Goal: Information Seeking & Learning: Learn about a topic

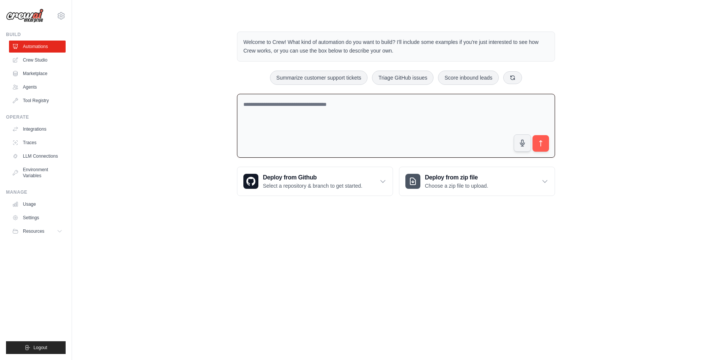
click at [300, 124] on textarea at bounding box center [396, 126] width 318 height 64
type textarea "*"
click at [314, 106] on textarea "**********" at bounding box center [396, 126] width 318 height 64
paste textarea "**********"
click at [400, 102] on textarea "**********" at bounding box center [396, 126] width 318 height 64
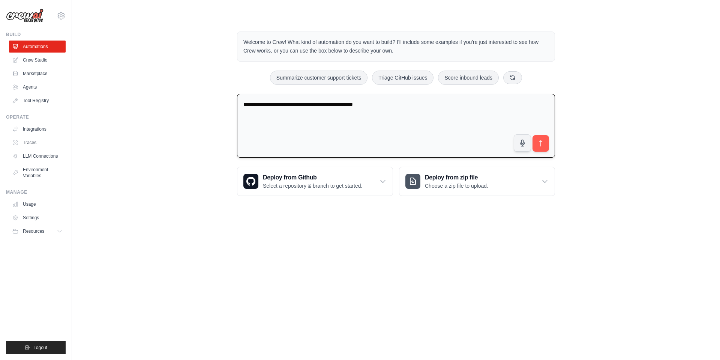
paste textarea "**********"
click at [461, 108] on textarea "**********" at bounding box center [396, 126] width 318 height 64
click at [434, 102] on textarea "**********" at bounding box center [396, 126] width 318 height 64
paste textarea "**********"
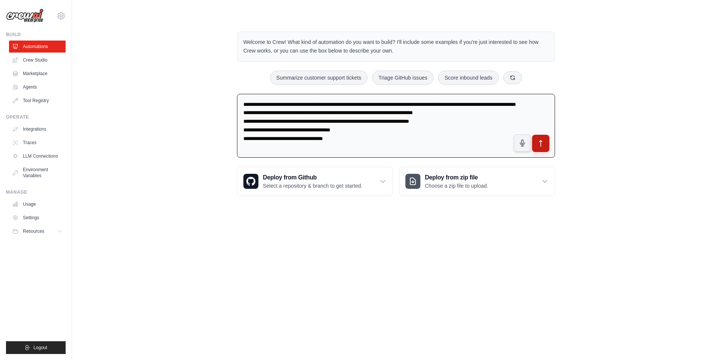
type textarea "**********"
click at [540, 145] on icon "submit" at bounding box center [541, 143] width 8 height 8
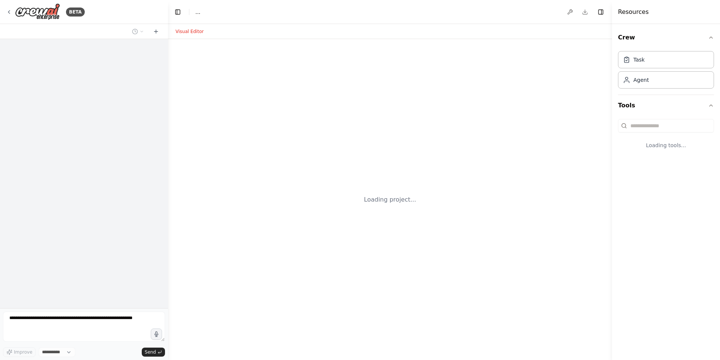
select select "****"
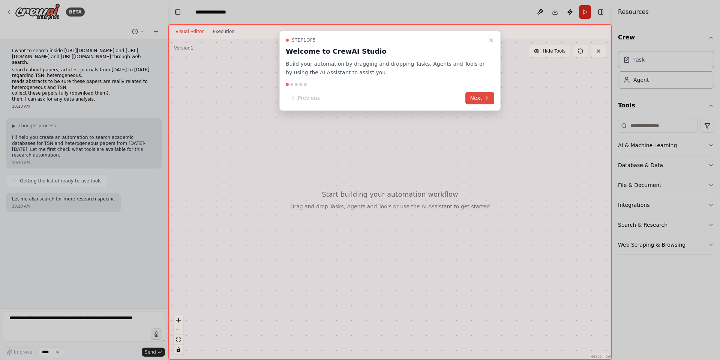
click at [472, 97] on button "Next" at bounding box center [479, 98] width 29 height 12
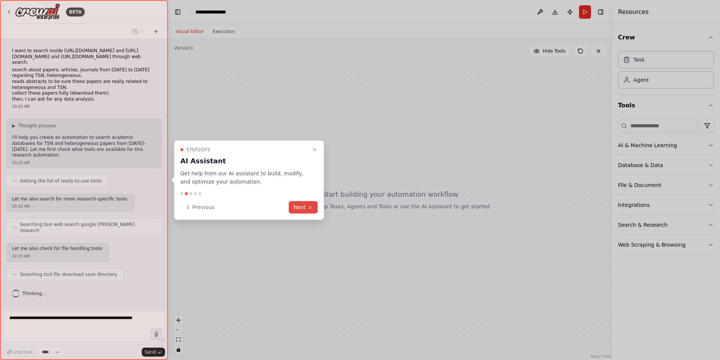
click at [301, 207] on button "Next" at bounding box center [303, 207] width 29 height 12
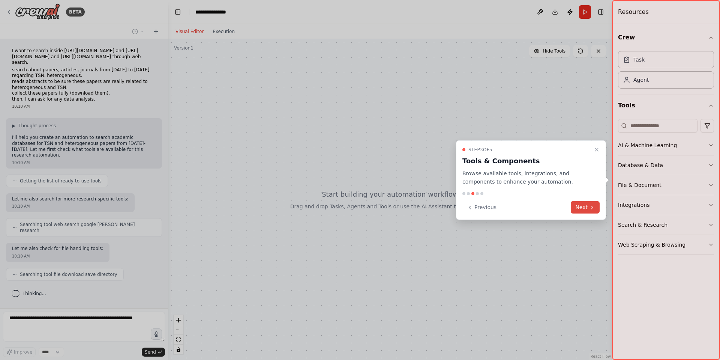
click at [587, 209] on button "Next" at bounding box center [585, 207] width 29 height 12
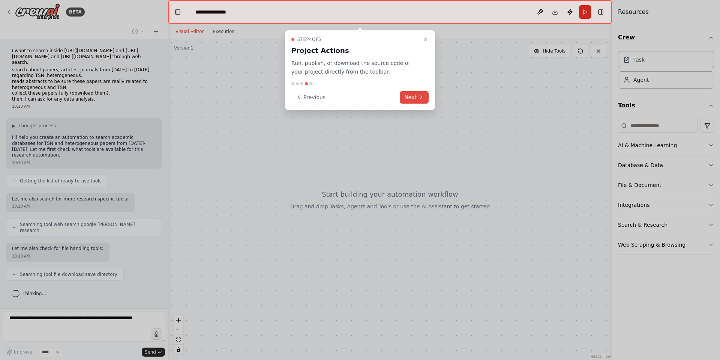
click at [414, 97] on button "Next" at bounding box center [414, 97] width 29 height 12
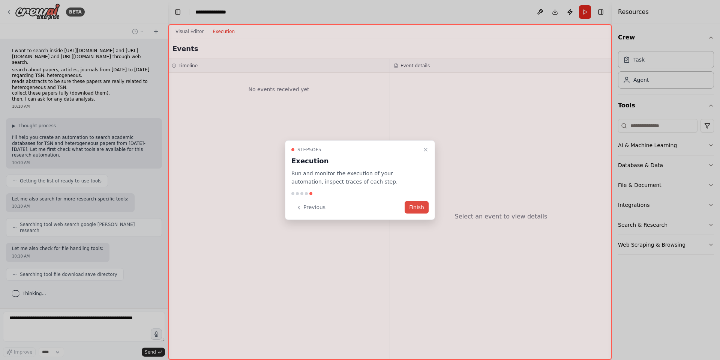
click at [417, 208] on button "Finish" at bounding box center [417, 207] width 24 height 12
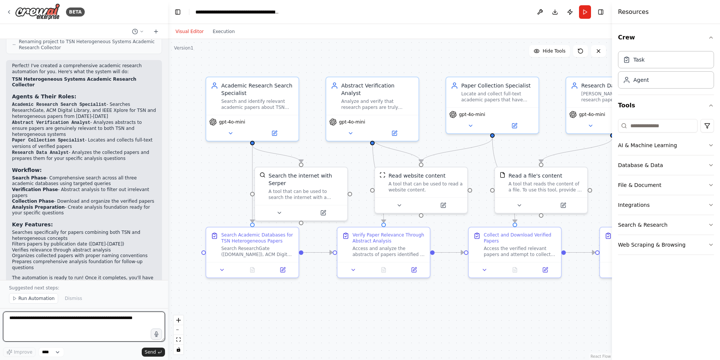
scroll to position [561, 0]
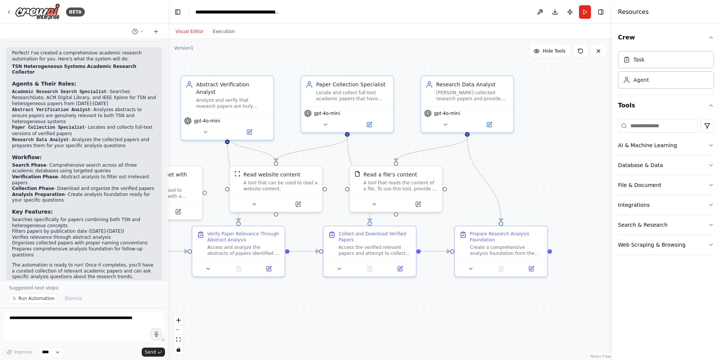
drag, startPoint x: 486, startPoint y: 308, endPoint x: 337, endPoint y: 307, distance: 148.9
click at [337, 307] on div ".deletable-edge-delete-btn { width: 20px; height: 20px; border: 0px solid #ffff…" at bounding box center [390, 199] width 444 height 321
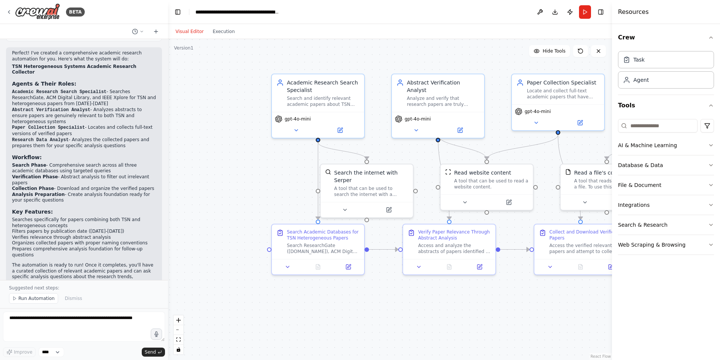
drag, startPoint x: 320, startPoint y: 299, endPoint x: 514, endPoint y: 297, distance: 194.3
click at [514, 297] on div ".deletable-edge-delete-btn { width: 20px; height: 20px; border: 0px solid #ffff…" at bounding box center [390, 199] width 444 height 321
click at [297, 126] on icon at bounding box center [296, 129] width 6 height 6
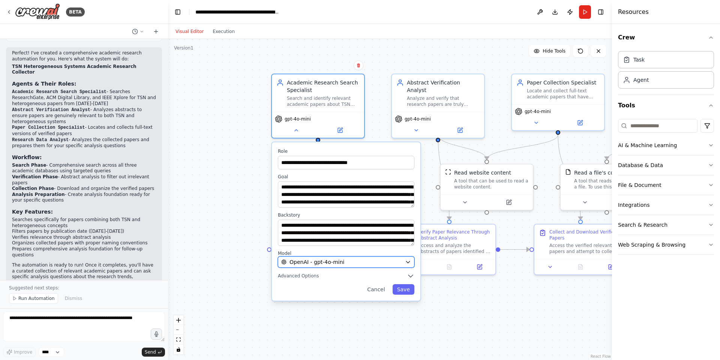
click at [378, 261] on div "OpenAI - gpt-4o-mini" at bounding box center [341, 261] width 121 height 7
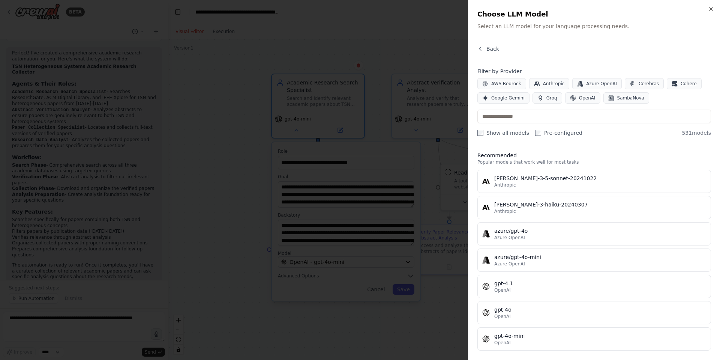
click at [285, 342] on div at bounding box center [360, 180] width 720 height 360
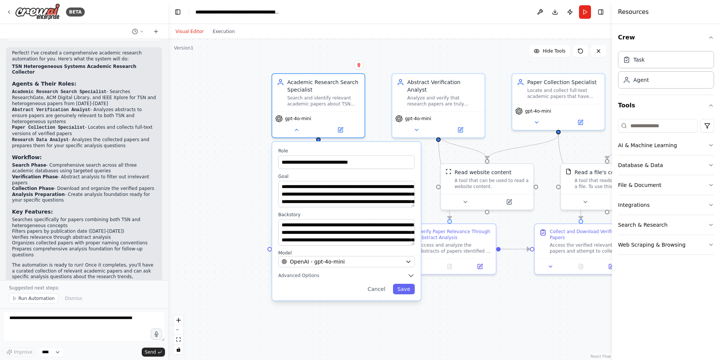
click at [204, 200] on div ".deletable-edge-delete-btn { width: 20px; height: 20px; border: 0px solid #ffff…" at bounding box center [390, 199] width 444 height 321
click at [384, 288] on button "Cancel" at bounding box center [376, 288] width 27 height 10
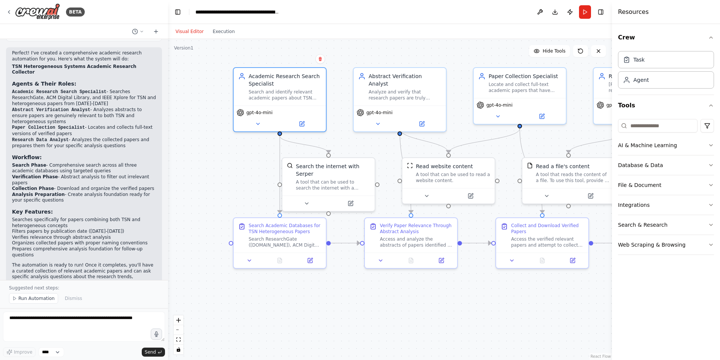
drag, startPoint x: 252, startPoint y: 186, endPoint x: 208, endPoint y: 178, distance: 44.1
click at [208, 178] on div ".deletable-edge-delete-btn { width: 20px; height: 20px; border: 0px solid #ffff…" at bounding box center [390, 199] width 444 height 321
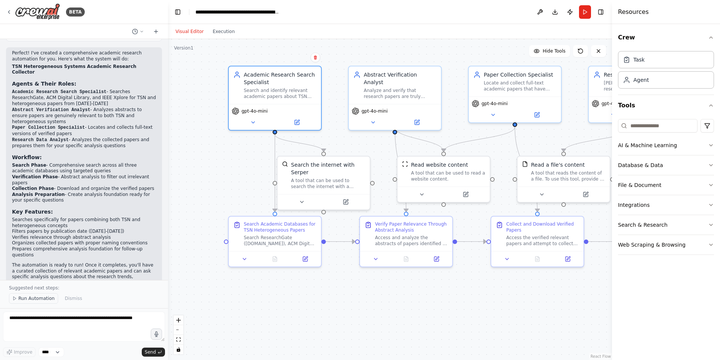
click at [37, 298] on span "Run Automation" at bounding box center [36, 298] width 36 height 6
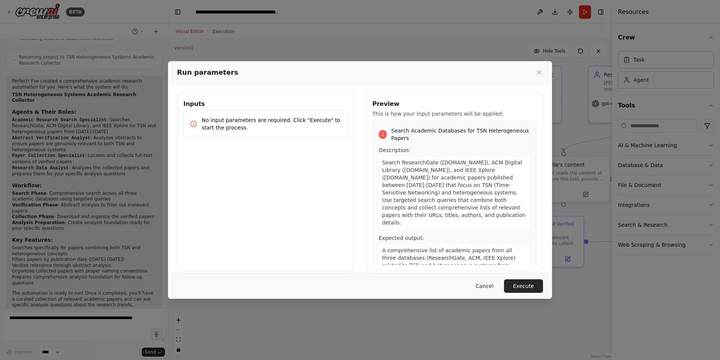
click at [486, 282] on button "Cancel" at bounding box center [485, 285] width 30 height 13
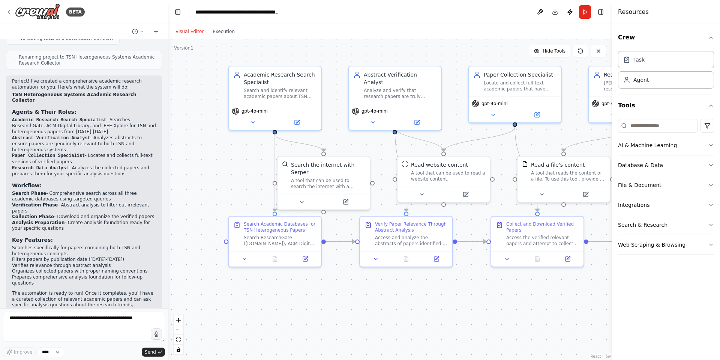
click at [426, 318] on div ".deletable-edge-delete-btn { width: 20px; height: 20px; border: 0px solid #ffff…" at bounding box center [390, 199] width 444 height 321
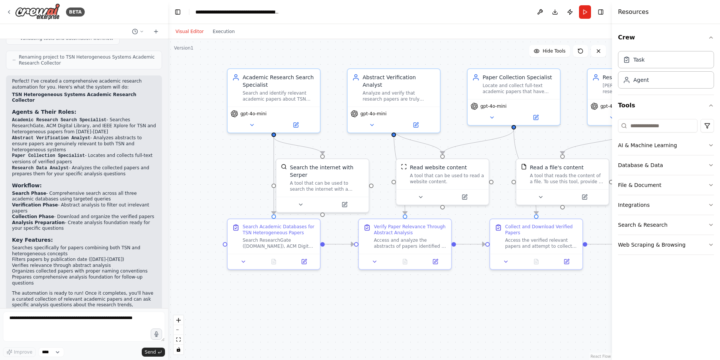
drag, startPoint x: 455, startPoint y: 311, endPoint x: 449, endPoint y: 317, distance: 8.2
click at [449, 317] on div ".deletable-edge-delete-btn { width: 20px; height: 20px; border: 0px solid #ffff…" at bounding box center [390, 199] width 444 height 321
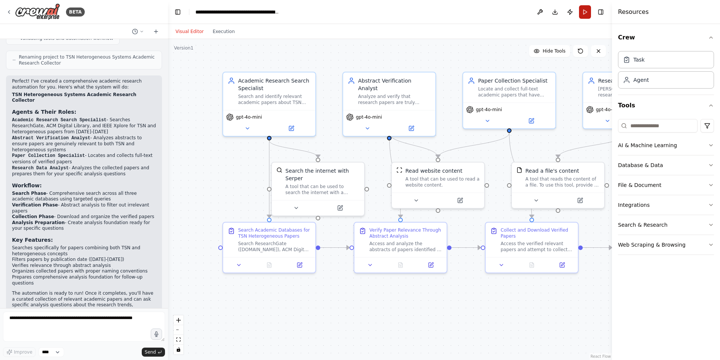
click at [583, 10] on button "Run" at bounding box center [585, 11] width 12 height 13
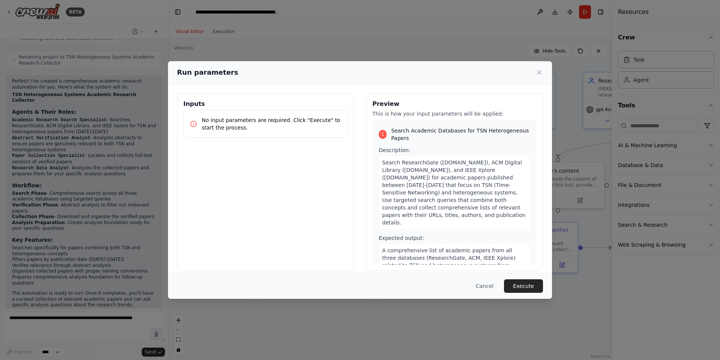
click at [381, 134] on div "1" at bounding box center [383, 134] width 8 height 9
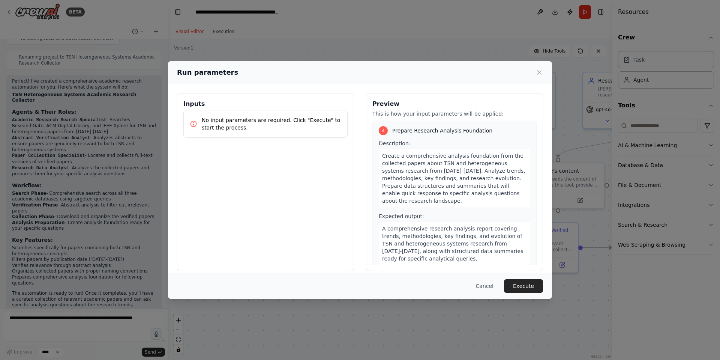
scroll to position [7, 0]
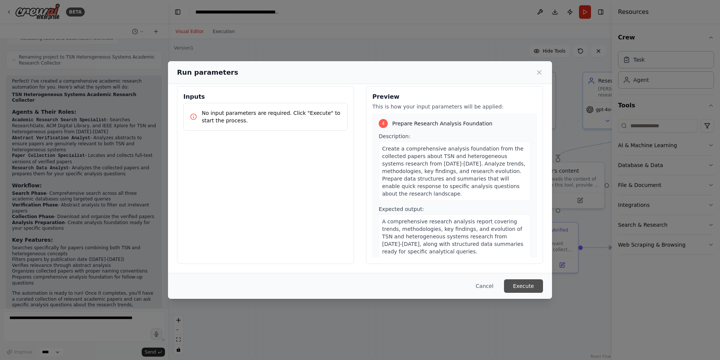
click at [529, 287] on button "Execute" at bounding box center [523, 285] width 39 height 13
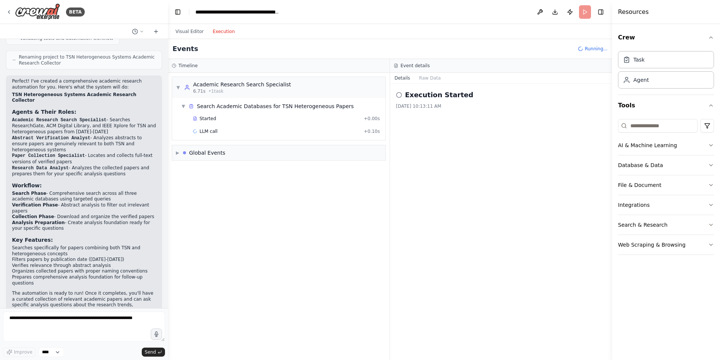
click at [222, 31] on button "Execution" at bounding box center [223, 31] width 31 height 9
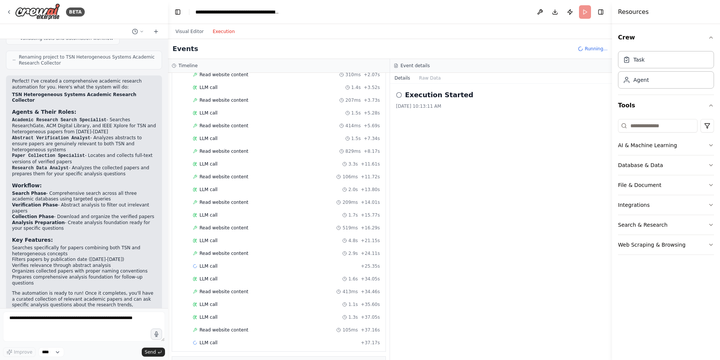
scroll to position [532, 0]
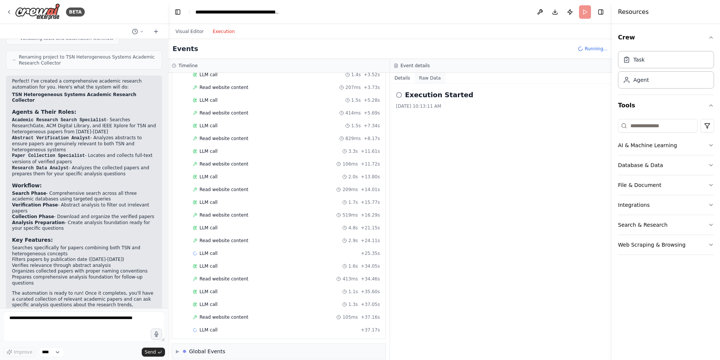
click at [427, 78] on button "Raw Data" at bounding box center [430, 78] width 31 height 10
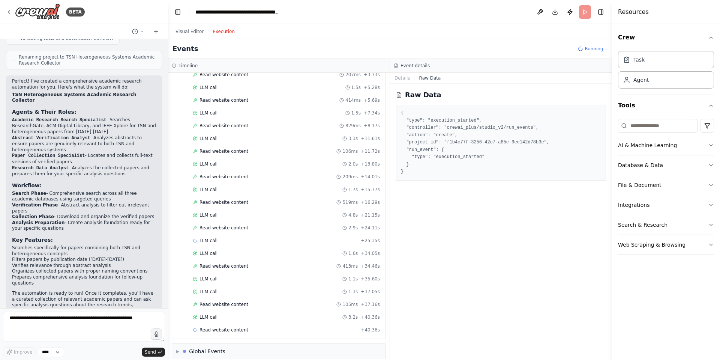
scroll to position [558, 0]
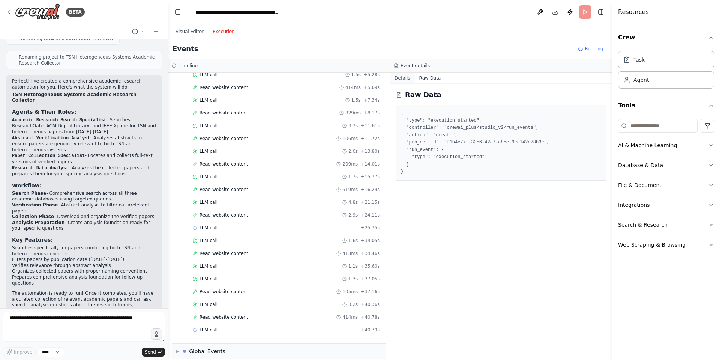
click at [399, 76] on button "Details" at bounding box center [402, 78] width 25 height 10
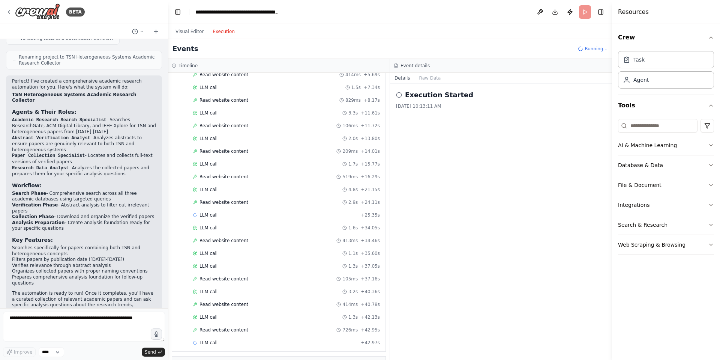
scroll to position [583, 0]
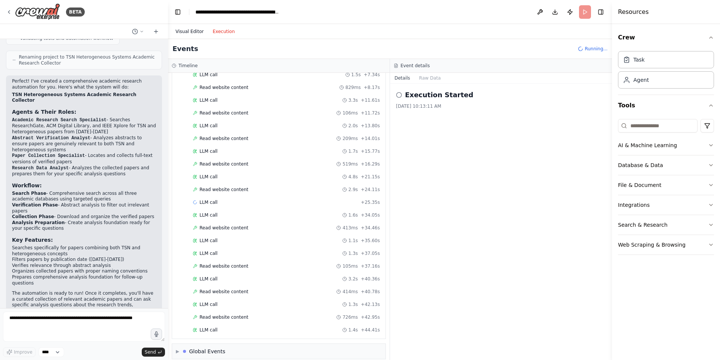
click at [187, 31] on button "Visual Editor" at bounding box center [189, 31] width 37 height 9
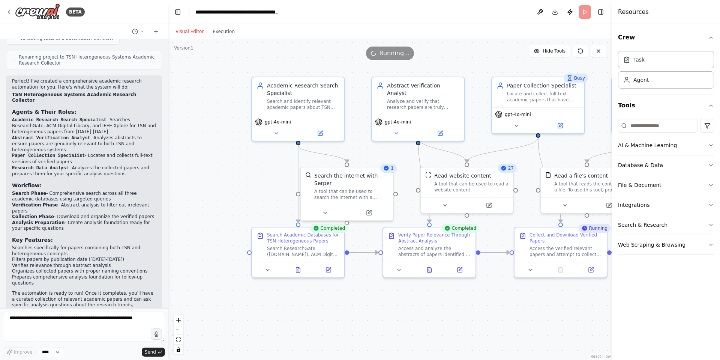
drag, startPoint x: 482, startPoint y: 318, endPoint x: 511, endPoint y: 322, distance: 29.7
click at [511, 322] on div ".deletable-edge-delete-btn { width: 20px; height: 20px; border: 0px solid #ffff…" at bounding box center [390, 199] width 444 height 321
click at [222, 30] on button "Execution" at bounding box center [223, 31] width 31 height 9
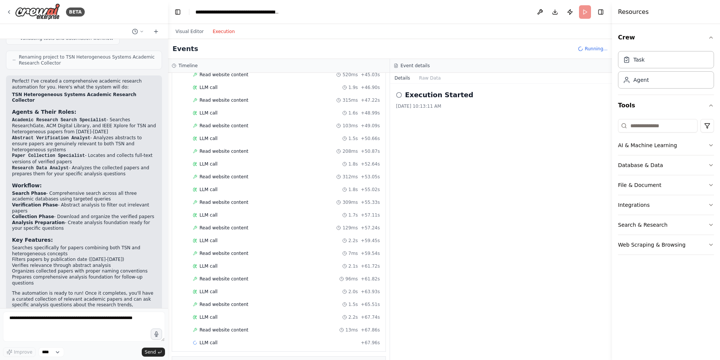
scroll to position [864, 0]
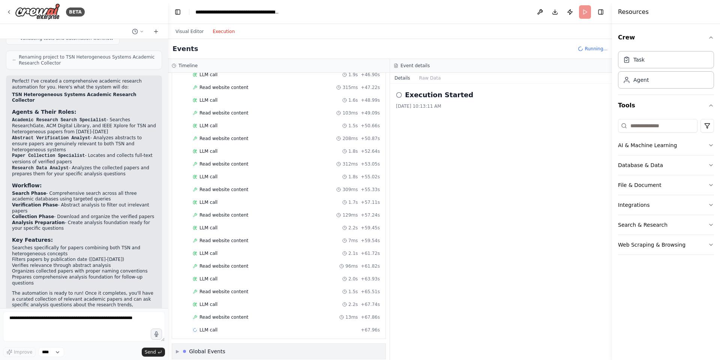
click at [254, 344] on div "▶ Global Events" at bounding box center [278, 350] width 213 height 15
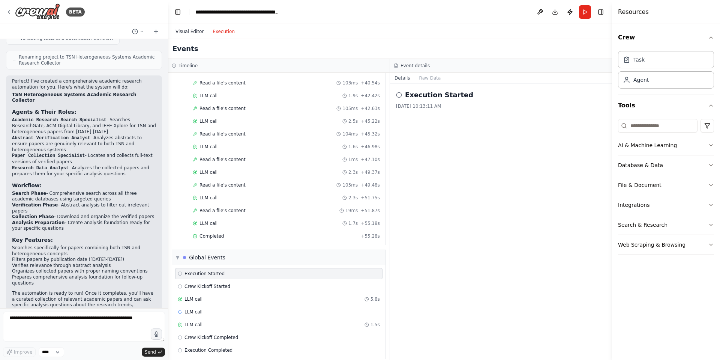
click at [184, 31] on button "Visual Editor" at bounding box center [189, 31] width 37 height 9
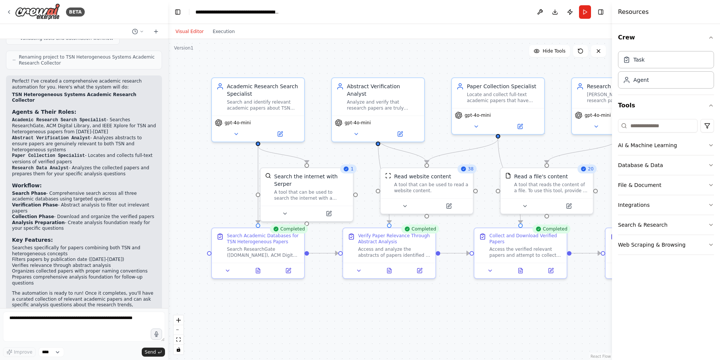
drag, startPoint x: 538, startPoint y: 310, endPoint x: 498, endPoint y: 310, distance: 39.8
click at [498, 310] on div ".deletable-edge-delete-btn { width: 20px; height: 20px; border: 0px solid #ffff…" at bounding box center [390, 199] width 444 height 321
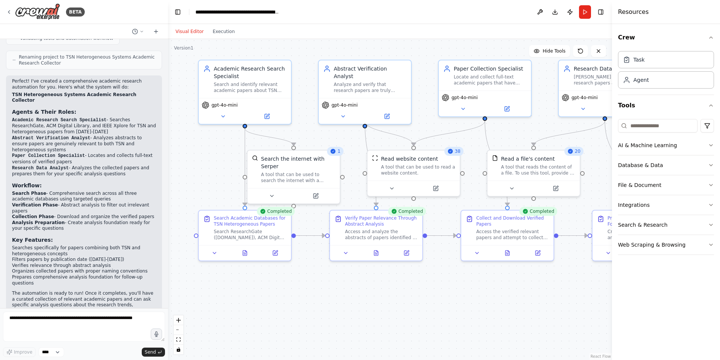
drag, startPoint x: 379, startPoint y: 323, endPoint x: 366, endPoint y: 306, distance: 22.0
click at [366, 306] on div ".deletable-edge-delete-btn { width: 20px; height: 20px; border: 0px solid #ffff…" at bounding box center [390, 199] width 444 height 321
click at [556, 11] on button "Download" at bounding box center [555, 11] width 12 height 13
click at [432, 306] on div ".deletable-edge-delete-btn { width: 20px; height: 20px; border: 0px solid #ffff…" at bounding box center [390, 199] width 444 height 321
click at [601, 14] on button "Toggle Right Sidebar" at bounding box center [600, 12] width 10 height 10
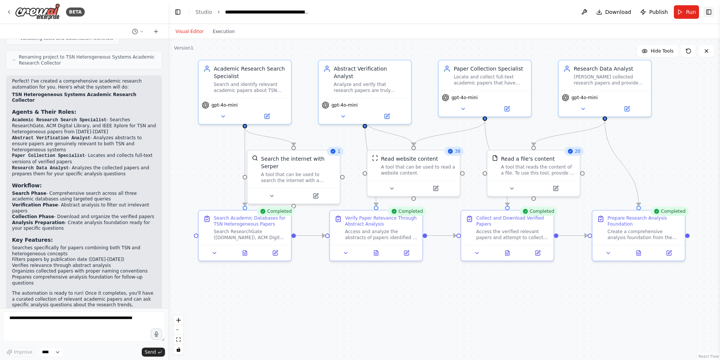
click at [711, 11] on button "Toggle Right Sidebar" at bounding box center [708, 12] width 10 height 10
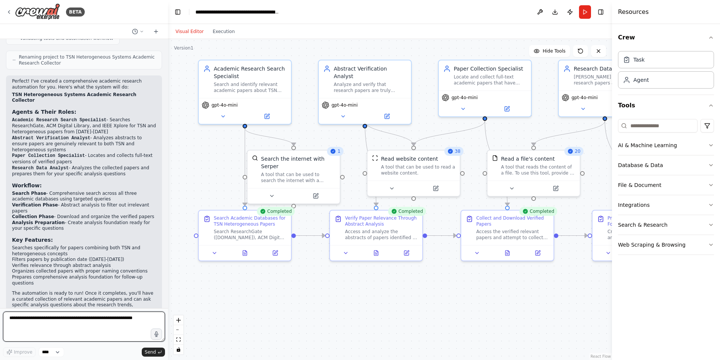
click at [73, 323] on textarea at bounding box center [84, 326] width 162 height 30
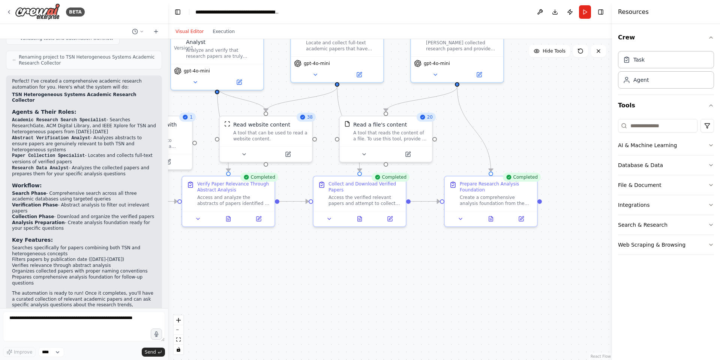
drag, startPoint x: 462, startPoint y: 303, endPoint x: 316, endPoint y: 270, distance: 148.8
click at [316, 270] on div ".deletable-edge-delete-btn { width: 20px; height: 20px; border: 0px solid #ffff…" at bounding box center [390, 199] width 444 height 321
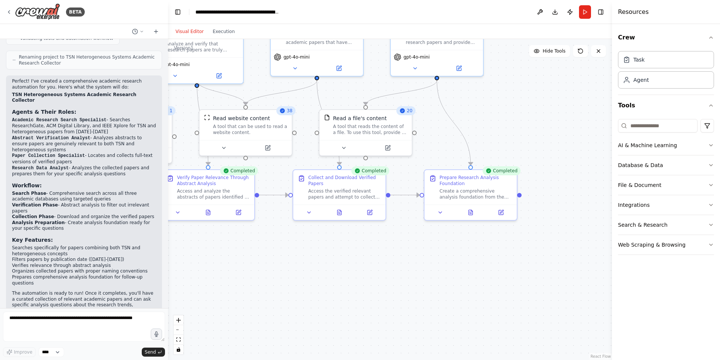
drag, startPoint x: 364, startPoint y: 259, endPoint x: 344, endPoint y: 253, distance: 21.2
click at [344, 253] on div ".deletable-edge-delete-btn { width: 20px; height: 20px; border: 0px solid #ffff…" at bounding box center [390, 199] width 444 height 321
click at [471, 212] on icon at bounding box center [470, 212] width 2 height 0
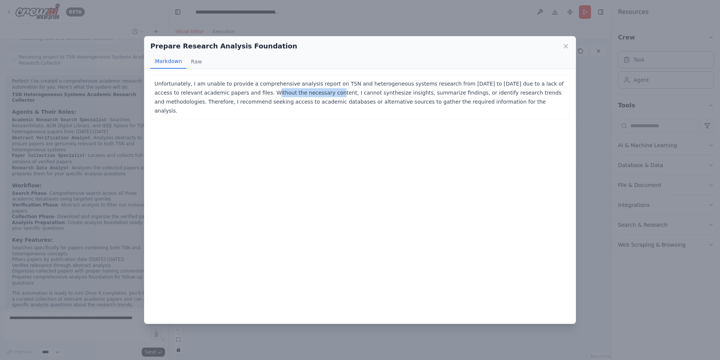
drag, startPoint x: 230, startPoint y: 92, endPoint x: 290, endPoint y: 93, distance: 60.0
click at [290, 93] on p "Unfortunately, I am unable to provide a comprehensive analysis report on TSN an…" at bounding box center [359, 97] width 411 height 36
click at [311, 92] on p "Unfortunately, I am unable to provide a comprehensive analysis report on TSN an…" at bounding box center [359, 97] width 411 height 36
drag, startPoint x: 324, startPoint y: 93, endPoint x: 350, endPoint y: 93, distance: 25.5
click at [350, 93] on p "Unfortunately, I am unable to provide a comprehensive analysis report on TSN an…" at bounding box center [359, 97] width 411 height 36
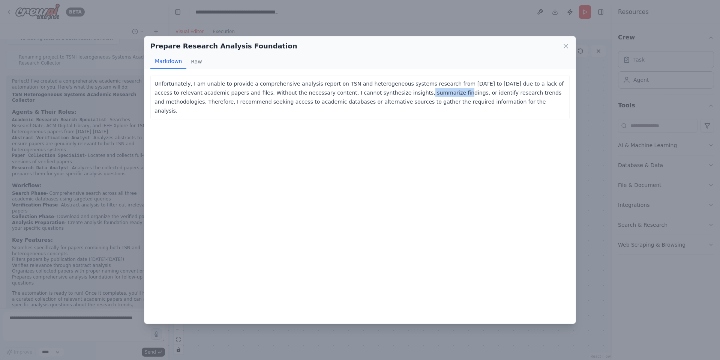
drag, startPoint x: 381, startPoint y: 95, endPoint x: 401, endPoint y: 95, distance: 19.9
click at [401, 95] on p "Unfortunately, I am unable to provide a comprehensive analysis report on TSN an…" at bounding box center [359, 97] width 411 height 36
drag, startPoint x: 414, startPoint y: 90, endPoint x: 506, endPoint y: 95, distance: 92.4
click at [506, 95] on p "Unfortunately, I am unable to provide a comprehensive analysis report on TSN an…" at bounding box center [359, 97] width 411 height 36
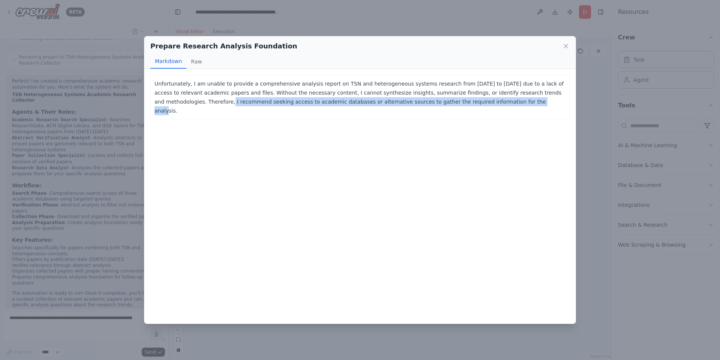
drag, startPoint x: 156, startPoint y: 98, endPoint x: 457, endPoint y: 102, distance: 300.8
click at [457, 102] on p "Unfortunately, I am unable to provide a comprehensive analysis report on TSN an…" at bounding box center [359, 97] width 411 height 36
click at [480, 102] on p "Unfortunately, I am unable to provide a comprehensive analysis report on TSN an…" at bounding box center [359, 97] width 411 height 36
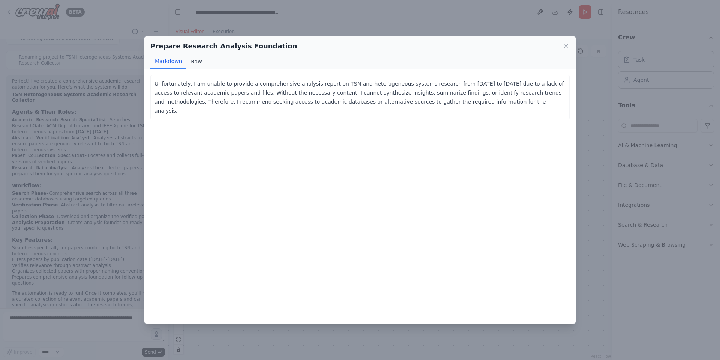
click at [197, 60] on button "Raw" at bounding box center [196, 61] width 20 height 14
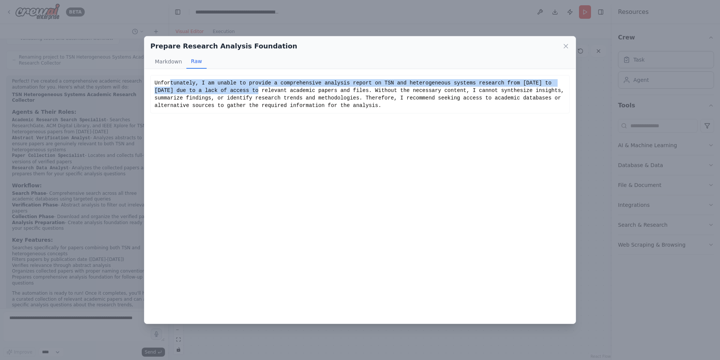
drag, startPoint x: 171, startPoint y: 84, endPoint x: 351, endPoint y: 102, distance: 181.6
click at [254, 94] on div "Unfortunately, I am unable to provide a comprehensive analysis report on TSN an…" at bounding box center [359, 94] width 411 height 30
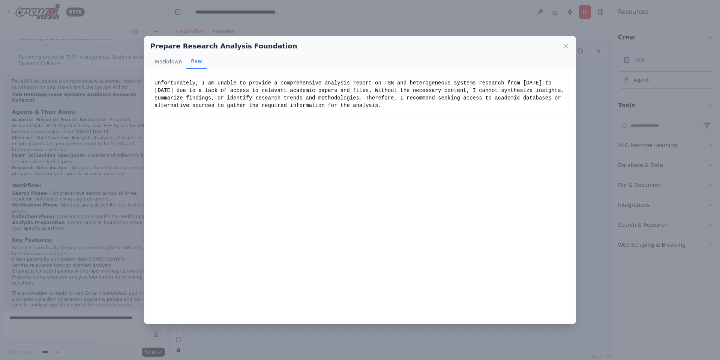
click at [362, 102] on div "Unfortunately, I am unable to provide a comprehensive analysis report on TSN an…" at bounding box center [359, 94] width 411 height 30
click at [568, 45] on icon at bounding box center [565, 45] width 7 height 7
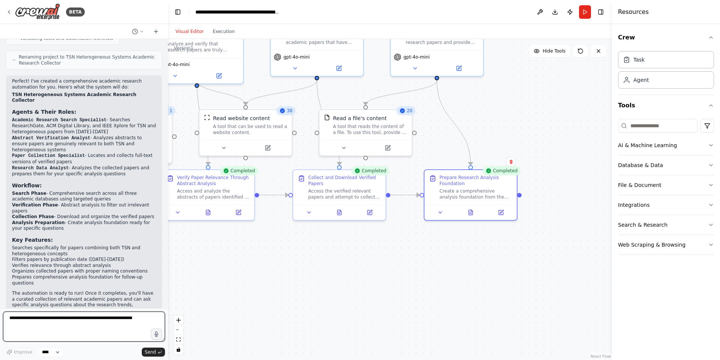
click at [105, 316] on textarea at bounding box center [84, 326] width 162 height 30
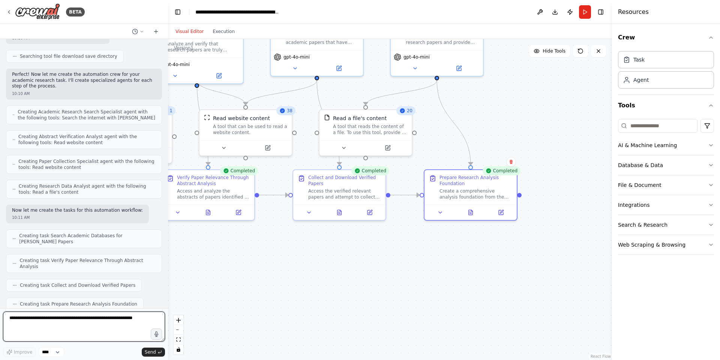
scroll to position [0, 0]
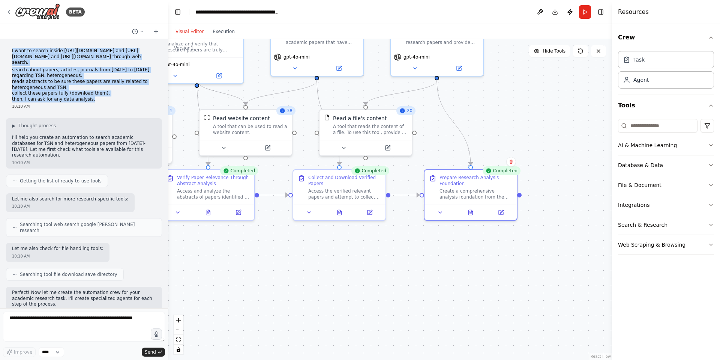
drag, startPoint x: 86, startPoint y: 97, endPoint x: 6, endPoint y: 48, distance: 94.1
click at [6, 48] on div "I want to search inside https://www.researchgate.net/ and https://dl.acm.org/ a…" at bounding box center [84, 173] width 168 height 269
copy div "I want to search inside https://www.researchgate.net/ and https://dl.acm.org/ a…"
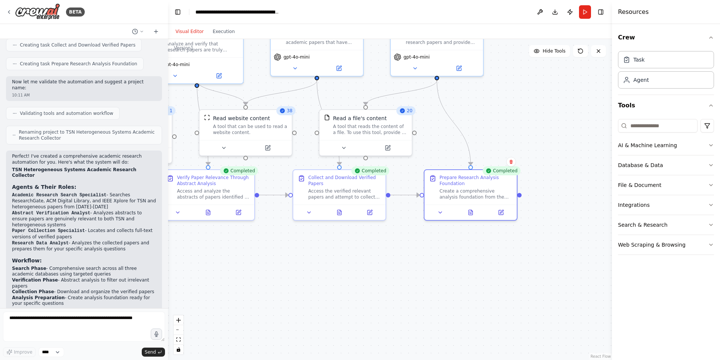
scroll to position [533, 0]
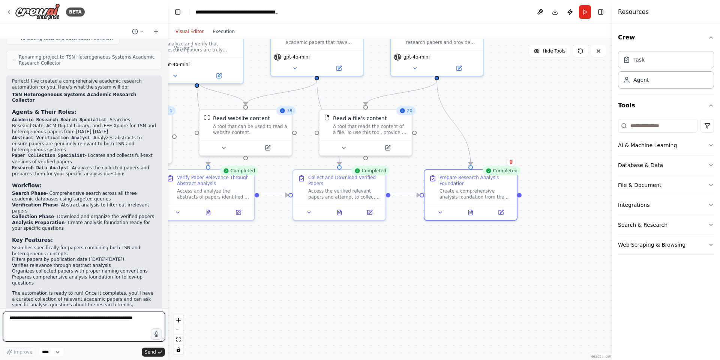
click at [97, 322] on textarea at bounding box center [84, 326] width 162 height 30
paste textarea "**********"
drag, startPoint x: 88, startPoint y: 335, endPoint x: 21, endPoint y: 333, distance: 67.2
click at [21, 333] on textarea "**********" at bounding box center [84, 326] width 162 height 30
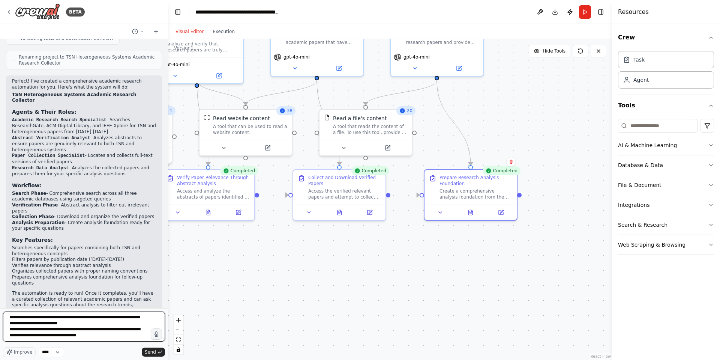
scroll to position [91, 0]
type textarea "**********"
click at [150, 355] on button "Send" at bounding box center [153, 351] width 23 height 9
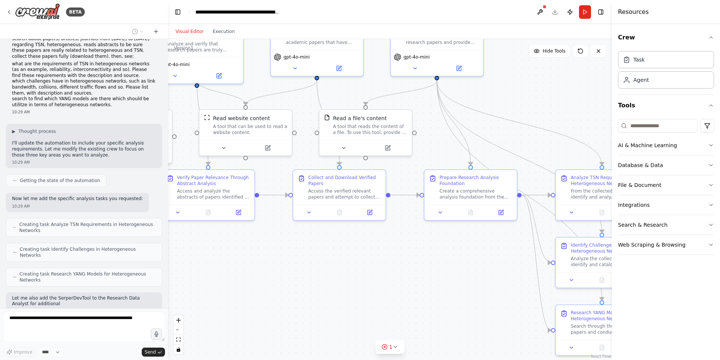
scroll to position [874, 0]
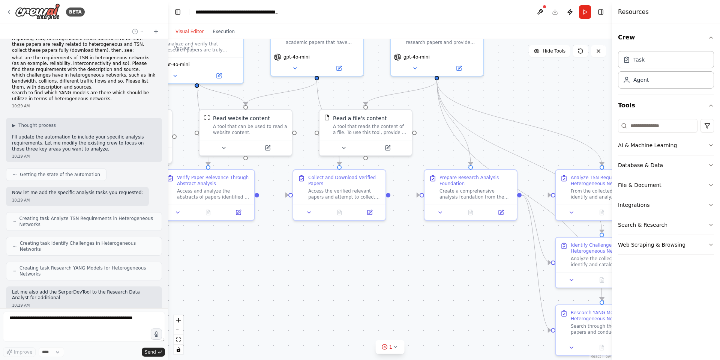
drag, startPoint x: 387, startPoint y: 357, endPoint x: 284, endPoint y: 315, distance: 111.0
click at [284, 315] on div ".deletable-edge-delete-btn { width: 20px; height: 20px; border: 0px solid #ffff…" at bounding box center [390, 199] width 444 height 321
click at [398, 345] on button "1" at bounding box center [390, 347] width 29 height 14
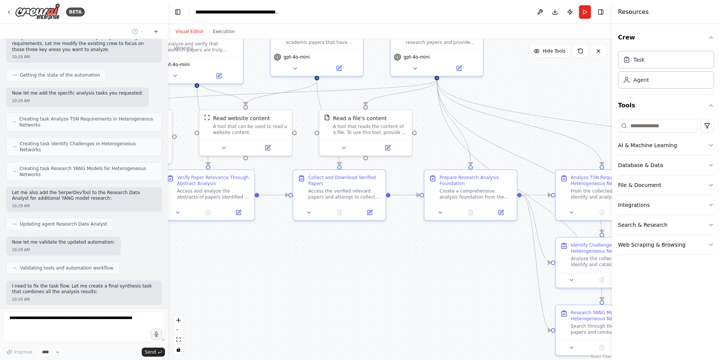
scroll to position [992, 0]
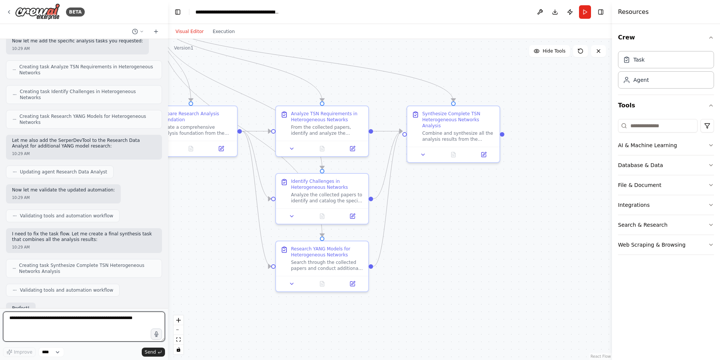
drag, startPoint x: 372, startPoint y: 250, endPoint x: 181, endPoint y: 212, distance: 194.2
click at [181, 212] on div ".deletable-edge-delete-btn { width: 20px; height: 20px; border: 0px solid #ffff…" at bounding box center [390, 199] width 444 height 321
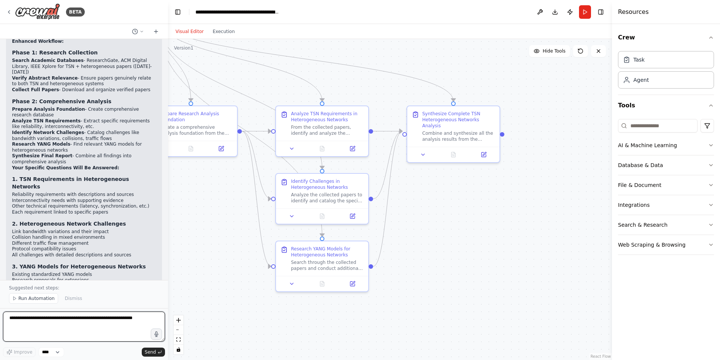
scroll to position [1317, 0]
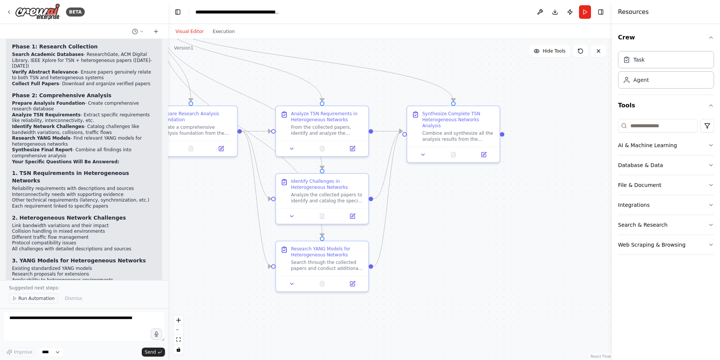
click at [18, 298] on span "Run Automation" at bounding box center [36, 298] width 36 height 6
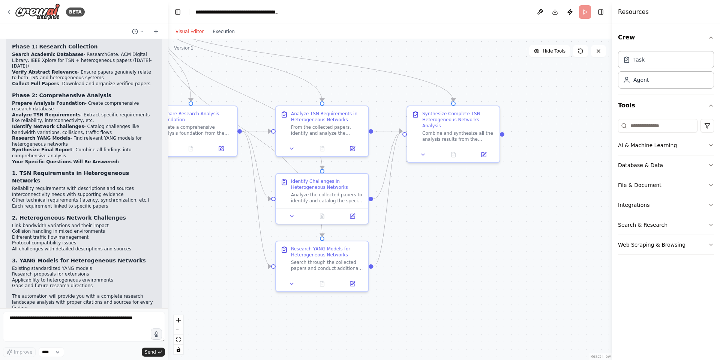
scroll to position [1289, 0]
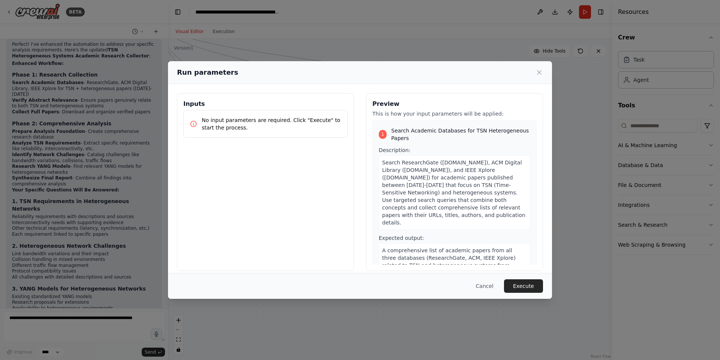
click at [528, 289] on button "Execute" at bounding box center [523, 285] width 39 height 13
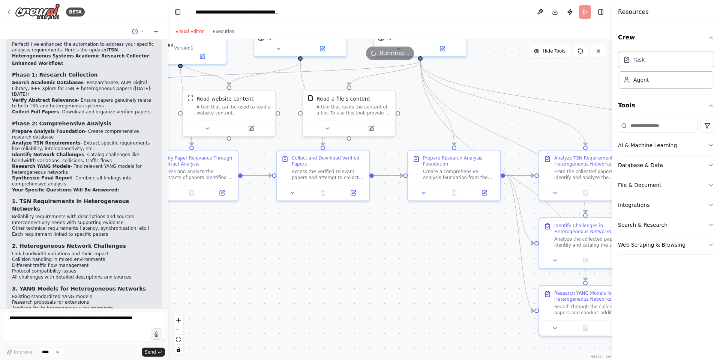
drag, startPoint x: 221, startPoint y: 215, endPoint x: 484, endPoint y: 259, distance: 266.9
click at [484, 259] on div ".deletable-edge-delete-btn { width: 20px; height: 20px; border: 0px solid #ffff…" at bounding box center [390, 199] width 444 height 321
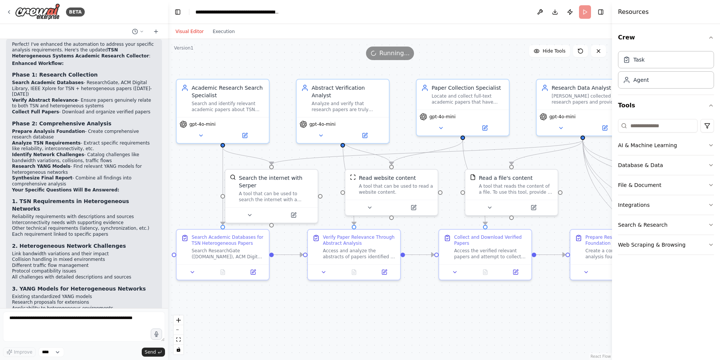
drag, startPoint x: 399, startPoint y: 257, endPoint x: 495, endPoint y: 319, distance: 114.7
click at [495, 319] on div ".deletable-edge-delete-btn { width: 20px; height: 20px; border: 0px solid #ffff…" at bounding box center [390, 199] width 444 height 321
click at [549, 52] on span "Hide Tools" at bounding box center [554, 51] width 23 height 6
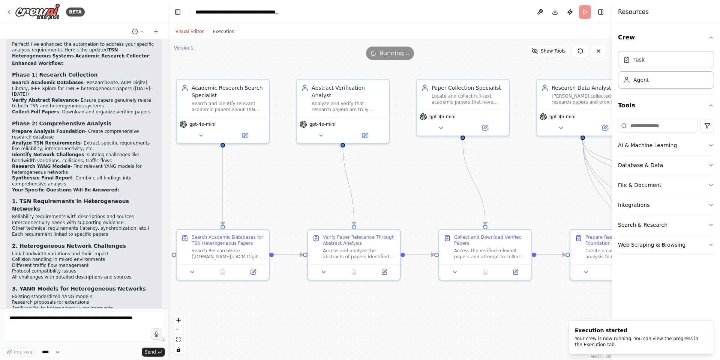
click at [549, 52] on span "Show Tools" at bounding box center [553, 51] width 25 height 6
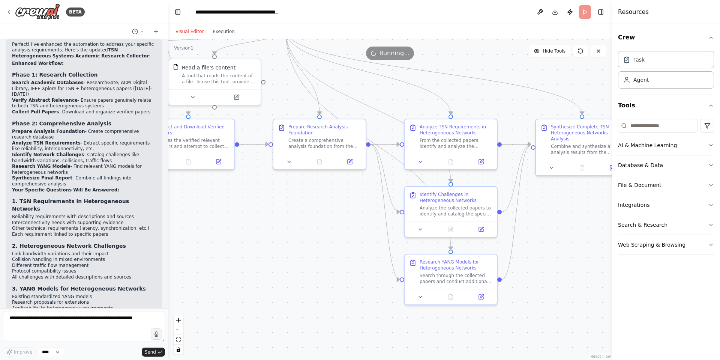
drag, startPoint x: 480, startPoint y: 324, endPoint x: 178, endPoint y: 208, distance: 322.9
click at [178, 208] on div ".deletable-edge-delete-btn { width: 20px; height: 20px; border: 0px solid #ffff…" at bounding box center [390, 199] width 444 height 321
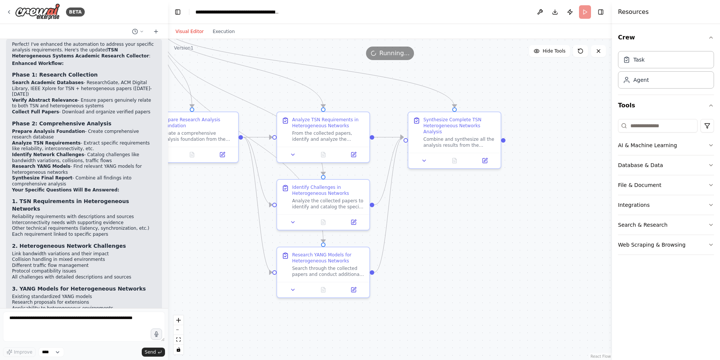
drag, startPoint x: 232, startPoint y: 223, endPoint x: 109, endPoint y: 223, distance: 123.4
click at [109, 223] on div "BETA I want to search inside https://www.researchgate.net/ and https://dl.acm.o…" at bounding box center [360, 180] width 720 height 360
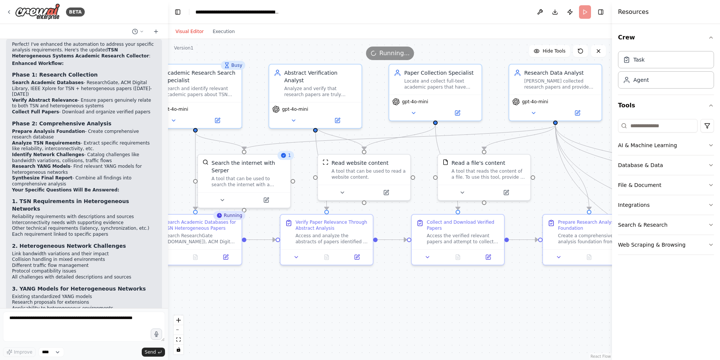
drag, startPoint x: 301, startPoint y: 224, endPoint x: 636, endPoint y: 304, distance: 343.8
click at [636, 304] on div "BETA I want to search inside https://www.researchgate.net/ and https://dl.acm.o…" at bounding box center [360, 180] width 720 height 360
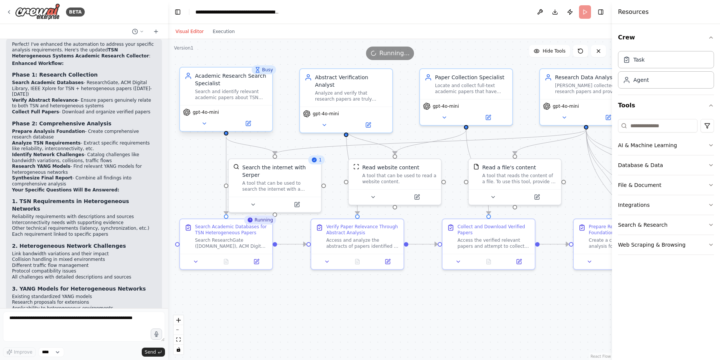
click at [201, 129] on div "gpt-4o-mini" at bounding box center [226, 118] width 92 height 26
click at [202, 124] on icon at bounding box center [204, 123] width 6 height 6
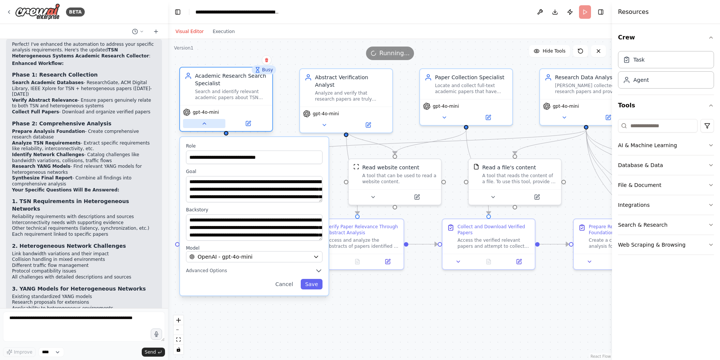
click at [201, 123] on button at bounding box center [204, 123] width 42 height 9
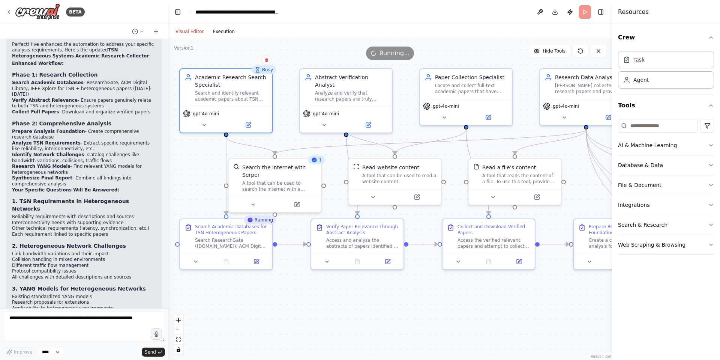
click at [214, 31] on button "Execution" at bounding box center [223, 31] width 31 height 9
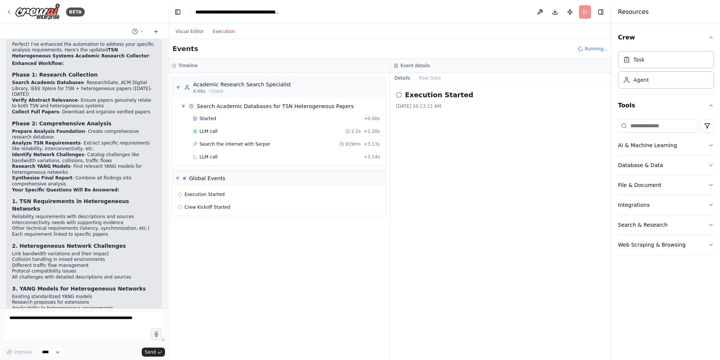
scroll to position [0, 0]
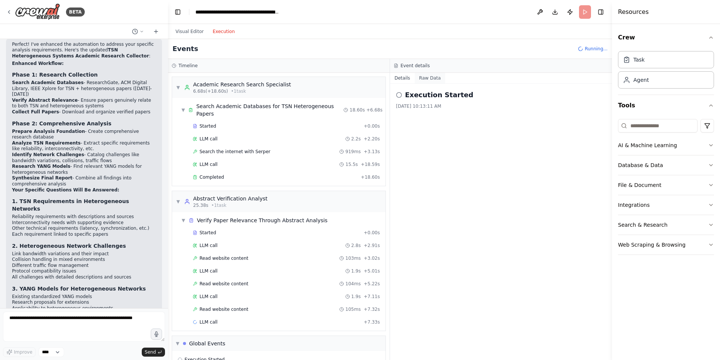
click at [423, 78] on button "Raw Data" at bounding box center [430, 78] width 31 height 10
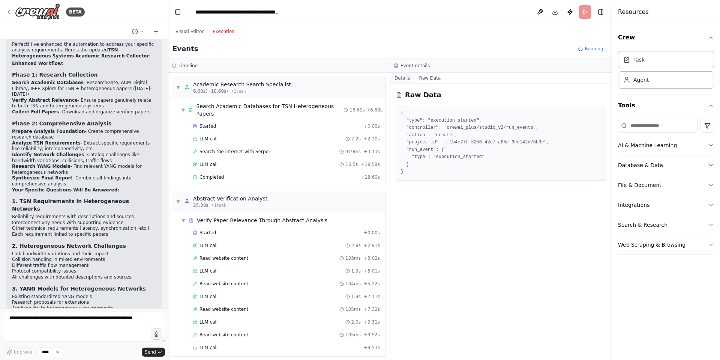
click at [401, 76] on button "Details" at bounding box center [402, 78] width 25 height 10
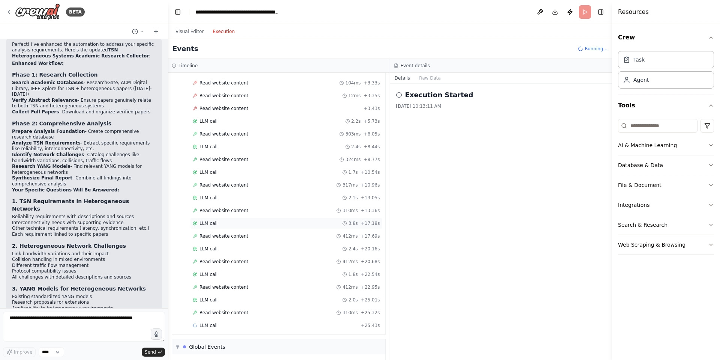
scroll to position [511, 0]
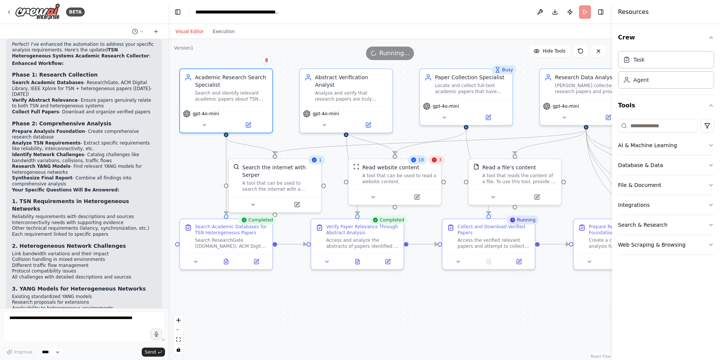
click at [195, 32] on button "Visual Editor" at bounding box center [189, 31] width 37 height 9
click at [440, 157] on span "3" at bounding box center [440, 160] width 3 height 6
click at [437, 160] on icon at bounding box center [434, 160] width 6 height 6
click at [373, 195] on icon at bounding box center [373, 195] width 3 height 1
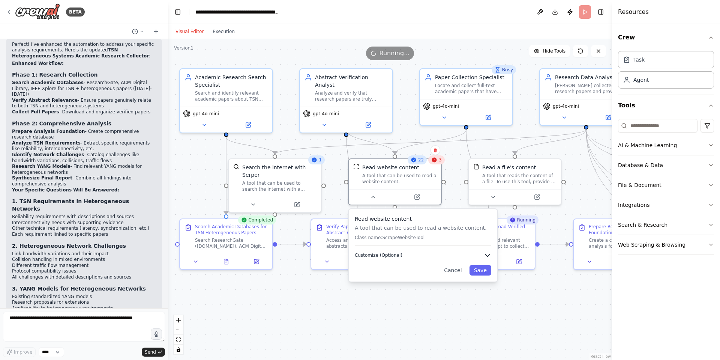
click at [485, 254] on icon "button" at bounding box center [487, 254] width 7 height 7
click at [412, 280] on input "text" at bounding box center [423, 278] width 136 height 13
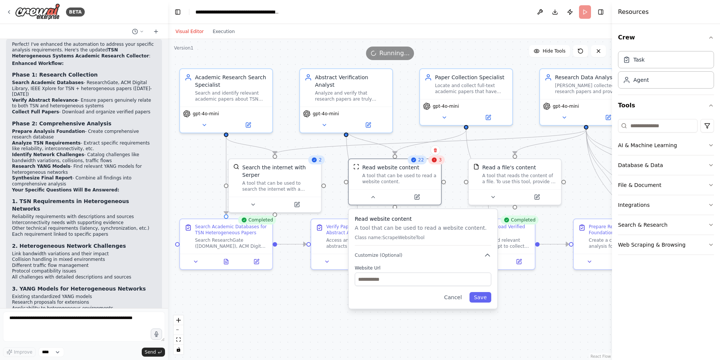
click at [303, 301] on div ".deletable-edge-delete-btn { width: 20px; height: 20px; border: 0px solid #ffff…" at bounding box center [390, 199] width 444 height 321
click at [455, 296] on button "Cancel" at bounding box center [452, 297] width 27 height 10
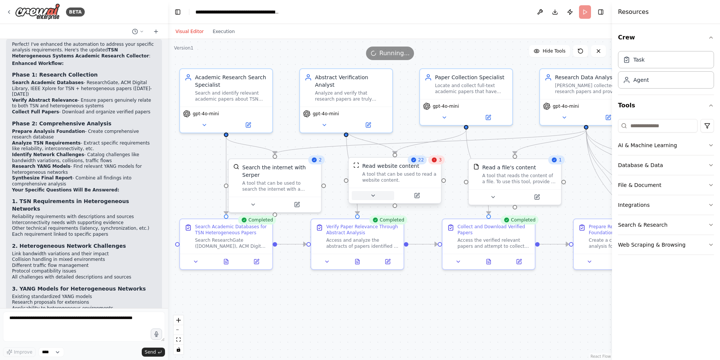
click at [372, 196] on icon at bounding box center [373, 195] width 6 height 6
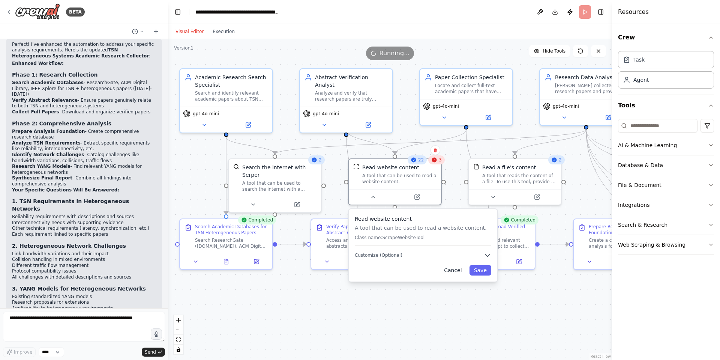
click at [454, 269] on button "Cancel" at bounding box center [452, 270] width 27 height 10
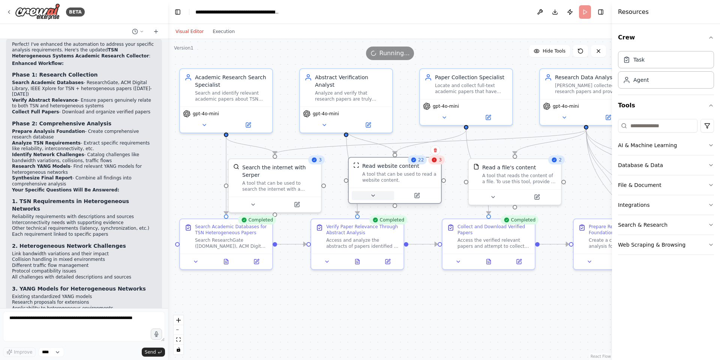
click at [369, 196] on button at bounding box center [373, 195] width 42 height 9
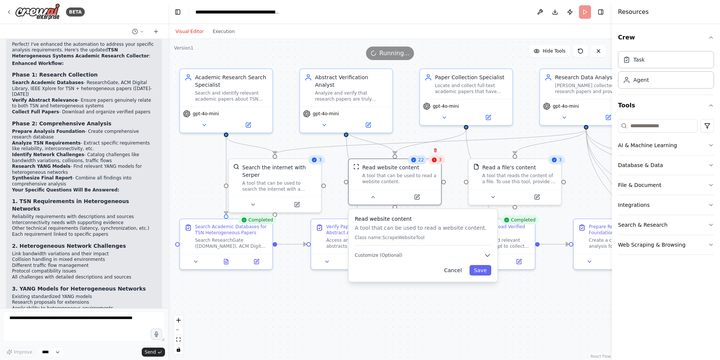
click at [453, 267] on button "Cancel" at bounding box center [452, 270] width 27 height 10
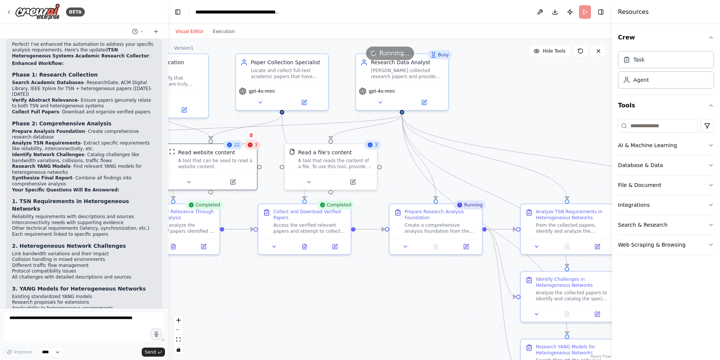
drag, startPoint x: 466, startPoint y: 296, endPoint x: 282, endPoint y: 281, distance: 184.7
click at [282, 281] on div ".deletable-edge-delete-btn { width: 20px; height: 20px; border: 0px solid #ffff…" at bounding box center [390, 199] width 444 height 321
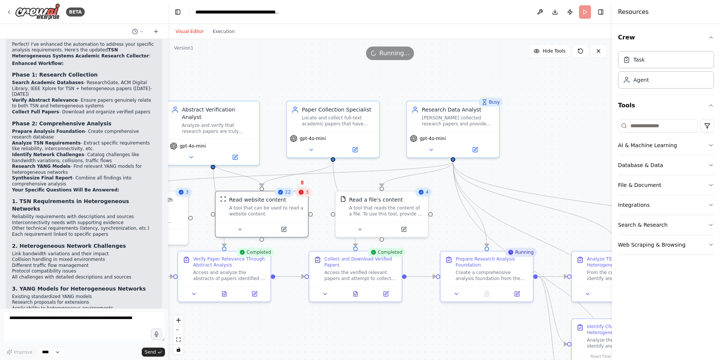
drag, startPoint x: 376, startPoint y: 285, endPoint x: 427, endPoint y: 332, distance: 69.5
click at [427, 332] on div ".deletable-edge-delete-btn { width: 20px; height: 20px; border: 0px solid #ffff…" at bounding box center [390, 199] width 444 height 321
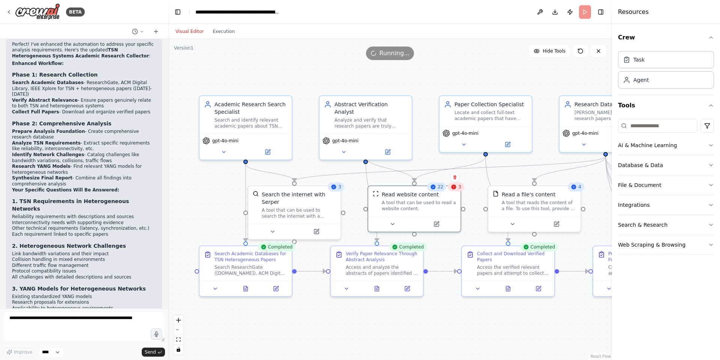
drag, startPoint x: 343, startPoint y: 316, endPoint x: 492, endPoint y: 307, distance: 149.9
click at [492, 307] on div ".deletable-edge-delete-btn { width: 20px; height: 20px; border: 0px solid #ffff…" at bounding box center [390, 199] width 444 height 321
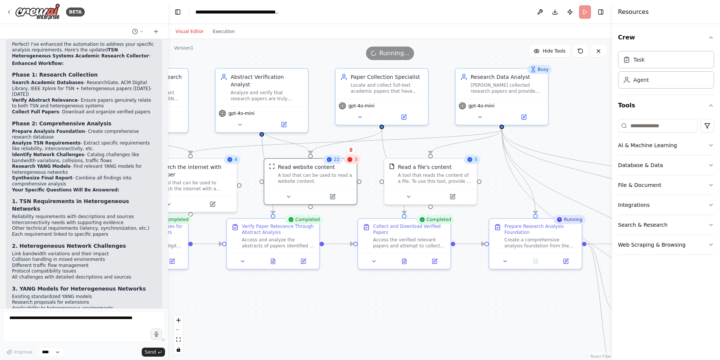
drag, startPoint x: 551, startPoint y: 307, endPoint x: 450, endPoint y: 283, distance: 103.7
click at [450, 283] on div ".deletable-edge-delete-btn { width: 20px; height: 20px; border: 0px solid #ffff…" at bounding box center [390, 199] width 444 height 321
click at [274, 260] on icon at bounding box center [273, 259] width 4 height 5
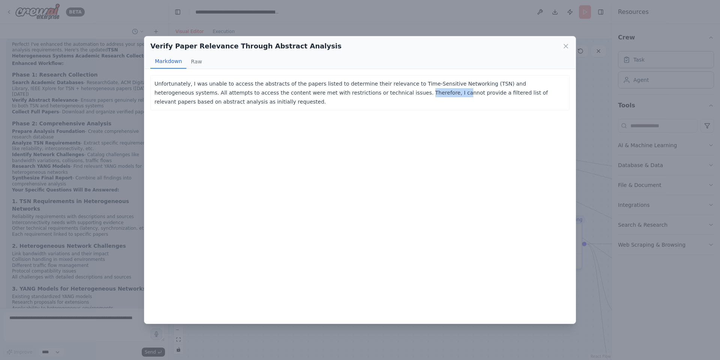
drag, startPoint x: 339, startPoint y: 93, endPoint x: 375, endPoint y: 92, distance: 35.6
click at [372, 92] on p "Unfortunately, I was unable to access the abstracts of the papers listed to det…" at bounding box center [359, 92] width 411 height 27
click at [384, 92] on p "Unfortunately, I was unable to access the abstracts of the papers listed to det…" at bounding box center [359, 92] width 411 height 27
drag, startPoint x: 408, startPoint y: 92, endPoint x: 477, endPoint y: 99, distance: 69.0
click at [453, 94] on p "Unfortunately, I was unable to access the abstracts of the papers listed to det…" at bounding box center [359, 92] width 411 height 27
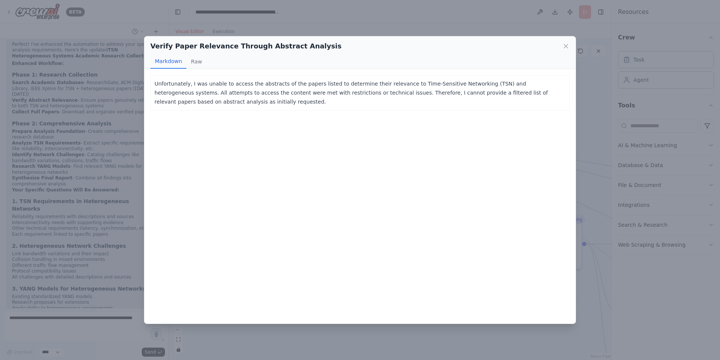
click at [478, 98] on p "Unfortunately, I was unable to access the abstracts of the papers listed to det…" at bounding box center [359, 92] width 411 height 27
drag, startPoint x: 427, startPoint y: 93, endPoint x: 549, endPoint y: 93, distance: 122.3
click at [548, 93] on p "Unfortunately, I was unable to access the abstracts of the papers listed to det…" at bounding box center [359, 92] width 411 height 27
click at [555, 94] on p "Unfortunately, I was unable to access the abstracts of the papers listed to det…" at bounding box center [359, 92] width 411 height 27
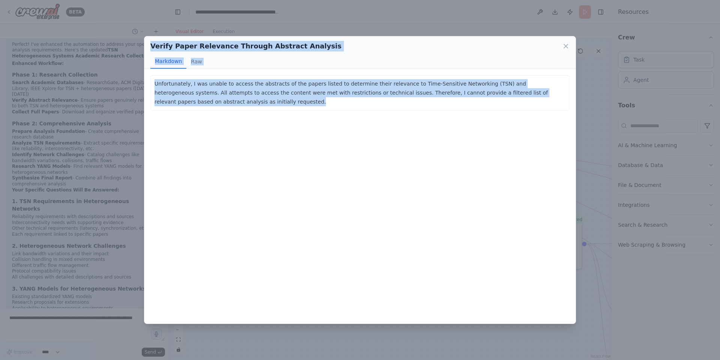
drag, startPoint x: 203, startPoint y: 104, endPoint x: 150, endPoint y: 42, distance: 81.7
click at [150, 42] on div "Verify Paper Relevance Through Abstract Analysis Markdown Raw Unfortunately, I …" at bounding box center [360, 180] width 432 height 288
copy div "Verify Paper Relevance Through Abstract Analysis Markdown Raw Unfortunately, I …"
click at [613, 79] on div "Verify Paper Relevance Through Abstract Analysis Markdown Raw Unfortunately, I …" at bounding box center [360, 180] width 720 height 360
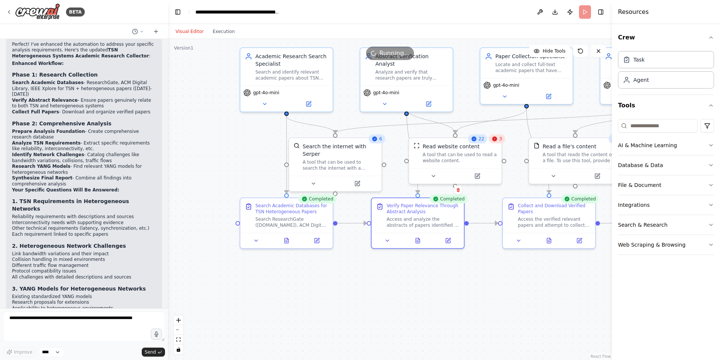
drag, startPoint x: 480, startPoint y: 316, endPoint x: 624, endPoint y: 297, distance: 145.6
click at [624, 297] on div "BETA I want to search inside https://www.researchgate.net/ and https://dl.acm.o…" at bounding box center [360, 180] width 720 height 360
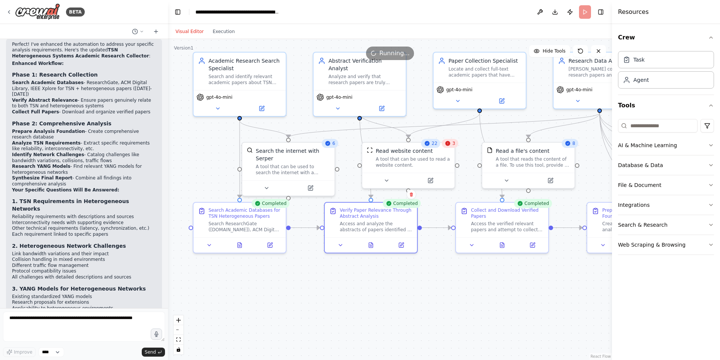
drag, startPoint x: 499, startPoint y: 291, endPoint x: 453, endPoint y: 295, distance: 47.1
click at [453, 295] on div ".deletable-edge-delete-btn { width: 20px; height: 20px; border: 0px solid #ffff…" at bounding box center [390, 199] width 444 height 321
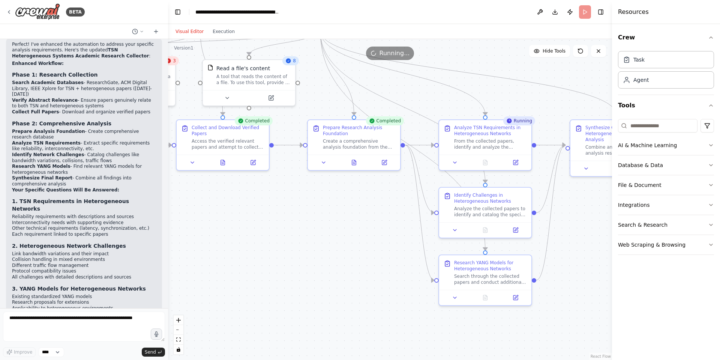
drag, startPoint x: 436, startPoint y: 336, endPoint x: 161, endPoint y: 256, distance: 286.1
click at [161, 256] on div "BETA I want to search inside https://www.researchgate.net/ and https://dl.acm.o…" at bounding box center [360, 180] width 720 height 360
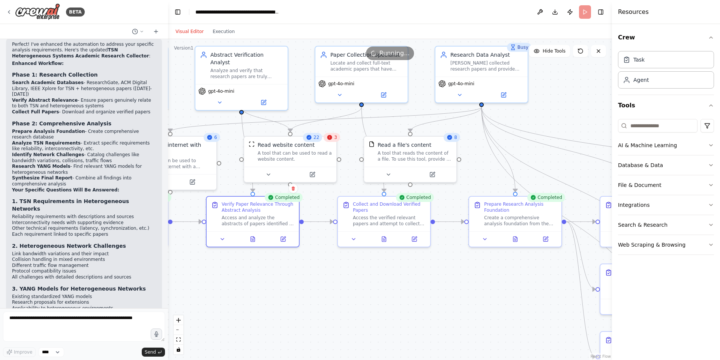
drag, startPoint x: 302, startPoint y: 219, endPoint x: 559, endPoint y: 303, distance: 270.0
click at [559, 303] on div ".deletable-edge-delete-btn { width: 20px; height: 20px; border: 0px solid #ffff…" at bounding box center [390, 199] width 444 height 321
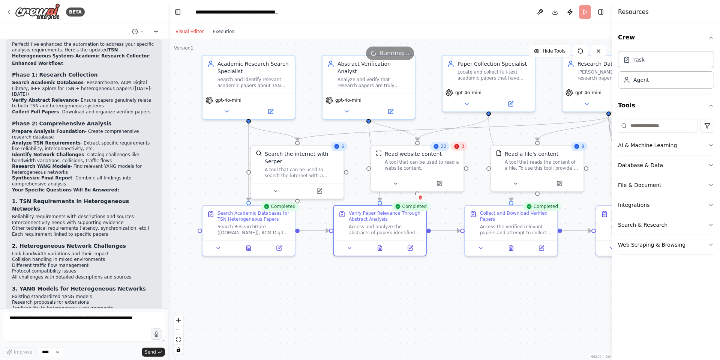
drag, startPoint x: 373, startPoint y: 277, endPoint x: 429, endPoint y: 277, distance: 55.1
click at [429, 277] on div ".deletable-edge-delete-btn { width: 20px; height: 20px; border: 0px solid #ffff…" at bounding box center [390, 199] width 444 height 321
click at [111, 319] on textarea at bounding box center [84, 326] width 162 height 30
type textarea "*"
type textarea "**********"
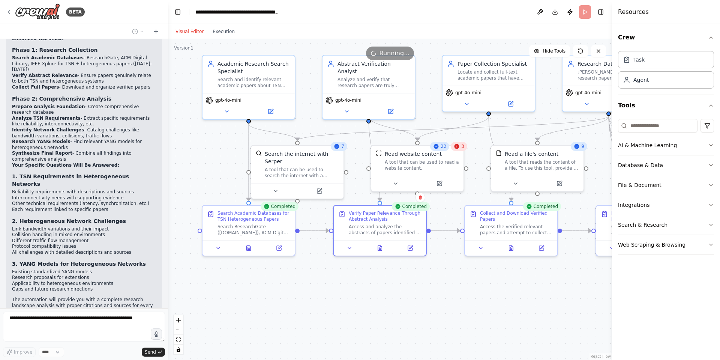
scroll to position [1333, 0]
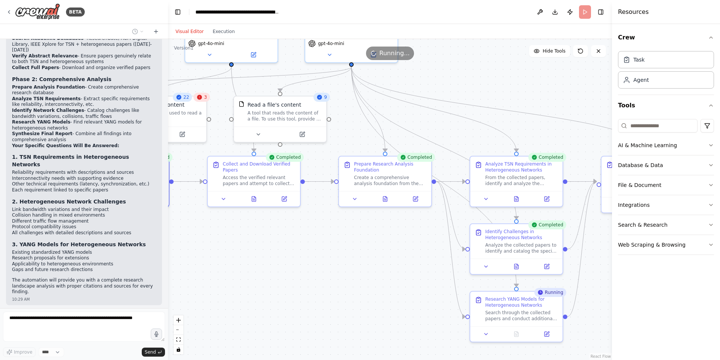
drag, startPoint x: 503, startPoint y: 305, endPoint x: 246, endPoint y: 256, distance: 261.9
click at [246, 256] on div ".deletable-edge-delete-btn { width: 20px; height: 20px; border: 0px solid #ffff…" at bounding box center [390, 199] width 444 height 321
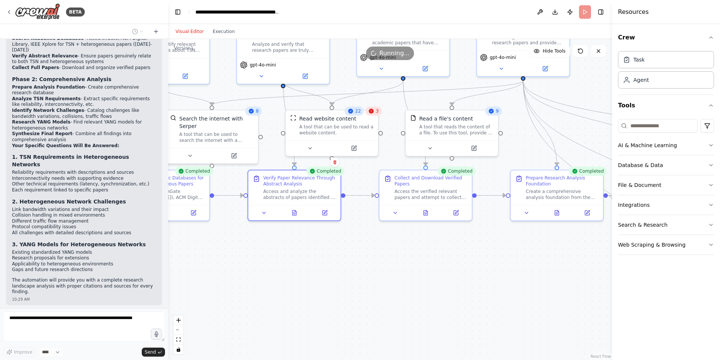
drag, startPoint x: 272, startPoint y: 225, endPoint x: 612, endPoint y: 267, distance: 342.4
click at [612, 267] on div "BETA I want to search inside https://www.researchgate.net/ and https://dl.acm.o…" at bounding box center [360, 180] width 720 height 360
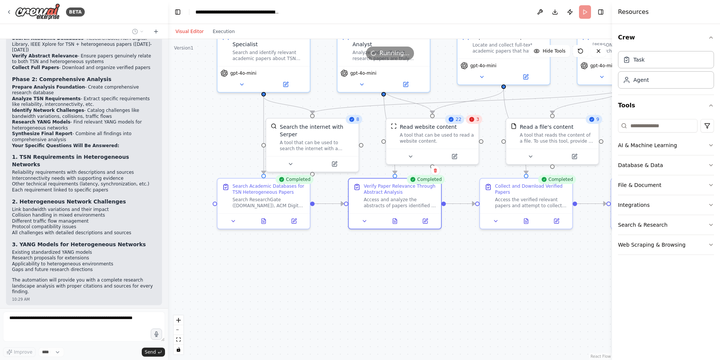
drag, startPoint x: 423, startPoint y: 251, endPoint x: 514, endPoint y: 258, distance: 90.7
click at [514, 258] on div ".deletable-edge-delete-btn { width: 20px; height: 20px; border: 0px solid #ffff…" at bounding box center [390, 199] width 444 height 321
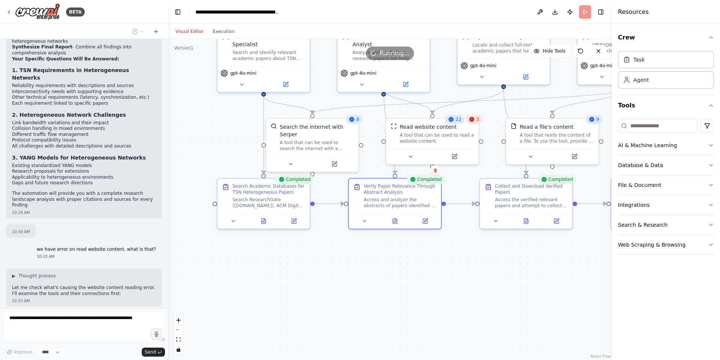
scroll to position [1458, 0]
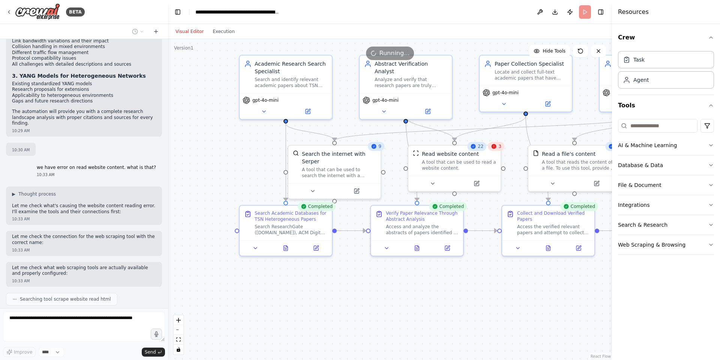
drag, startPoint x: 519, startPoint y: 239, endPoint x: 541, endPoint y: 266, distance: 34.9
click at [541, 266] on div ".deletable-edge-delete-btn { width: 20px; height: 20px; border: 0px solid #ffff…" at bounding box center [390, 199] width 444 height 321
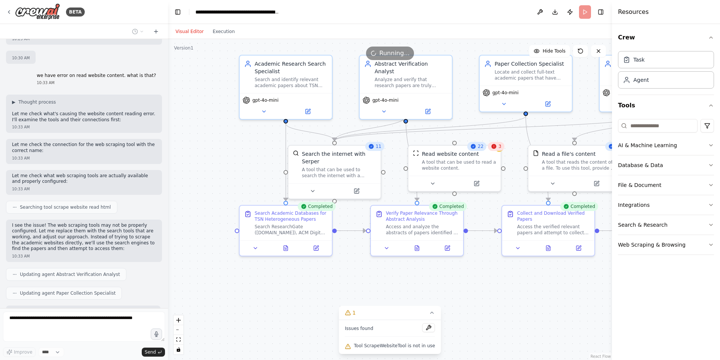
scroll to position [1599, 0]
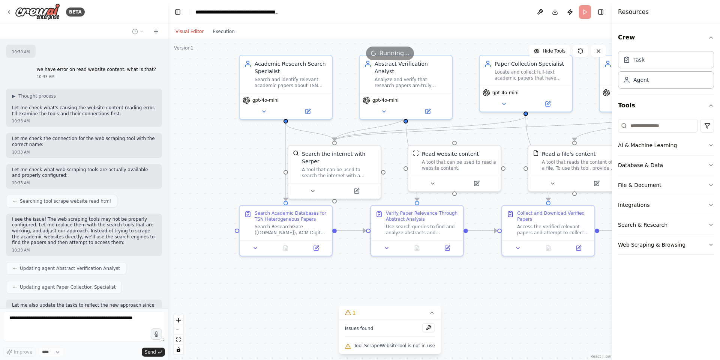
drag, startPoint x: 79, startPoint y: 209, endPoint x: 77, endPoint y: 219, distance: 10.0
click at [77, 219] on div "I want to search inside https://www.researchgate.net/ and https://dl.acm.org/ a…" at bounding box center [84, 173] width 168 height 269
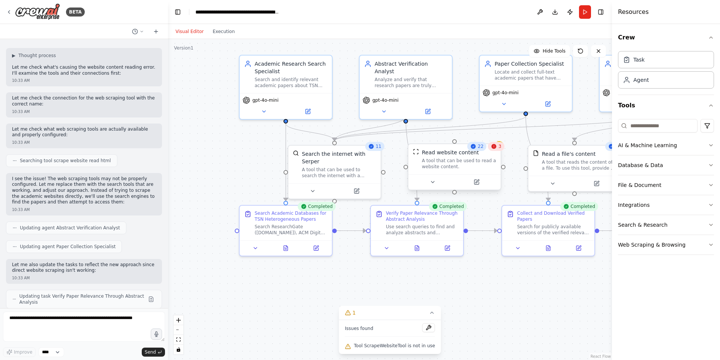
scroll to position [1683, 0]
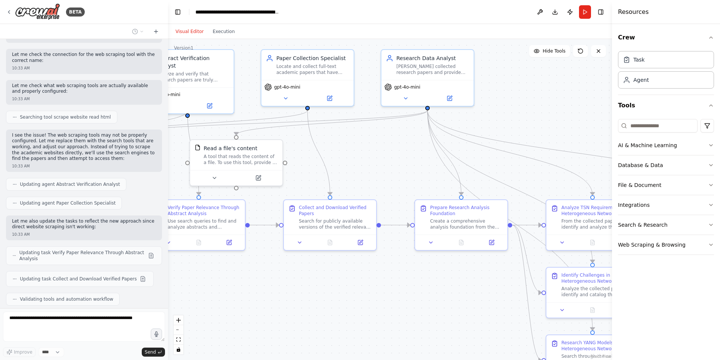
drag, startPoint x: 434, startPoint y: 312, endPoint x: 214, endPoint y: 306, distance: 220.2
click at [214, 306] on div ".deletable-edge-delete-btn { width: 20px; height: 20px; border: 0px solid #ffff…" at bounding box center [390, 199] width 444 height 321
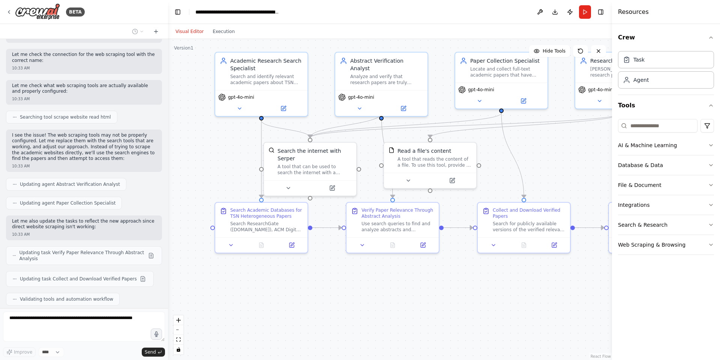
drag, startPoint x: 207, startPoint y: 302, endPoint x: 404, endPoint y: 304, distance: 197.6
click at [404, 304] on div ".deletable-edge-delete-btn { width: 20px; height: 20px; border: 0px solid #ffff…" at bounding box center [390, 199] width 444 height 321
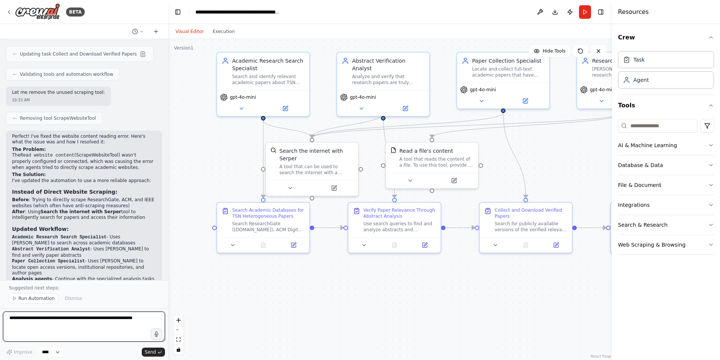
scroll to position [1944, 0]
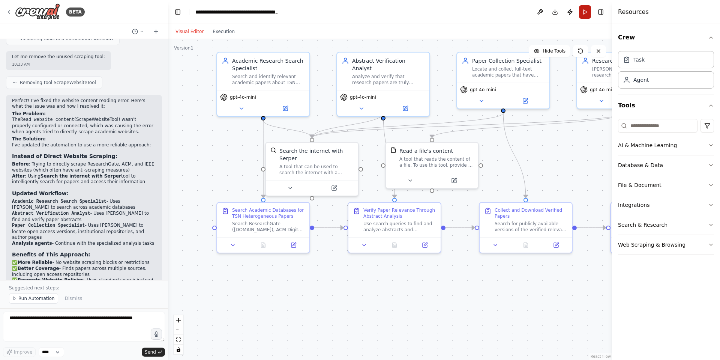
click at [588, 14] on button "Run" at bounding box center [585, 11] width 12 height 13
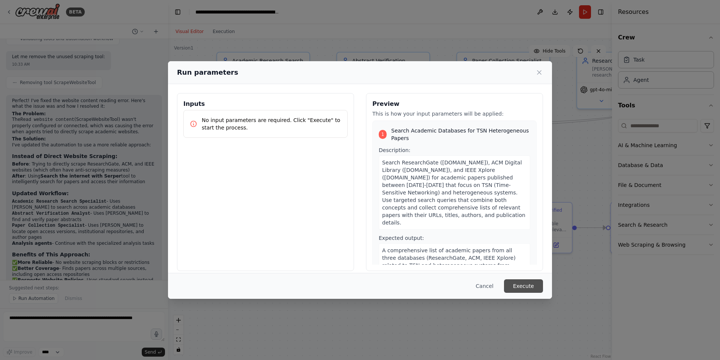
click at [529, 289] on button "Execute" at bounding box center [523, 285] width 39 height 13
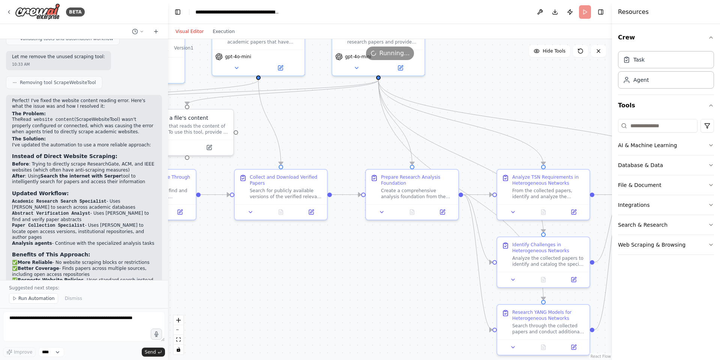
drag, startPoint x: 538, startPoint y: 299, endPoint x: 268, endPoint y: 262, distance: 272.2
click at [268, 262] on div ".deletable-edge-delete-btn { width: 20px; height: 20px; border: 0px solid #ffff…" at bounding box center [390, 199] width 444 height 321
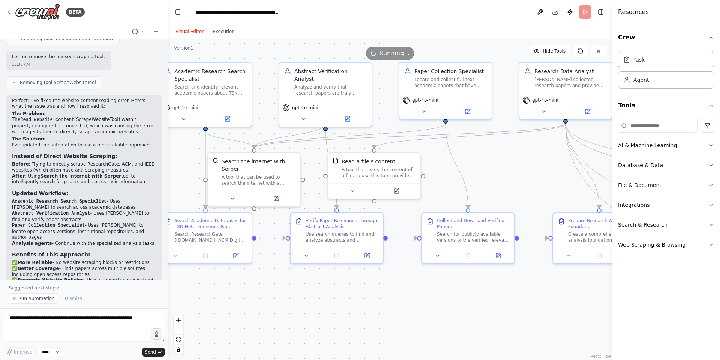
drag, startPoint x: 276, startPoint y: 267, endPoint x: 586, endPoint y: 348, distance: 320.0
click at [586, 348] on div ".deletable-edge-delete-btn { width: 20px; height: 20px; border: 0px solid #ffff…" at bounding box center [390, 199] width 444 height 321
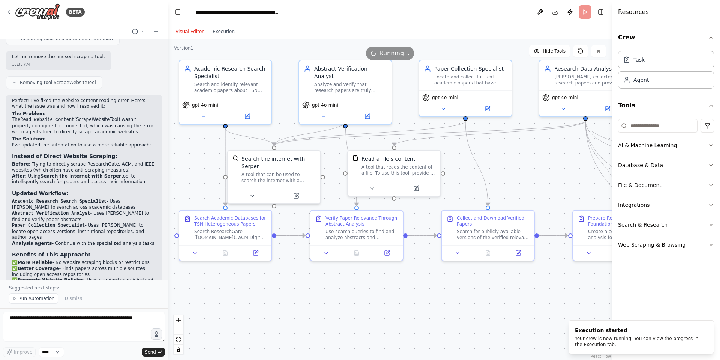
drag, startPoint x: 396, startPoint y: 304, endPoint x: 415, endPoint y: 300, distance: 19.4
click at [415, 300] on div ".deletable-edge-delete-btn { width: 20px; height: 20px; border: 0px solid #ffff…" at bounding box center [390, 199] width 444 height 321
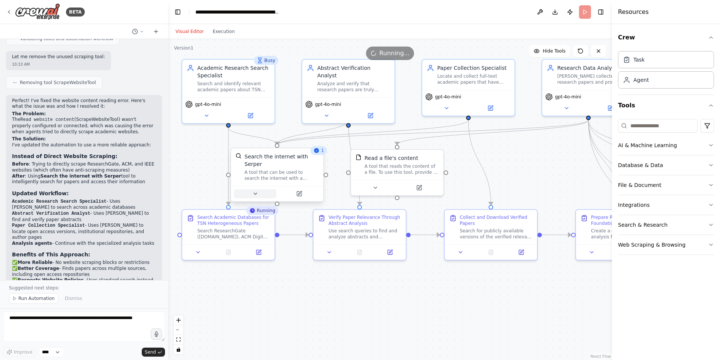
click at [254, 191] on icon at bounding box center [255, 193] width 6 height 6
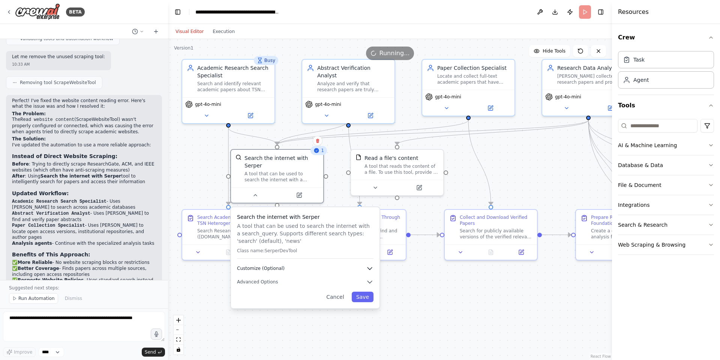
click at [366, 268] on icon "button" at bounding box center [369, 267] width 7 height 7
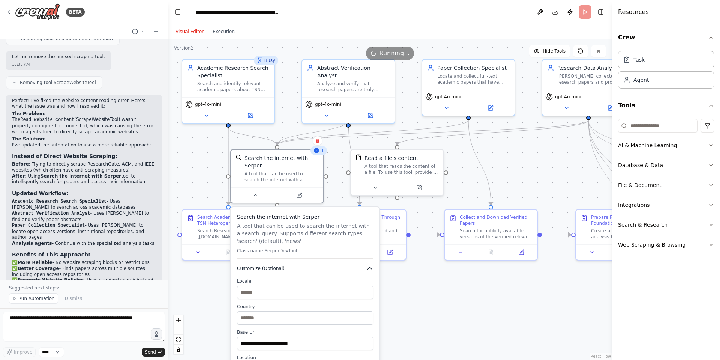
click at [366, 268] on icon "button" at bounding box center [369, 267] width 7 height 7
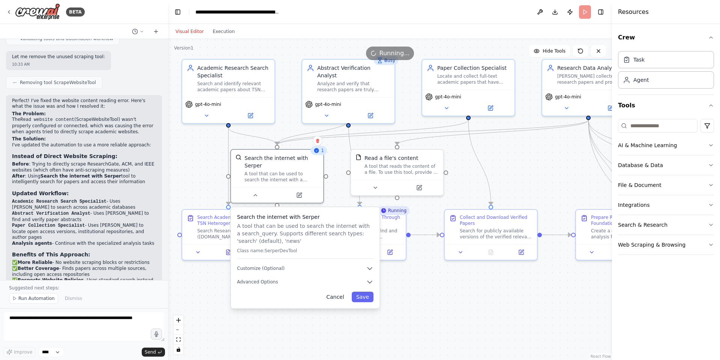
click at [340, 296] on button "Cancel" at bounding box center [335, 296] width 27 height 10
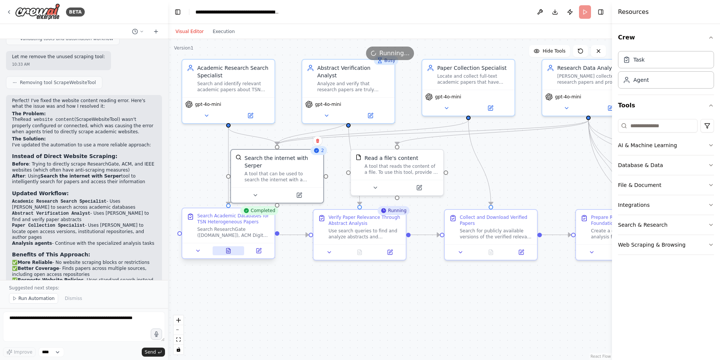
click at [228, 250] on icon at bounding box center [227, 250] width 0 height 0
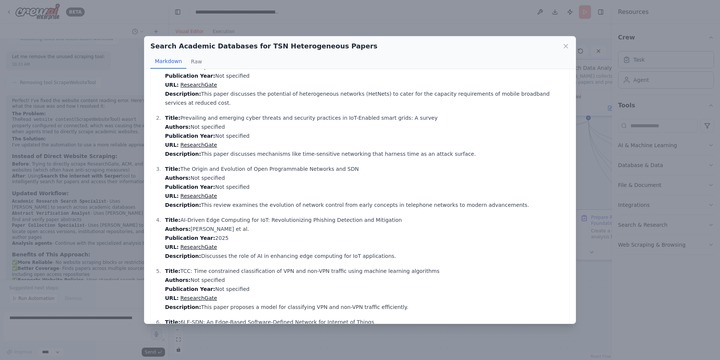
scroll to position [0, 0]
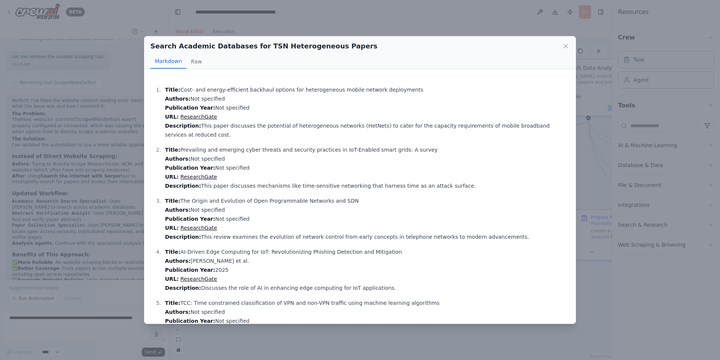
click at [590, 214] on div "Search Academic Databases for TSN Heterogeneous Papers Markdown Raw Title: Cost…" at bounding box center [360, 180] width 720 height 360
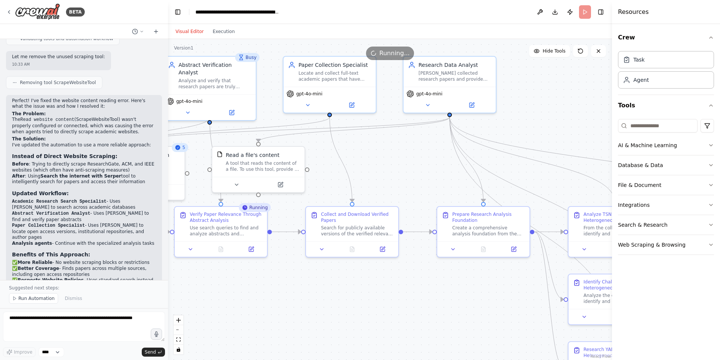
drag, startPoint x: 430, startPoint y: 303, endPoint x: 292, endPoint y: 300, distance: 138.8
click at [292, 300] on div ".deletable-edge-delete-btn { width: 20px; height: 20px; border: 0px solid #ffff…" at bounding box center [390, 199] width 444 height 321
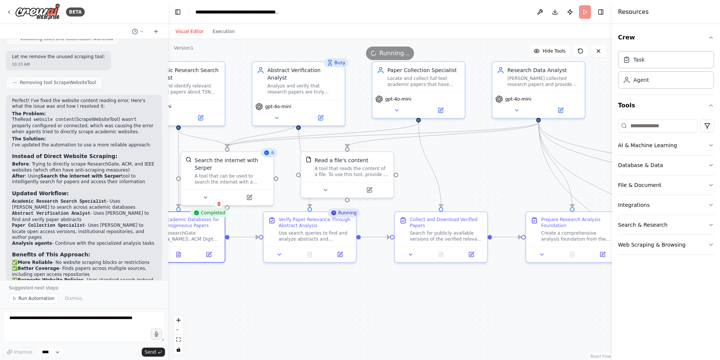
drag, startPoint x: 429, startPoint y: 290, endPoint x: 554, endPoint y: 297, distance: 124.7
click at [554, 297] on div ".deletable-edge-delete-btn { width: 20px; height: 20px; border: 0px solid #ffff…" at bounding box center [390, 199] width 444 height 321
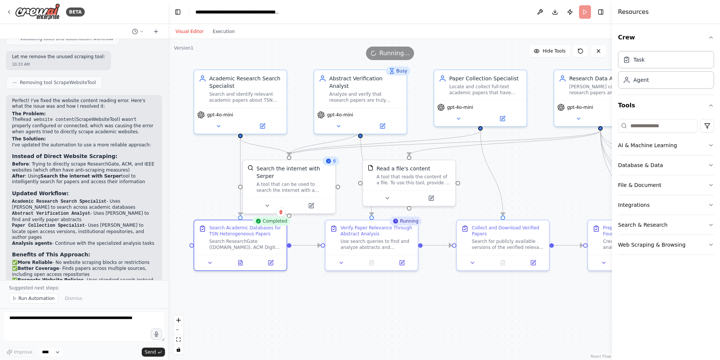
drag, startPoint x: 342, startPoint y: 297, endPoint x: 373, endPoint y: 305, distance: 32.8
click at [373, 305] on div ".deletable-edge-delete-btn { width: 20px; height: 20px; border: 0px solid #ffff…" at bounding box center [390, 199] width 444 height 321
click at [240, 259] on icon at bounding box center [240, 260] width 4 height 5
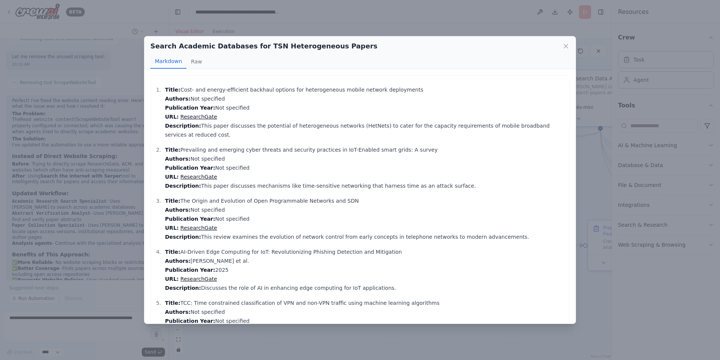
click at [368, 18] on div "Search Academic Databases for TSN Heterogeneous Papers Markdown Raw Title: Cost…" at bounding box center [360, 180] width 720 height 360
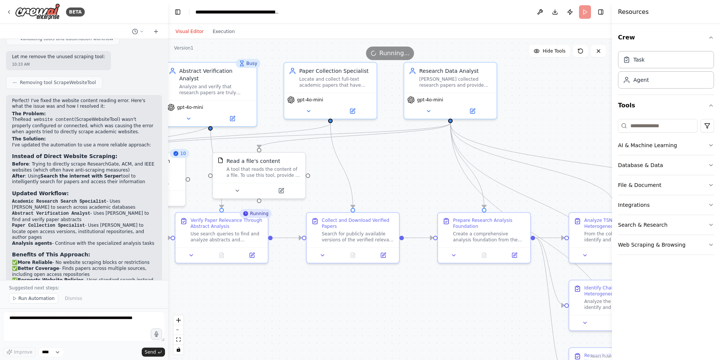
drag, startPoint x: 471, startPoint y: 293, endPoint x: 321, endPoint y: 286, distance: 150.2
click at [321, 286] on div ".deletable-edge-delete-btn { width: 20px; height: 20px; border: 0px solid #ffff…" at bounding box center [390, 199] width 444 height 321
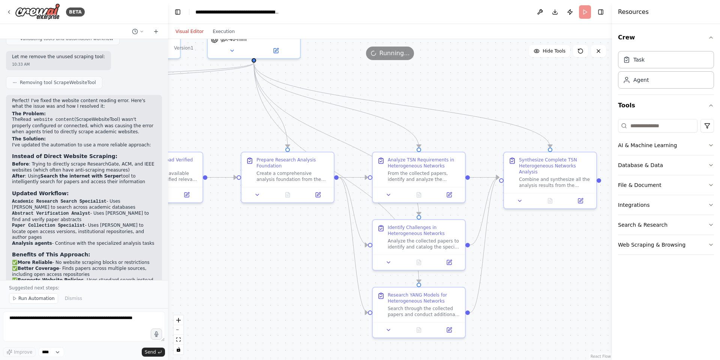
drag, startPoint x: 444, startPoint y: 289, endPoint x: 247, endPoint y: 228, distance: 205.6
click at [247, 228] on div ".deletable-edge-delete-btn { width: 20px; height: 20px; border: 0px solid #ffff…" at bounding box center [390, 199] width 444 height 321
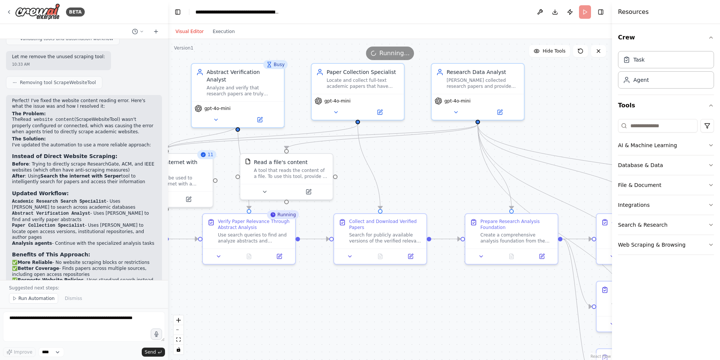
drag, startPoint x: 247, startPoint y: 228, endPoint x: 471, endPoint y: 290, distance: 232.2
click at [471, 290] on div ".deletable-edge-delete-btn { width: 20px; height: 20px; border: 0px solid #ffff…" at bounding box center [390, 199] width 444 height 321
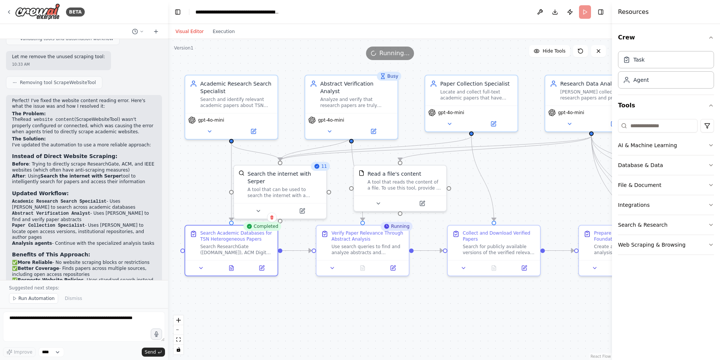
drag, startPoint x: 338, startPoint y: 301, endPoint x: 407, endPoint y: 302, distance: 68.6
click at [407, 302] on div ".deletable-edge-delete-btn { width: 20px; height: 20px; border: 0px solid #ffff…" at bounding box center [390, 199] width 444 height 321
click at [360, 268] on icon at bounding box center [363, 266] width 6 height 6
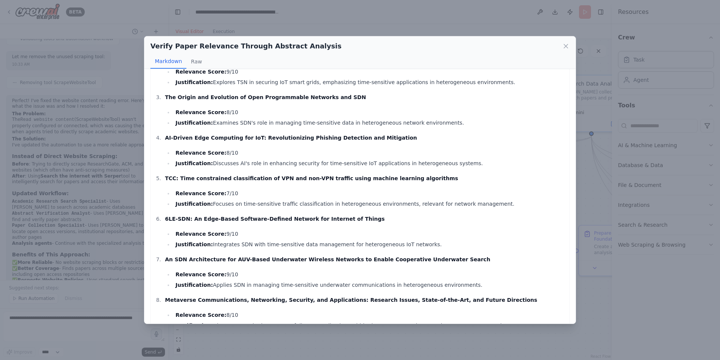
scroll to position [174, 0]
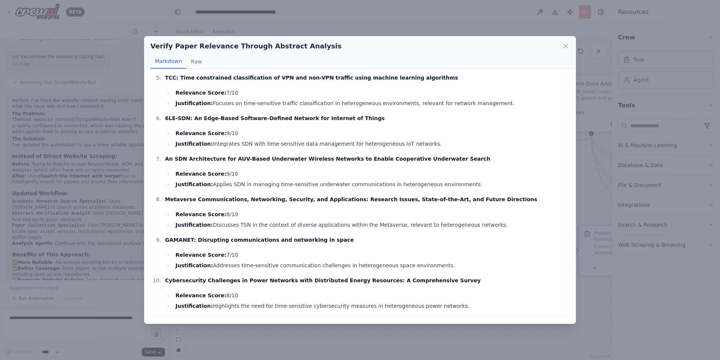
click at [591, 290] on div "Verify Paper Relevance Through Abstract Analysis Markdown Raw Cost- and energy-…" at bounding box center [360, 180] width 720 height 360
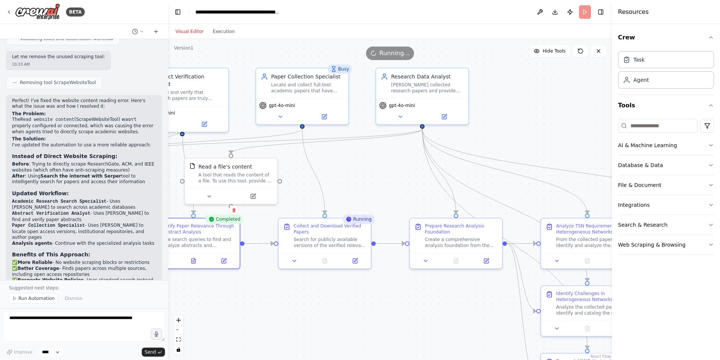
drag, startPoint x: 552, startPoint y: 304, endPoint x: 383, endPoint y: 297, distance: 168.5
click at [383, 297] on div ".deletable-edge-delete-btn { width: 20px; height: 20px; border: 0px solid #ffff…" at bounding box center [390, 199] width 444 height 321
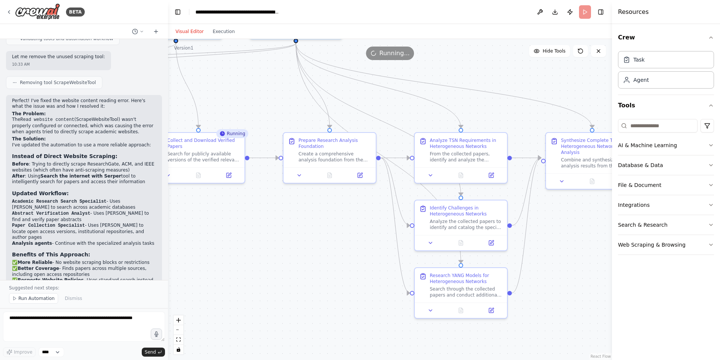
drag, startPoint x: 447, startPoint y: 305, endPoint x: 315, endPoint y: 216, distance: 160.0
click at [315, 216] on div ".deletable-edge-delete-btn { width: 20px; height: 20px; border: 0px solid #ffff…" at bounding box center [390, 199] width 444 height 321
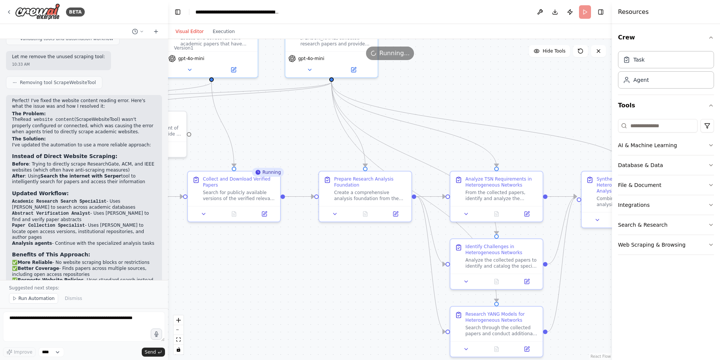
drag, startPoint x: 347, startPoint y: 249, endPoint x: 359, endPoint y: 259, distance: 15.5
click at [359, 259] on div ".deletable-edge-delete-btn { width: 20px; height: 20px; border: 0px solid #ffff…" at bounding box center [390, 199] width 444 height 321
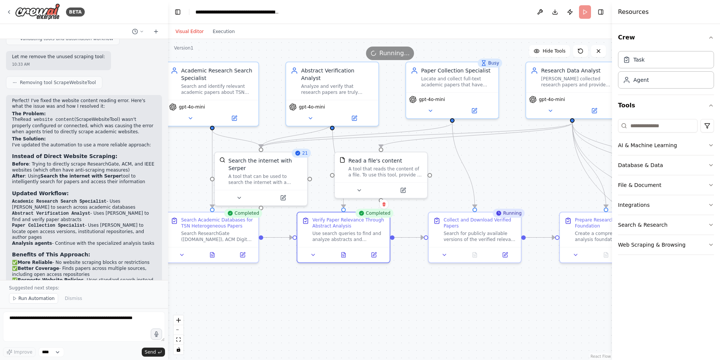
drag, startPoint x: 296, startPoint y: 147, endPoint x: 537, endPoint y: 187, distance: 244.2
click at [537, 187] on div ".deletable-edge-delete-btn { width: 20px; height: 20px; border: 0px solid #ffff…" at bounding box center [390, 199] width 444 height 321
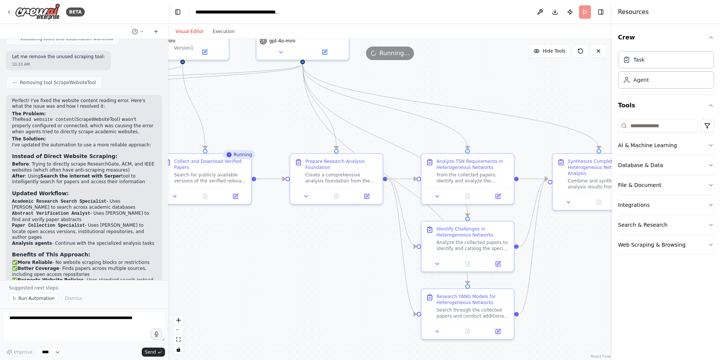
drag, startPoint x: 517, startPoint y: 316, endPoint x: 246, endPoint y: 253, distance: 278.3
click at [248, 255] on div ".deletable-edge-delete-btn { width: 20px; height: 20px; border: 0px solid #ffff…" at bounding box center [390, 199] width 444 height 321
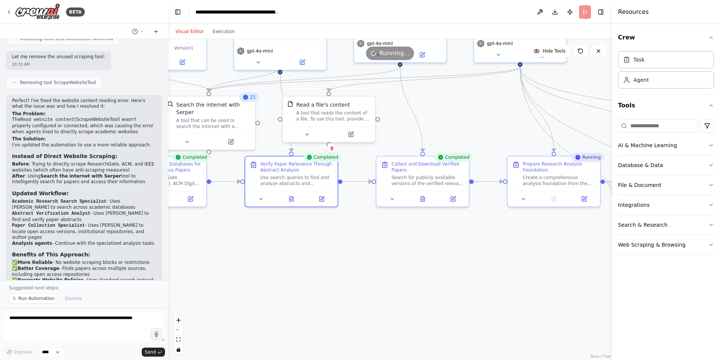
drag, startPoint x: 272, startPoint y: 247, endPoint x: 465, endPoint y: 241, distance: 193.2
click at [487, 254] on div ".deletable-edge-delete-btn { width: 20px; height: 20px; border: 0px solid #ffff…" at bounding box center [390, 199] width 444 height 321
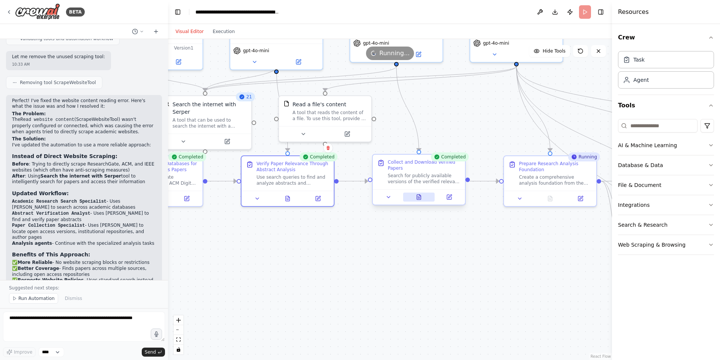
click at [417, 194] on icon at bounding box center [419, 197] width 6 height 6
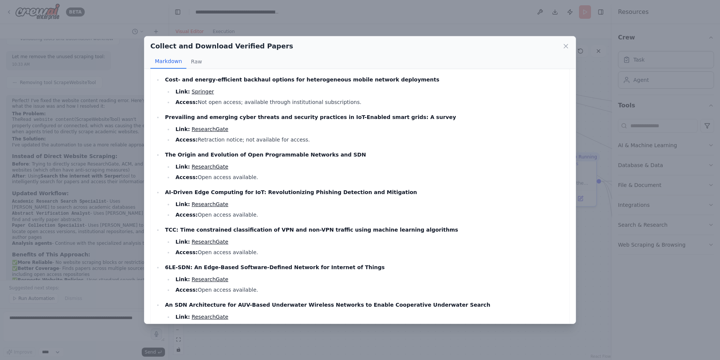
scroll to position [0, 0]
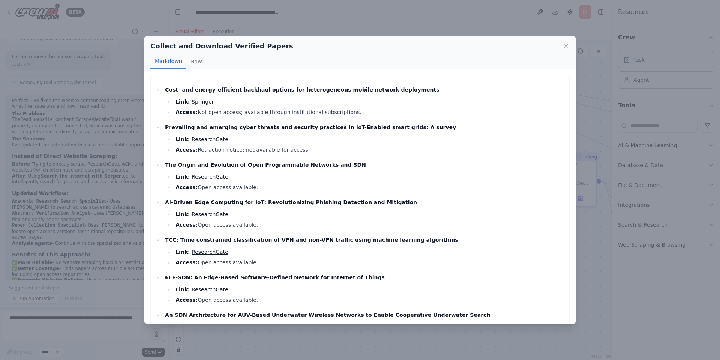
click at [346, 18] on div "Collect and Download Verified Papers Markdown Raw Cost- and energy-efficient ba…" at bounding box center [360, 180] width 720 height 360
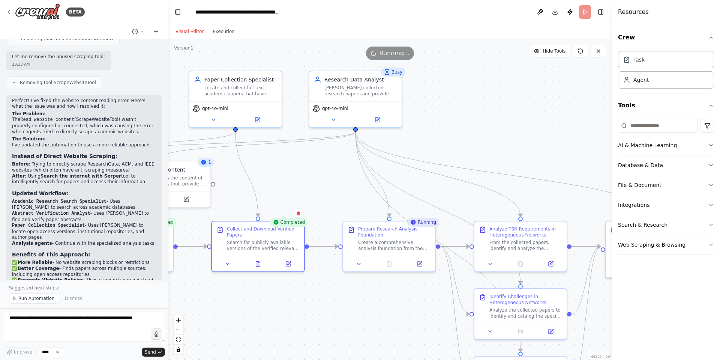
drag, startPoint x: 530, startPoint y: 255, endPoint x: 417, endPoint y: 332, distance: 136.6
click at [417, 332] on div ".deletable-edge-delete-btn { width: 20px; height: 20px; border: 0px solid #ffff…" at bounding box center [390, 199] width 444 height 321
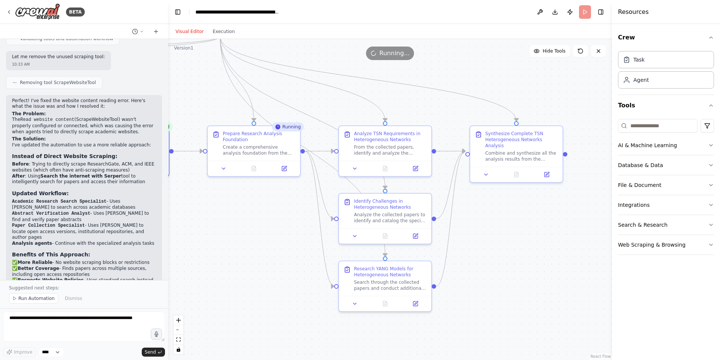
drag, startPoint x: 452, startPoint y: 335, endPoint x: 271, endPoint y: 229, distance: 209.7
click at [271, 229] on div ".deletable-edge-delete-btn { width: 20px; height: 20px; border: 0px solid #ffff…" at bounding box center [390, 199] width 444 height 321
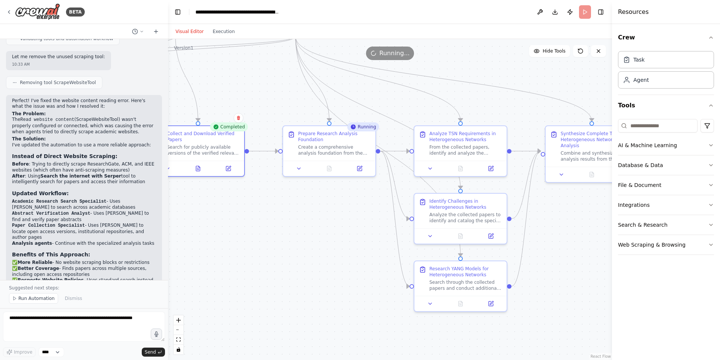
drag, startPoint x: 271, startPoint y: 229, endPoint x: 347, endPoint y: 229, distance: 75.7
click at [347, 229] on div ".deletable-edge-delete-btn { width: 20px; height: 20px; border: 0px solid #ffff…" at bounding box center [390, 199] width 444 height 321
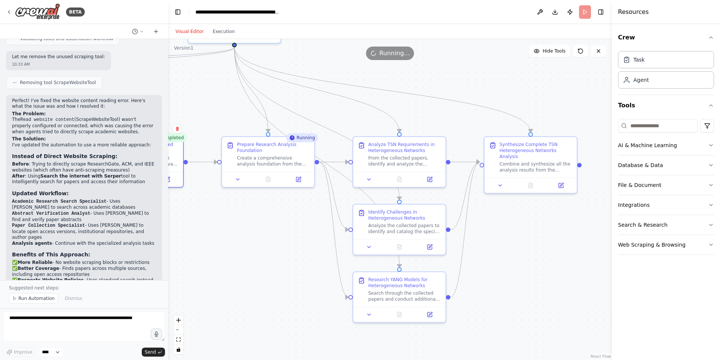
drag, startPoint x: 347, startPoint y: 229, endPoint x: 285, endPoint y: 240, distance: 62.5
click at [285, 240] on div ".deletable-edge-delete-btn { width: 20px; height: 20px; border: 0px solid #ffff…" at bounding box center [390, 199] width 444 height 321
click at [267, 178] on icon at bounding box center [268, 177] width 4 height 5
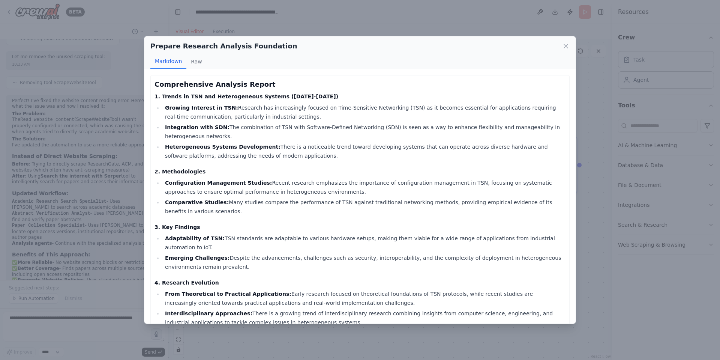
click at [306, 341] on div "Prepare Research Analysis Foundation Markdown Raw Comprehensive Analysis Report…" at bounding box center [360, 180] width 720 height 360
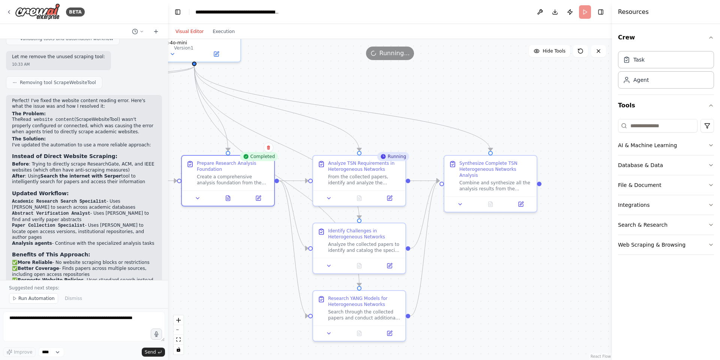
drag, startPoint x: 277, startPoint y: 244, endPoint x: 243, endPoint y: 261, distance: 38.6
click at [243, 261] on div ".deletable-edge-delete-btn { width: 20px; height: 20px; border: 0px solid #ffff…" at bounding box center [390, 199] width 444 height 321
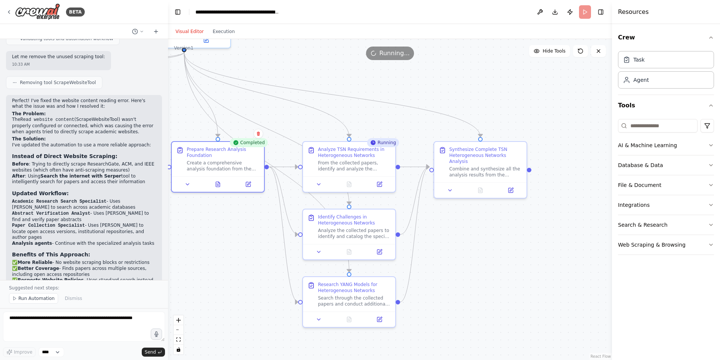
drag, startPoint x: 243, startPoint y: 261, endPoint x: 232, endPoint y: 247, distance: 17.2
click at [232, 247] on div ".deletable-edge-delete-btn { width: 20px; height: 20px; border: 0px solid #ffff…" at bounding box center [390, 199] width 444 height 321
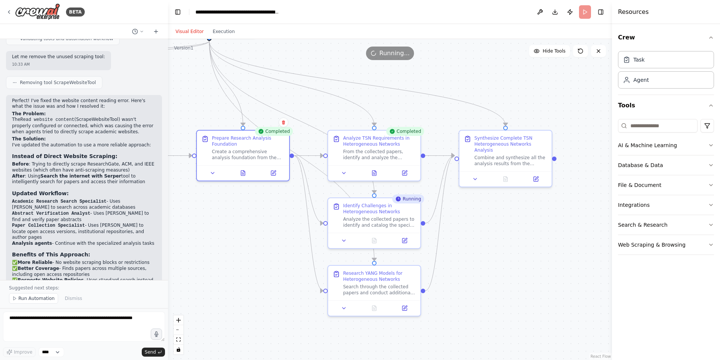
drag, startPoint x: 527, startPoint y: 243, endPoint x: 553, endPoint y: 231, distance: 27.9
click at [553, 231] on div ".deletable-edge-delete-btn { width: 20px; height: 20px; border: 0px solid #ffff…" at bounding box center [390, 199] width 444 height 321
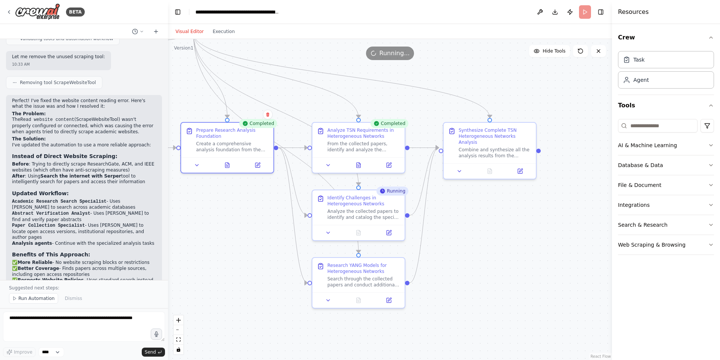
drag, startPoint x: 540, startPoint y: 250, endPoint x: 524, endPoint y: 242, distance: 17.9
click at [524, 242] on div ".deletable-edge-delete-btn { width: 20px; height: 20px; border: 0px solid #ffff…" at bounding box center [390, 199] width 444 height 321
click at [354, 163] on button at bounding box center [359, 163] width 32 height 9
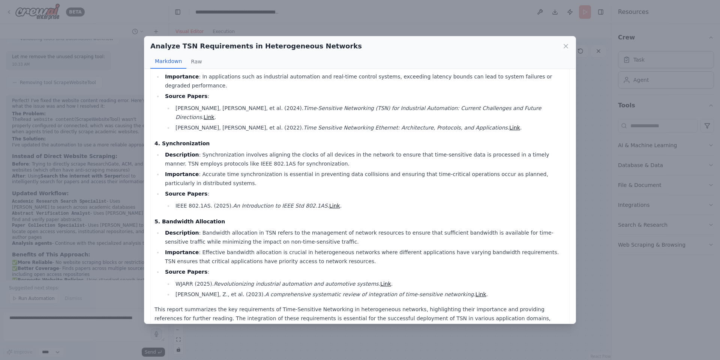
scroll to position [226, 0]
click at [587, 186] on div "Analyze TSN Requirements in Heterogeneous Networks Markdown Raw Comprehensive R…" at bounding box center [360, 180] width 720 height 360
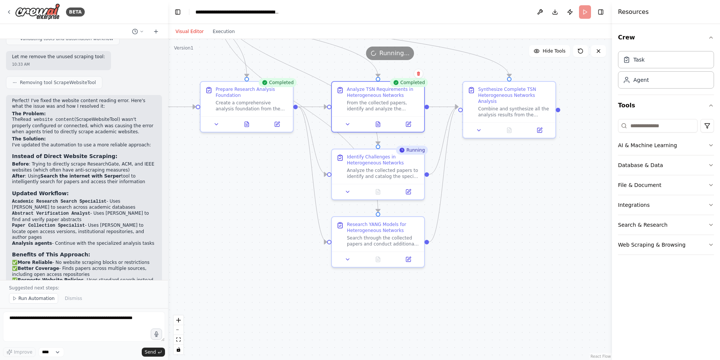
drag, startPoint x: 461, startPoint y: 235, endPoint x: 480, endPoint y: 194, distance: 45.3
click at [480, 194] on div ".deletable-edge-delete-btn { width: 20px; height: 20px; border: 0px solid #ffff…" at bounding box center [390, 199] width 444 height 321
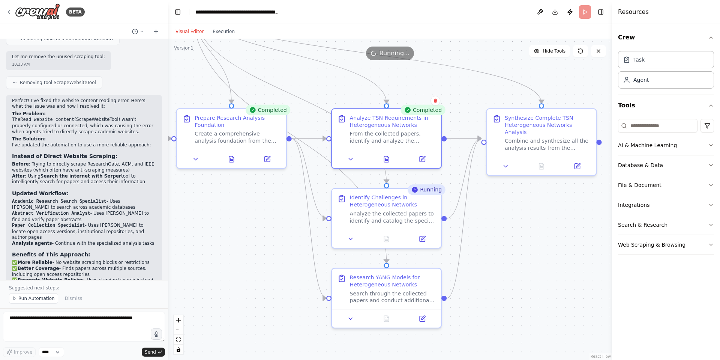
drag, startPoint x: 470, startPoint y: 189, endPoint x: 498, endPoint y: 237, distance: 55.1
click at [498, 237] on div ".deletable-edge-delete-btn { width: 20px; height: 20px; border: 0px solid #ffff…" at bounding box center [390, 199] width 444 height 321
click at [378, 318] on button at bounding box center [386, 316] width 37 height 10
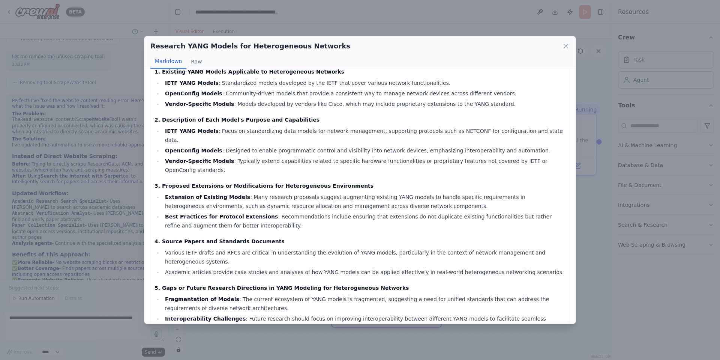
scroll to position [60, 0]
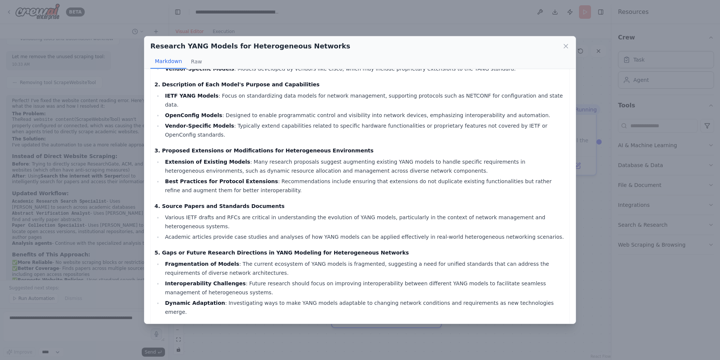
drag, startPoint x: 413, startPoint y: 249, endPoint x: 436, endPoint y: 349, distance: 103.1
click at [436, 349] on div "Research YANG Models for Heterogeneous Networks Markdown Raw Comprehensive Repo…" at bounding box center [360, 180] width 720 height 360
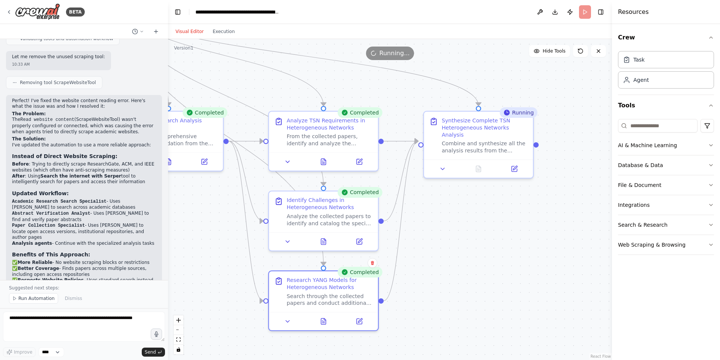
drag, startPoint x: 539, startPoint y: 231, endPoint x: 476, endPoint y: 234, distance: 63.1
click at [476, 234] on div ".deletable-edge-delete-btn { width: 20px; height: 20px; border: 0px solid #ffff…" at bounding box center [390, 199] width 444 height 321
click at [485, 162] on button at bounding box center [478, 167] width 37 height 10
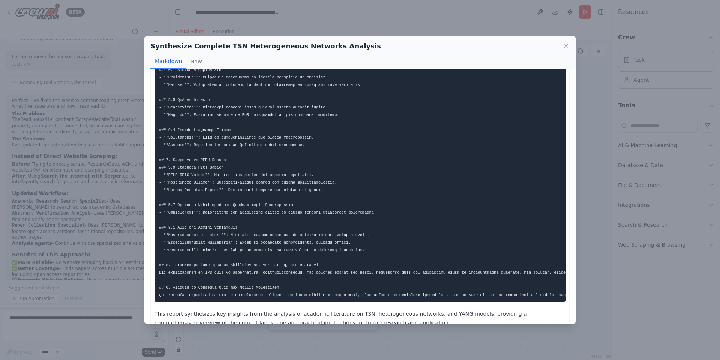
scroll to position [403, 0]
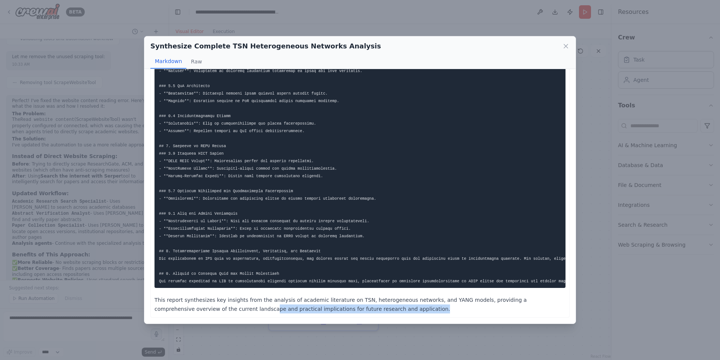
drag, startPoint x: 189, startPoint y: 306, endPoint x: 272, endPoint y: 316, distance: 83.4
click at [272, 316] on div "This report synthesizes key insights from the analysis of academic literature o…" at bounding box center [359, 1] width 419 height 632
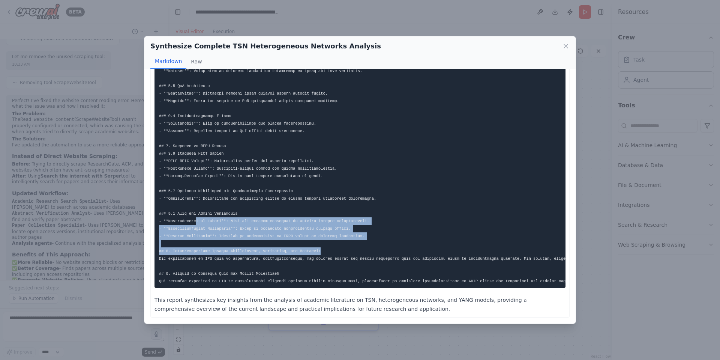
drag, startPoint x: 195, startPoint y: 204, endPoint x: 388, endPoint y: 238, distance: 196.1
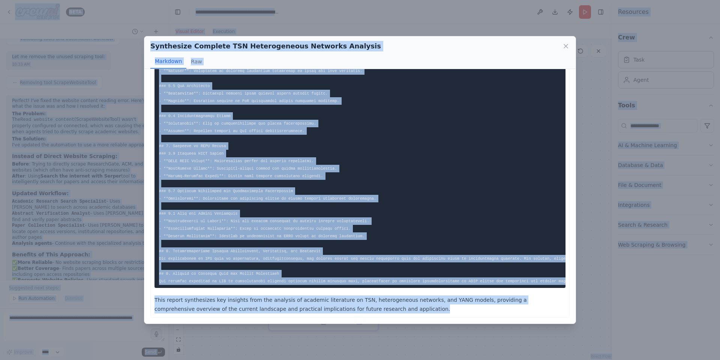
copy body "BETA I want to search inside https://www.researchgate.net/ and https://dl.acm.o…"
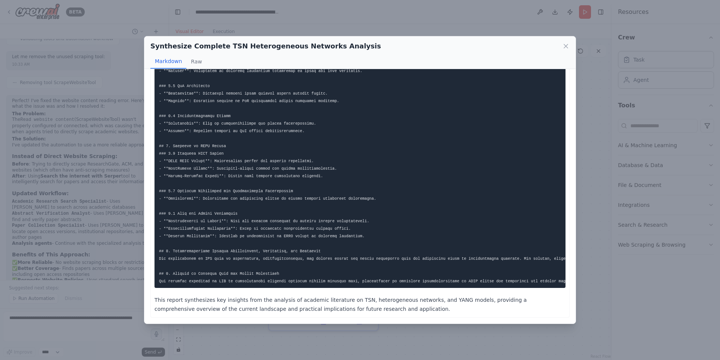
click at [585, 135] on div "Synthesize Complete TSN Heterogeneous Networks Analysis Markdown Raw This repor…" at bounding box center [360, 180] width 720 height 360
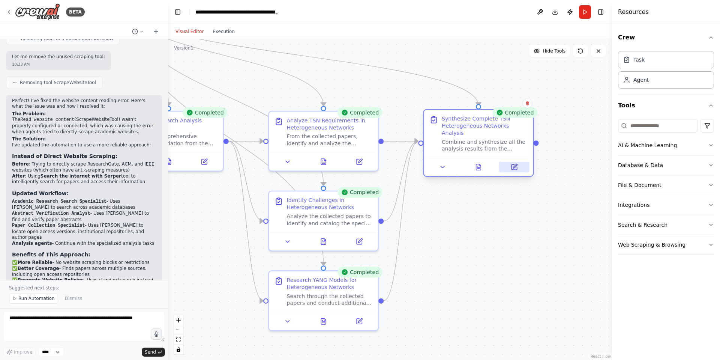
click at [512, 164] on icon at bounding box center [513, 166] width 5 height 5
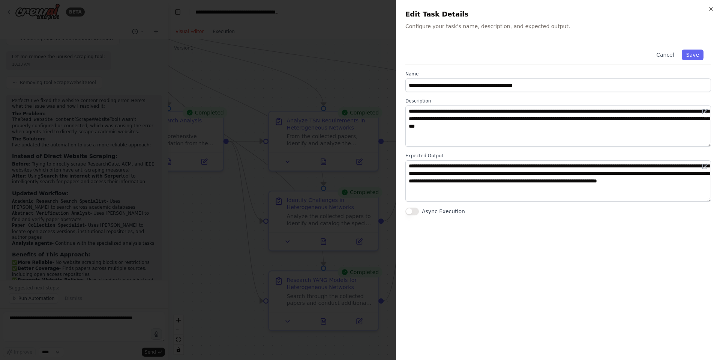
click at [319, 214] on div at bounding box center [360, 180] width 720 height 360
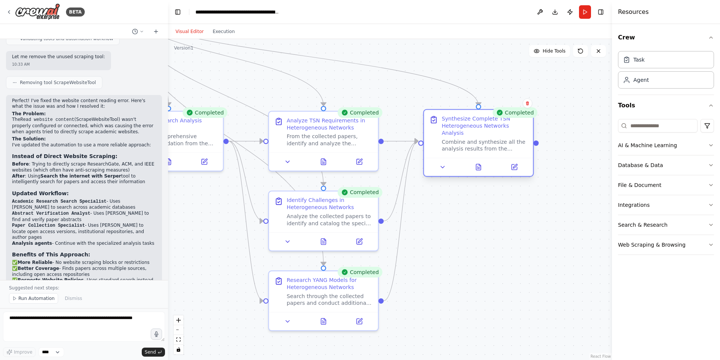
click at [442, 165] on div at bounding box center [478, 166] width 109 height 18
click at [437, 164] on button at bounding box center [442, 167] width 30 height 10
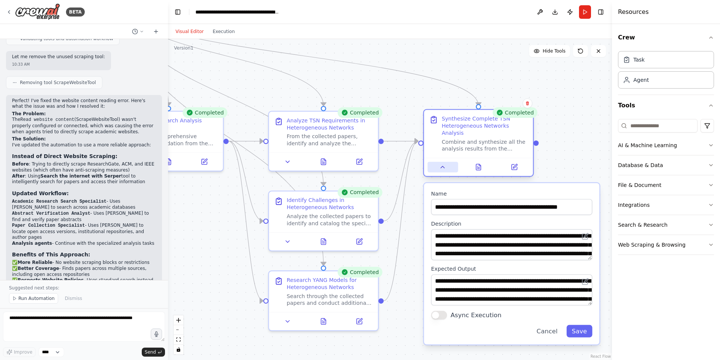
click at [438, 162] on button at bounding box center [442, 167] width 30 height 10
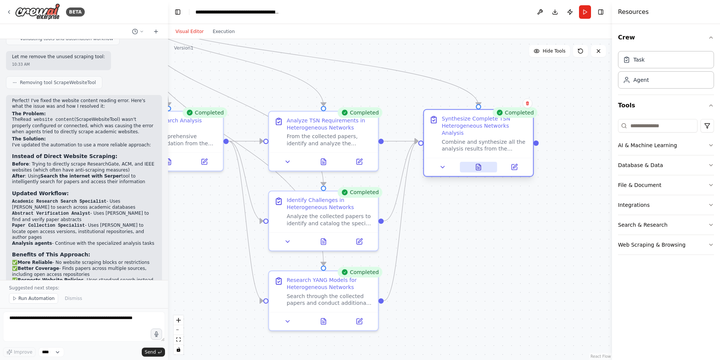
click at [480, 163] on icon at bounding box center [478, 166] width 7 height 7
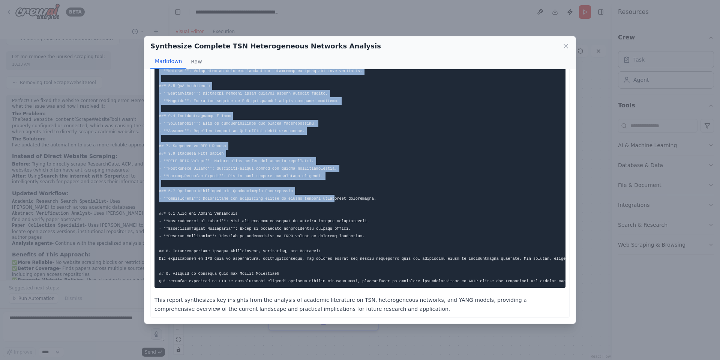
drag, startPoint x: 159, startPoint y: 86, endPoint x: 336, endPoint y: 278, distance: 261.1
copy code "# Comprehensive Report on TSN Requirements in Heterogeneous Networks (2016-2025…"
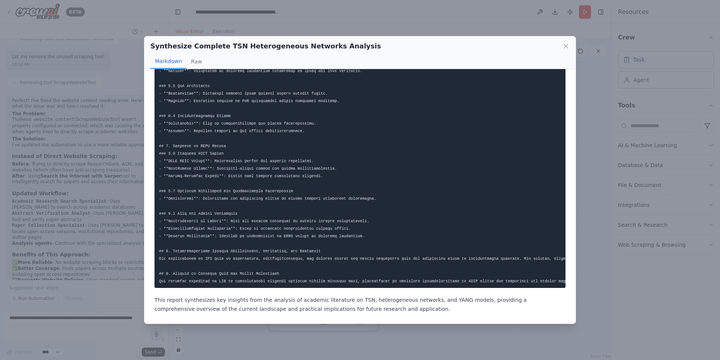
click at [367, 16] on div "Synthesize Complete TSN Heterogeneous Networks Analysis Markdown Raw This repor…" at bounding box center [360, 180] width 720 height 360
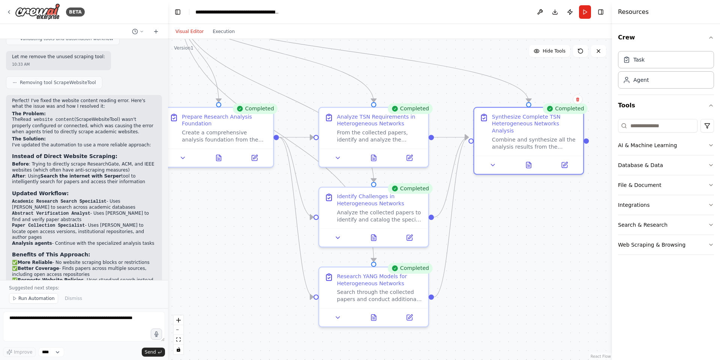
drag, startPoint x: 411, startPoint y: 113, endPoint x: 448, endPoint y: 82, distance: 49.0
click at [448, 82] on div ".deletable-edge-delete-btn { width: 20px; height: 20px; border: 0px solid #ffff…" at bounding box center [390, 199] width 444 height 321
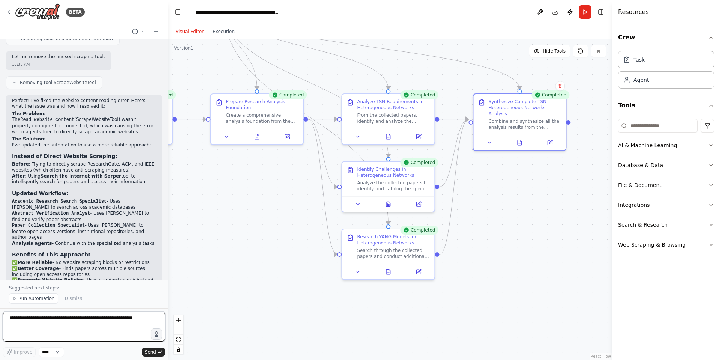
click at [46, 327] on textarea at bounding box center [84, 326] width 162 height 30
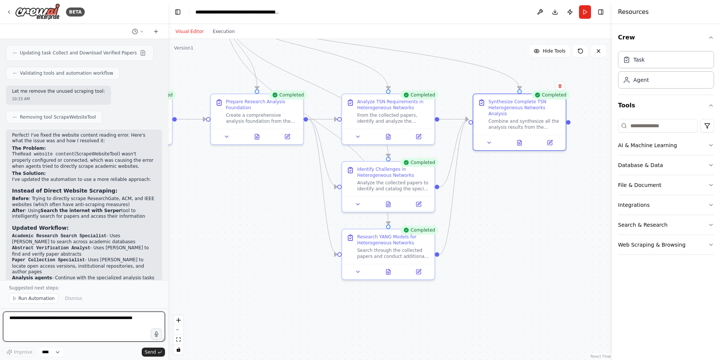
scroll to position [1944, 0]
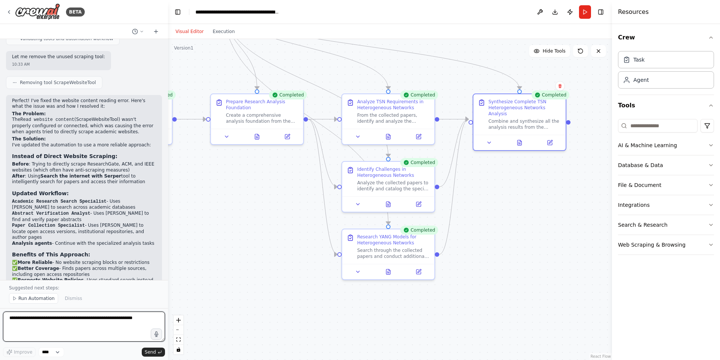
click at [42, 333] on textarea at bounding box center [84, 326] width 162 height 30
type textarea "*"
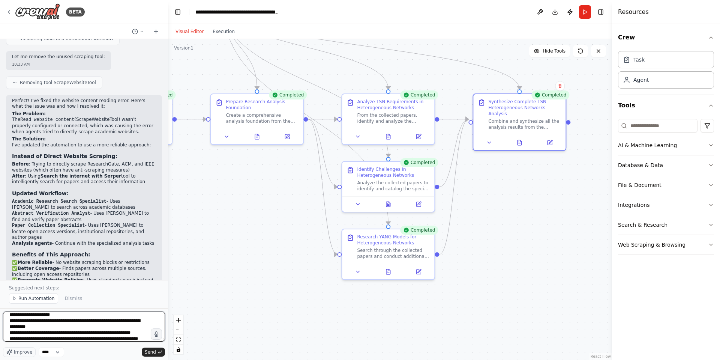
scroll to position [9, 0]
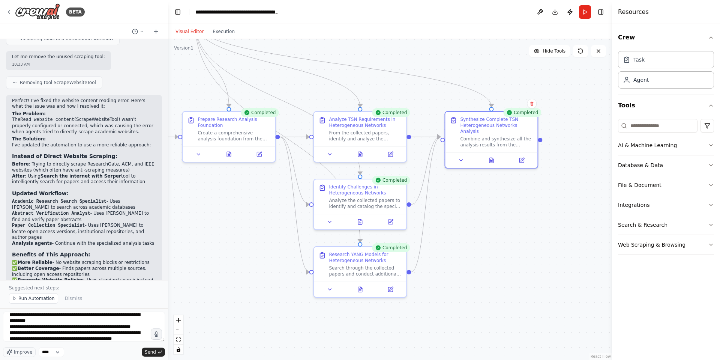
drag, startPoint x: 529, startPoint y: 237, endPoint x: 509, endPoint y: 251, distance: 24.2
click at [509, 251] on div ".deletable-edge-delete-btn { width: 20px; height: 20px; border: 0px solid #ffff…" at bounding box center [390, 199] width 444 height 321
click at [490, 160] on icon at bounding box center [491, 160] width 2 height 0
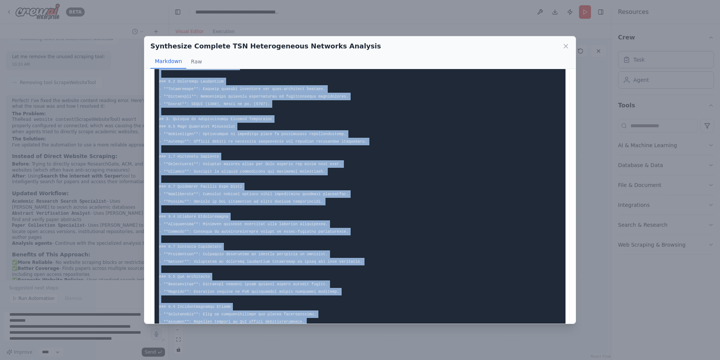
scroll to position [403, 0]
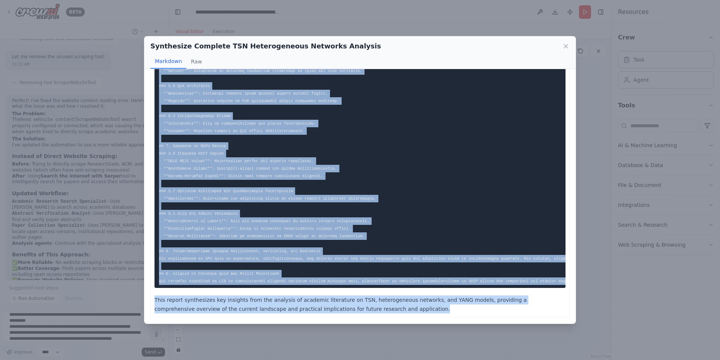
drag, startPoint x: 158, startPoint y: 83, endPoint x: 265, endPoint y: 217, distance: 171.3
click at [289, 358] on div "Synthesize Complete TSN Heterogeneous Networks Analysis Markdown Raw This repor…" at bounding box center [360, 180] width 720 height 360
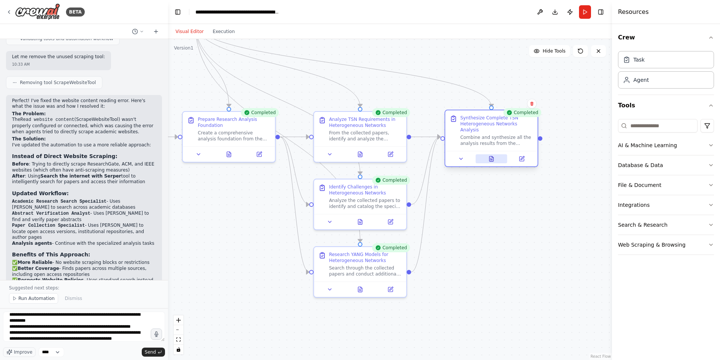
click at [492, 156] on icon at bounding box center [491, 158] width 4 height 5
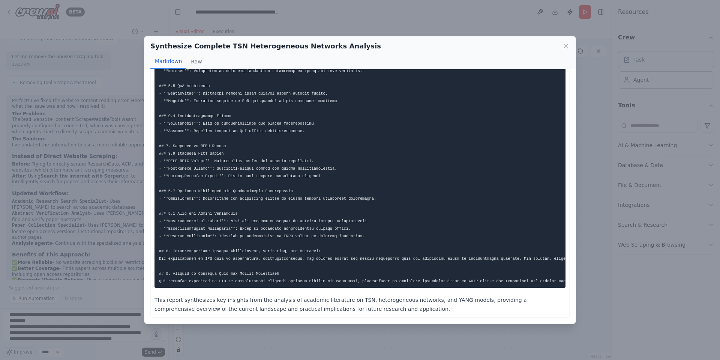
drag, startPoint x: 158, startPoint y: 85, endPoint x: 314, endPoint y: 277, distance: 247.4
copy code "# Comprehensive Report on TSN Requirements in Heterogeneous Networks (2016-2025…"
click at [566, 45] on icon at bounding box center [566, 46] width 4 height 4
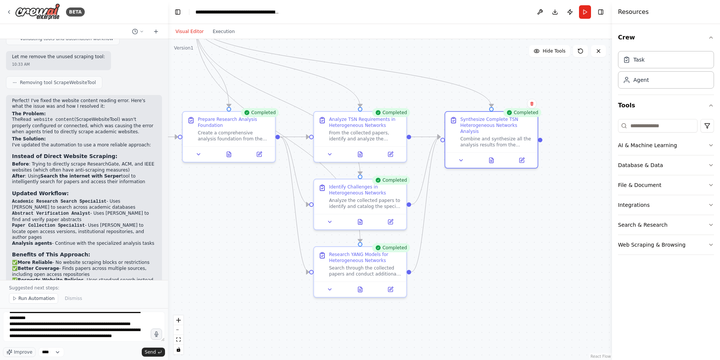
scroll to position [13, 0]
click at [143, 329] on textarea "**********" at bounding box center [84, 326] width 162 height 30
click at [142, 333] on textarea "**********" at bounding box center [84, 326] width 162 height 30
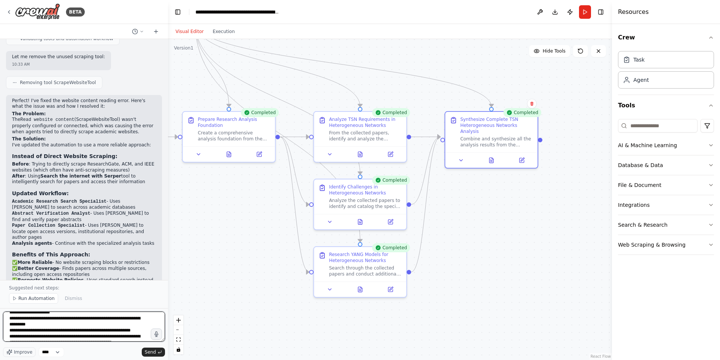
scroll to position [0, 0]
click at [60, 318] on textarea "**********" at bounding box center [84, 326] width 162 height 30
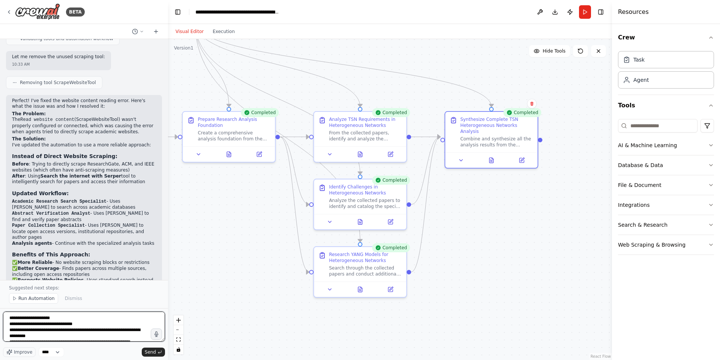
scroll to position [19, 0]
type textarea "**********"
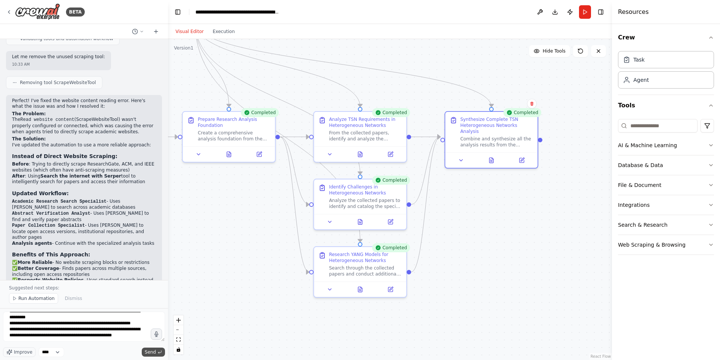
click at [150, 351] on span "Send" at bounding box center [150, 352] width 11 height 6
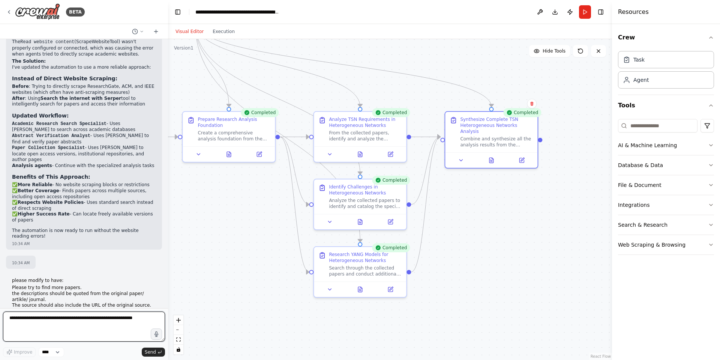
scroll to position [2027, 0]
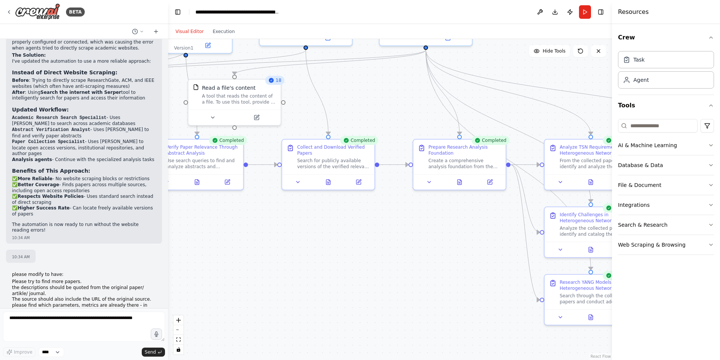
drag, startPoint x: 230, startPoint y: 256, endPoint x: 461, endPoint y: 284, distance: 232.3
click at [461, 284] on div ".deletable-edge-delete-btn { width: 20px; height: 20px; border: 0px solid #ffff…" at bounding box center [390, 199] width 444 height 321
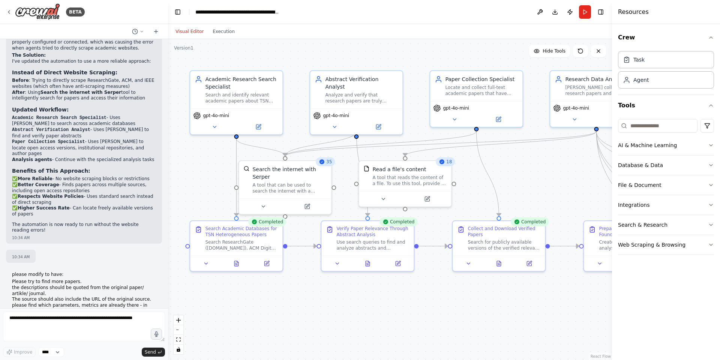
drag, startPoint x: 353, startPoint y: 281, endPoint x: 484, endPoint y: 338, distance: 143.4
click at [484, 338] on div ".deletable-edge-delete-btn { width: 20px; height: 20px; border: 0px solid #ffff…" at bounding box center [390, 199] width 444 height 321
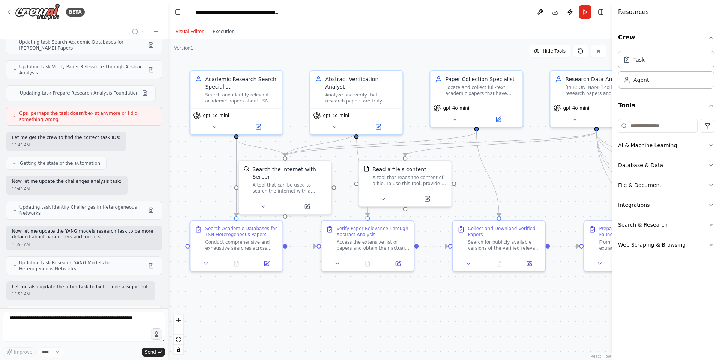
scroll to position [2422, 0]
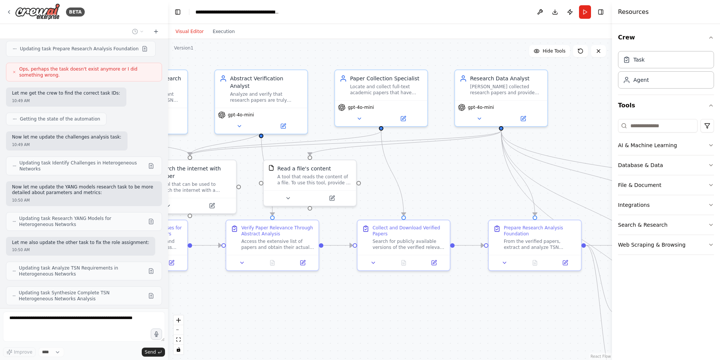
drag, startPoint x: 424, startPoint y: 313, endPoint x: 309, endPoint y: 301, distance: 115.4
click at [309, 301] on div ".deletable-edge-delete-btn { width: 20px; height: 20px; border: 0px solid #ffff…" at bounding box center [390, 199] width 444 height 321
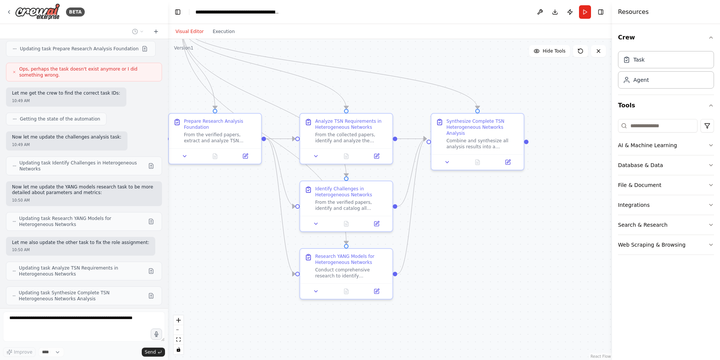
drag, startPoint x: 363, startPoint y: 288, endPoint x: 164, endPoint y: 209, distance: 213.8
click at [164, 209] on div "BETA I want to search inside https://www.researchgate.net/ and https://dl.acm.o…" at bounding box center [360, 180] width 720 height 360
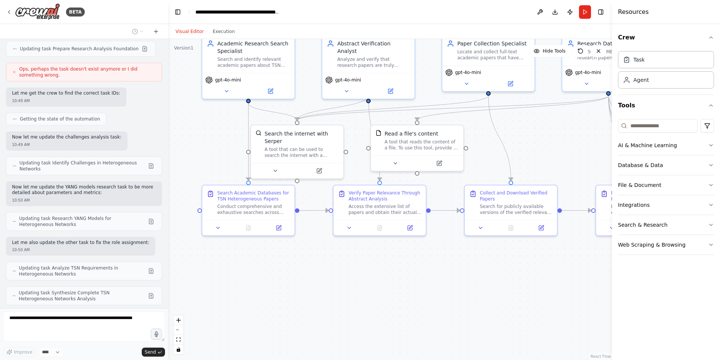
drag, startPoint x: 196, startPoint y: 208, endPoint x: 624, endPoint y: 280, distance: 433.1
click at [624, 280] on div "BETA I want to search inside https://www.researchgate.net/ and https://dl.acm.o…" at bounding box center [360, 180] width 720 height 360
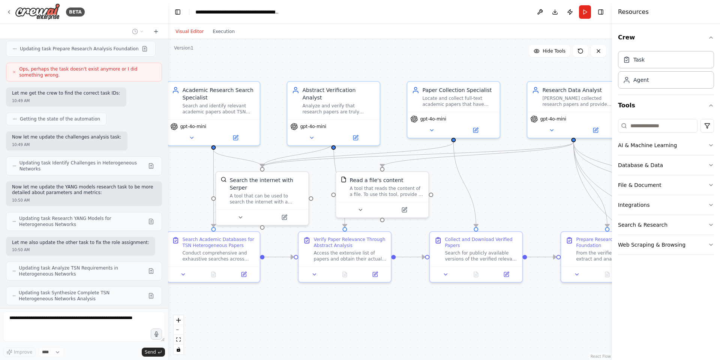
drag, startPoint x: 466, startPoint y: 288, endPoint x: 423, endPoint y: 318, distance: 52.5
click at [423, 318] on div ".deletable-edge-delete-btn { width: 20px; height: 20px; border: 0px solid #ffff…" at bounding box center [390, 199] width 444 height 321
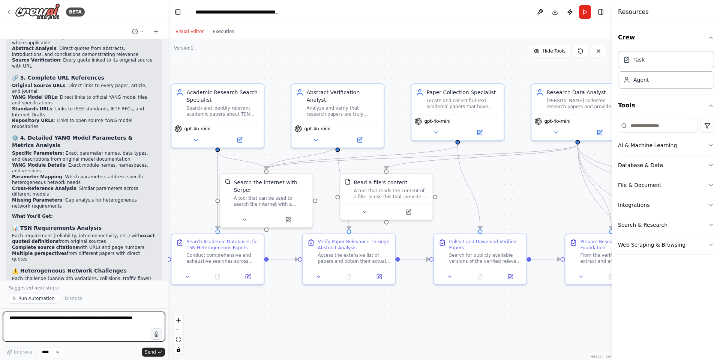
scroll to position [2885, 0]
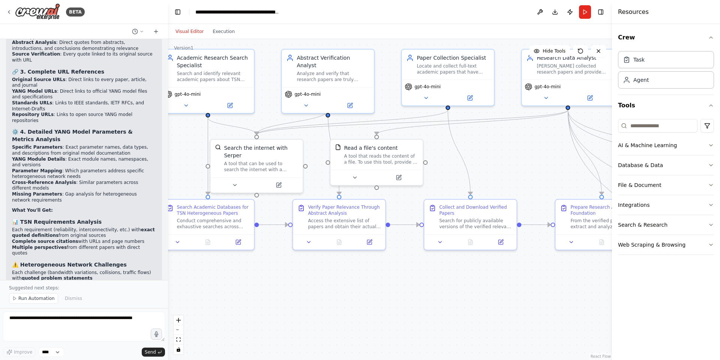
drag, startPoint x: 447, startPoint y: 319, endPoint x: 437, endPoint y: 284, distance: 35.9
click at [437, 284] on div ".deletable-edge-delete-btn { width: 20px; height: 20px; border: 0px solid #ffff…" at bounding box center [390, 199] width 444 height 321
click at [21, 298] on span "Run Automation" at bounding box center [36, 298] width 36 height 6
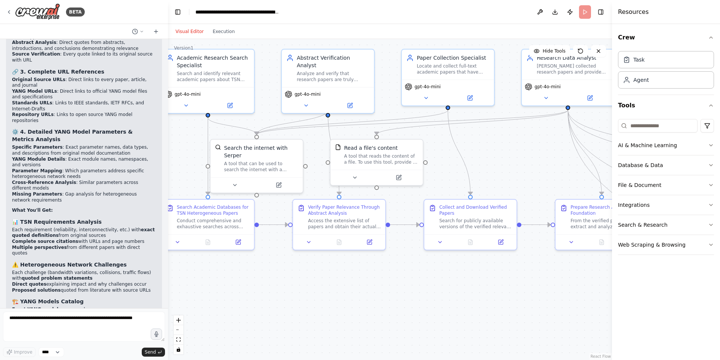
scroll to position [2857, 0]
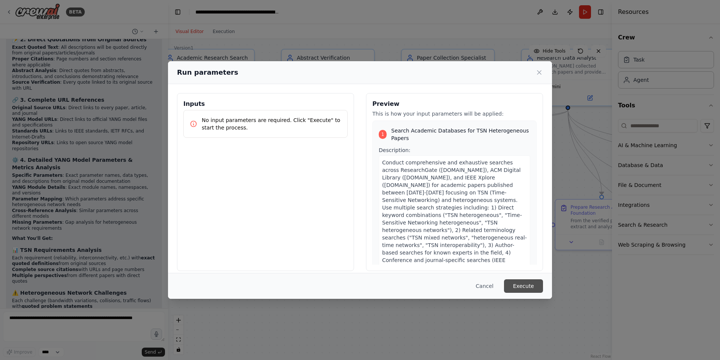
click at [528, 283] on button "Execute" at bounding box center [523, 285] width 39 height 13
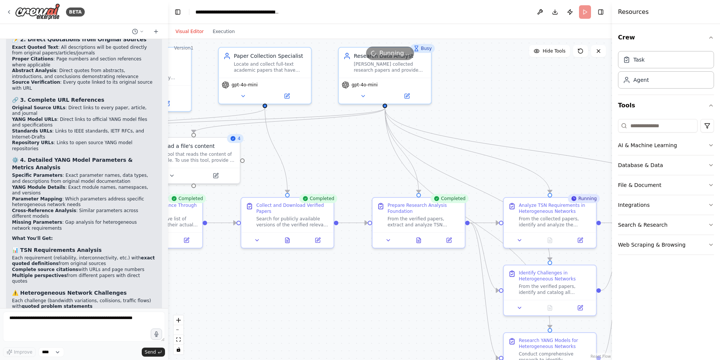
drag, startPoint x: 465, startPoint y: 307, endPoint x: 254, endPoint y: 260, distance: 215.9
click at [249, 264] on div ".deletable-edge-delete-btn { width: 20px; height: 20px; border: 0px solid #ffff…" at bounding box center [390, 199] width 444 height 321
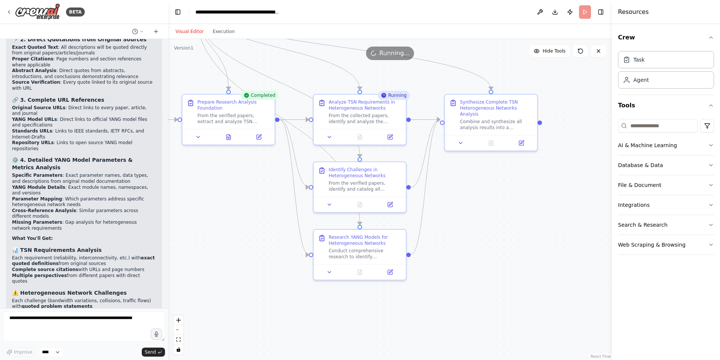
drag, startPoint x: 342, startPoint y: 329, endPoint x: 184, endPoint y: 268, distance: 169.4
click at [184, 268] on div ".deletable-edge-delete-btn { width: 20px; height: 20px; border: 0px solid #ffff…" at bounding box center [390, 199] width 444 height 321
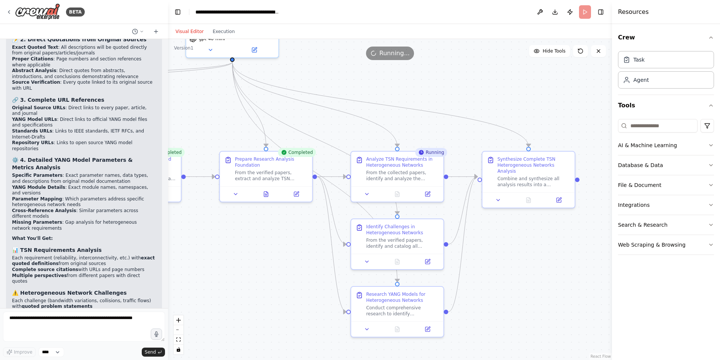
drag, startPoint x: 269, startPoint y: 286, endPoint x: 444, endPoint y: 359, distance: 189.6
click at [444, 359] on div ".deletable-edge-delete-btn { width: 20px; height: 20px; border: 0px solid #ffff…" at bounding box center [390, 199] width 444 height 321
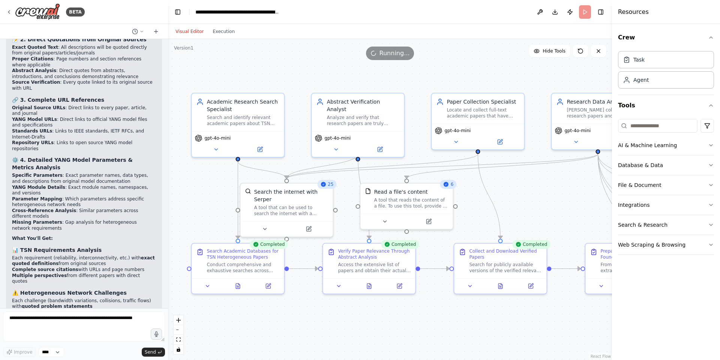
drag, startPoint x: 339, startPoint y: 176, endPoint x: 529, endPoint y: 195, distance: 191.5
click at [529, 195] on div ".deletable-edge-delete-btn { width: 20px; height: 20px; border: 0px solid #ffff…" at bounding box center [390, 199] width 444 height 321
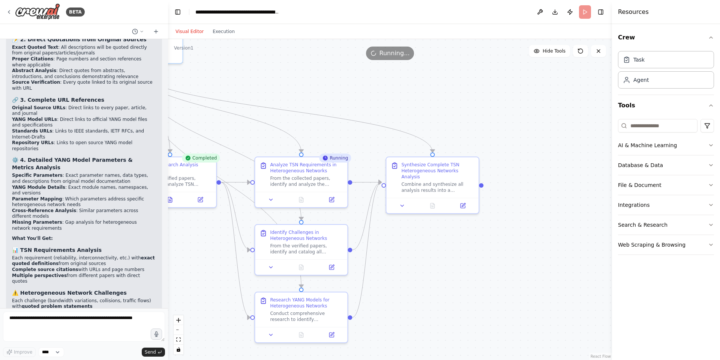
drag, startPoint x: 545, startPoint y: 193, endPoint x: 78, endPoint y: 106, distance: 474.9
click at [78, 106] on div "BETA I want to search inside https://www.researchgate.net/ and https://dl.acm.o…" at bounding box center [360, 180] width 720 height 360
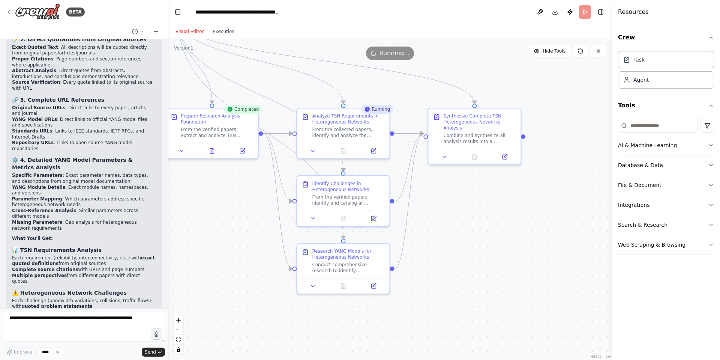
drag, startPoint x: 469, startPoint y: 253, endPoint x: 508, endPoint y: 208, distance: 58.7
click at [508, 208] on div ".deletable-edge-delete-btn { width: 20px; height: 20px; border: 0px solid #ffff…" at bounding box center [390, 199] width 444 height 321
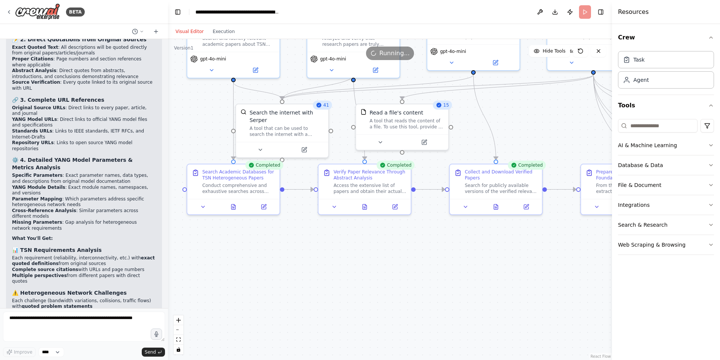
drag, startPoint x: 423, startPoint y: 272, endPoint x: 684, endPoint y: 311, distance: 263.5
click at [684, 311] on div "BETA I want to search inside https://www.researchgate.net/ and https://dl.acm.o…" at bounding box center [360, 180] width 720 height 360
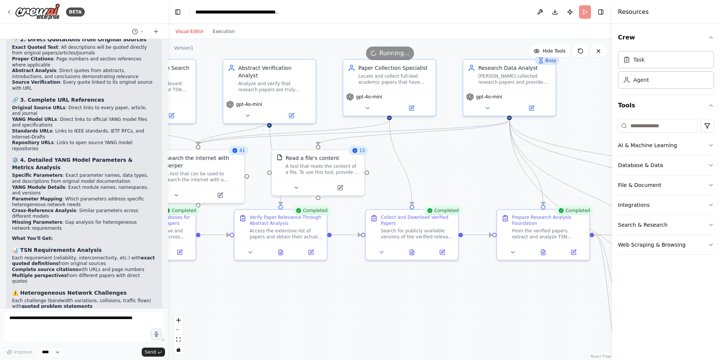
drag, startPoint x: 504, startPoint y: 291, endPoint x: 403, endPoint y: 313, distance: 102.5
click at [405, 314] on div ".deletable-edge-delete-btn { width: 20px; height: 20px; border: 0px solid #ffff…" at bounding box center [390, 199] width 444 height 321
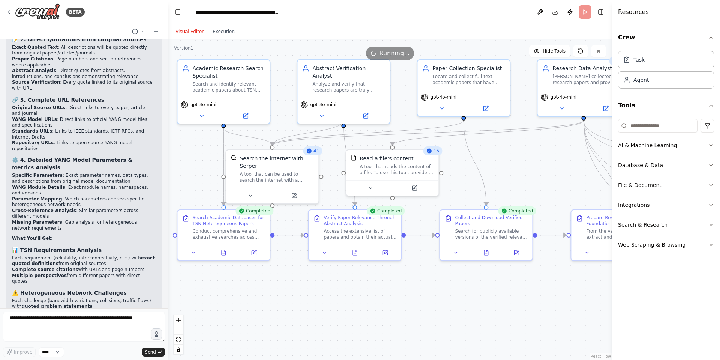
drag, startPoint x: 403, startPoint y: 313, endPoint x: 478, endPoint y: 314, distance: 75.0
click at [478, 314] on div ".deletable-edge-delete-btn { width: 20px; height: 20px; border: 0px solid #ffff…" at bounding box center [390, 199] width 444 height 321
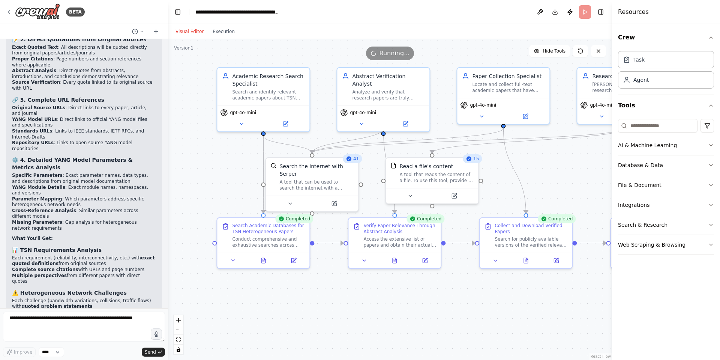
drag, startPoint x: 473, startPoint y: 311, endPoint x: 513, endPoint y: 319, distance: 40.5
click at [513, 319] on div ".deletable-edge-delete-btn { width: 20px; height: 20px; border: 0px solid #ffff…" at bounding box center [390, 199] width 444 height 321
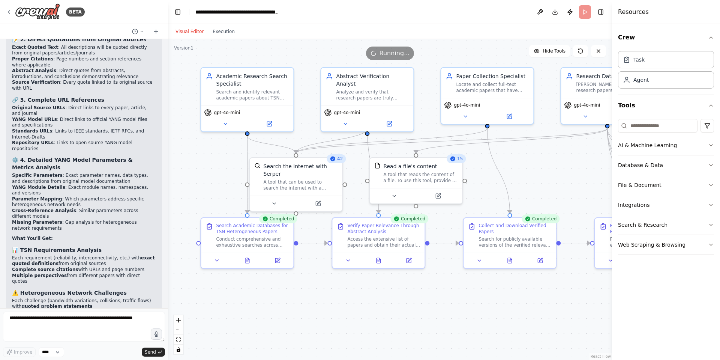
click at [489, 319] on div ".deletable-edge-delete-btn { width: 20px; height: 20px; border: 0px solid #ffff…" at bounding box center [390, 199] width 444 height 321
click at [396, 196] on icon at bounding box center [394, 194] width 6 height 6
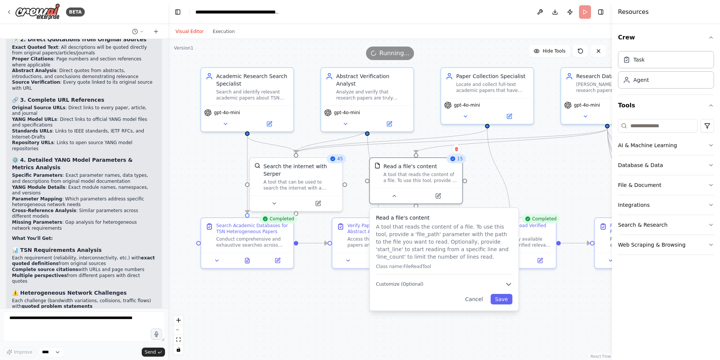
click at [318, 308] on div ".deletable-edge-delete-btn { width: 20px; height: 20px; border: 0px solid #ffff…" at bounding box center [390, 199] width 444 height 321
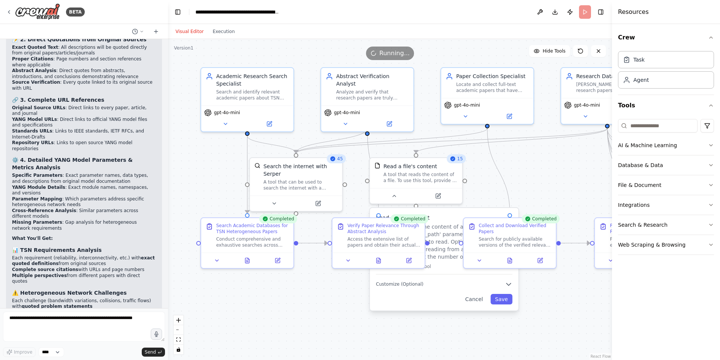
click at [318, 308] on div ".deletable-edge-delete-btn { width: 20px; height: 20px; border: 0px solid #ffff…" at bounding box center [390, 199] width 444 height 321
click at [476, 298] on button "Cancel" at bounding box center [474, 299] width 27 height 10
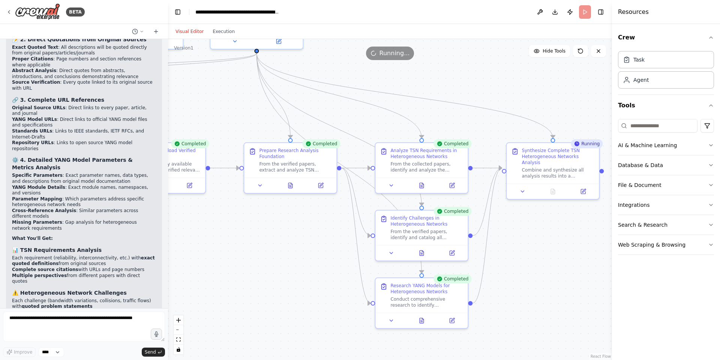
drag, startPoint x: 525, startPoint y: 303, endPoint x: 174, endPoint y: 228, distance: 358.6
click at [174, 228] on div ".deletable-edge-delete-btn { width: 20px; height: 20px; border: 0px solid #ffff…" at bounding box center [390, 199] width 444 height 321
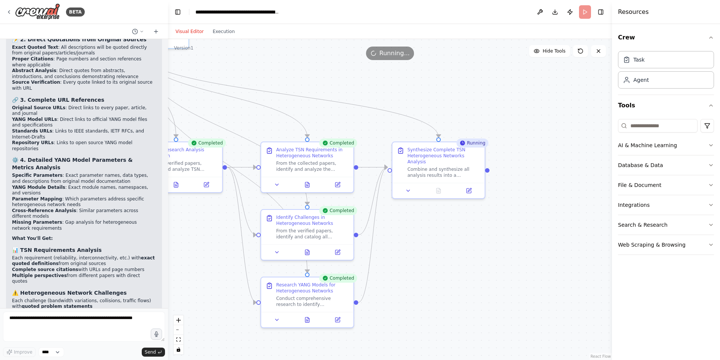
drag, startPoint x: 550, startPoint y: 246, endPoint x: 436, endPoint y: 245, distance: 114.4
click at [436, 245] on div ".deletable-edge-delete-btn { width: 20px; height: 20px; border: 0px solid #ffff…" at bounding box center [390, 199] width 444 height 321
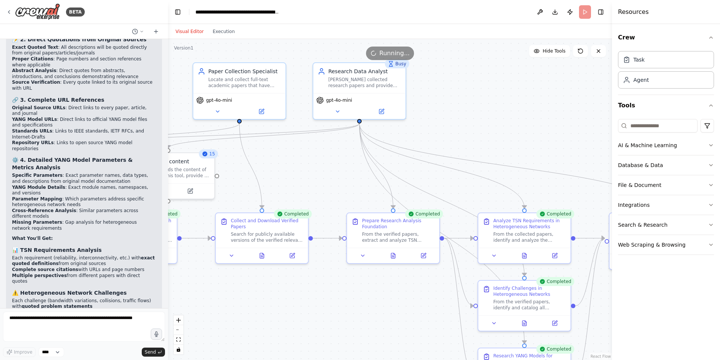
drag, startPoint x: 528, startPoint y: 265, endPoint x: 659, endPoint y: 301, distance: 136.5
click at [659, 301] on div "BETA I want to search inside https://www.researchgate.net/ and https://dl.acm.o…" at bounding box center [360, 180] width 720 height 360
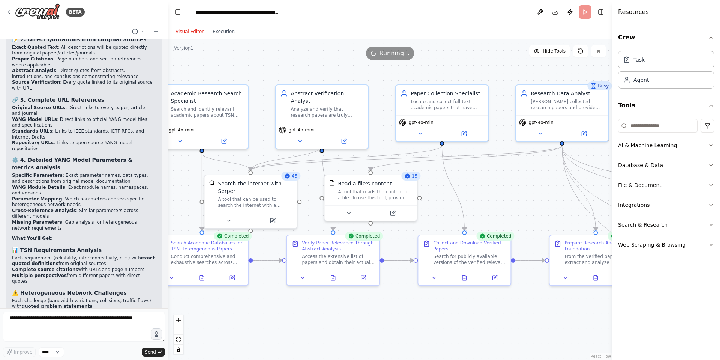
drag, startPoint x: 343, startPoint y: 173, endPoint x: 536, endPoint y: 194, distance: 194.2
click at [536, 194] on div ".deletable-edge-delete-btn { width: 20px; height: 20px; border: 0px solid #ffff…" at bounding box center [390, 199] width 444 height 321
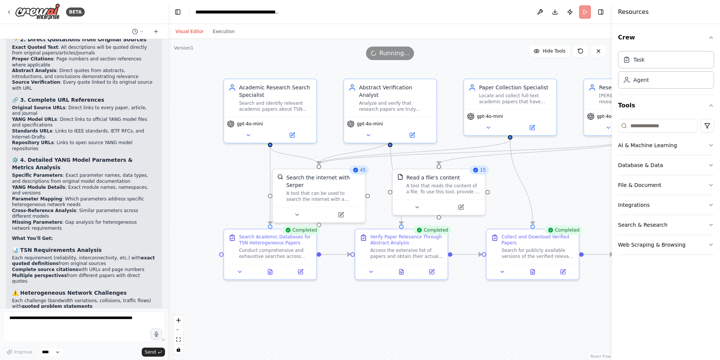
drag, startPoint x: 496, startPoint y: 192, endPoint x: 565, endPoint y: 186, distance: 68.5
click at [565, 186] on div ".deletable-edge-delete-btn { width: 20px; height: 20px; border: 0px solid #ffff…" at bounding box center [390, 199] width 444 height 321
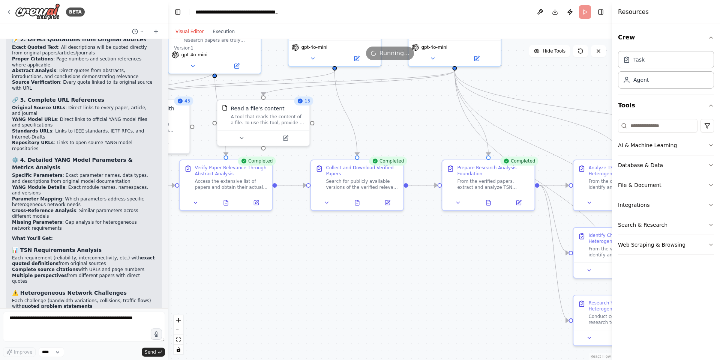
drag, startPoint x: 243, startPoint y: 160, endPoint x: 67, endPoint y: 90, distance: 189.5
click at [64, 88] on div "BETA I want to search inside https://www.researchgate.net/ and https://dl.acm.o…" at bounding box center [360, 180] width 720 height 360
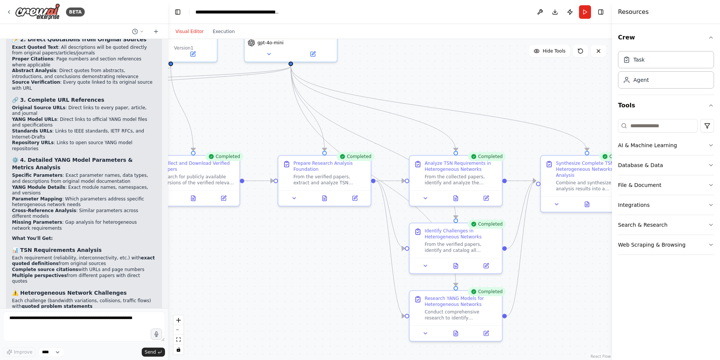
drag, startPoint x: 286, startPoint y: 136, endPoint x: 175, endPoint y: 122, distance: 112.3
click at [175, 122] on div ".deletable-edge-delete-btn { width: 20px; height: 20px; border: 0px solid #ffff…" at bounding box center [390, 199] width 444 height 321
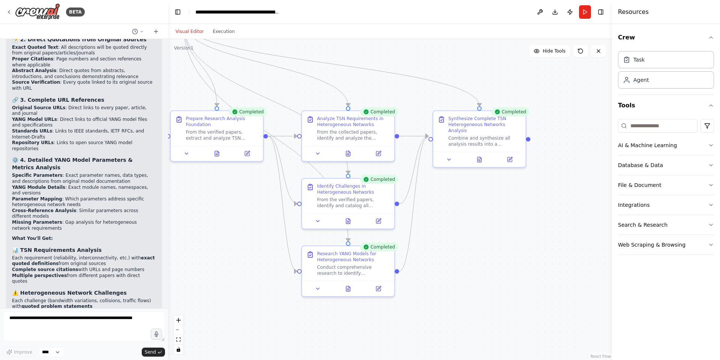
drag, startPoint x: 591, startPoint y: 273, endPoint x: 548, endPoint y: 231, distance: 60.5
click at [548, 231] on div ".deletable-edge-delete-btn { width: 20px; height: 20px; border: 0px solid #ffff…" at bounding box center [390, 199] width 444 height 321
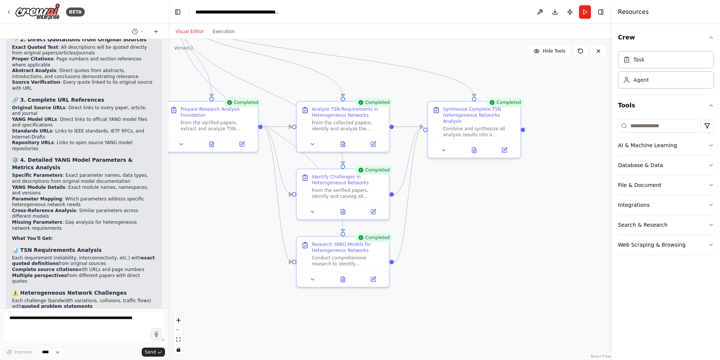
drag, startPoint x: 509, startPoint y: 234, endPoint x: 556, endPoint y: 238, distance: 46.7
click at [556, 238] on div ".deletable-edge-delete-btn { width: 20px; height: 20px; border: 0px solid #ffff…" at bounding box center [390, 199] width 444 height 321
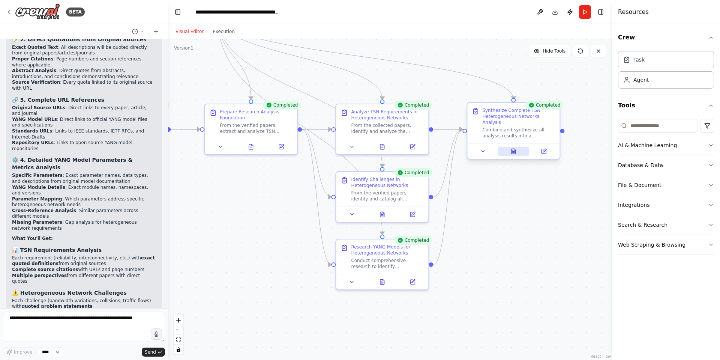
click at [513, 149] on button at bounding box center [514, 151] width 32 height 9
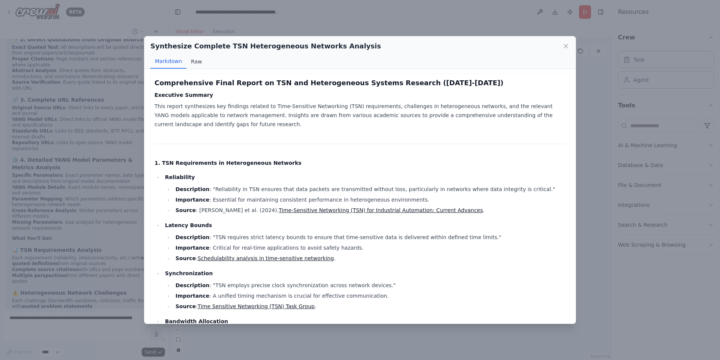
scroll to position [0, 0]
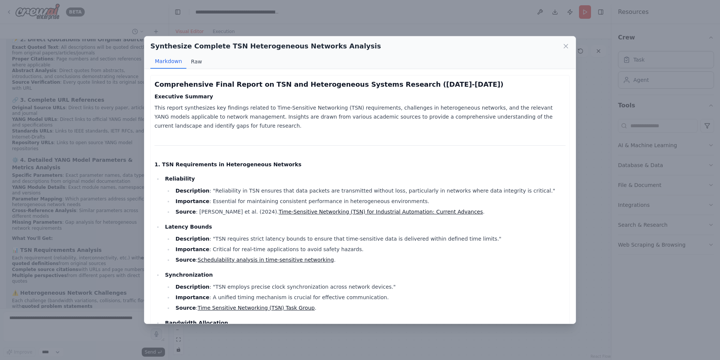
click at [190, 63] on button "Raw" at bounding box center [196, 61] width 20 height 14
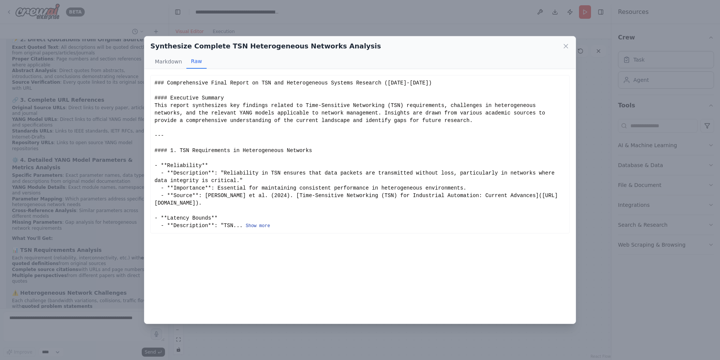
click at [255, 223] on button "Show more" at bounding box center [258, 226] width 24 height 6
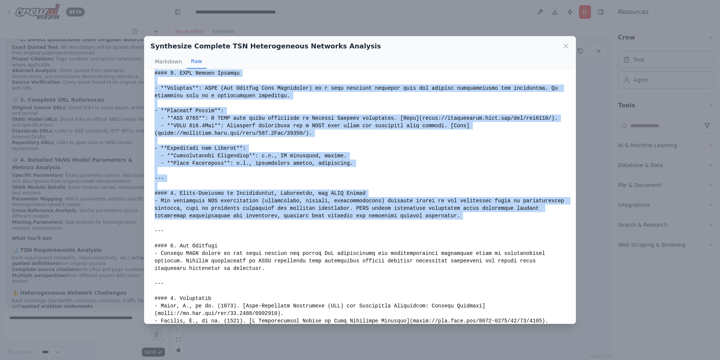
scroll to position [627, 0]
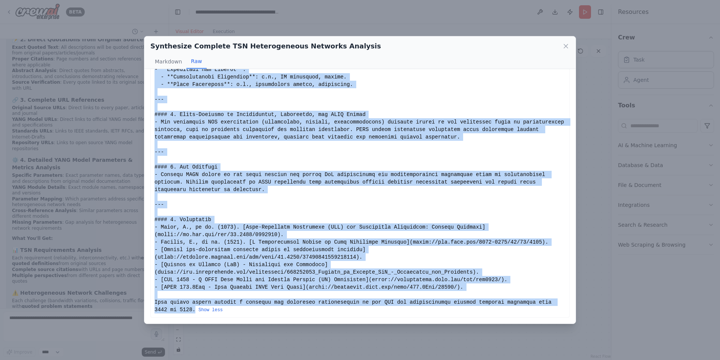
drag, startPoint x: 155, startPoint y: 80, endPoint x: 195, endPoint y: 304, distance: 226.9
copy div "### Comprehensive Final Report on TSN and Heterogeneous Systems Research (2016-…"
click at [165, 63] on button "Markdown" at bounding box center [168, 61] width 36 height 14
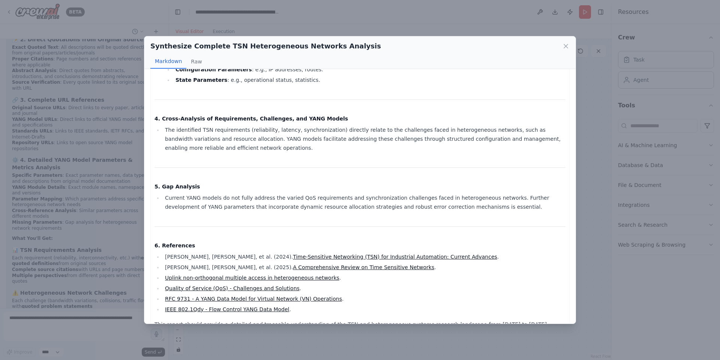
scroll to position [701, 0]
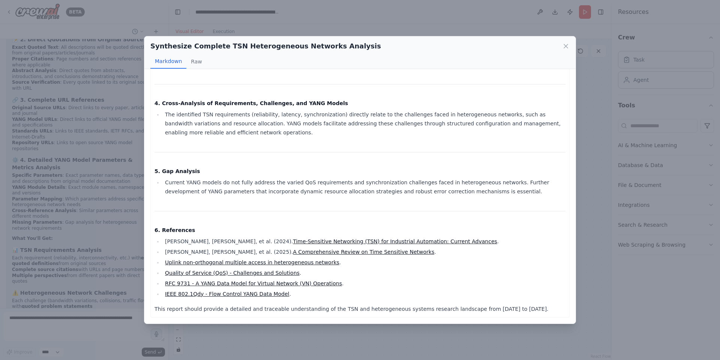
click at [625, 200] on div "Synthesize Complete TSN Heterogeneous Networks Analysis Markdown Raw Comprehens…" at bounding box center [360, 180] width 720 height 360
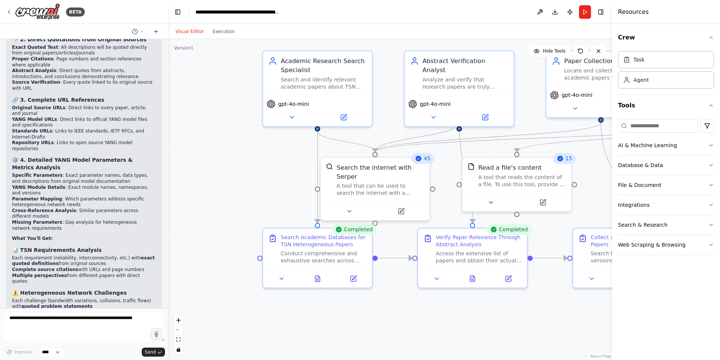
drag, startPoint x: 550, startPoint y: 315, endPoint x: 638, endPoint y: 359, distance: 98.3
click at [638, 359] on div "BETA I want to search inside https://www.researchgate.net/ and https://dl.acm.o…" at bounding box center [360, 180] width 720 height 360
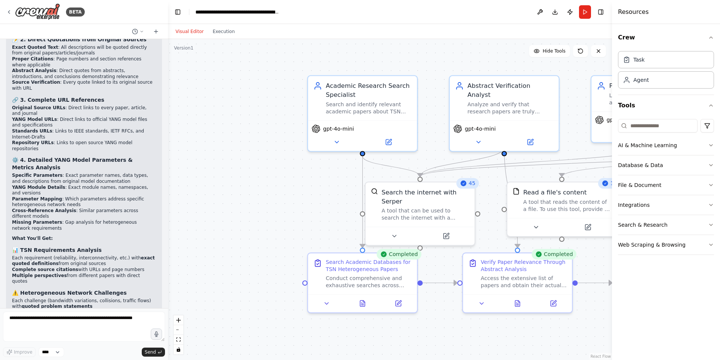
drag, startPoint x: 276, startPoint y: 178, endPoint x: 230, endPoint y: 175, distance: 46.2
click at [229, 174] on div ".deletable-edge-delete-btn { width: 20px; height: 20px; border: 0px solid #ffff…" at bounding box center [390, 199] width 444 height 321
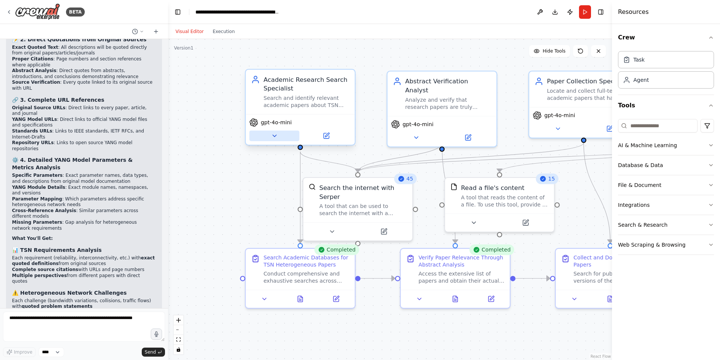
click at [278, 135] on icon at bounding box center [274, 135] width 7 height 7
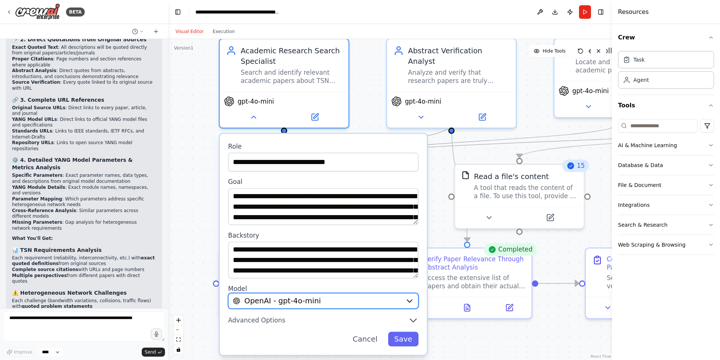
click at [406, 301] on icon "button" at bounding box center [409, 300] width 8 height 8
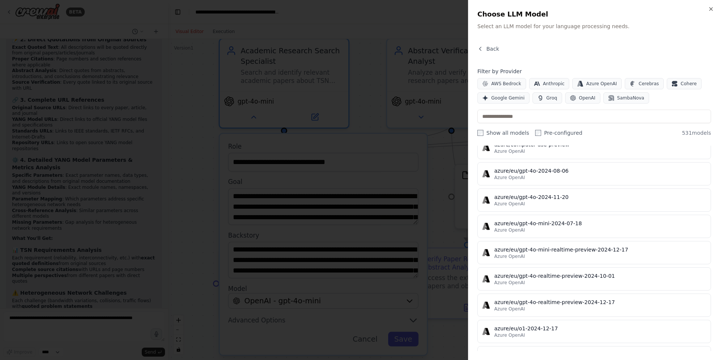
scroll to position [5085, 0]
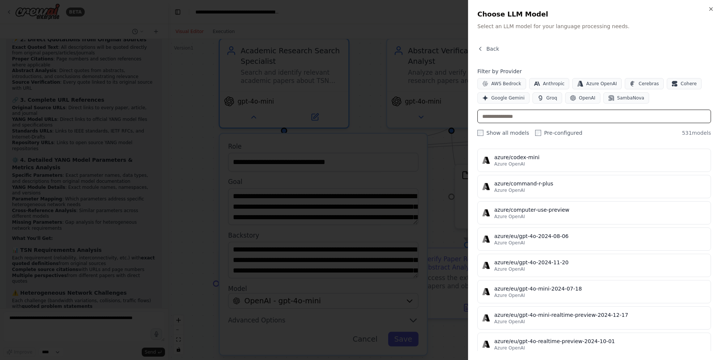
click at [546, 121] on input "text" at bounding box center [594, 115] width 234 height 13
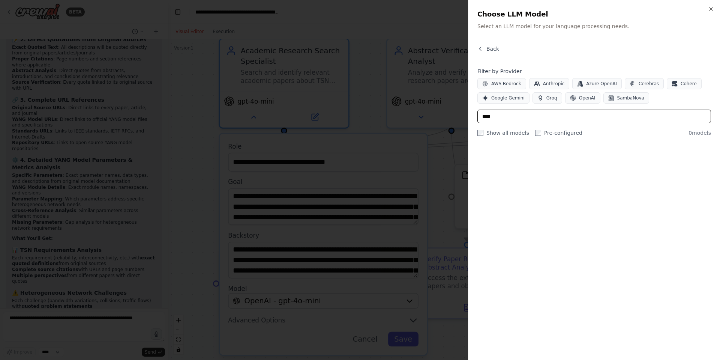
scroll to position [0, 0]
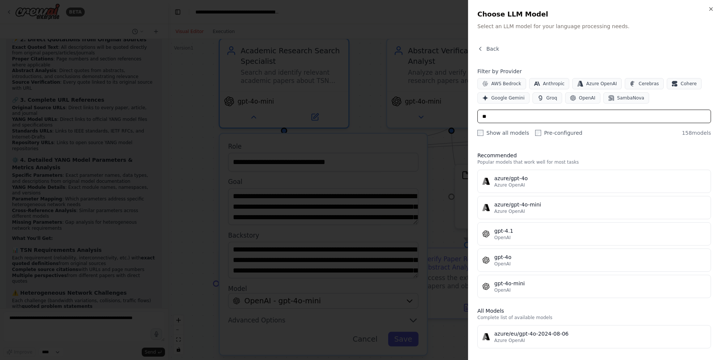
type input "*"
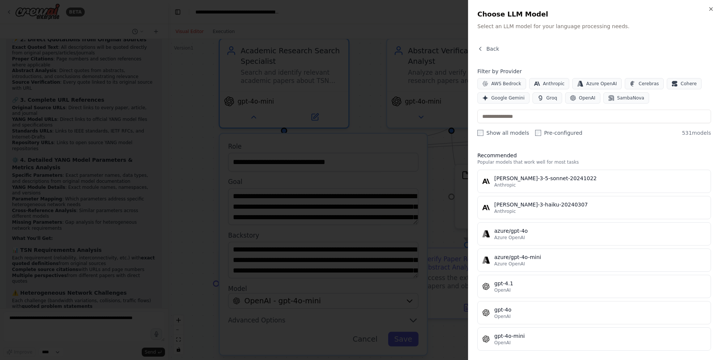
click at [385, 153] on div at bounding box center [360, 180] width 720 height 360
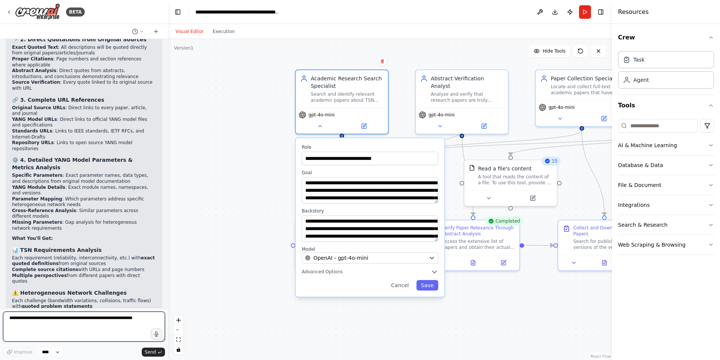
click at [98, 324] on textarea at bounding box center [84, 326] width 162 height 30
click at [101, 320] on textarea at bounding box center [84, 326] width 162 height 30
drag, startPoint x: 46, startPoint y: 352, endPoint x: 110, endPoint y: 331, distance: 66.9
click at [110, 331] on div "Improve **** Send" at bounding box center [84, 333] width 162 height 45
click at [110, 330] on textarea at bounding box center [84, 326] width 162 height 30
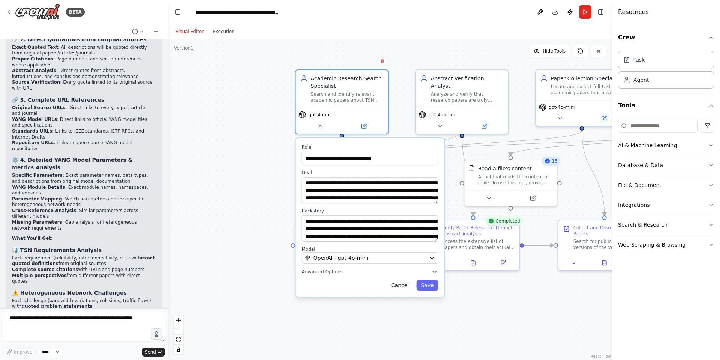
click at [400, 284] on button "Cancel" at bounding box center [400, 285] width 27 height 10
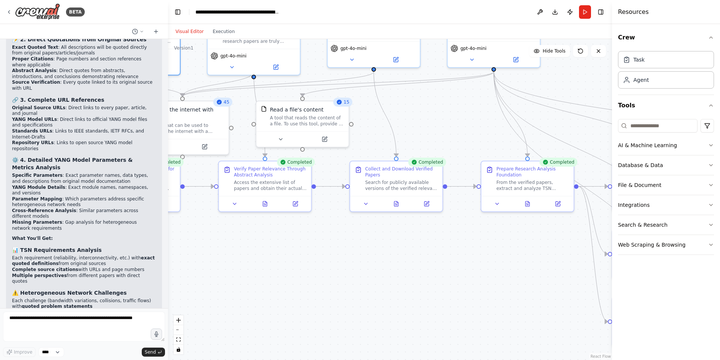
drag, startPoint x: 408, startPoint y: 306, endPoint x: 200, endPoint y: 247, distance: 216.3
click at [200, 247] on div ".deletable-edge-delete-btn { width: 20px; height: 20px; border: 0px solid #ffff…" at bounding box center [390, 199] width 444 height 321
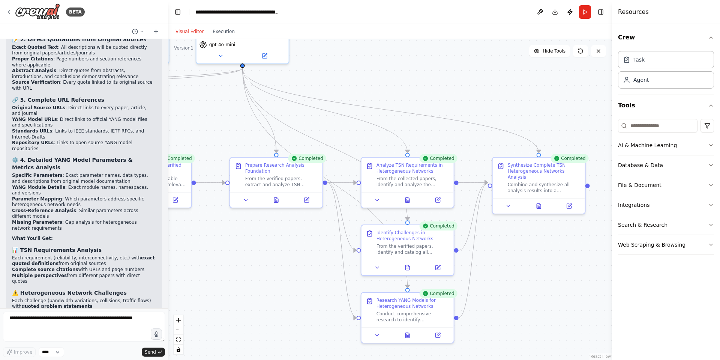
drag, startPoint x: 483, startPoint y: 260, endPoint x: 241, endPoint y: 256, distance: 242.7
click at [241, 256] on div ".deletable-edge-delete-btn { width: 20px; height: 20px; border: 0px solid #ffff…" at bounding box center [390, 199] width 444 height 321
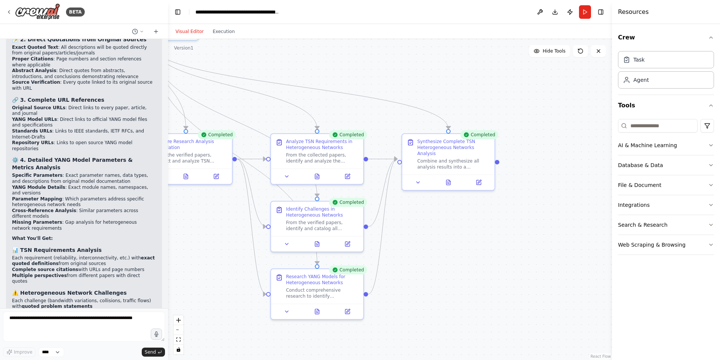
drag, startPoint x: 528, startPoint y: 254, endPoint x: 473, endPoint y: 241, distance: 55.8
click at [473, 241] on div ".deletable-edge-delete-btn { width: 20px; height: 20px; border: 0px solid #ffff…" at bounding box center [390, 199] width 444 height 321
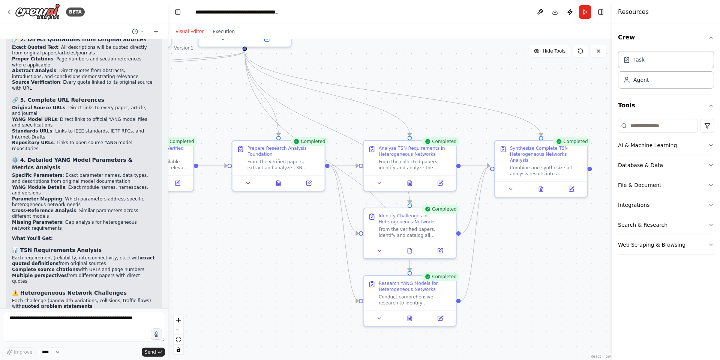
drag, startPoint x: 210, startPoint y: 257, endPoint x: 302, endPoint y: 263, distance: 92.8
click at [302, 264] on div ".deletable-edge-delete-btn { width: 20px; height: 20px; border: 0px solid #ffff…" at bounding box center [390, 199] width 444 height 321
click at [112, 314] on textarea at bounding box center [84, 326] width 162 height 30
click at [65, 331] on textarea "**********" at bounding box center [84, 326] width 162 height 30
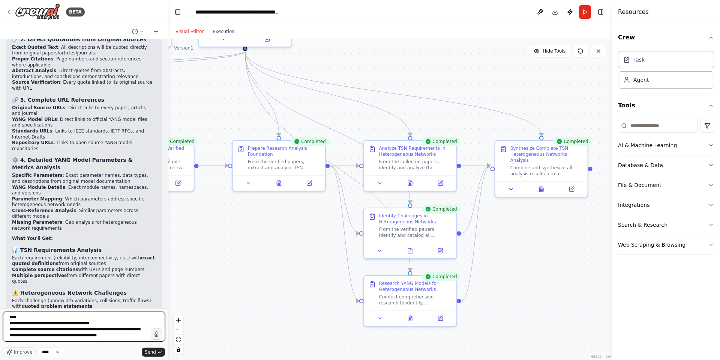
scroll to position [3, 0]
click at [57, 337] on textarea "**********" at bounding box center [84, 326] width 162 height 30
paste textarea "**********"
click at [89, 337] on textarea "**********" at bounding box center [84, 326] width 162 height 30
paste textarea "**********"
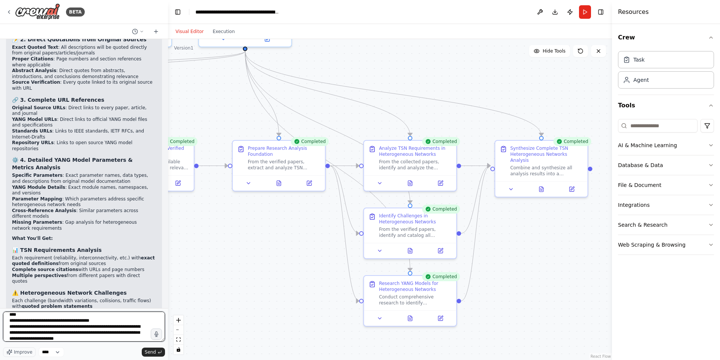
drag, startPoint x: 110, startPoint y: 340, endPoint x: 162, endPoint y: 359, distance: 55.7
click at [110, 340] on textarea "**********" at bounding box center [84, 326] width 162 height 30
paste textarea "**********"
click at [74, 340] on textarea "**********" at bounding box center [84, 326] width 162 height 30
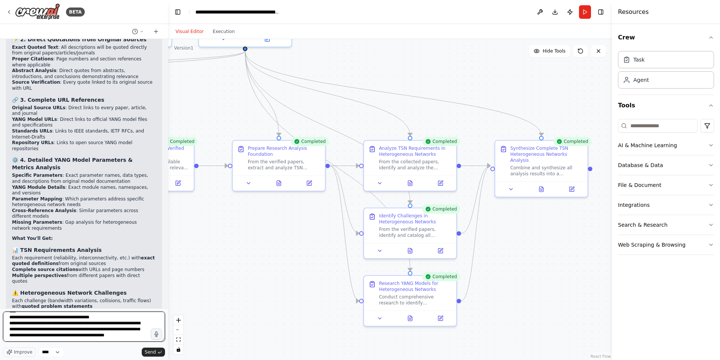
paste textarea "**********"
click at [116, 339] on textarea "**********" at bounding box center [84, 326] width 162 height 30
paste textarea "**********"
click at [82, 315] on textarea "**********" at bounding box center [84, 326] width 162 height 30
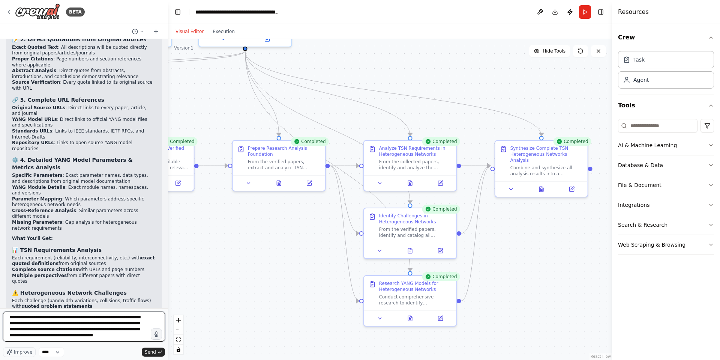
click at [45, 340] on textarea "**********" at bounding box center [84, 326] width 162 height 30
type textarea "**********"
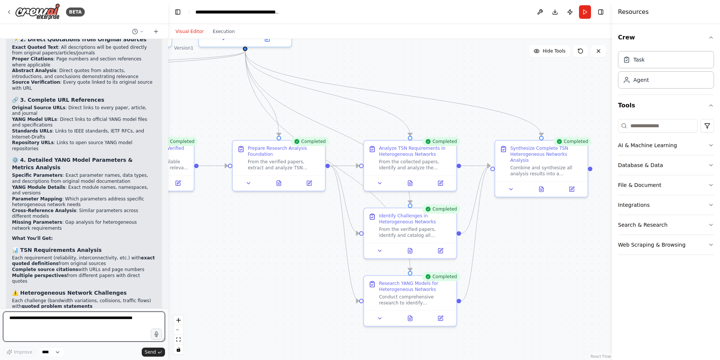
click at [43, 327] on textarea at bounding box center [84, 326] width 162 height 30
paste textarea "**********"
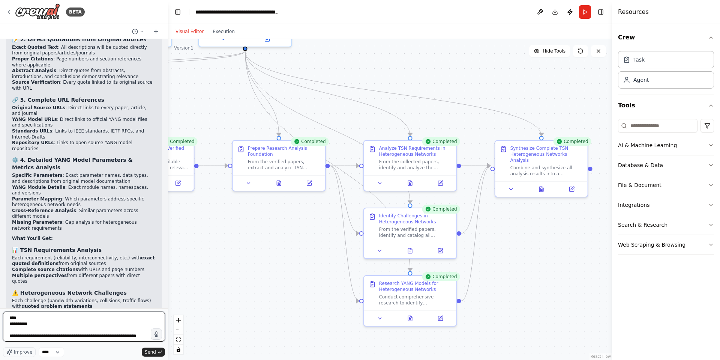
click at [30, 318] on textarea at bounding box center [84, 326] width 162 height 30
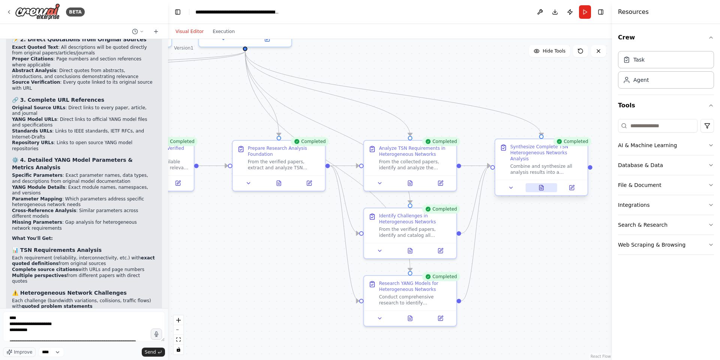
click at [540, 188] on icon at bounding box center [541, 188] width 2 height 0
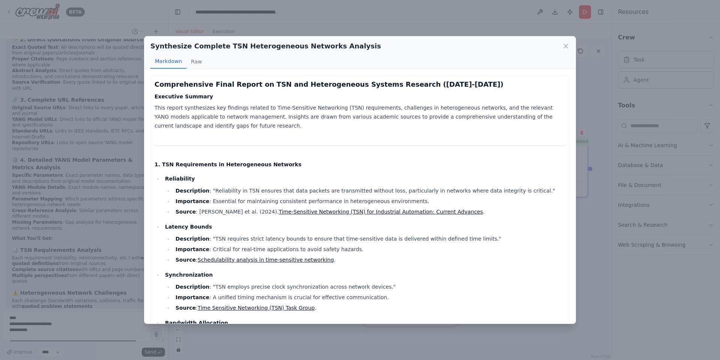
click at [155, 43] on h2 "Synthesize Complete TSN Heterogeneous Networks Analysis" at bounding box center [265, 46] width 231 height 10
copy div "Synthesize Complete TSN Heterogeneous Networks Analysis"
click at [67, 112] on div "Synthesize Complete TSN Heterogeneous Networks Analysis Markdown Raw Comprehens…" at bounding box center [360, 180] width 720 height 360
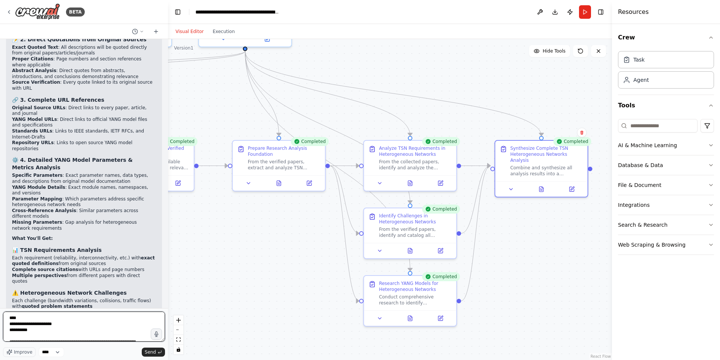
click at [51, 323] on textarea at bounding box center [84, 326] width 162 height 30
paste textarea "**********"
click at [55, 327] on textarea at bounding box center [84, 326] width 162 height 30
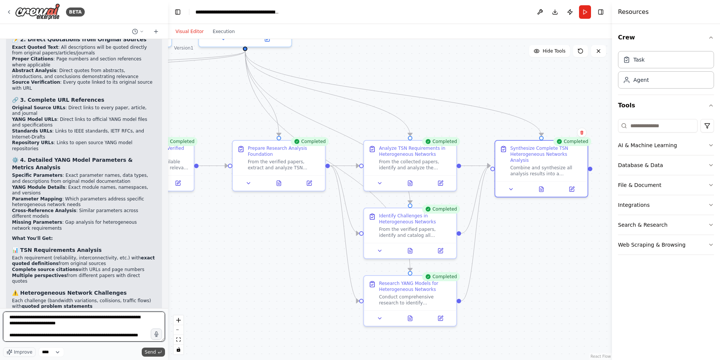
type textarea "**********"
click at [148, 354] on span "Send" at bounding box center [150, 352] width 11 height 6
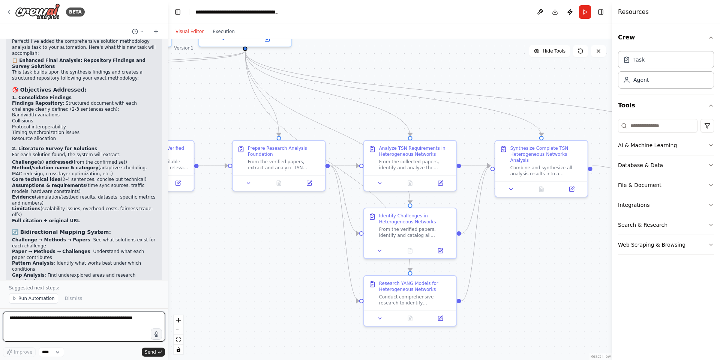
scroll to position [3615, 0]
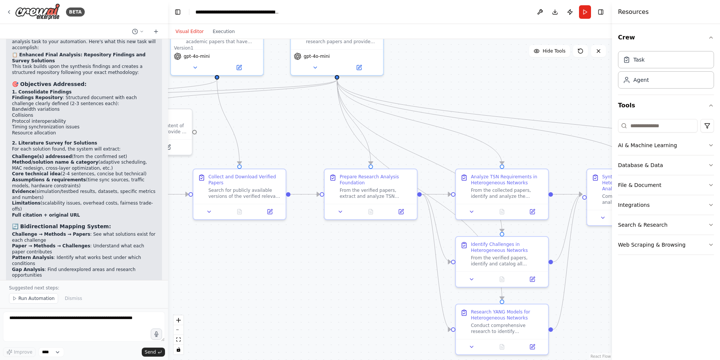
drag, startPoint x: 275, startPoint y: 243, endPoint x: 374, endPoint y: 270, distance: 103.0
click at [374, 270] on div ".deletable-edge-delete-btn { width: 20px; height: 20px; border: 0px solid #ffff…" at bounding box center [390, 199] width 444 height 321
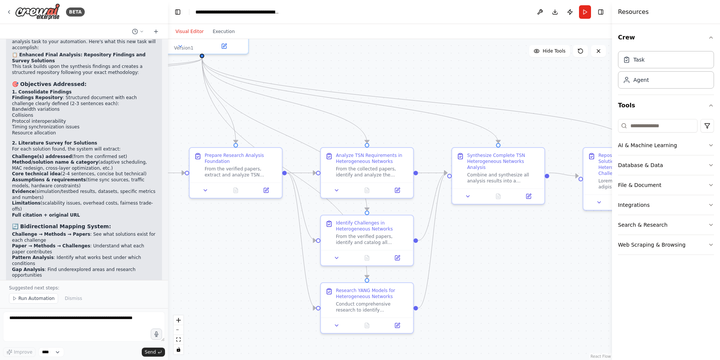
drag, startPoint x: 332, startPoint y: 273, endPoint x: 191, endPoint y: 242, distance: 143.9
click at [191, 242] on div ".deletable-edge-delete-btn { width: 20px; height: 20px; border: 0px solid #ffff…" at bounding box center [390, 199] width 444 height 321
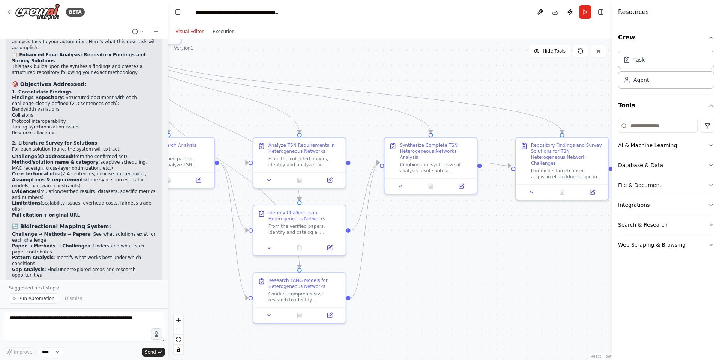
drag, startPoint x: 267, startPoint y: 245, endPoint x: 199, endPoint y: 235, distance: 68.3
click at [199, 235] on div ".deletable-edge-delete-btn { width: 20px; height: 20px; border: 0px solid #ffff…" at bounding box center [390, 199] width 444 height 321
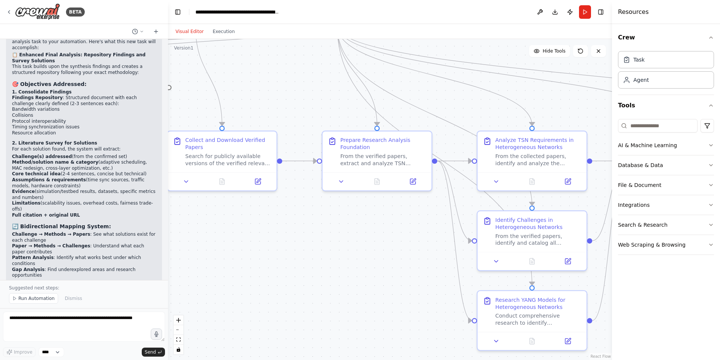
drag, startPoint x: 198, startPoint y: 235, endPoint x: 399, endPoint y: 240, distance: 201.1
click at [412, 246] on div ".deletable-edge-delete-btn { width: 20px; height: 20px; border: 0px solid #ffff…" at bounding box center [390, 199] width 444 height 321
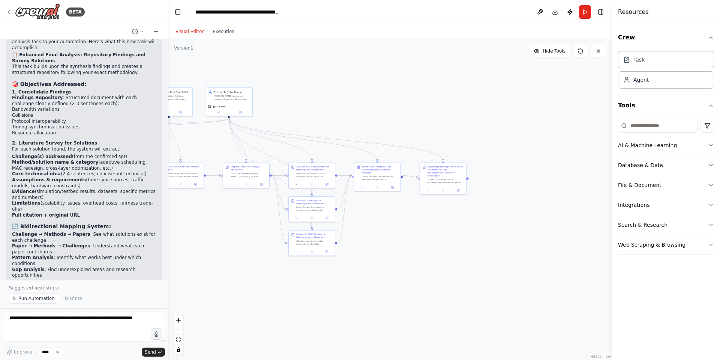
drag, startPoint x: 389, startPoint y: 252, endPoint x: 184, endPoint y: 216, distance: 207.9
click at [184, 216] on div ".deletable-edge-delete-btn { width: 20px; height: 20px; border: 0px solid #ffff…" at bounding box center [390, 199] width 444 height 321
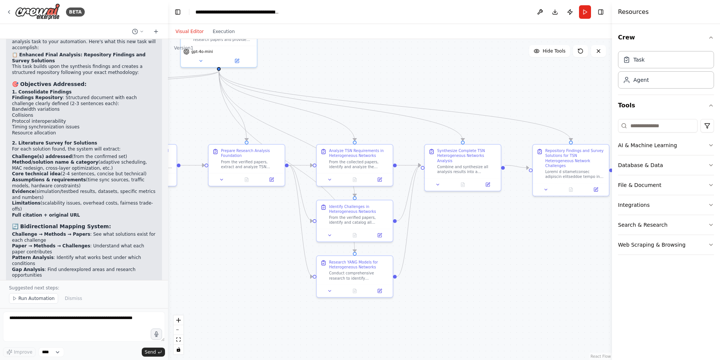
drag, startPoint x: 241, startPoint y: 209, endPoint x: 241, endPoint y: 231, distance: 21.8
click at [241, 231] on div ".deletable-edge-delete-btn { width: 20px; height: 20px; border: 0px solid #ffff…" at bounding box center [390, 199] width 444 height 321
click at [28, 296] on span "Run Automation" at bounding box center [36, 298] width 36 height 6
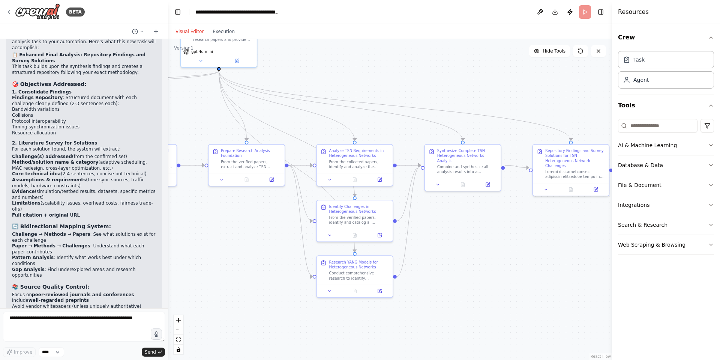
scroll to position [3587, 0]
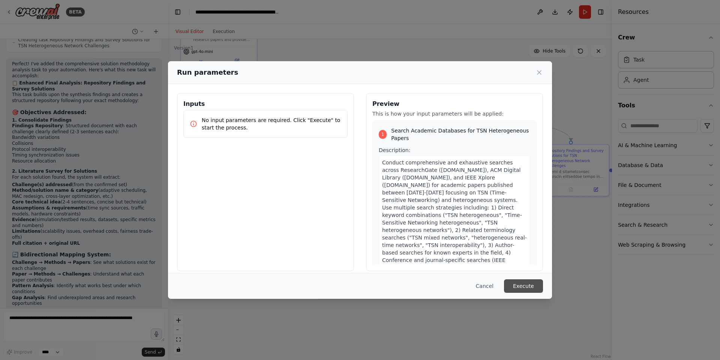
click at [520, 285] on button "Execute" at bounding box center [523, 285] width 39 height 13
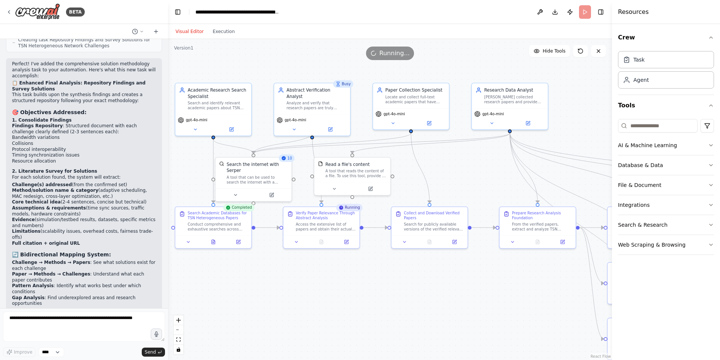
drag, startPoint x: 213, startPoint y: 246, endPoint x: 505, endPoint y: 309, distance: 298.3
click at [505, 309] on div ".deletable-edge-delete-btn { width: 20px; height: 20px; border: 0px solid #ffff…" at bounding box center [390, 199] width 444 height 321
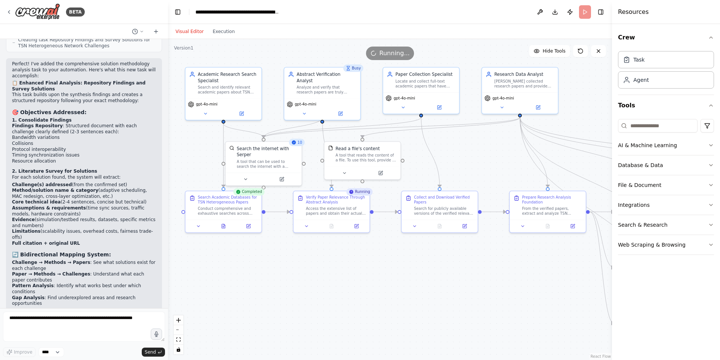
drag, startPoint x: 284, startPoint y: 289, endPoint x: 294, endPoint y: 273, distance: 18.5
click at [294, 273] on div ".deletable-edge-delete-btn { width: 20px; height: 20px; border: 0px solid #ffff…" at bounding box center [390, 199] width 444 height 321
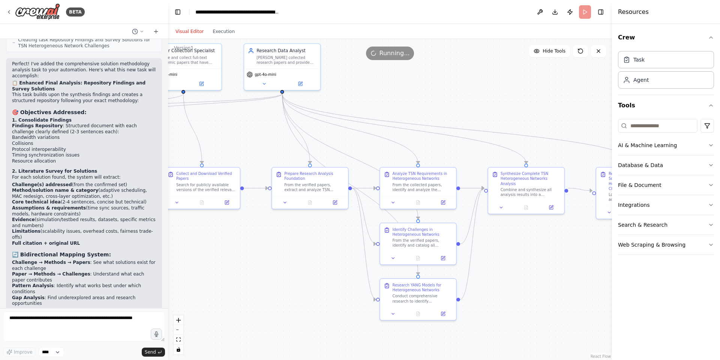
drag, startPoint x: 490, startPoint y: 264, endPoint x: 252, endPoint y: 240, distance: 239.3
click at [252, 240] on div ".deletable-edge-delete-btn { width: 20px; height: 20px; border: 0px solid #ffff…" at bounding box center [390, 199] width 444 height 321
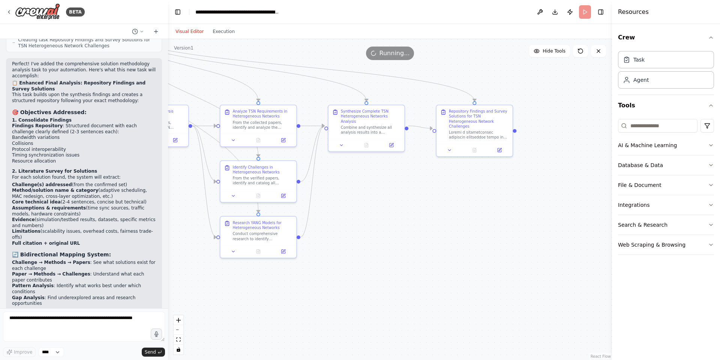
drag, startPoint x: 507, startPoint y: 250, endPoint x: 347, endPoint y: 188, distance: 171.4
click at [347, 188] on div ".deletable-edge-delete-btn { width: 20px; height: 20px; border: 0px solid #ffff…" at bounding box center [390, 199] width 444 height 321
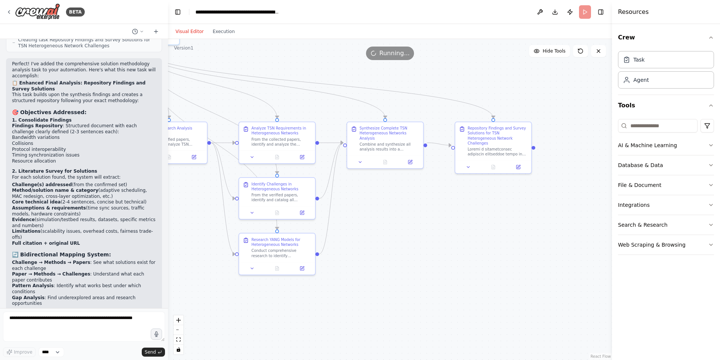
drag, startPoint x: 402, startPoint y: 207, endPoint x: 496, endPoint y: 255, distance: 105.2
click at [496, 256] on div ".deletable-edge-delete-btn { width: 20px; height: 20px; border: 0px solid #ffff…" at bounding box center [390, 199] width 444 height 321
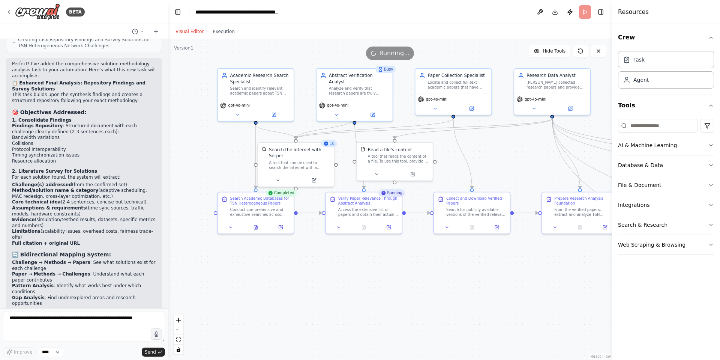
drag, startPoint x: 242, startPoint y: 258, endPoint x: 526, endPoint y: 267, distance: 284.8
click at [526, 267] on div ".deletable-edge-delete-btn { width: 20px; height: 20px; border: 0px solid #ffff…" at bounding box center [390, 199] width 444 height 321
click at [224, 31] on button "Execution" at bounding box center [223, 31] width 31 height 9
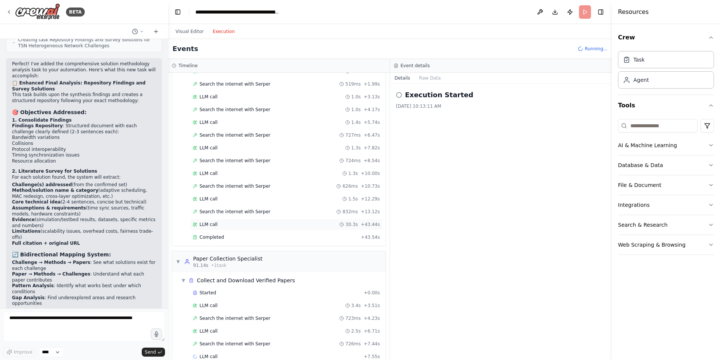
scroll to position [307, 0]
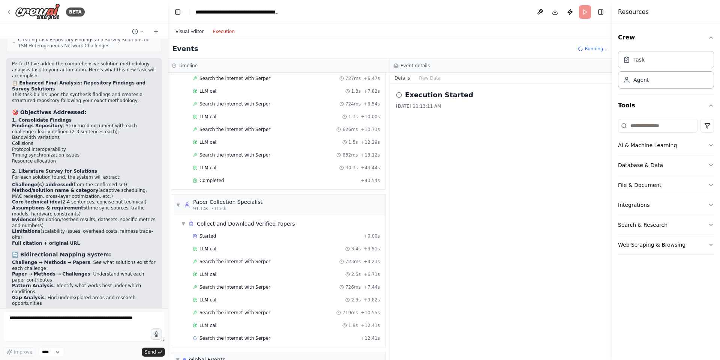
click at [195, 29] on button "Visual Editor" at bounding box center [189, 31] width 37 height 9
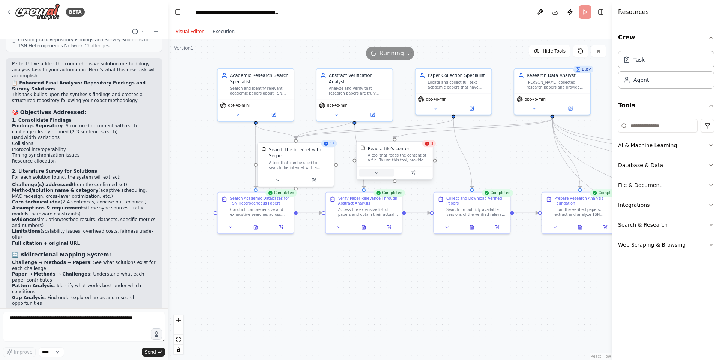
click at [377, 175] on button at bounding box center [376, 172] width 35 height 7
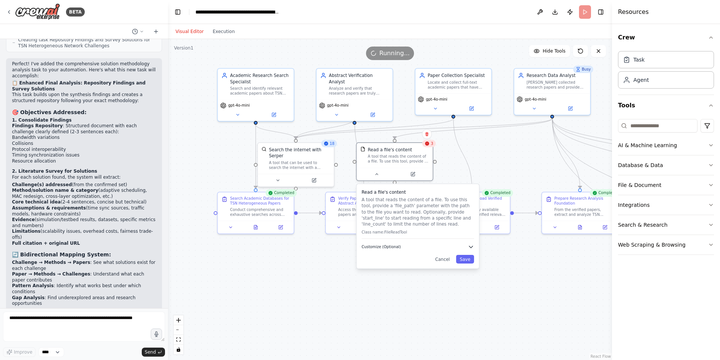
click at [471, 249] on icon "button" at bounding box center [471, 246] width 6 height 6
click at [430, 145] on div "3" at bounding box center [428, 142] width 13 height 7
click at [578, 327] on div ".deletable-edge-delete-btn { width: 20px; height: 20px; border: 0px solid #ffff…" at bounding box center [390, 199] width 444 height 321
click at [447, 257] on button "Cancel" at bounding box center [443, 259] width 22 height 9
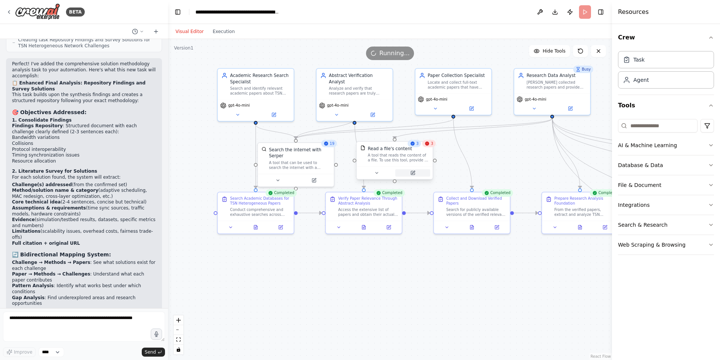
click at [413, 171] on icon at bounding box center [413, 172] width 3 height 3
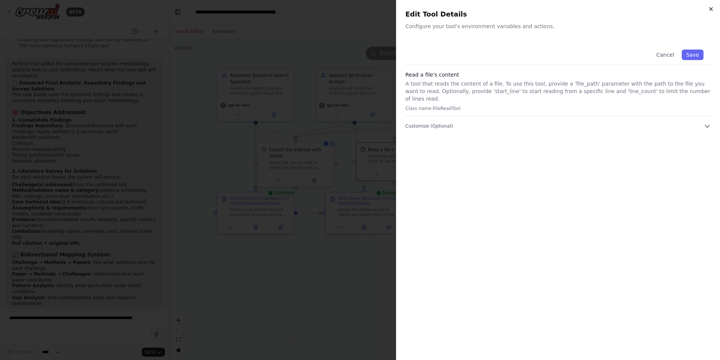
click at [709, 7] on icon "button" at bounding box center [711, 9] width 6 height 6
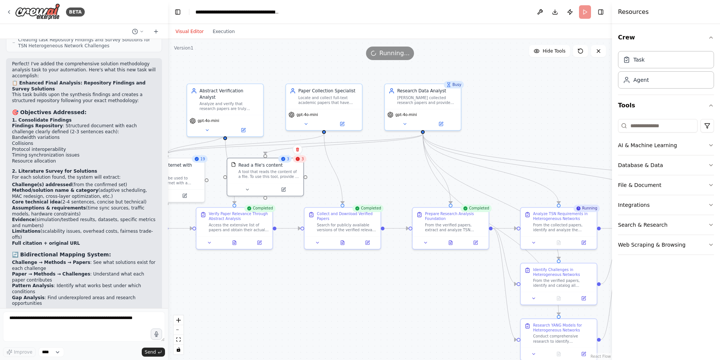
drag, startPoint x: 459, startPoint y: 289, endPoint x: 330, endPoint y: 304, distance: 130.3
click at [330, 304] on div ".deletable-edge-delete-btn { width: 20px; height: 20px; border: 0px solid #ffff…" at bounding box center [390, 199] width 444 height 321
click at [331, 300] on div ".deletable-edge-delete-btn { width: 20px; height: 20px; border: 0px solid #ffff…" at bounding box center [390, 199] width 444 height 321
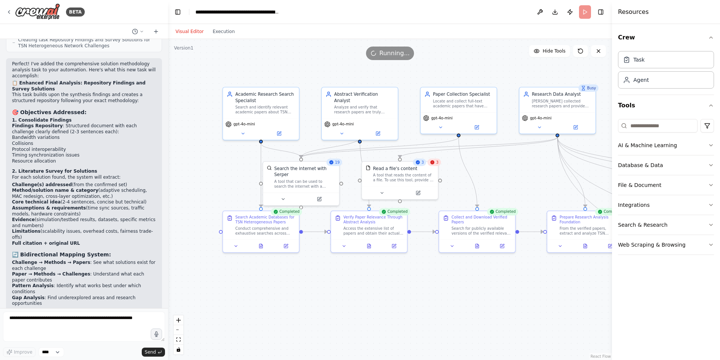
drag, startPoint x: 254, startPoint y: 287, endPoint x: 389, endPoint y: 290, distance: 134.7
click at [389, 290] on div ".deletable-edge-delete-btn { width: 20px; height: 20px; border: 0px solid #ffff…" at bounding box center [390, 199] width 444 height 321
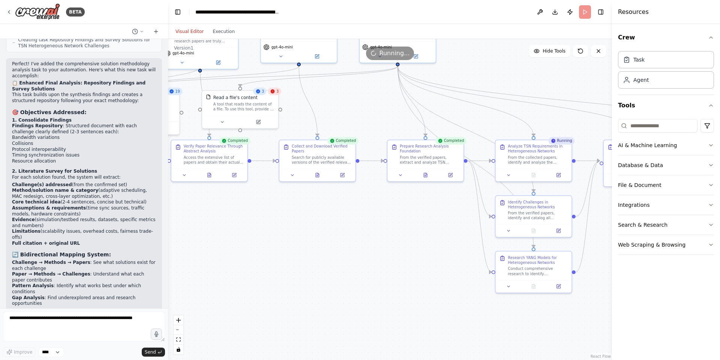
drag, startPoint x: 441, startPoint y: 299, endPoint x: 281, endPoint y: 228, distance: 174.8
click at [281, 228] on div ".deletable-edge-delete-btn { width: 20px; height: 20px; border: 0px solid #ffff…" at bounding box center [390, 199] width 444 height 321
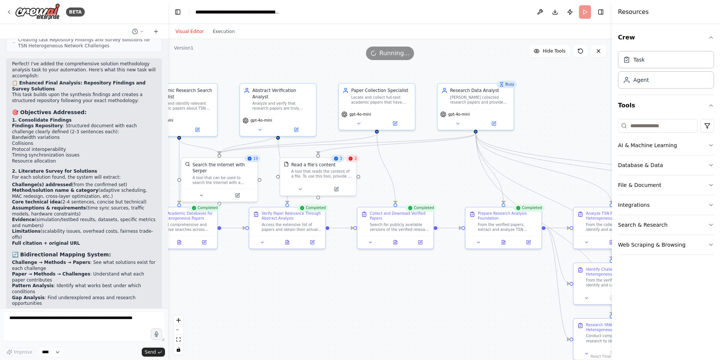
drag, startPoint x: 418, startPoint y: 251, endPoint x: 501, endPoint y: 317, distance: 105.9
click at [501, 317] on div ".deletable-edge-delete-btn { width: 20px; height: 20px; border: 0px solid #ffff…" at bounding box center [390, 199] width 444 height 321
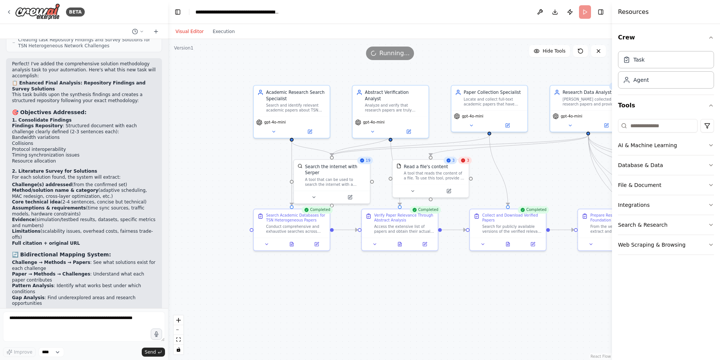
drag, startPoint x: 379, startPoint y: 298, endPoint x: 475, endPoint y: 298, distance: 96.4
click at [475, 298] on div ".deletable-edge-delete-btn { width: 20px; height: 20px; border: 0px solid #ffff…" at bounding box center [390, 199] width 444 height 321
click at [416, 189] on button at bounding box center [412, 189] width 35 height 7
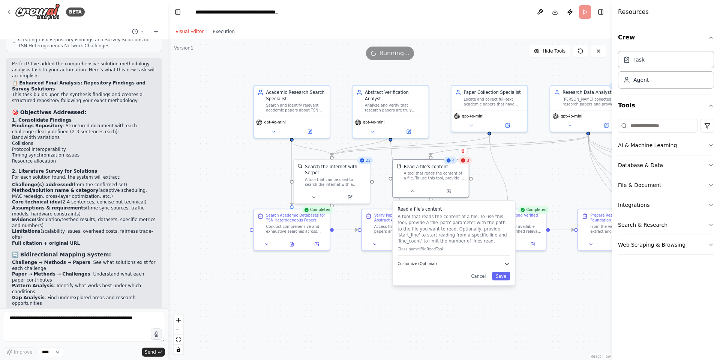
click at [503, 264] on button "Customize (Optional)" at bounding box center [453, 263] width 112 height 6
click at [363, 286] on div ".deletable-edge-delete-btn { width: 20px; height: 20px; border: 0px solid #ffff…" at bounding box center [390, 199] width 444 height 321
click at [483, 296] on button "Cancel" at bounding box center [482, 298] width 22 height 9
click at [479, 298] on button "Cancel" at bounding box center [482, 298] width 22 height 9
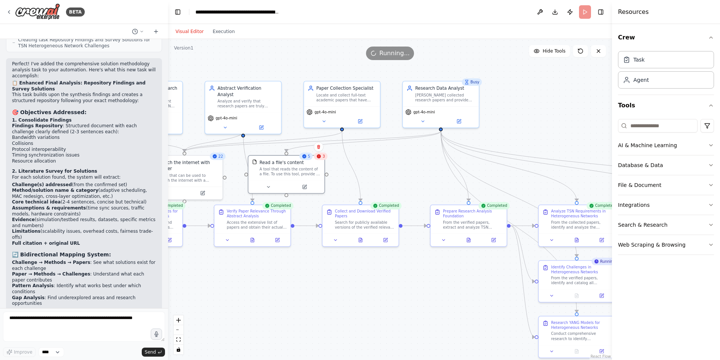
drag, startPoint x: 480, startPoint y: 290, endPoint x: 333, endPoint y: 286, distance: 147.4
click at [333, 286] on div ".deletable-edge-delete-btn { width: 20px; height: 20px; border: 0px solid #ffff…" at bounding box center [390, 199] width 444 height 321
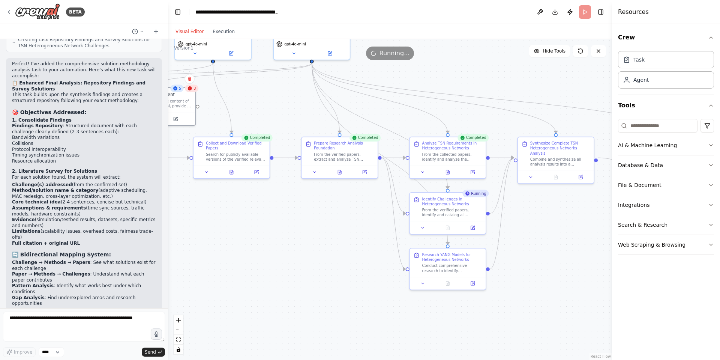
drag, startPoint x: 436, startPoint y: 296, endPoint x: 307, endPoint y: 228, distance: 145.3
click at [307, 228] on div ".deletable-edge-delete-btn { width: 20px; height: 20px; border: 0px solid #ffff…" at bounding box center [390, 199] width 444 height 321
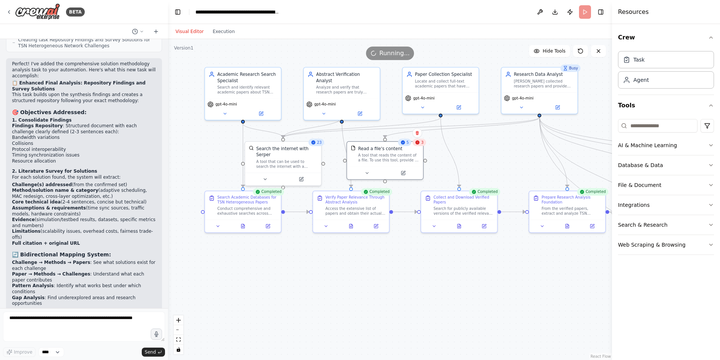
drag, startPoint x: 226, startPoint y: 217, endPoint x: 454, endPoint y: 270, distance: 234.3
click at [454, 271] on div ".deletable-edge-delete-btn { width: 20px; height: 20px; border: 0px solid #ffff…" at bounding box center [390, 199] width 444 height 321
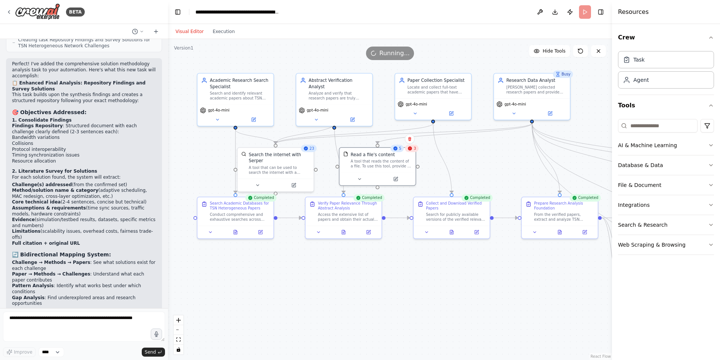
drag, startPoint x: 454, startPoint y: 270, endPoint x: 447, endPoint y: 276, distance: 10.1
click at [447, 276] on div ".deletable-edge-delete-btn { width: 20px; height: 20px; border: 0px solid #ffff…" at bounding box center [390, 199] width 444 height 321
click at [217, 37] on div "Visual Editor Execution" at bounding box center [205, 31] width 68 height 15
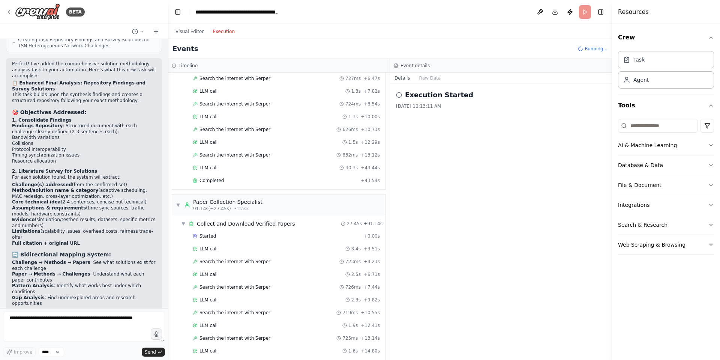
click at [218, 31] on button "Execution" at bounding box center [223, 31] width 31 height 9
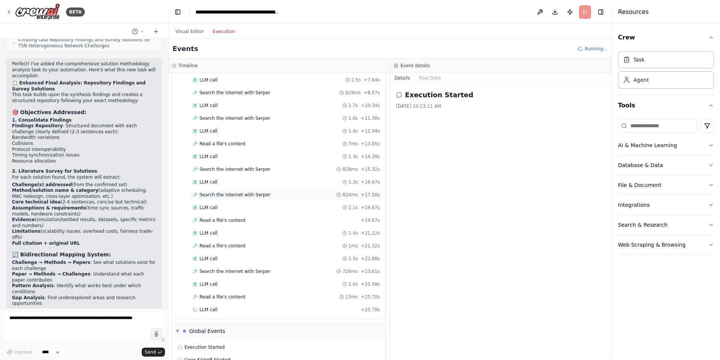
scroll to position [1091, 0]
click at [187, 31] on button "Visual Editor" at bounding box center [189, 31] width 37 height 9
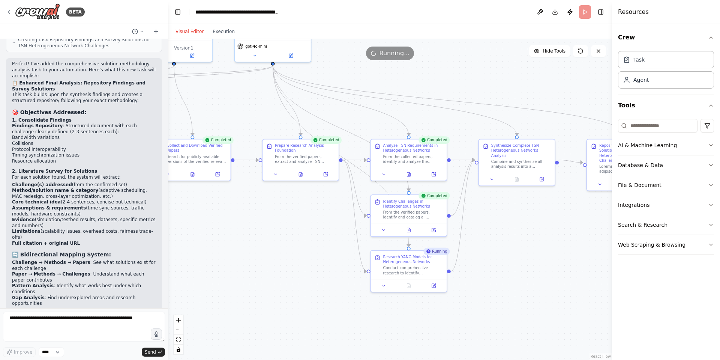
drag, startPoint x: 473, startPoint y: 285, endPoint x: 213, endPoint y: 227, distance: 266.3
click at [213, 227] on div ".deletable-edge-delete-btn { width: 20px; height: 20px; border: 0px solid #ffff…" at bounding box center [390, 199] width 444 height 321
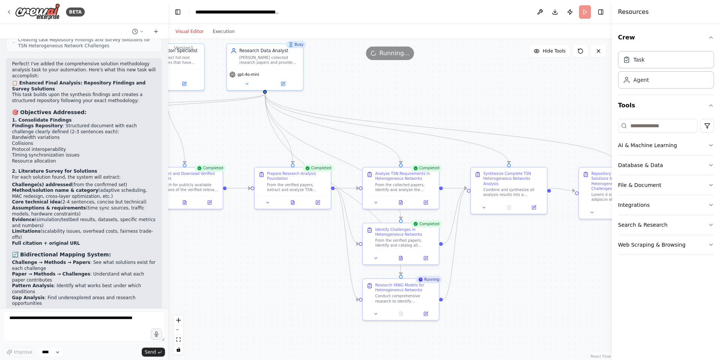
drag, startPoint x: 594, startPoint y: 247, endPoint x: 634, endPoint y: 268, distance: 45.8
click at [639, 273] on div "BETA I want to search inside https://www.researchgate.net/ and https://dl.acm.o…" at bounding box center [360, 180] width 720 height 360
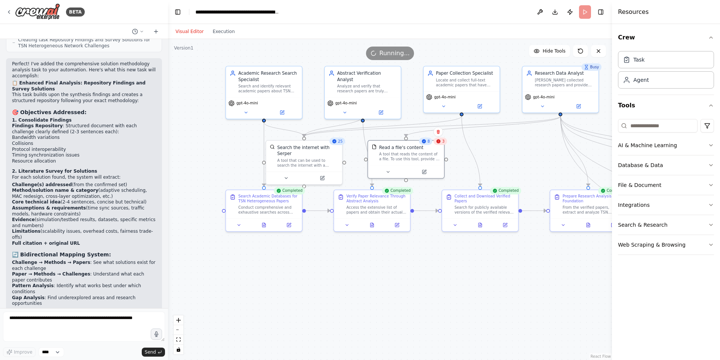
drag, startPoint x: 394, startPoint y: 293, endPoint x: 447, endPoint y: 283, distance: 53.4
click at [467, 293] on div ".deletable-edge-delete-btn { width: 20px; height: 20px; border: 0px solid #ffff…" at bounding box center [390, 199] width 444 height 321
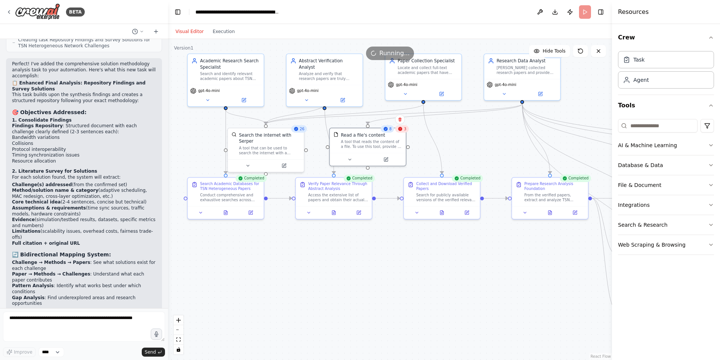
drag, startPoint x: 395, startPoint y: 278, endPoint x: 357, endPoint y: 266, distance: 40.2
click at [357, 266] on div ".deletable-edge-delete-btn { width: 20px; height: 20px; border: 0px solid #ffff…" at bounding box center [390, 199] width 444 height 321
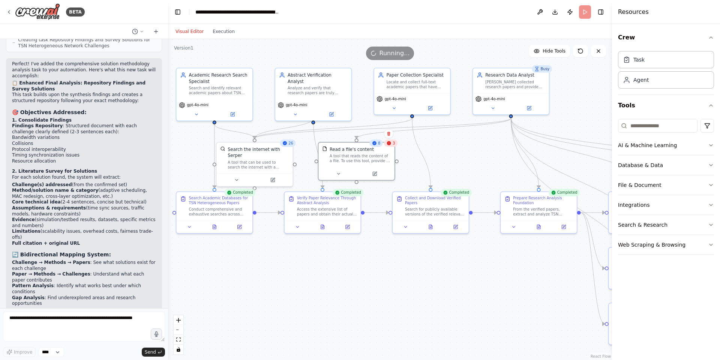
drag, startPoint x: 364, startPoint y: 264, endPoint x: 353, endPoint y: 278, distance: 18.2
click at [353, 278] on div ".deletable-edge-delete-btn { width: 20px; height: 20px; border: 0px solid #ffff…" at bounding box center [390, 199] width 444 height 321
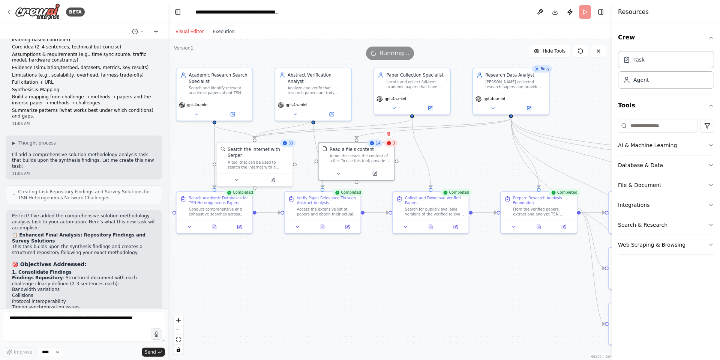
scroll to position [3587, 0]
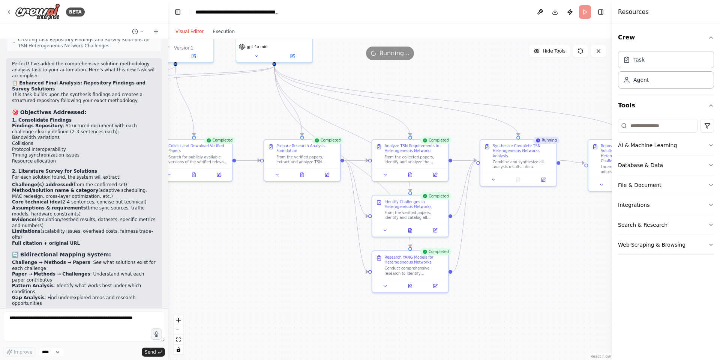
drag, startPoint x: 399, startPoint y: 263, endPoint x: 162, endPoint y: 211, distance: 242.3
click at [162, 211] on div "BETA I want to search inside https://www.researchgate.net/ and https://dl.acm.o…" at bounding box center [360, 180] width 720 height 360
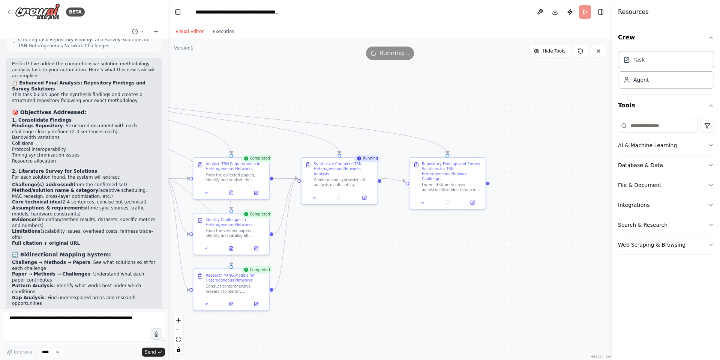
drag, startPoint x: 522, startPoint y: 225, endPoint x: 369, endPoint y: 243, distance: 154.9
click at [369, 243] on div ".deletable-edge-delete-btn { width: 20px; height: 20px; border: 0px solid #ffff…" at bounding box center [390, 199] width 444 height 321
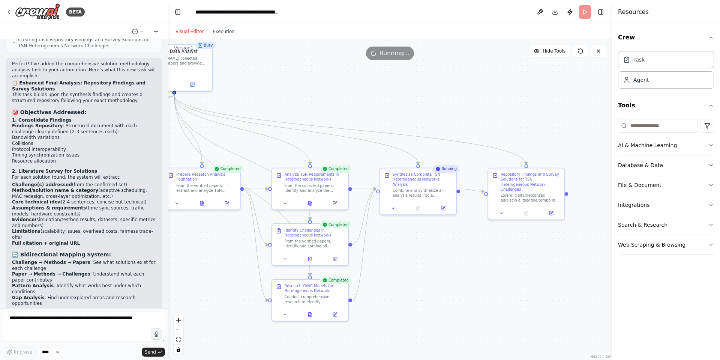
drag, startPoint x: 421, startPoint y: 260, endPoint x: 581, endPoint y: 288, distance: 161.7
click at [581, 288] on div ".deletable-edge-delete-btn { width: 20px; height: 20px; border: 0px solid #ffff…" at bounding box center [390, 199] width 444 height 321
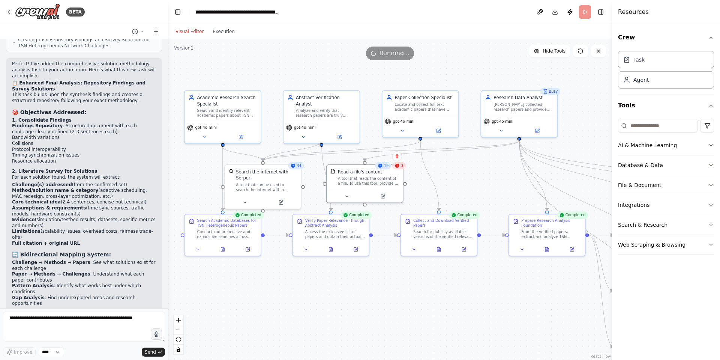
drag, startPoint x: 300, startPoint y: 288, endPoint x: 478, endPoint y: 289, distance: 178.5
click at [478, 291] on div ".deletable-edge-delete-btn { width: 20px; height: 20px; border: 0px solid #ffff…" at bounding box center [390, 199] width 444 height 321
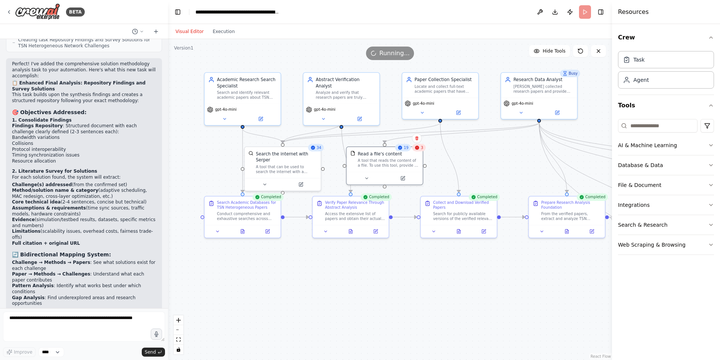
drag, startPoint x: 457, startPoint y: 287, endPoint x: 477, endPoint y: 271, distance: 25.8
click at [477, 271] on div ".deletable-edge-delete-btn { width: 20px; height: 20px; border: 0px solid #ffff…" at bounding box center [390, 199] width 444 height 321
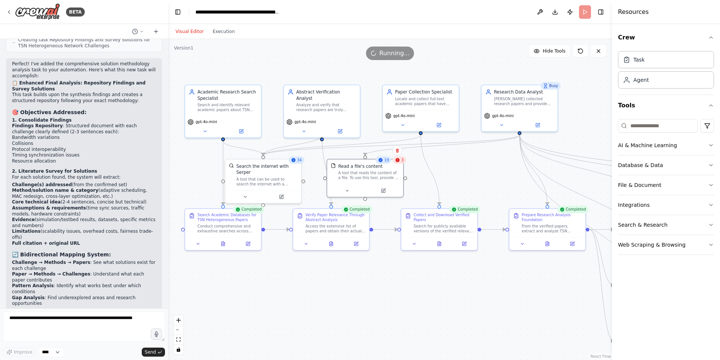
drag, startPoint x: 511, startPoint y: 275, endPoint x: 492, endPoint y: 287, distance: 23.1
click at [492, 287] on div ".deletable-edge-delete-btn { width: 20px; height: 20px; border: 0px solid #ffff…" at bounding box center [390, 199] width 444 height 321
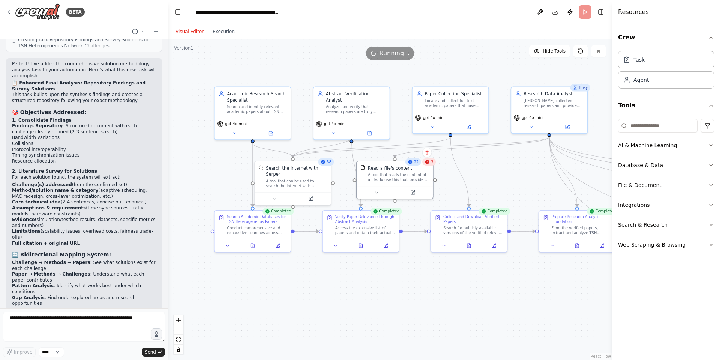
drag, startPoint x: 514, startPoint y: 294, endPoint x: 544, endPoint y: 296, distance: 30.1
click at [544, 296] on div ".deletable-edge-delete-btn { width: 20px; height: 20px; border: 0px solid #ffff…" at bounding box center [390, 199] width 444 height 321
click at [393, 289] on div ".deletable-edge-delete-btn { width: 20px; height: 20px; border: 0px solid #ffff…" at bounding box center [390, 199] width 444 height 321
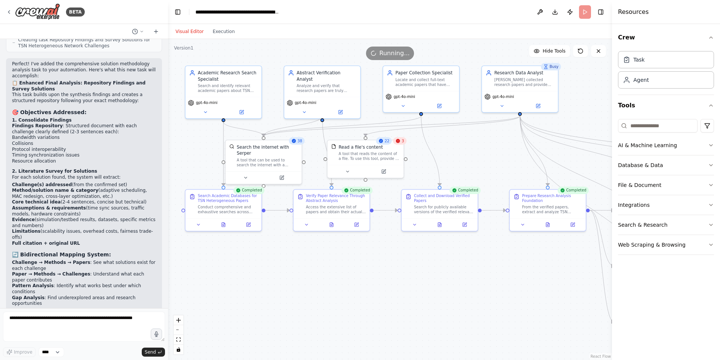
drag, startPoint x: 417, startPoint y: 310, endPoint x: 388, endPoint y: 289, distance: 36.0
click at [388, 289] on div ".deletable-edge-delete-btn { width: 20px; height: 20px; border: 0px solid #ffff…" at bounding box center [390, 199] width 444 height 321
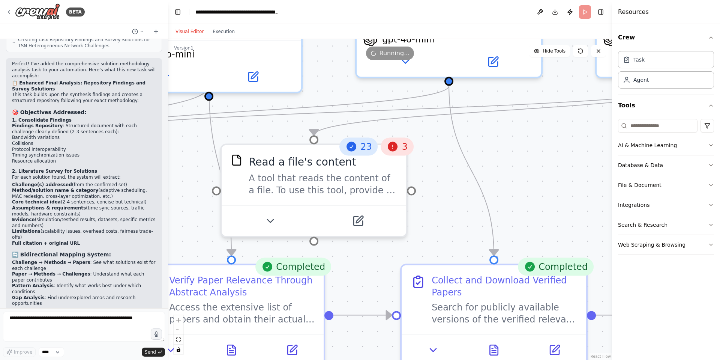
click at [392, 145] on icon at bounding box center [393, 147] width 10 height 10
click at [393, 147] on icon at bounding box center [393, 147] width 10 height 10
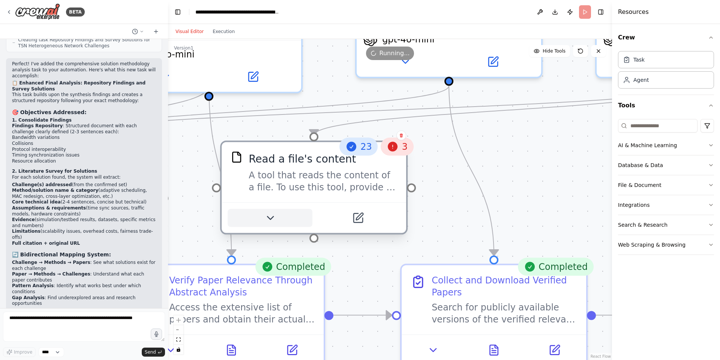
click at [275, 217] on icon at bounding box center [270, 218] width 12 height 12
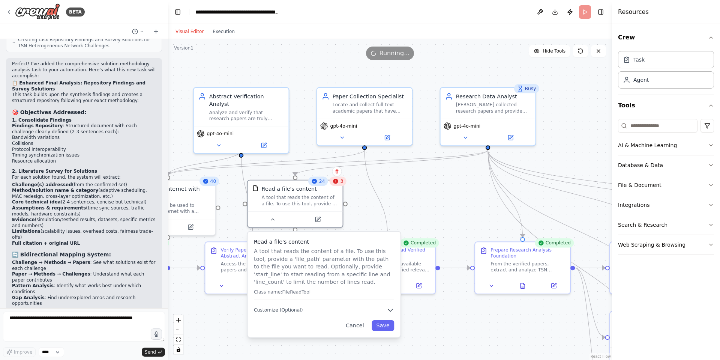
click at [464, 331] on div ".deletable-edge-delete-btn { width: 20px; height: 20px; border: 0px solid #ffff…" at bounding box center [390, 199] width 444 height 321
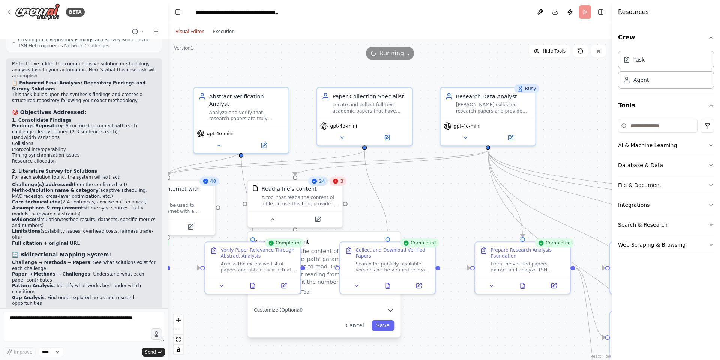
click at [454, 334] on div ".deletable-edge-delete-btn { width: 20px; height: 20px; border: 0px solid #ffff…" at bounding box center [390, 199] width 444 height 321
click at [356, 326] on button "Cancel" at bounding box center [354, 325] width 27 height 11
click at [218, 24] on div "Visual Editor Execution" at bounding box center [205, 31] width 68 height 15
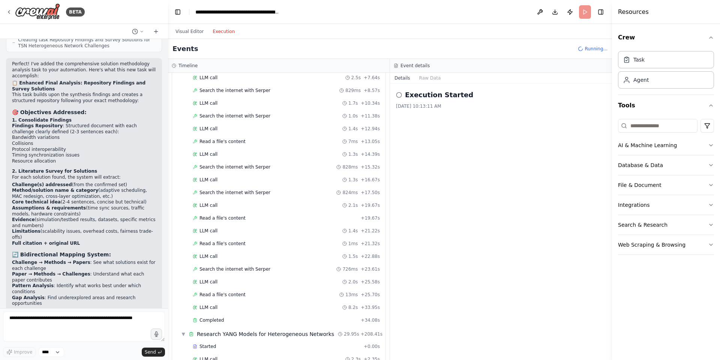
click at [221, 28] on button "Execution" at bounding box center [223, 31] width 31 height 9
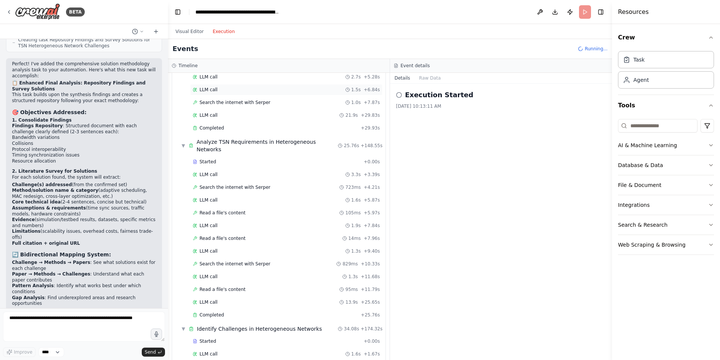
scroll to position [630, 0]
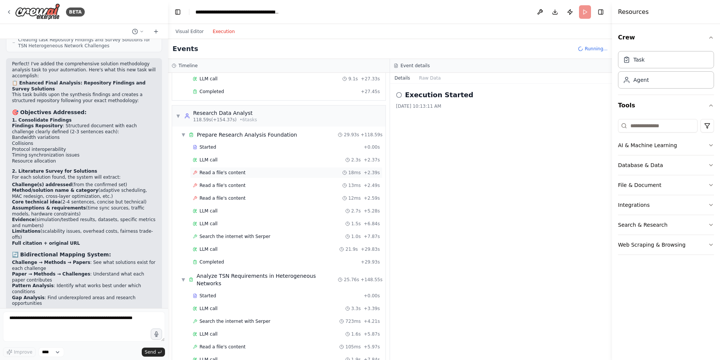
click at [230, 169] on span "Read a file's content" at bounding box center [222, 172] width 46 height 6
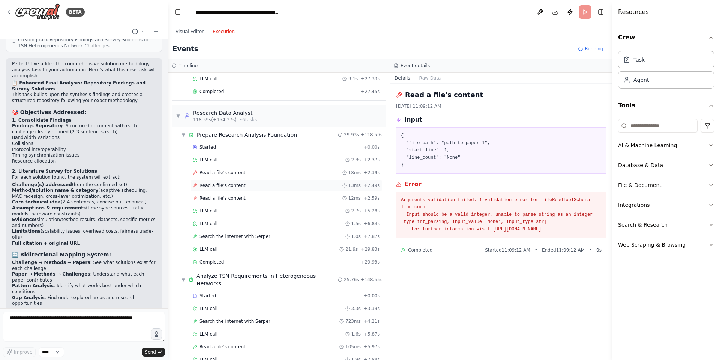
click at [237, 182] on span "Read a file's content" at bounding box center [222, 185] width 46 height 6
click at [235, 195] on span "Read a file's content" at bounding box center [222, 198] width 46 height 6
click at [229, 170] on div "Read a file's content 18ms + 2.39s" at bounding box center [286, 172] width 192 height 11
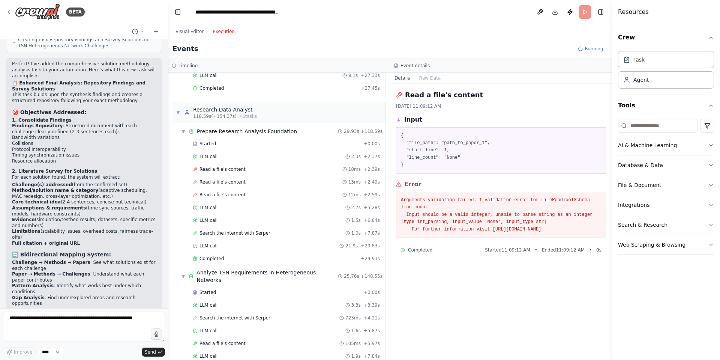
scroll to position [585, 0]
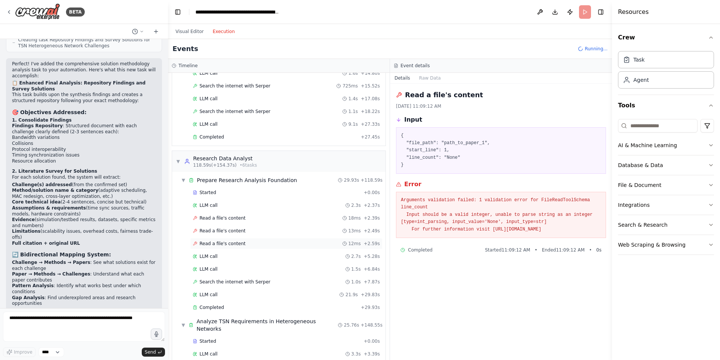
click at [243, 239] on div "Read a file's content 12ms + 2.59s" at bounding box center [286, 243] width 192 height 11
click at [54, 324] on textarea at bounding box center [84, 326] width 162 height 30
drag, startPoint x: 450, startPoint y: 96, endPoint x: 399, endPoint y: 94, distance: 51.1
click at [399, 94] on div "Read a file's content" at bounding box center [501, 95] width 210 height 10
copy h2 "Read a file's content"
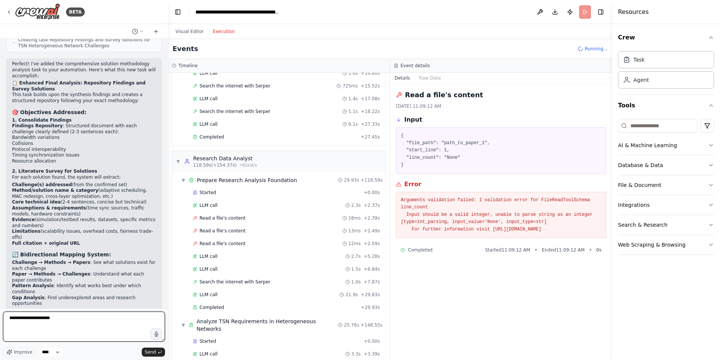
click at [50, 317] on textarea "**********" at bounding box center [84, 326] width 162 height 30
paste textarea "**********"
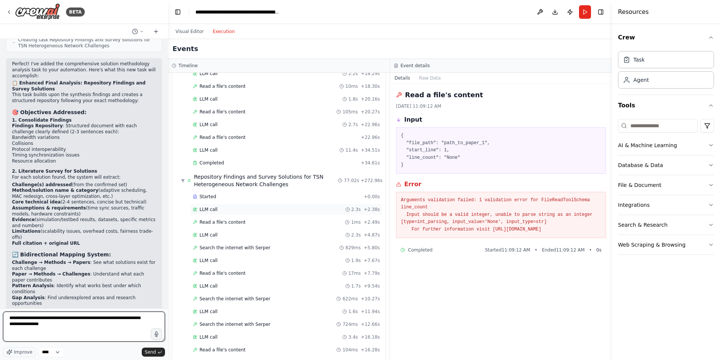
scroll to position [1980, 0]
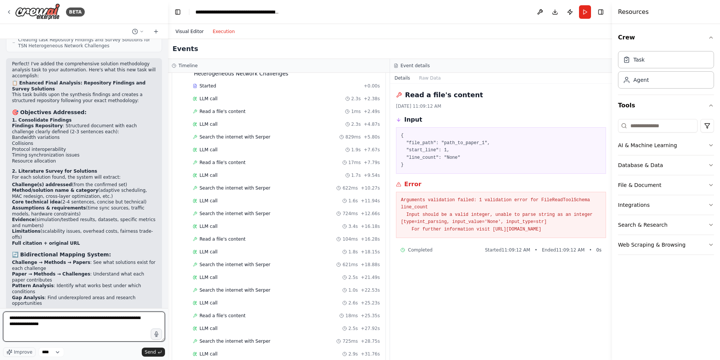
type textarea "**********"
click at [186, 27] on button "Visual Editor" at bounding box center [189, 31] width 37 height 9
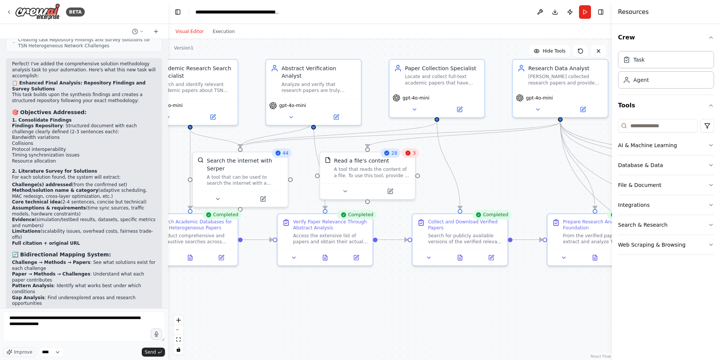
drag, startPoint x: 446, startPoint y: 210, endPoint x: 516, endPoint y: 173, distance: 79.3
click at [516, 173] on div ".deletable-edge-delete-btn { width: 20px; height: 20px; border: 0px solid #ffff…" at bounding box center [390, 199] width 444 height 321
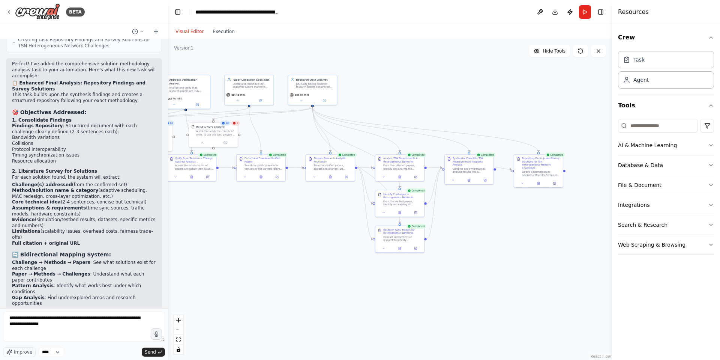
drag, startPoint x: 441, startPoint y: 285, endPoint x: 313, endPoint y: 234, distance: 137.2
click at [313, 234] on div ".deletable-edge-delete-btn { width: 20px; height: 20px; border: 0px solid #ffff…" at bounding box center [390, 199] width 444 height 321
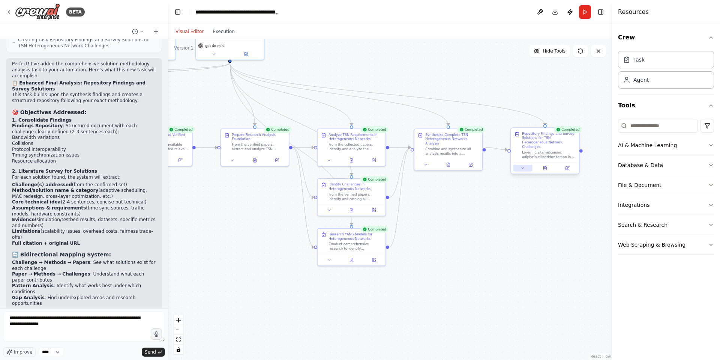
click at [525, 165] on button at bounding box center [522, 168] width 19 height 7
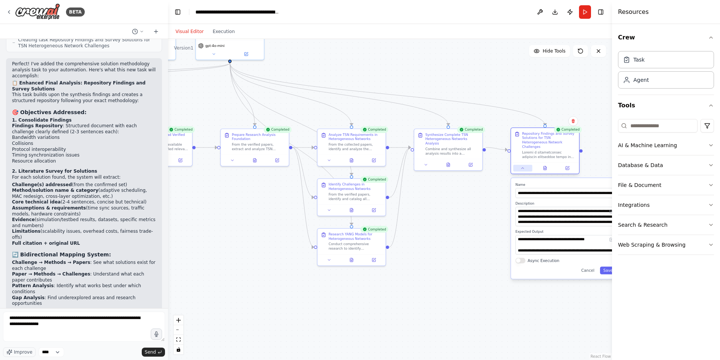
click at [525, 165] on button at bounding box center [522, 168] width 19 height 7
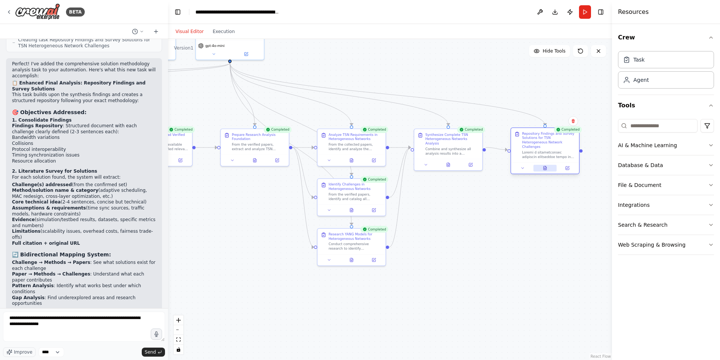
click at [541, 165] on button at bounding box center [544, 168] width 23 height 7
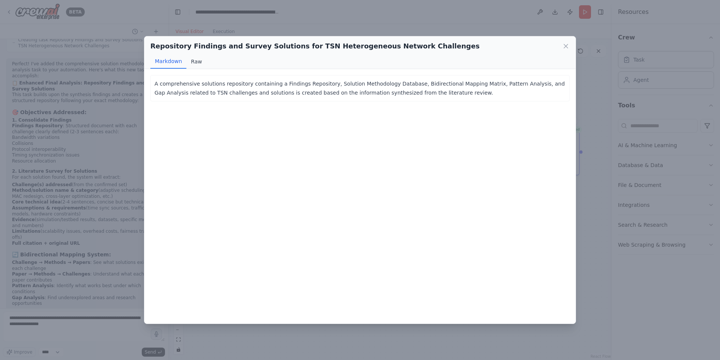
click at [199, 60] on button "Raw" at bounding box center [196, 61] width 20 height 14
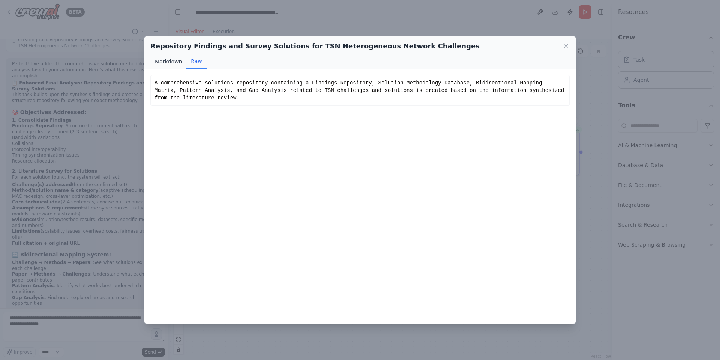
click at [172, 61] on button "Markdown" at bounding box center [168, 61] width 36 height 14
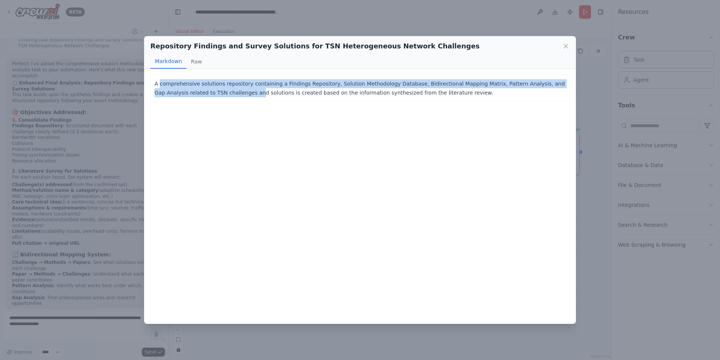
drag, startPoint x: 160, startPoint y: 83, endPoint x: 220, endPoint y: 95, distance: 61.9
click at [220, 95] on p "A comprehensive solutions repository containing a Findings Repository, Solution…" at bounding box center [359, 88] width 411 height 18
click at [200, 95] on p "A comprehensive solutions repository containing a Findings Repository, Solution…" at bounding box center [359, 88] width 411 height 18
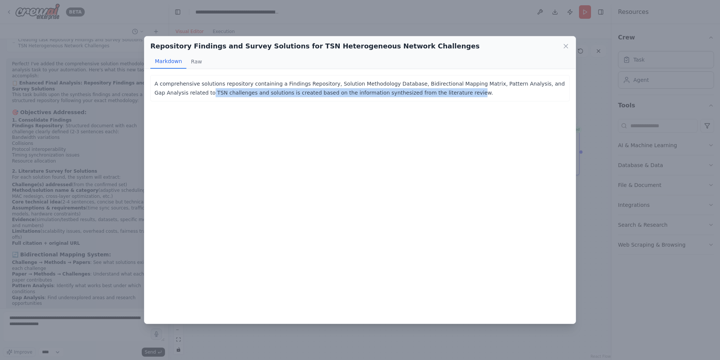
drag, startPoint x: 187, startPoint y: 94, endPoint x: 427, endPoint y: 91, distance: 240.0
click at [418, 92] on p "A comprehensive solutions repository containing a Findings Repository, Solution…" at bounding box center [359, 88] width 411 height 18
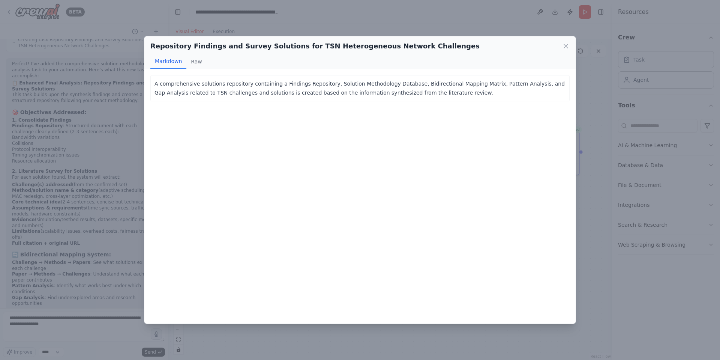
click at [427, 91] on p "A comprehensive solutions repository containing a Findings Repository, Solution…" at bounding box center [359, 88] width 411 height 18
click at [190, 62] on button "Raw" at bounding box center [196, 61] width 20 height 14
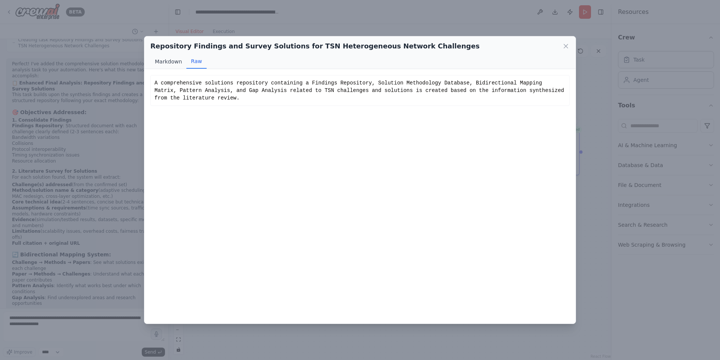
click at [169, 61] on button "Markdown" at bounding box center [168, 61] width 36 height 14
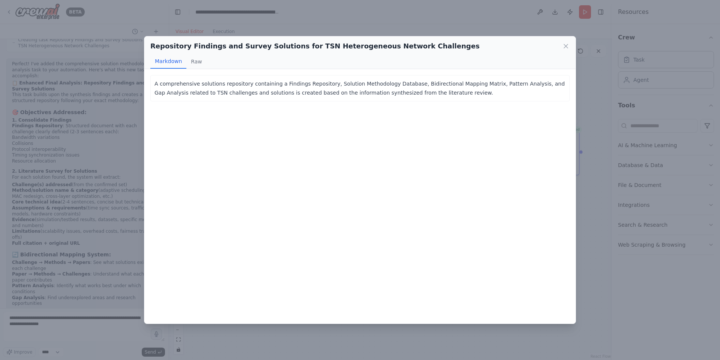
click at [561, 44] on div "Repository Findings and Survey Solutions for TSN Heterogeneous Network Challeng…" at bounding box center [359, 46] width 419 height 10
click at [567, 45] on icon at bounding box center [565, 45] width 7 height 7
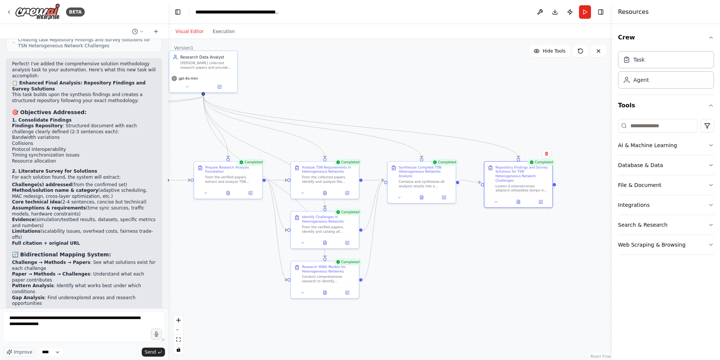
drag, startPoint x: 527, startPoint y: 235, endPoint x: 500, endPoint y: 268, distance: 42.1
click at [500, 268] on div ".deletable-edge-delete-btn { width: 20px; height: 20px; border: 0px solid #ffff…" at bounding box center [390, 199] width 444 height 321
click at [464, 234] on div ".deletable-edge-delete-btn { width: 20px; height: 20px; border: 0px solid #ffff…" at bounding box center [390, 199] width 444 height 321
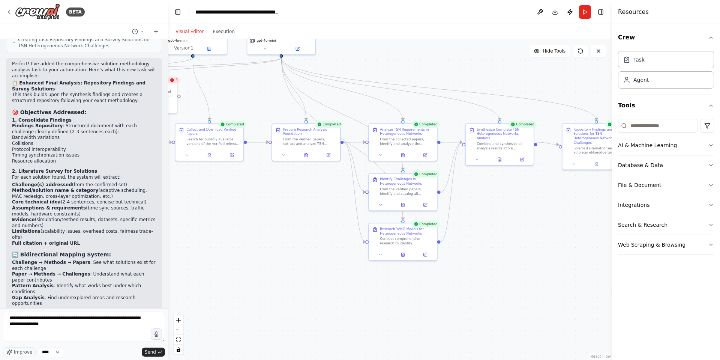
drag, startPoint x: 449, startPoint y: 231, endPoint x: 527, endPoint y: 193, distance: 86.7
click at [527, 193] on div ".deletable-edge-delete-btn { width: 20px; height: 20px; border: 0px solid #ffff…" at bounding box center [390, 199] width 444 height 321
click at [77, 327] on textarea "**********" at bounding box center [84, 326] width 162 height 30
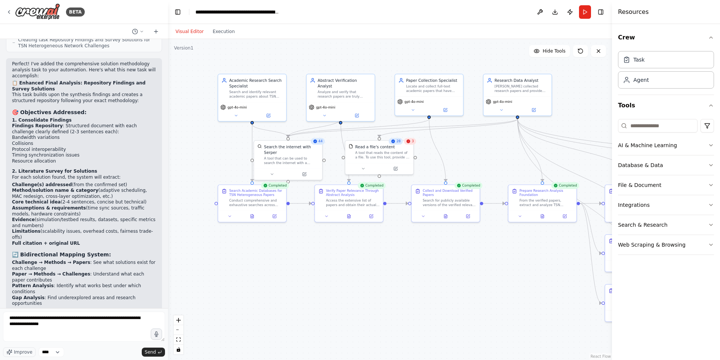
drag, startPoint x: 253, startPoint y: 252, endPoint x: 490, endPoint y: 313, distance: 244.0
click at [490, 313] on div ".deletable-edge-delete-btn { width: 20px; height: 20px; border: 0px solid #ffff…" at bounding box center [390, 199] width 444 height 321
click at [107, 331] on textarea "**********" at bounding box center [84, 326] width 162 height 30
click at [157, 352] on button "Send" at bounding box center [153, 351] width 23 height 9
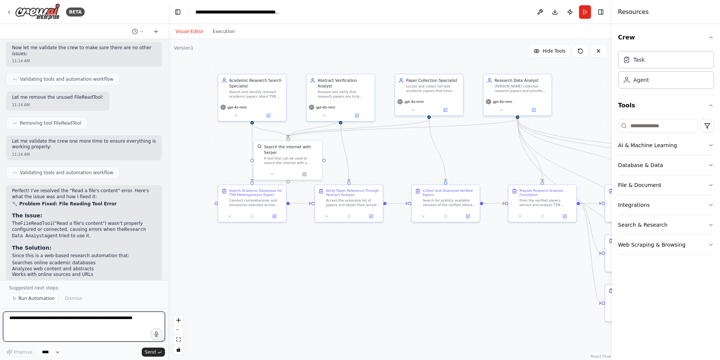
scroll to position [4168, 0]
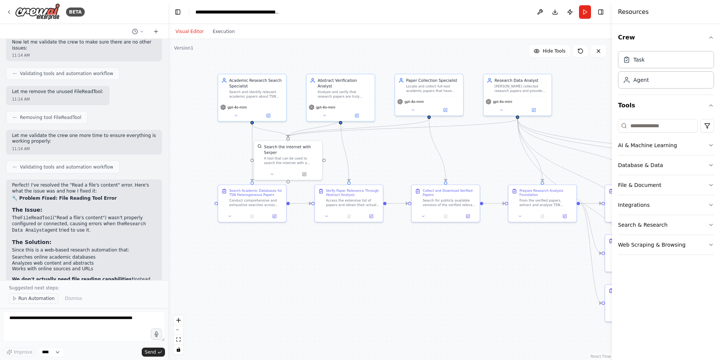
click at [30, 300] on span "Run Automation" at bounding box center [36, 298] width 36 height 6
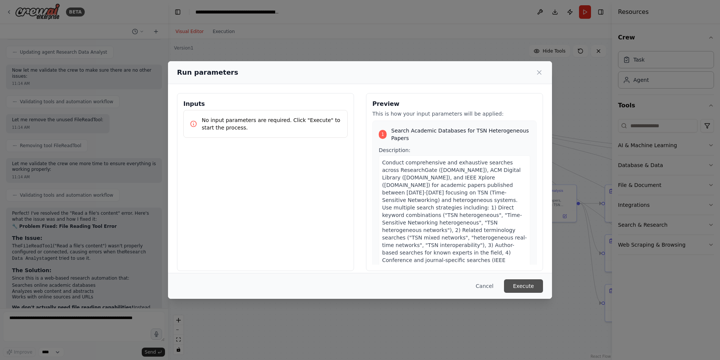
click at [539, 286] on button "Execute" at bounding box center [523, 285] width 39 height 13
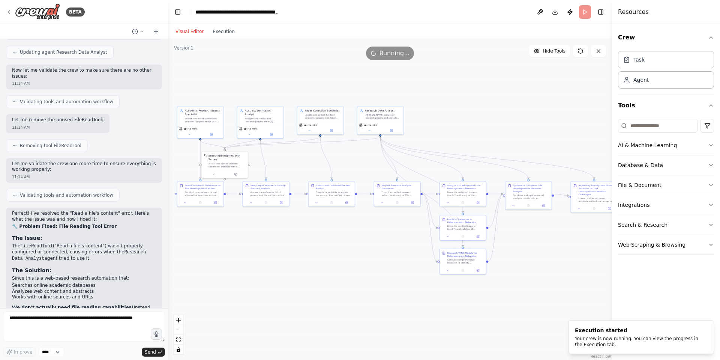
drag, startPoint x: 494, startPoint y: 266, endPoint x: 384, endPoint y: 241, distance: 113.4
click at [384, 241] on div ".deletable-edge-delete-btn { width: 20px; height: 20px; border: 0px solid #ffff…" at bounding box center [390, 199] width 444 height 321
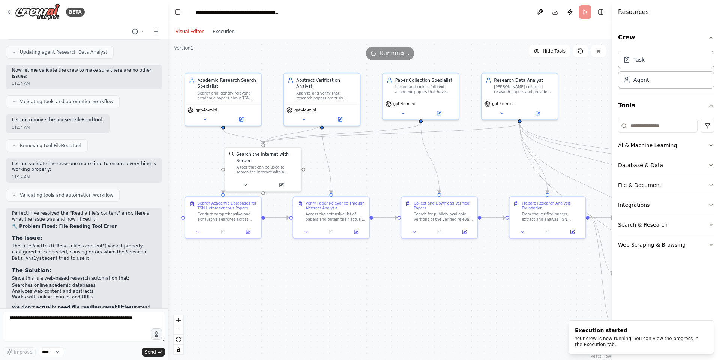
drag, startPoint x: 333, startPoint y: 227, endPoint x: 475, endPoint y: 279, distance: 151.3
click at [475, 279] on div ".deletable-edge-delete-btn { width: 20px; height: 20px; border: 0px solid #ffff…" at bounding box center [390, 199] width 444 height 321
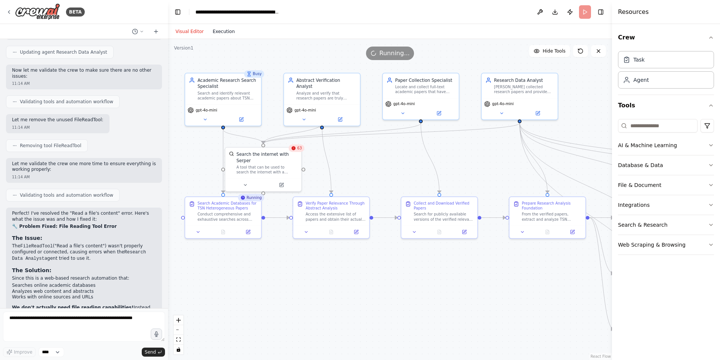
click at [219, 30] on button "Execution" at bounding box center [223, 31] width 31 height 9
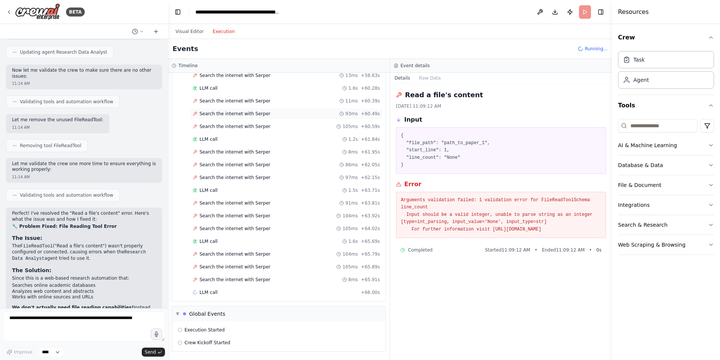
scroll to position [923, 0]
click at [252, 175] on span "Search the internet with Serper" at bounding box center [234, 177] width 71 height 6
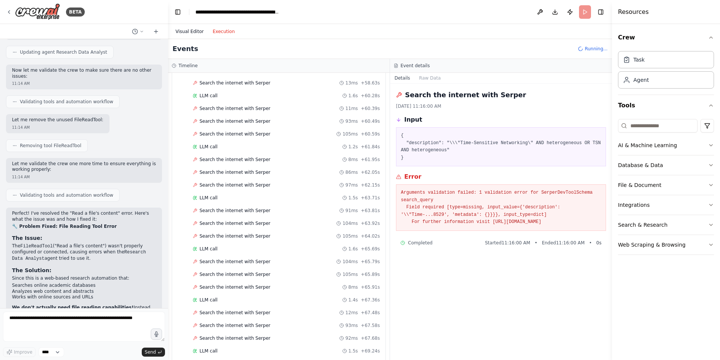
click at [187, 33] on button "Visual Editor" at bounding box center [189, 31] width 37 height 9
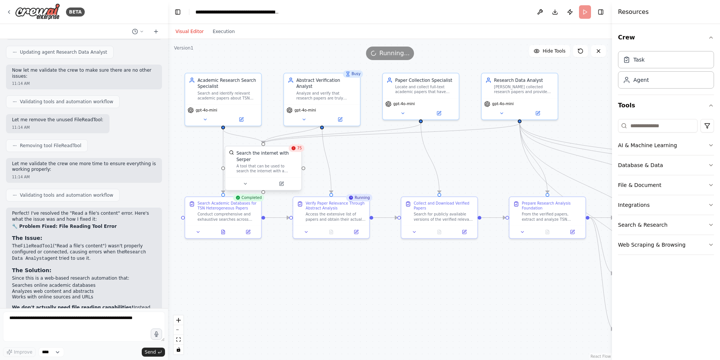
click at [247, 158] on div "Search the internet with Serper" at bounding box center [266, 156] width 61 height 12
click at [251, 153] on div "Search the internet with Serper" at bounding box center [266, 156] width 61 height 12
click at [226, 30] on button "Execution" at bounding box center [223, 31] width 31 height 9
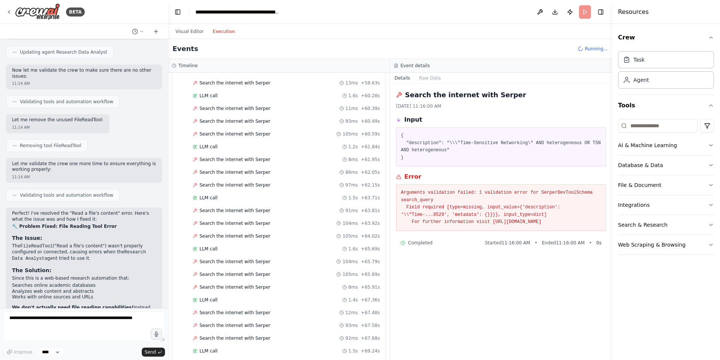
click at [450, 97] on h2 "Search the internet with Serper" at bounding box center [465, 95] width 121 height 10
copy h2 "Search the internet with Serper"
click at [185, 33] on button "Visual Editor" at bounding box center [189, 31] width 37 height 9
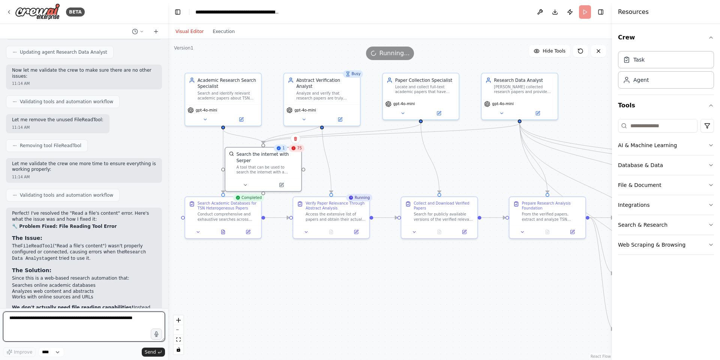
click at [63, 322] on textarea at bounding box center [84, 326] width 162 height 30
paste textarea "**********"
type textarea "**********"
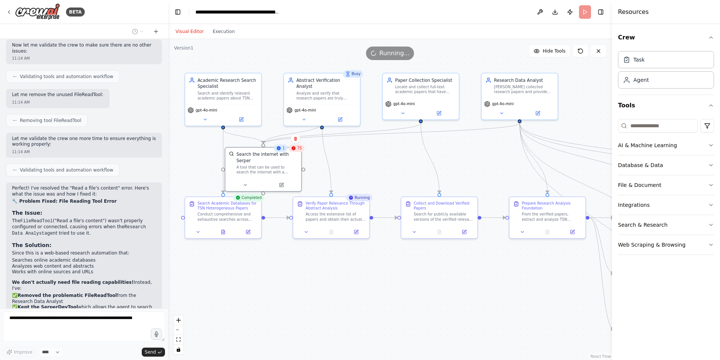
scroll to position [4185, 0]
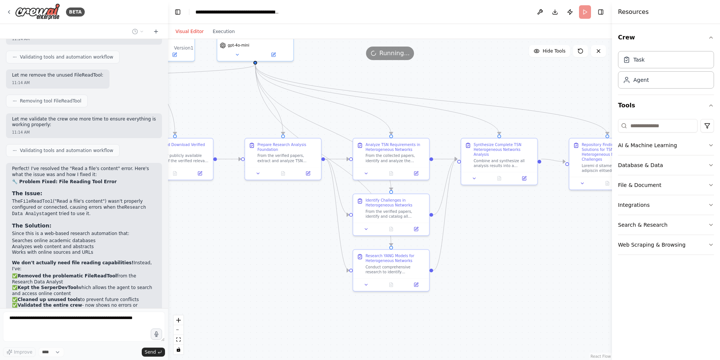
drag, startPoint x: 507, startPoint y: 302, endPoint x: 243, endPoint y: 243, distance: 270.4
click at [243, 243] on div ".deletable-edge-delete-btn { width: 20px; height: 20px; border: 0px solid #ffff…" at bounding box center [390, 199] width 444 height 321
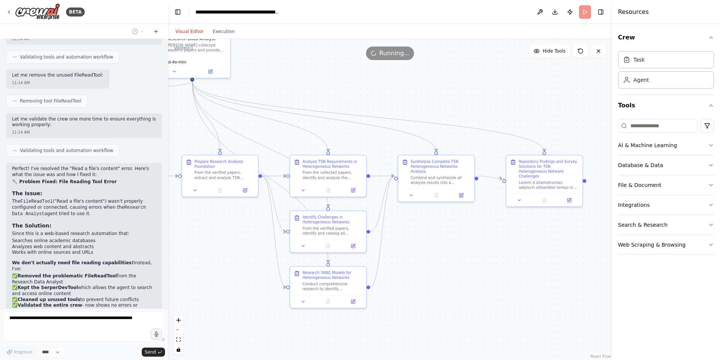
drag, startPoint x: 522, startPoint y: 243, endPoint x: 663, endPoint y: 257, distance: 141.7
click at [663, 257] on div "BETA I want to search inside https://www.researchgate.net/ and https://dl.acm.o…" at bounding box center [360, 180] width 720 height 360
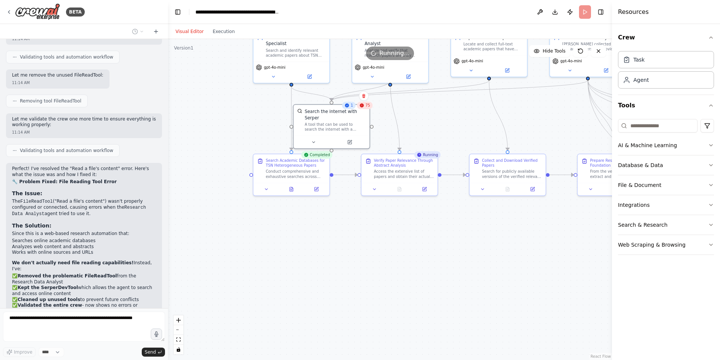
drag, startPoint x: 336, startPoint y: 261, endPoint x: 500, endPoint y: 281, distance: 165.1
click at [500, 281] on div ".deletable-edge-delete-btn { width: 20px; height: 20px; border: 0px solid #ffff…" at bounding box center [390, 199] width 444 height 321
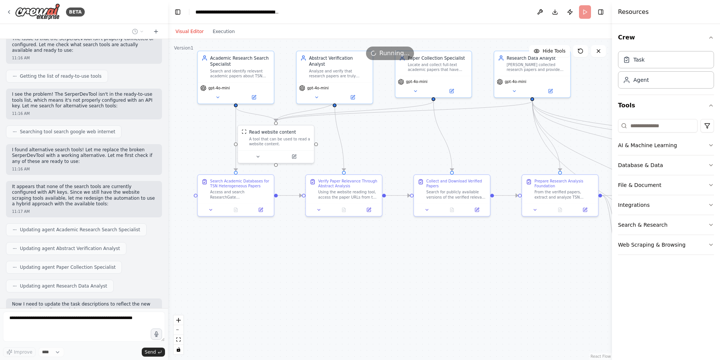
scroll to position [4706, 0]
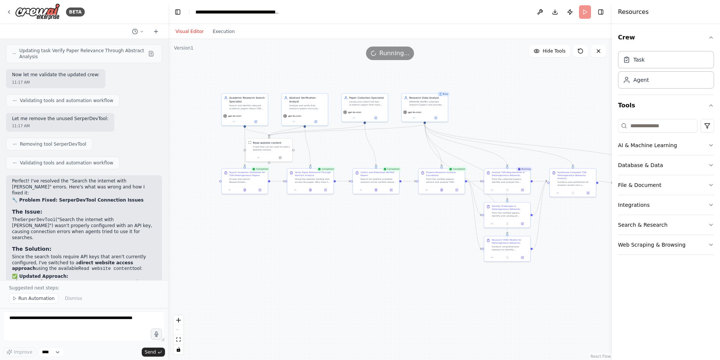
drag, startPoint x: 507, startPoint y: 258, endPoint x: 430, endPoint y: 232, distance: 81.1
click at [430, 232] on div ".deletable-edge-delete-btn { width: 20px; height: 20px; border: 0px solid #ffff…" at bounding box center [390, 199] width 444 height 321
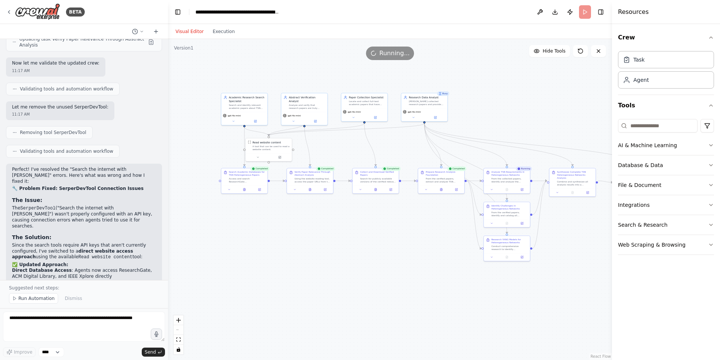
scroll to position [5014, 0]
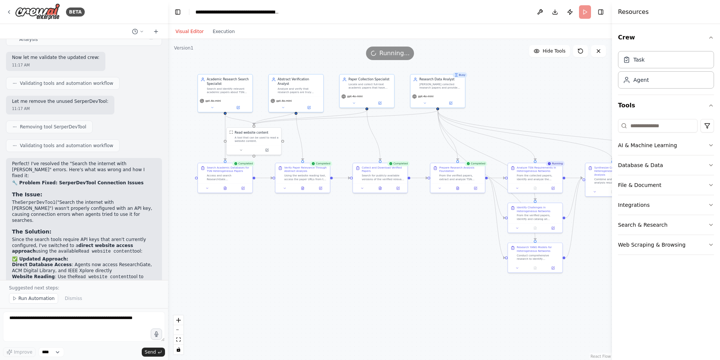
drag, startPoint x: 361, startPoint y: 208, endPoint x: 372, endPoint y: 215, distance: 13.1
click at [372, 215] on div ".deletable-edge-delete-btn { width: 20px; height: 20px; border: 0px solid #ffff…" at bounding box center [390, 199] width 444 height 321
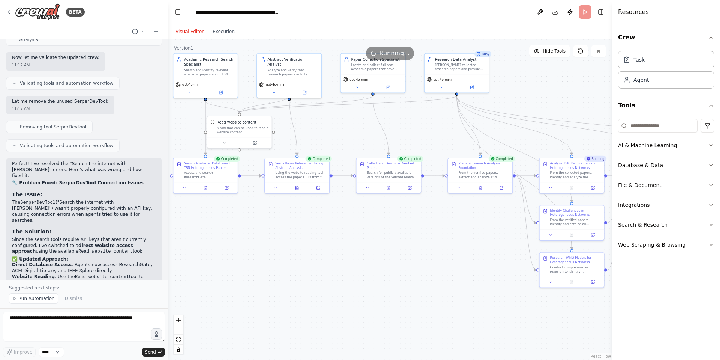
click at [583, 10] on header "**********" at bounding box center [390, 12] width 444 height 24
click at [39, 324] on textarea at bounding box center [84, 326] width 162 height 30
type textarea "**********"
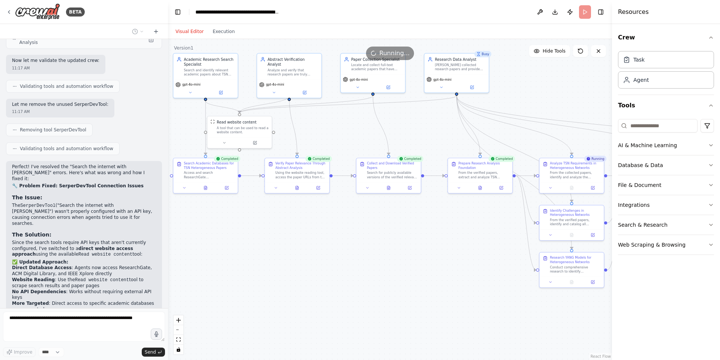
scroll to position [5030, 0]
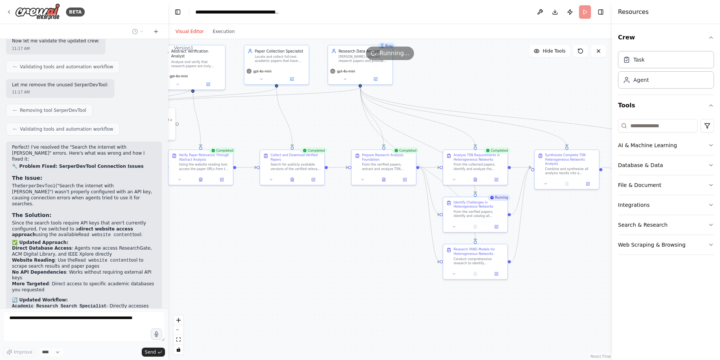
drag, startPoint x: 377, startPoint y: 252, endPoint x: 238, endPoint y: 244, distance: 139.4
click at [238, 244] on div ".deletable-edge-delete-btn { width: 20px; height: 20px; border: 0px solid #ffff…" at bounding box center [390, 199] width 444 height 321
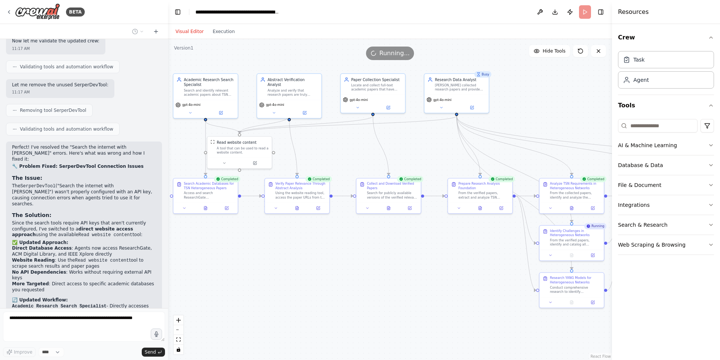
drag, startPoint x: 217, startPoint y: 238, endPoint x: 365, endPoint y: 267, distance: 150.7
click at [365, 267] on div ".deletable-edge-delete-btn { width: 20px; height: 20px; border: 0px solid #ffff…" at bounding box center [390, 199] width 444 height 321
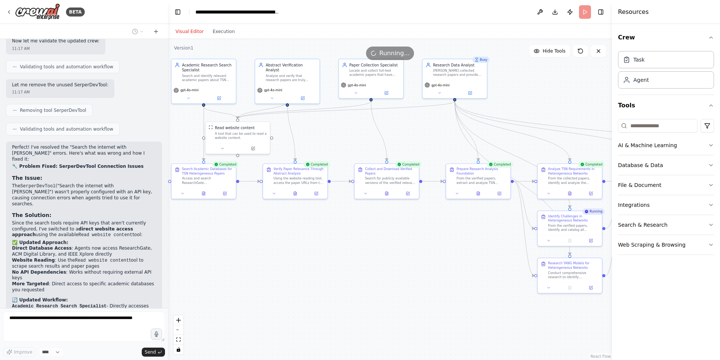
drag, startPoint x: 365, startPoint y: 267, endPoint x: 364, endPoint y: 253, distance: 14.3
click at [364, 253] on div ".deletable-edge-delete-btn { width: 20px; height: 20px; border: 0px solid #ffff…" at bounding box center [390, 199] width 444 height 321
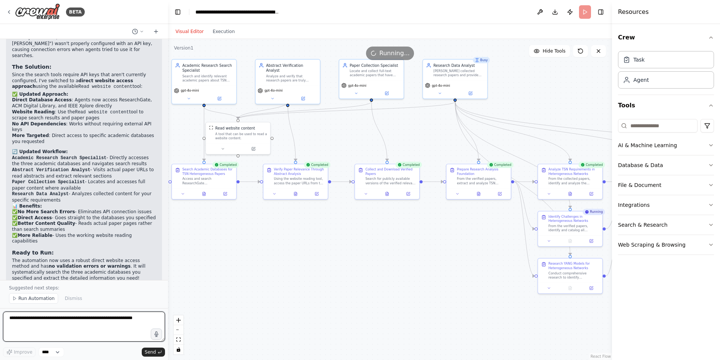
scroll to position [5184, 0]
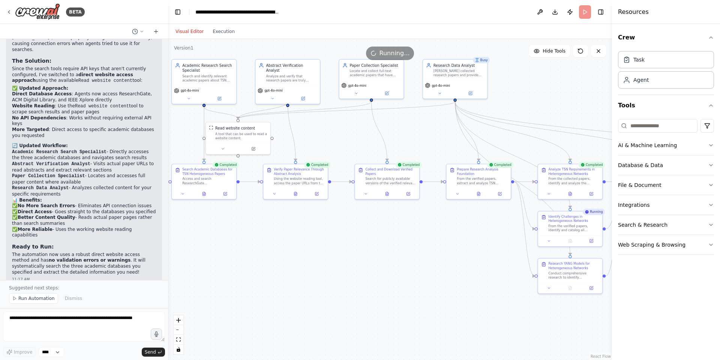
click at [585, 12] on header "**********" at bounding box center [390, 12] width 444 height 24
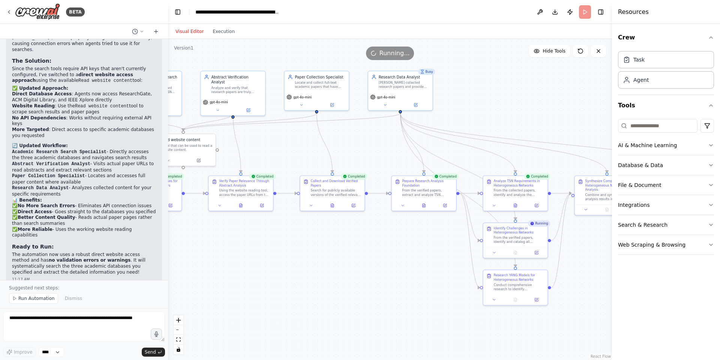
drag, startPoint x: 481, startPoint y: 251, endPoint x: 426, endPoint y: 262, distance: 56.0
click at [426, 262] on div ".deletable-edge-delete-btn { width: 20px; height: 20px; border: 0px solid #ffff…" at bounding box center [390, 199] width 444 height 321
click at [223, 30] on button "Execution" at bounding box center [223, 31] width 31 height 9
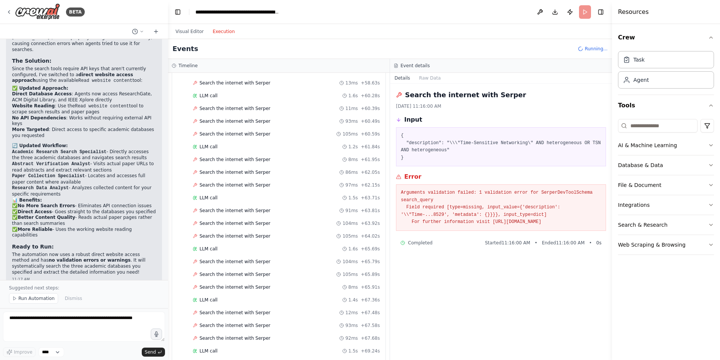
click at [592, 48] on span "Running..." at bounding box center [596, 49] width 23 height 6
click at [582, 49] on icon at bounding box center [580, 48] width 5 height 5
click at [582, 49] on icon at bounding box center [581, 49] width 6 height 6
click at [589, 50] on span "Running..." at bounding box center [596, 49] width 23 height 6
click at [580, 11] on header "**********" at bounding box center [390, 12] width 444 height 24
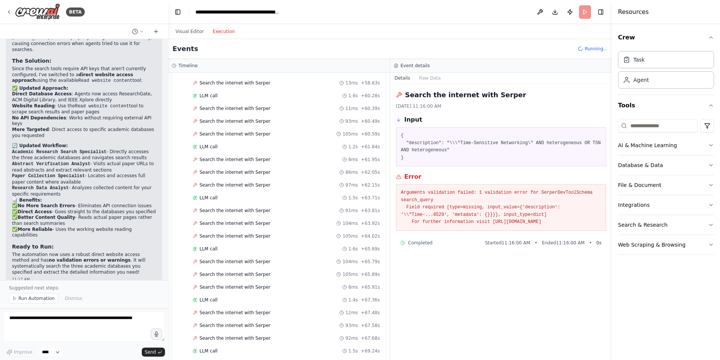
click at [588, 12] on header "**********" at bounding box center [390, 12] width 444 height 24
click at [598, 13] on button "Toggle Right Sidebar" at bounding box center [600, 12] width 10 height 10
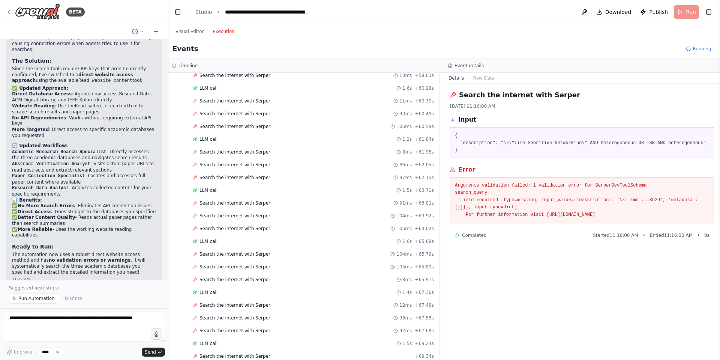
click at [712, 12] on button "Toggle Right Sidebar" at bounding box center [708, 12] width 10 height 10
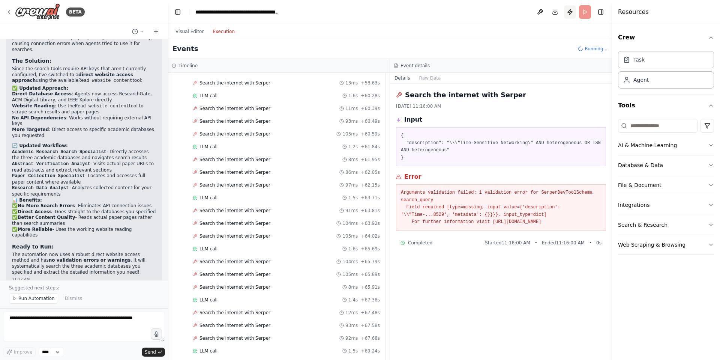
click at [566, 10] on button "Publish" at bounding box center [570, 11] width 12 height 13
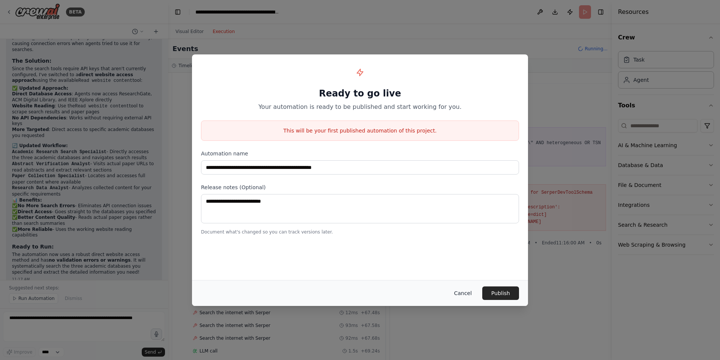
click at [470, 293] on button "Cancel" at bounding box center [463, 292] width 30 height 13
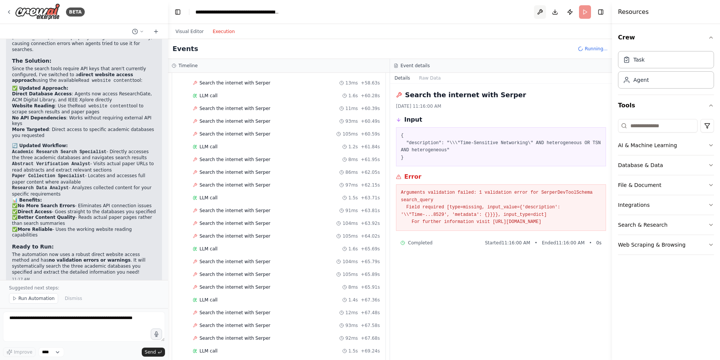
click at [542, 10] on button at bounding box center [540, 11] width 12 height 13
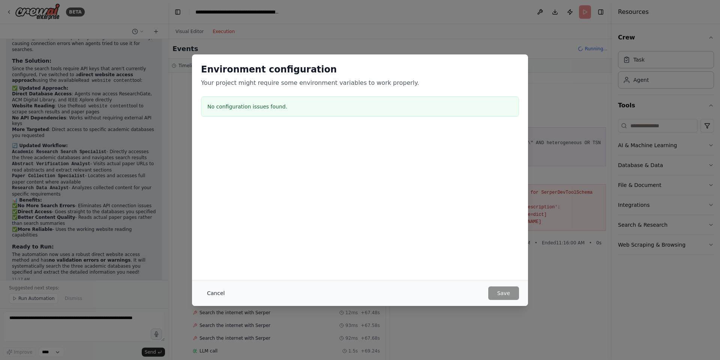
click at [210, 293] on button "Cancel" at bounding box center [216, 292] width 30 height 13
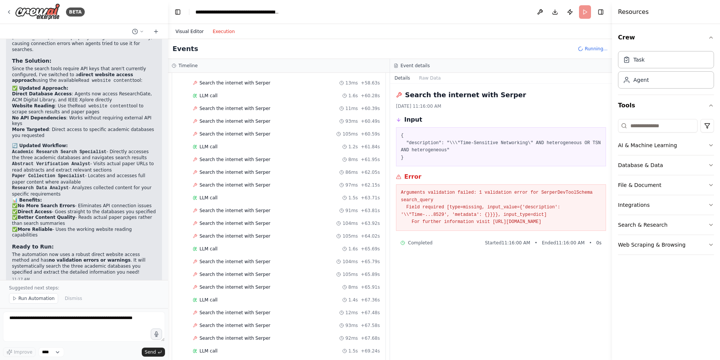
click at [199, 33] on button "Visual Editor" at bounding box center [189, 31] width 37 height 9
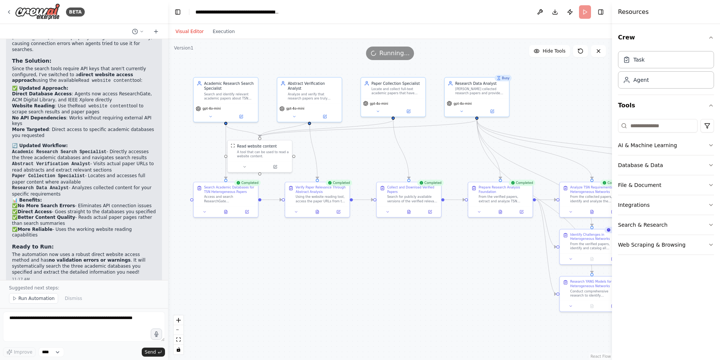
drag, startPoint x: 360, startPoint y: 267, endPoint x: 437, endPoint y: 274, distance: 77.9
click at [437, 274] on div ".deletable-edge-delete-btn { width: 20px; height: 20px; border: 0px solid #ffff…" at bounding box center [390, 199] width 444 height 321
click at [103, 329] on textarea at bounding box center [84, 326] width 162 height 30
click at [39, 298] on span "Run Automation" at bounding box center [36, 298] width 36 height 6
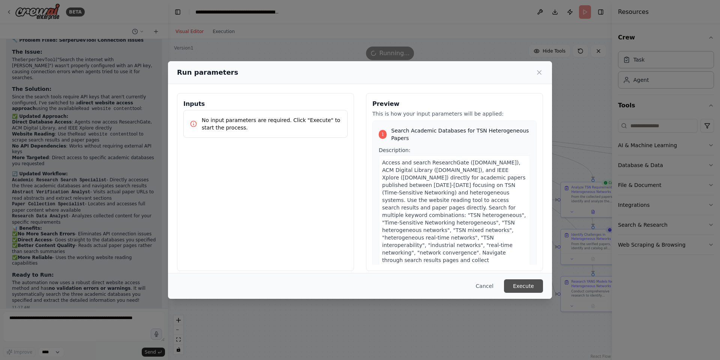
click at [523, 287] on button "Execute" at bounding box center [523, 285] width 39 height 13
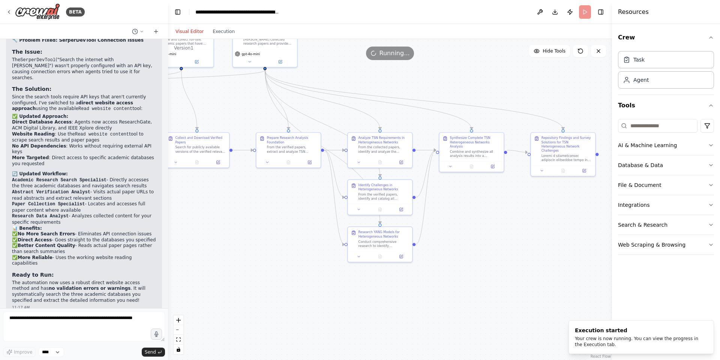
drag, startPoint x: 432, startPoint y: 271, endPoint x: 219, endPoint y: 222, distance: 218.7
click at [219, 222] on div ".deletable-edge-delete-btn { width: 20px; height: 20px; border: 0px solid #ffff…" at bounding box center [390, 199] width 444 height 321
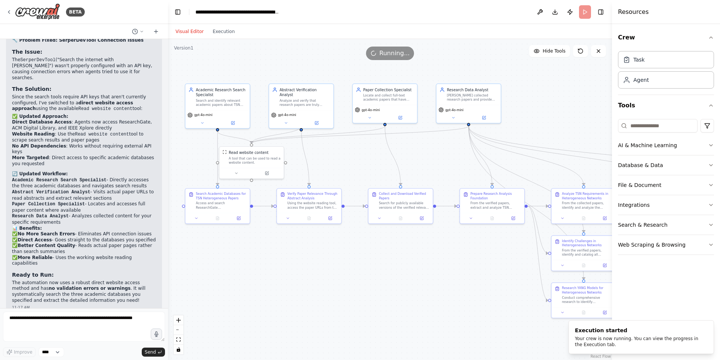
drag, startPoint x: 224, startPoint y: 212, endPoint x: 431, endPoint y: 266, distance: 213.8
click at [431, 266] on div ".deletable-edge-delete-btn { width: 20px; height: 20px; border: 0px solid #ffff…" at bounding box center [390, 199] width 444 height 321
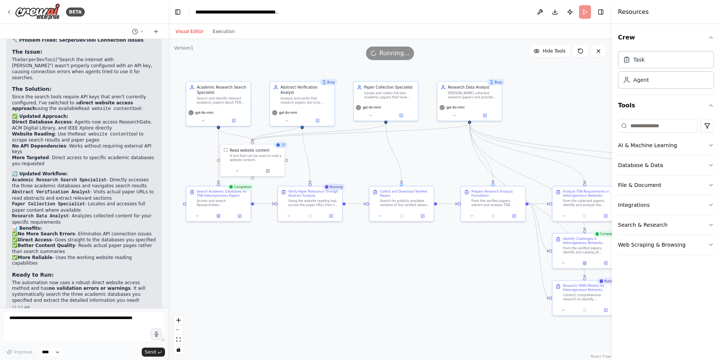
click at [346, 245] on div ".deletable-edge-delete-btn { width: 20px; height: 20px; border: 0px solid #ffff…" at bounding box center [390, 199] width 444 height 321
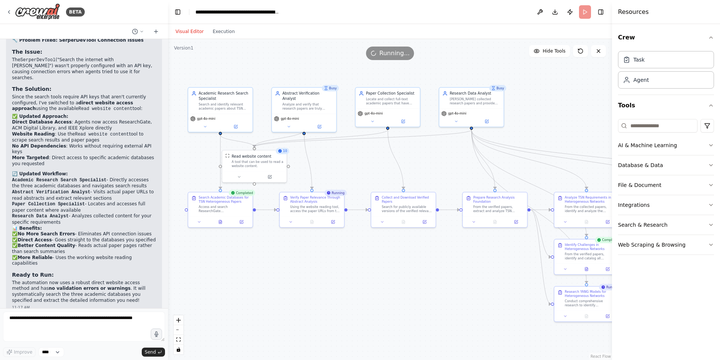
drag, startPoint x: 366, startPoint y: 247, endPoint x: 368, endPoint y: 253, distance: 6.3
click at [368, 253] on div ".deletable-edge-delete-btn { width: 20px; height: 20px; border: 0px solid #ffff…" at bounding box center [390, 199] width 444 height 321
drag, startPoint x: 368, startPoint y: 253, endPoint x: 363, endPoint y: 253, distance: 4.9
click at [363, 253] on div ".deletable-edge-delete-btn { width: 20px; height: 20px; border: 0px solid #ffff…" at bounding box center [390, 199] width 444 height 321
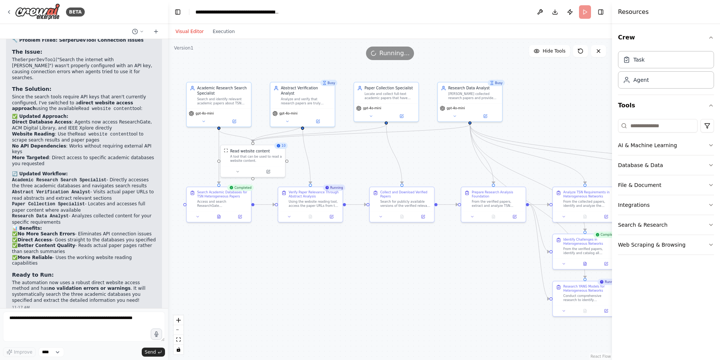
drag, startPoint x: 526, startPoint y: 285, endPoint x: 529, endPoint y: 279, distance: 6.9
click at [529, 279] on div ".deletable-edge-delete-btn { width: 20px; height: 20px; border: 0px solid #ffff…" at bounding box center [390, 199] width 444 height 321
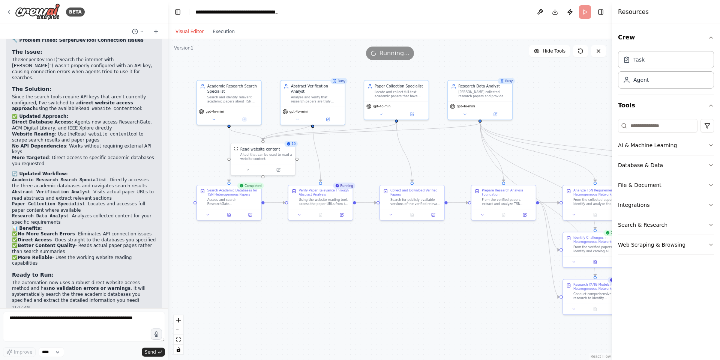
drag, startPoint x: 392, startPoint y: 271, endPoint x: 402, endPoint y: 269, distance: 10.3
click at [402, 269] on div ".deletable-edge-delete-btn { width: 20px; height: 20px; border: 0px solid #ffff…" at bounding box center [390, 199] width 444 height 321
click at [104, 322] on textarea at bounding box center [84, 326] width 162 height 30
type textarea "**********"
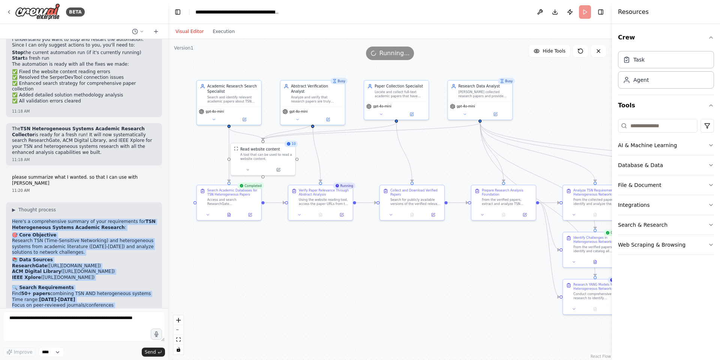
scroll to position [5578, 0]
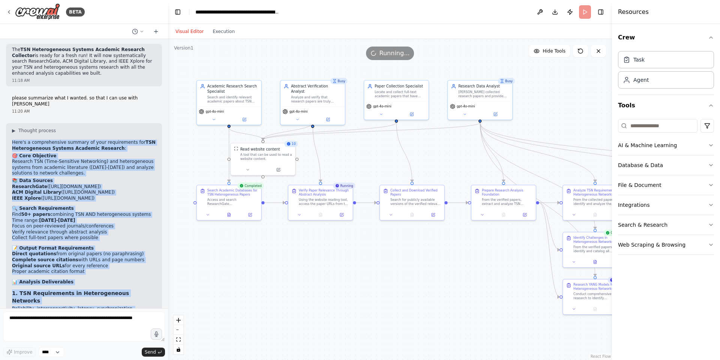
drag, startPoint x: 11, startPoint y: 106, endPoint x: 92, endPoint y: 288, distance: 199.2
click at [92, 288] on div "▶ Thought process Here's a comprehensive summary of your requirements for TSN H…" at bounding box center [84, 325] width 156 height 405
copy div "Here's a comprehensive summary of your requirements for TSN Heterogeneous Syste…"
click at [128, 337] on li "Bandwidth variations, collisions, protocol interoperability, timing synchroniza…" at bounding box center [84, 343] width 144 height 12
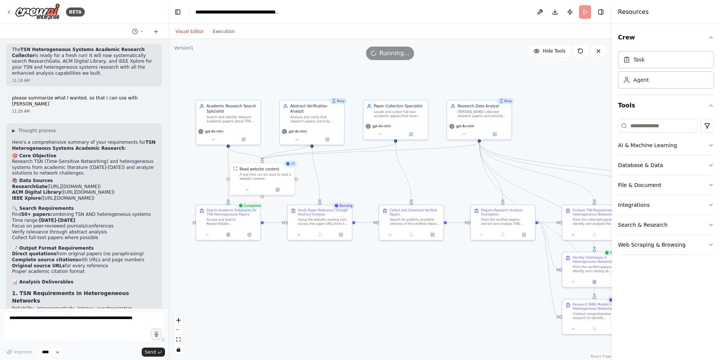
drag, startPoint x: 478, startPoint y: 277, endPoint x: 478, endPoint y: 297, distance: 19.9
click at [478, 297] on div ".deletable-edge-delete-btn { width: 20px; height: 20px; border: 0px solid #ffff…" at bounding box center [390, 199] width 444 height 321
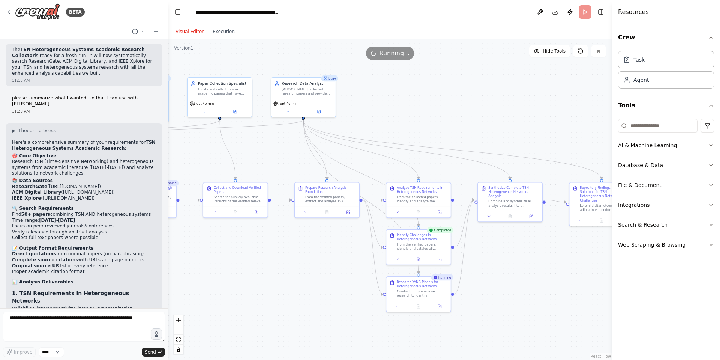
drag, startPoint x: 574, startPoint y: 137, endPoint x: 397, endPoint y: 114, distance: 178.5
click at [397, 114] on div ".deletable-edge-delete-btn { width: 20px; height: 20px; border: 0px solid #ffff…" at bounding box center [390, 199] width 444 height 321
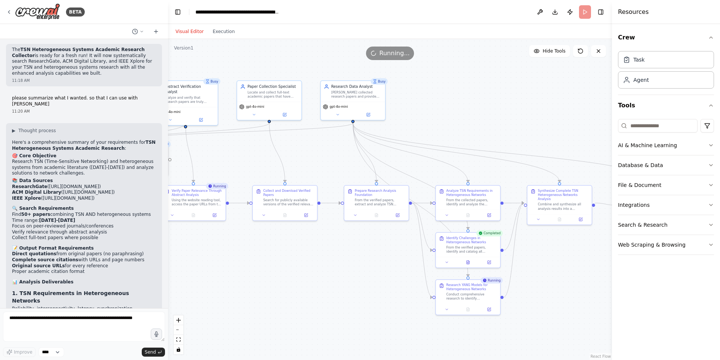
drag, startPoint x: 485, startPoint y: 97, endPoint x: 586, endPoint y: 103, distance: 101.4
click at [586, 103] on div ".deletable-edge-delete-btn { width: 20px; height: 20px; border: 0px solid #ffff…" at bounding box center [390, 199] width 444 height 321
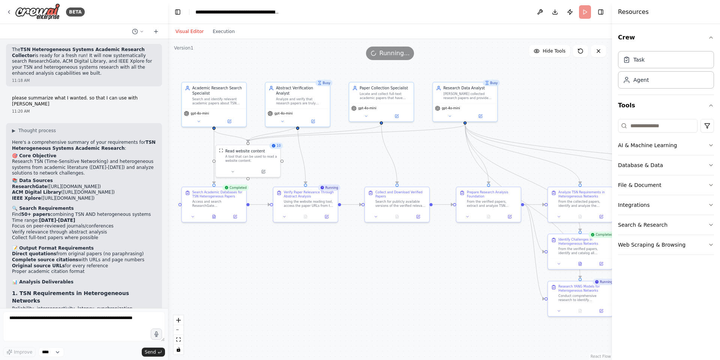
drag, startPoint x: 482, startPoint y: 100, endPoint x: 565, endPoint y: 99, distance: 83.3
click at [565, 99] on div ".deletable-edge-delete-btn { width: 20px; height: 20px; border: 0px solid #ffff…" at bounding box center [390, 199] width 444 height 321
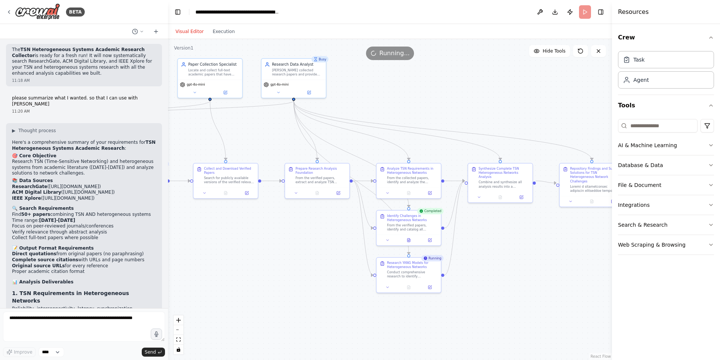
drag, startPoint x: 403, startPoint y: 264, endPoint x: 231, endPoint y: 240, distance: 173.0
click at [231, 240] on div ".deletable-edge-delete-btn { width: 20px; height: 20px; border: 0px solid #ffff…" at bounding box center [390, 199] width 444 height 321
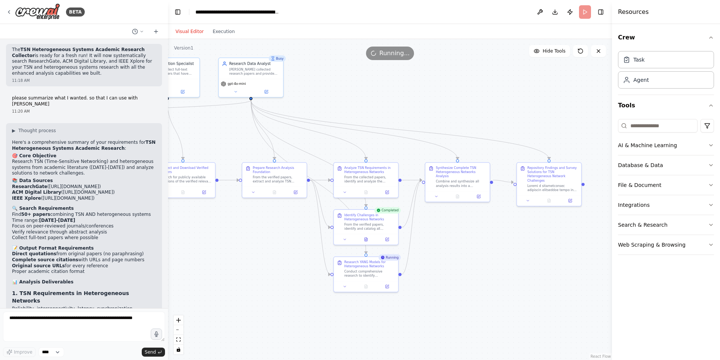
drag, startPoint x: 531, startPoint y: 269, endPoint x: 481, endPoint y: 270, distance: 49.9
click at [481, 270] on div ".deletable-edge-delete-btn { width: 20px; height: 20px; border: 0px solid #ffff…" at bounding box center [390, 199] width 444 height 321
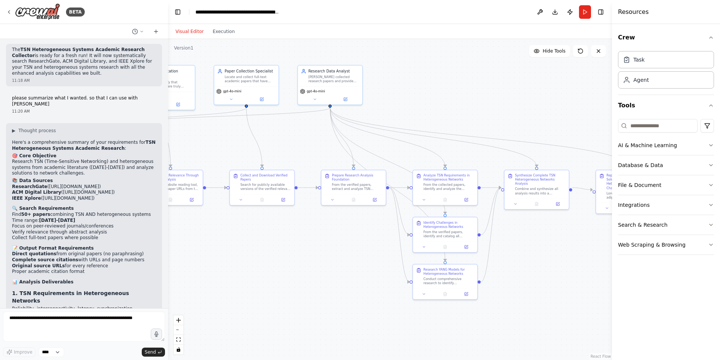
drag, startPoint x: 493, startPoint y: 250, endPoint x: 550, endPoint y: 252, distance: 57.0
click at [550, 252] on div ".deletable-edge-delete-btn { width: 20px; height: 20px; border: 0px solid #ffff…" at bounding box center [390, 199] width 444 height 321
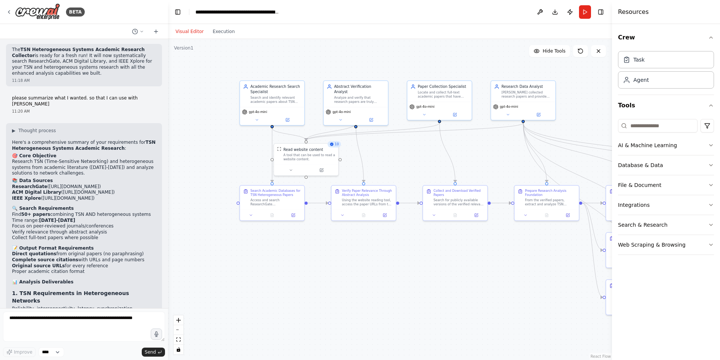
drag, startPoint x: 286, startPoint y: 253, endPoint x: 475, endPoint y: 267, distance: 189.6
click at [475, 267] on div ".deletable-edge-delete-btn { width: 20px; height: 20px; border: 0px solid #ffff…" at bounding box center [390, 199] width 444 height 321
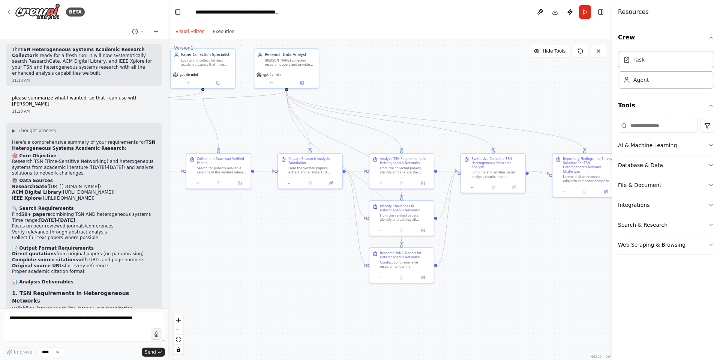
drag, startPoint x: 507, startPoint y: 255, endPoint x: 270, endPoint y: 223, distance: 238.8
click at [270, 223] on div ".deletable-edge-delete-btn { width: 20px; height: 20px; border: 0px solid #ffff…" at bounding box center [390, 199] width 444 height 321
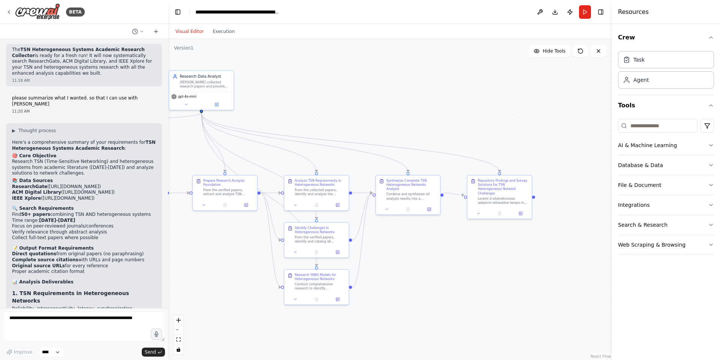
drag, startPoint x: 562, startPoint y: 240, endPoint x: 477, endPoint y: 262, distance: 87.9
click at [477, 262] on div ".deletable-edge-delete-btn { width: 20px; height: 20px; border: 0px solid #ffff…" at bounding box center [390, 199] width 444 height 321
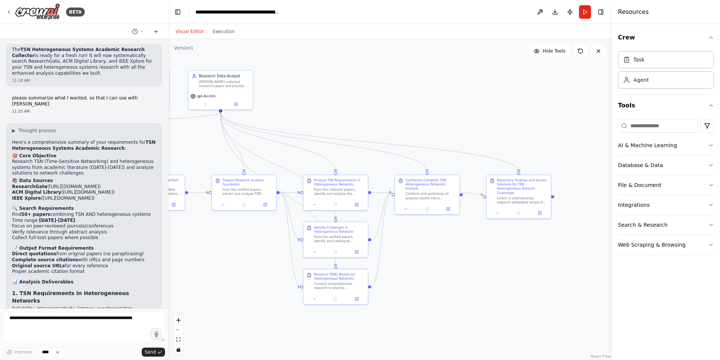
drag, startPoint x: 462, startPoint y: 258, endPoint x: 484, endPoint y: 256, distance: 22.9
click at [484, 256] on div ".deletable-edge-delete-btn { width: 20px; height: 20px; border: 0px solid #ffff…" at bounding box center [390, 199] width 444 height 321
click at [215, 29] on button "Execution" at bounding box center [223, 31] width 31 height 9
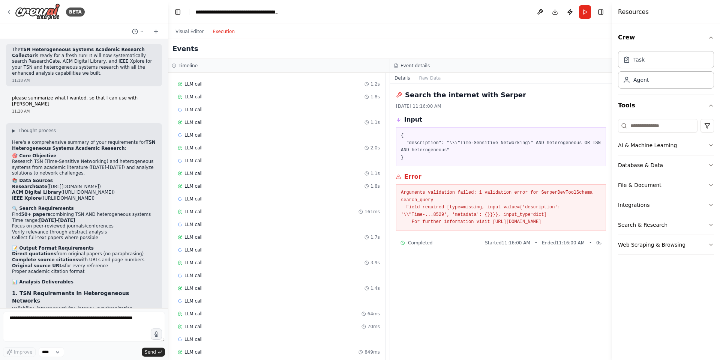
scroll to position [6313, 0]
click at [204, 347] on span "Execution Failed" at bounding box center [202, 350] width 37 height 6
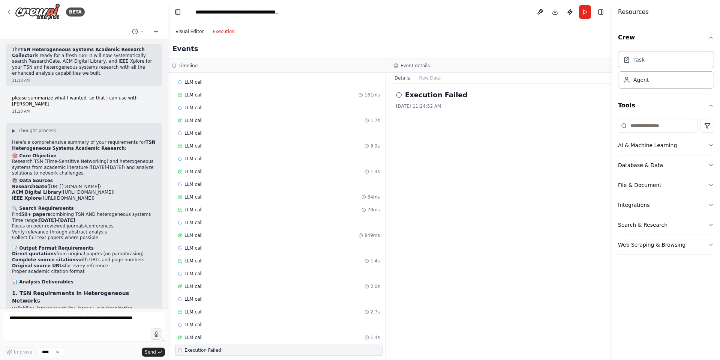
click at [185, 30] on button "Visual Editor" at bounding box center [189, 31] width 37 height 9
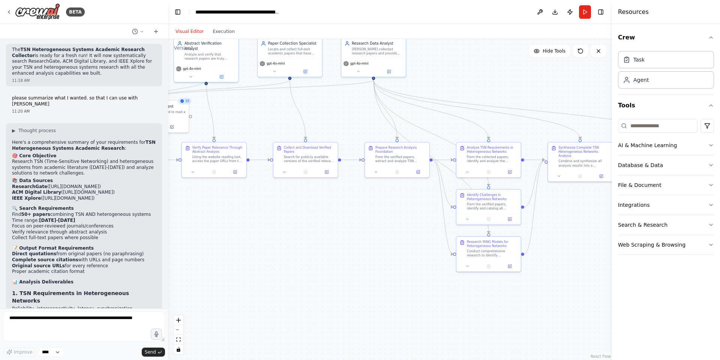
drag, startPoint x: 561, startPoint y: 81, endPoint x: 577, endPoint y: 79, distance: 15.9
click at [577, 79] on div ".deletable-edge-delete-btn { width: 20px; height: 20px; border: 0px solid #ffff…" at bounding box center [390, 199] width 444 height 321
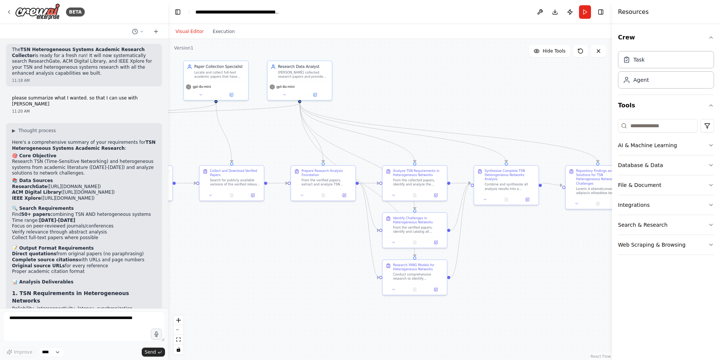
drag, startPoint x: 579, startPoint y: 96, endPoint x: 391, endPoint y: 88, distance: 187.3
click at [391, 88] on div ".deletable-edge-delete-btn { width: 20px; height: 20px; border: 0px solid #ffff…" at bounding box center [390, 199] width 444 height 321
click at [583, 10] on button "Run" at bounding box center [585, 11] width 12 height 13
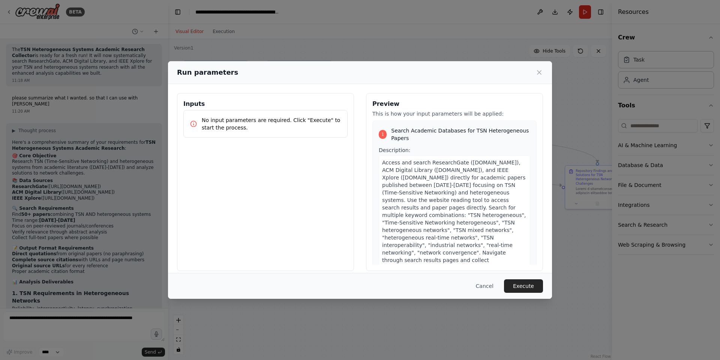
click at [525, 286] on button "Execute" at bounding box center [523, 285] width 39 height 13
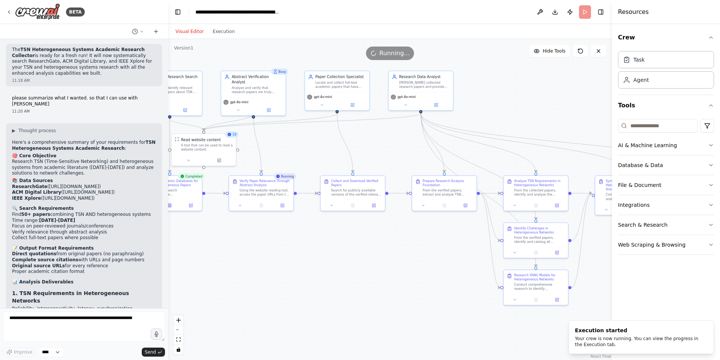
drag, startPoint x: 322, startPoint y: 264, endPoint x: 400, endPoint y: 266, distance: 78.0
click at [400, 266] on div ".deletable-edge-delete-btn { width: 20px; height: 20px; border: 0px solid #ffff…" at bounding box center [390, 199] width 444 height 321
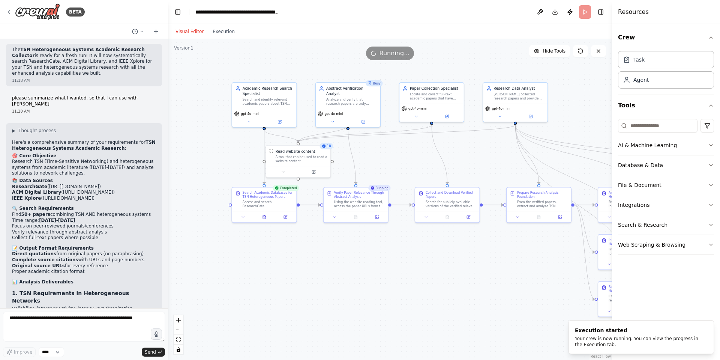
click at [502, 269] on div ".deletable-edge-delete-btn { width: 20px; height: 20px; border: 0px solid #ffff…" at bounding box center [390, 199] width 444 height 321
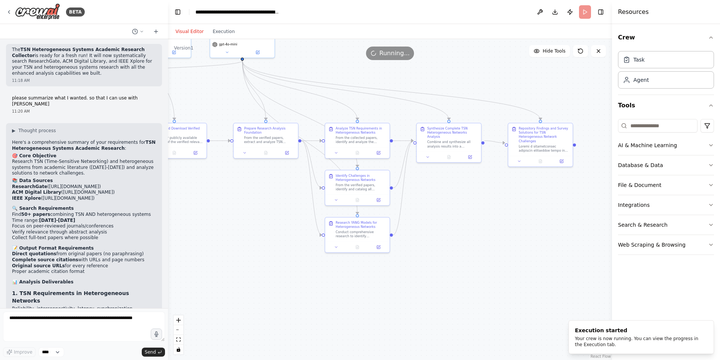
drag, startPoint x: 512, startPoint y: 275, endPoint x: 239, endPoint y: 211, distance: 280.4
click at [239, 211] on div ".deletable-edge-delete-btn { width: 20px; height: 20px; border: 0px solid #ffff…" at bounding box center [390, 199] width 444 height 321
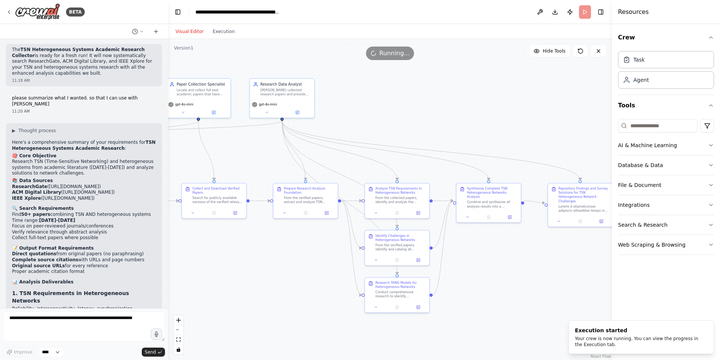
drag, startPoint x: 528, startPoint y: 225, endPoint x: 567, endPoint y: 285, distance: 72.0
click at [567, 285] on div ".deletable-edge-delete-btn { width: 20px; height: 20px; border: 0px solid #ffff…" at bounding box center [390, 199] width 444 height 321
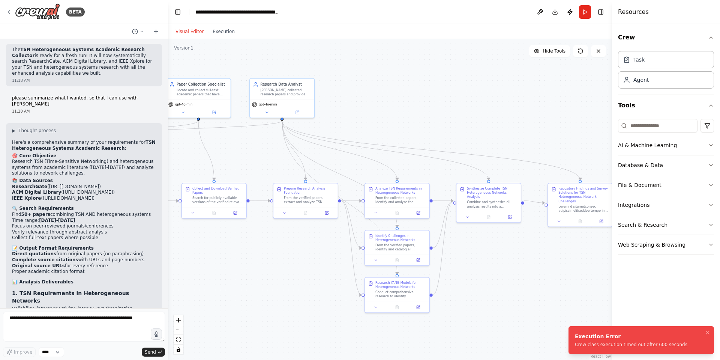
click at [624, 339] on div "Execution Error" at bounding box center [631, 335] width 112 height 7
click at [604, 343] on div "Crew class execution timed out after 600 seconds" at bounding box center [631, 344] width 112 height 6
click at [502, 306] on div ".deletable-edge-delete-btn { width: 20px; height: 20px; border: 0px solid #ffff…" at bounding box center [390, 199] width 444 height 321
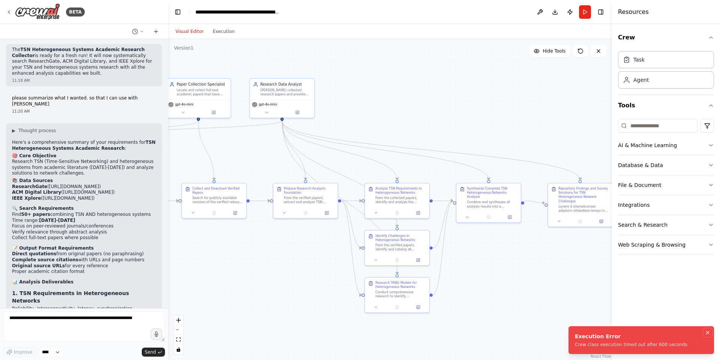
click at [706, 334] on icon "Notifications (F8)" at bounding box center [707, 332] width 3 height 3
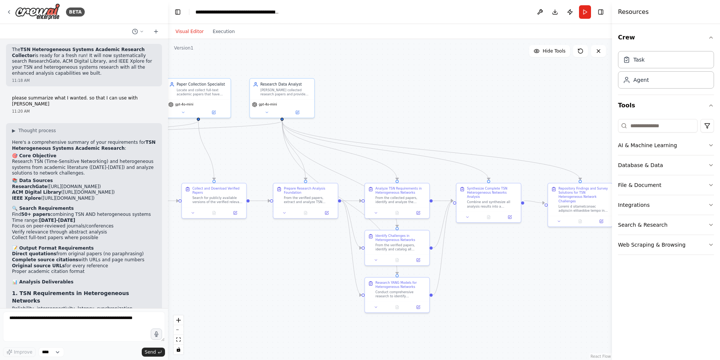
click at [485, 285] on div ".deletable-edge-delete-btn { width: 20px; height: 20px; border: 0px solid #ffff…" at bounding box center [390, 199] width 444 height 321
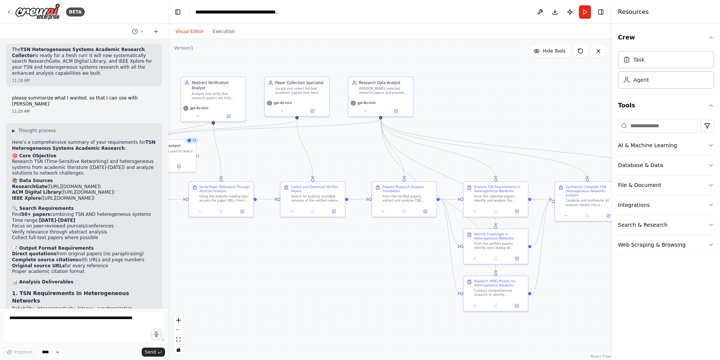
drag, startPoint x: 517, startPoint y: 284, endPoint x: 600, endPoint y: 282, distance: 83.3
click at [600, 282] on div ".deletable-edge-delete-btn { width: 20px; height: 20px; border: 0px solid #ffff…" at bounding box center [390, 199] width 444 height 321
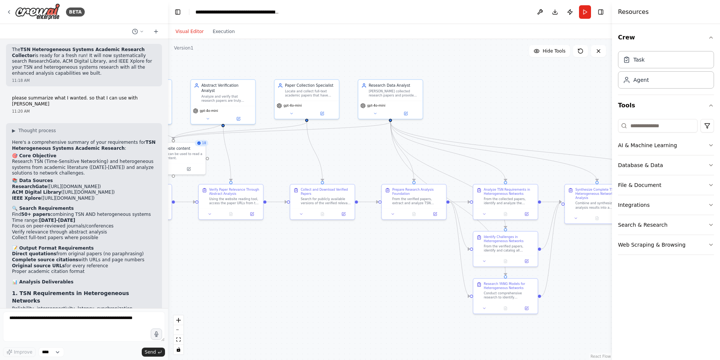
drag, startPoint x: 296, startPoint y: 286, endPoint x: 303, endPoint y: 289, distance: 7.4
click at [303, 289] on div ".deletable-edge-delete-btn { width: 20px; height: 20px; border: 0px solid #ffff…" at bounding box center [390, 199] width 444 height 321
click at [556, 12] on button "Download" at bounding box center [555, 11] width 12 height 13
click at [510, 99] on div ".deletable-edge-delete-btn { width: 20px; height: 20px; border: 0px solid #ffff…" at bounding box center [390, 199] width 444 height 321
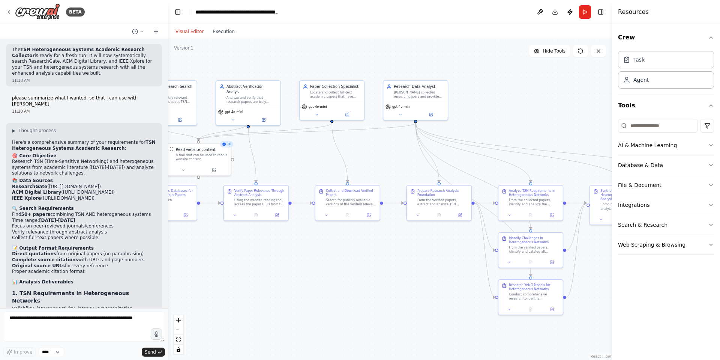
drag, startPoint x: 497, startPoint y: 96, endPoint x: 525, endPoint y: 97, distance: 28.1
click at [525, 97] on div ".deletable-edge-delete-btn { width: 20px; height: 20px; border: 0px solid #ffff…" at bounding box center [390, 199] width 444 height 321
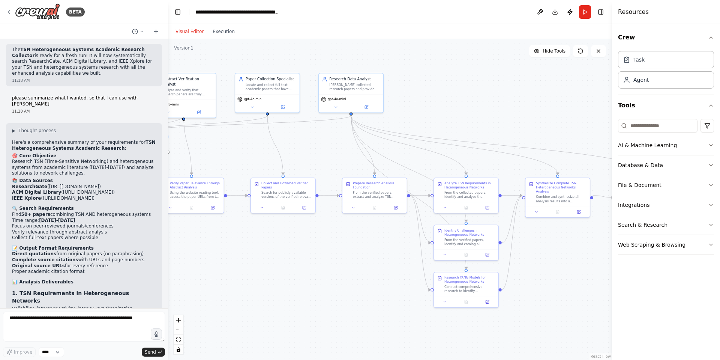
drag, startPoint x: 291, startPoint y: 261, endPoint x: 226, endPoint y: 253, distance: 66.1
click at [226, 253] on div ".deletable-edge-delete-btn { width: 20px; height: 20px; border: 0px solid #ffff…" at bounding box center [390, 199] width 444 height 321
click at [582, 10] on button "Run" at bounding box center [585, 11] width 12 height 13
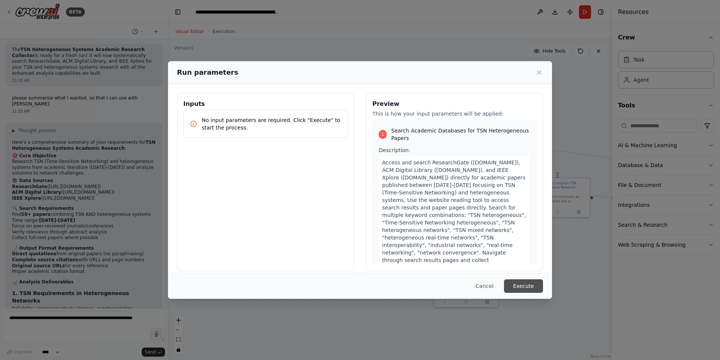
click at [522, 289] on button "Execute" at bounding box center [523, 285] width 39 height 13
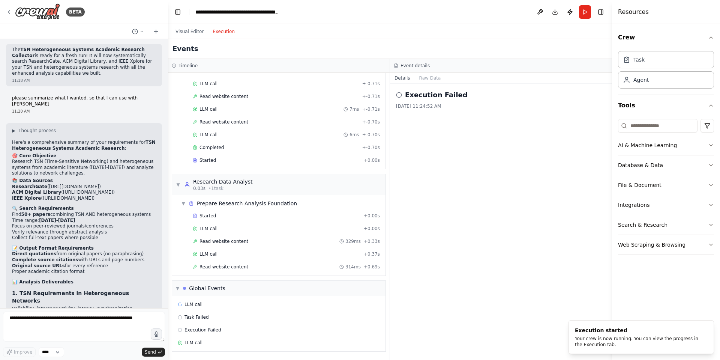
click at [219, 29] on button "Execution" at bounding box center [223, 31] width 31 height 9
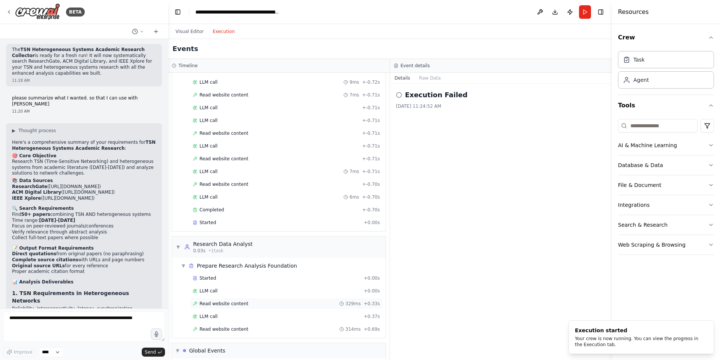
scroll to position [205, 0]
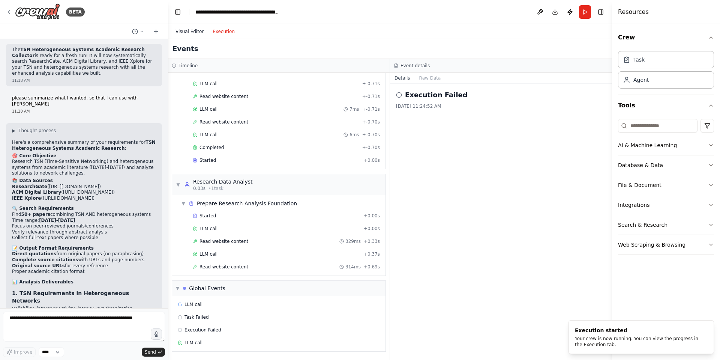
click at [196, 30] on button "Visual Editor" at bounding box center [189, 31] width 37 height 9
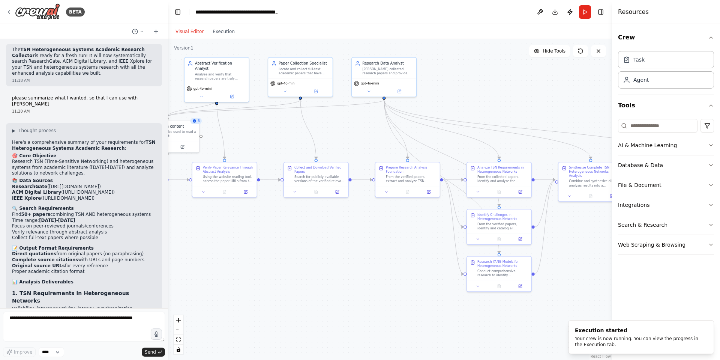
drag, startPoint x: 243, startPoint y: 279, endPoint x: 268, endPoint y: 262, distance: 30.5
click at [268, 262] on div ".deletable-edge-delete-btn { width: 20px; height: 20px; border: 0px solid #ffff…" at bounding box center [390, 199] width 444 height 321
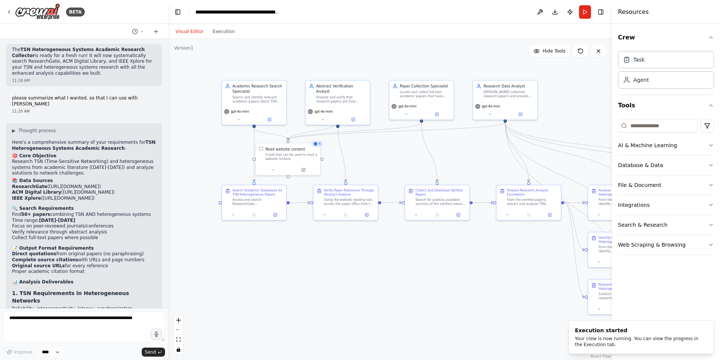
drag, startPoint x: 324, startPoint y: 233, endPoint x: 449, endPoint y: 257, distance: 127.2
click at [449, 257] on div ".deletable-edge-delete-btn { width: 20px; height: 20px; border: 0px solid #ffff…" at bounding box center [390, 199] width 444 height 321
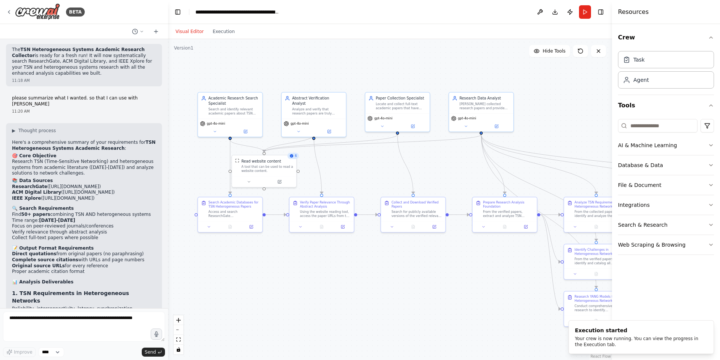
drag, startPoint x: 445, startPoint y: 257, endPoint x: 421, endPoint y: 268, distance: 26.3
click at [421, 268] on div ".deletable-edge-delete-btn { width: 20px; height: 20px; border: 0px solid #ffff…" at bounding box center [390, 199] width 444 height 321
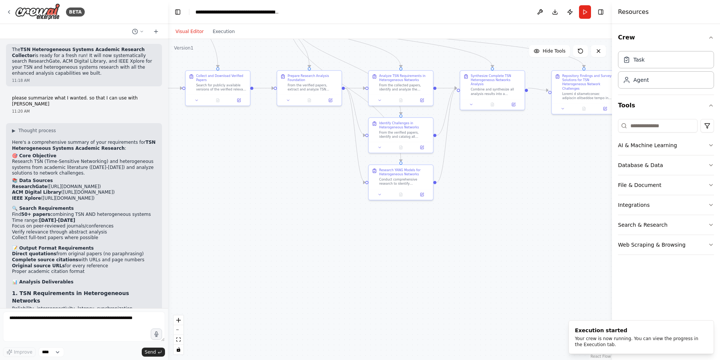
drag, startPoint x: 427, startPoint y: 287, endPoint x: 232, endPoint y: 160, distance: 232.7
click at [232, 160] on div ".deletable-edge-delete-btn { width: 20px; height: 20px; border: 0px solid #ffff…" at bounding box center [390, 199] width 444 height 321
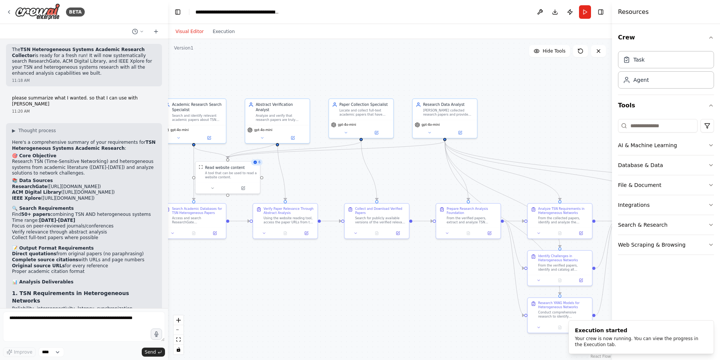
drag, startPoint x: 341, startPoint y: 183, endPoint x: 497, endPoint y: 311, distance: 202.2
click at [498, 312] on div ".deletable-edge-delete-btn { width: 20px; height: 20px; border: 0px solid #ffff…" at bounding box center [390, 199] width 444 height 321
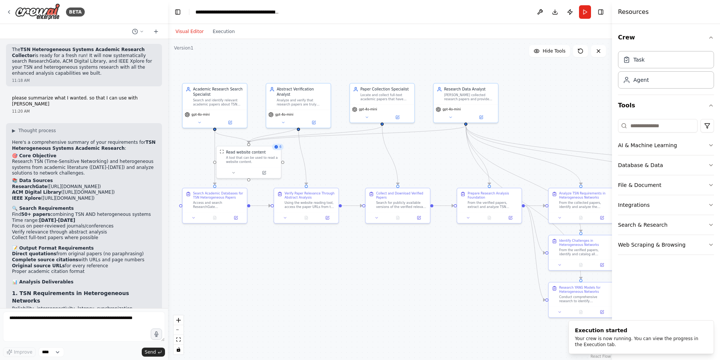
drag, startPoint x: 362, startPoint y: 281, endPoint x: 349, endPoint y: 264, distance: 21.2
click at [349, 264] on div ".deletable-edge-delete-btn { width: 20px; height: 20px; border: 0px solid #ffff…" at bounding box center [390, 199] width 444 height 321
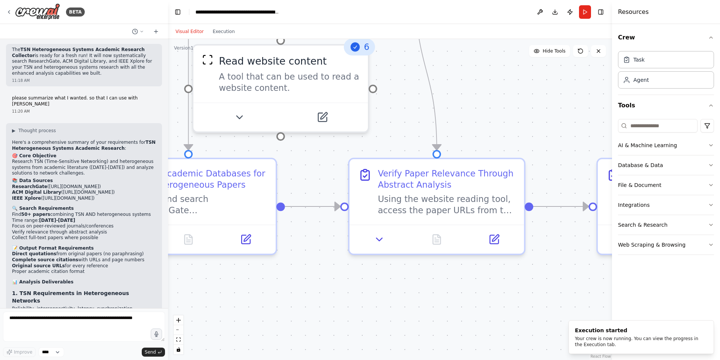
drag, startPoint x: 266, startPoint y: 195, endPoint x: 491, endPoint y: 292, distance: 244.9
click at [491, 292] on div ".deletable-edge-delete-btn { width: 20px; height: 20px; border: 0px solid #ffff…" at bounding box center [390, 199] width 444 height 321
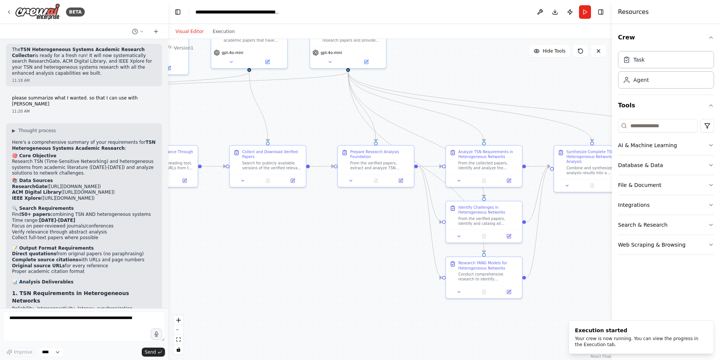
drag, startPoint x: 504, startPoint y: 295, endPoint x: 231, endPoint y: 220, distance: 282.4
click at [231, 220] on div ".deletable-edge-delete-btn { width: 20px; height: 20px; border: 0px solid #ffff…" at bounding box center [390, 199] width 444 height 321
drag, startPoint x: 362, startPoint y: 238, endPoint x: 331, endPoint y: 252, distance: 33.9
click at [331, 252] on div ".deletable-edge-delete-btn { width: 20px; height: 20px; border: 0px solid #ffff…" at bounding box center [390, 199] width 444 height 321
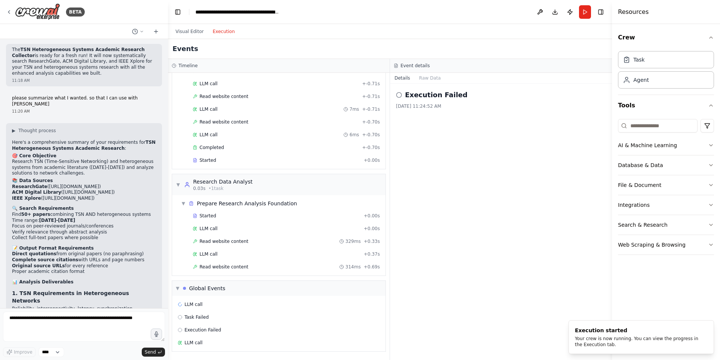
click at [219, 30] on button "Execution" at bounding box center [223, 31] width 31 height 9
click at [609, 340] on div "Your crew is now running. You can view the progress in the Execution tab." at bounding box center [640, 341] width 130 height 12
click at [707, 325] on icon "Notifications (F8)" at bounding box center [707, 326] width 3 height 3
click at [190, 32] on button "Visual Editor" at bounding box center [189, 31] width 37 height 9
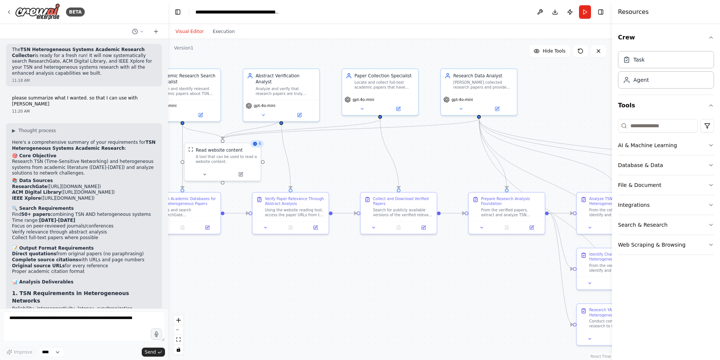
drag, startPoint x: 286, startPoint y: 120, endPoint x: 449, endPoint y: 152, distance: 165.9
click at [448, 152] on div ".deletable-edge-delete-btn { width: 20px; height: 20px; border: 0px solid #ffff…" at bounding box center [390, 199] width 444 height 321
click at [179, 351] on button "toggle interactivity" at bounding box center [179, 349] width 10 height 10
click at [586, 13] on button "Run" at bounding box center [585, 11] width 12 height 13
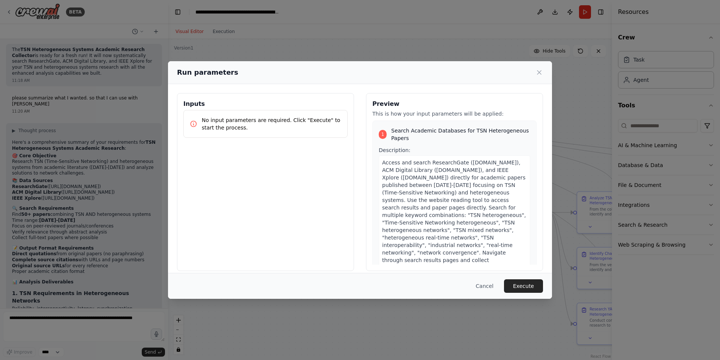
click at [379, 134] on div "1" at bounding box center [383, 134] width 8 height 9
drag, startPoint x: 529, startPoint y: 285, endPoint x: 474, endPoint y: 287, distance: 55.2
click at [529, 285] on button "Execute" at bounding box center [523, 285] width 39 height 13
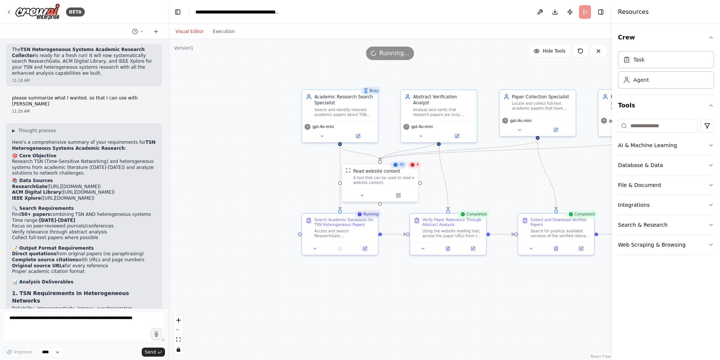
drag, startPoint x: 316, startPoint y: 261, endPoint x: 473, endPoint y: 283, distance: 158.6
click at [473, 283] on div ".deletable-edge-delete-btn { width: 20px; height: 20px; border: 0px solid #ffff…" at bounding box center [390, 199] width 444 height 321
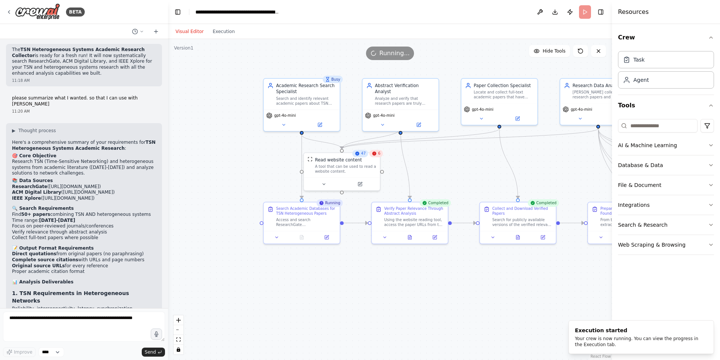
drag, startPoint x: 535, startPoint y: 317, endPoint x: 497, endPoint y: 306, distance: 39.9
click at [497, 306] on div ".deletable-edge-delete-btn { width: 20px; height: 20px; border: 0px solid #ffff…" at bounding box center [390, 199] width 444 height 321
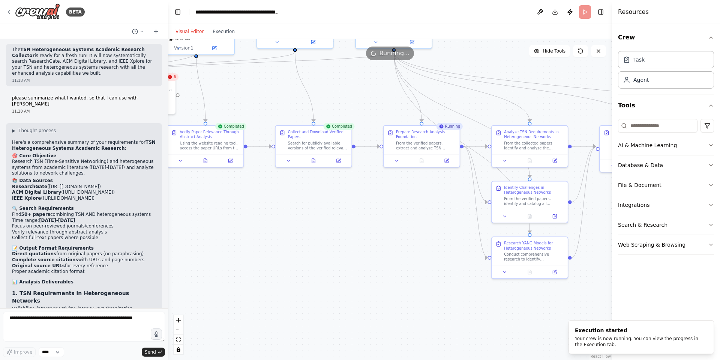
drag, startPoint x: 516, startPoint y: 301, endPoint x: 253, endPoint y: 198, distance: 281.9
click at [253, 198] on div ".deletable-edge-delete-btn { width: 20px; height: 20px; border: 0px solid #ffff…" at bounding box center [390, 199] width 444 height 321
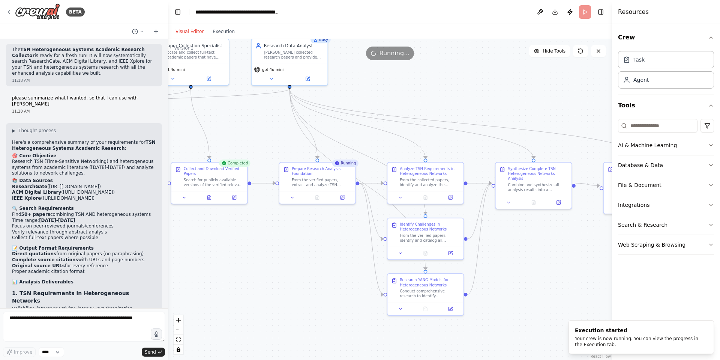
drag, startPoint x: 574, startPoint y: 222, endPoint x: 432, endPoint y: 324, distance: 174.2
click at [432, 324] on div ".deletable-edge-delete-btn { width: 20px; height: 20px; border: 0px solid #ffff…" at bounding box center [390, 199] width 444 height 321
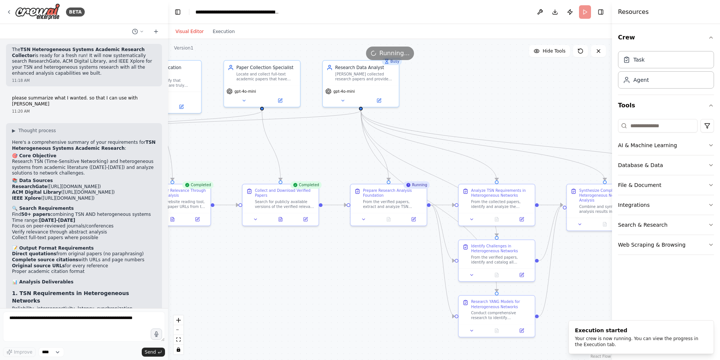
drag, startPoint x: 564, startPoint y: 285, endPoint x: 588, endPoint y: 285, distance: 24.4
click at [588, 285] on div ".deletable-edge-delete-btn { width: 20px; height: 20px; border: 0px solid #ffff…" at bounding box center [390, 199] width 444 height 321
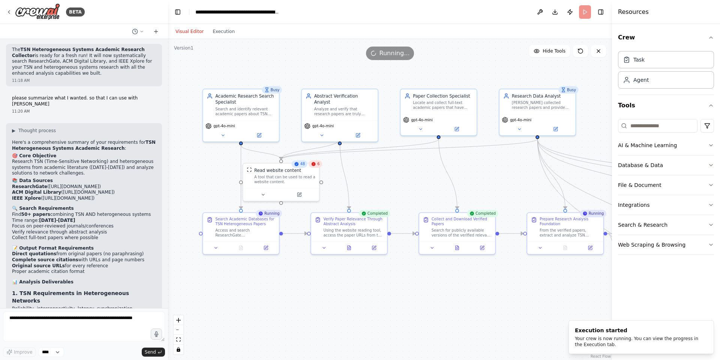
drag, startPoint x: 312, startPoint y: 276, endPoint x: 486, endPoint y: 303, distance: 176.5
click at [486, 303] on div ".deletable-edge-delete-btn { width: 20px; height: 20px; border: 0px solid #ffff…" at bounding box center [390, 199] width 444 height 321
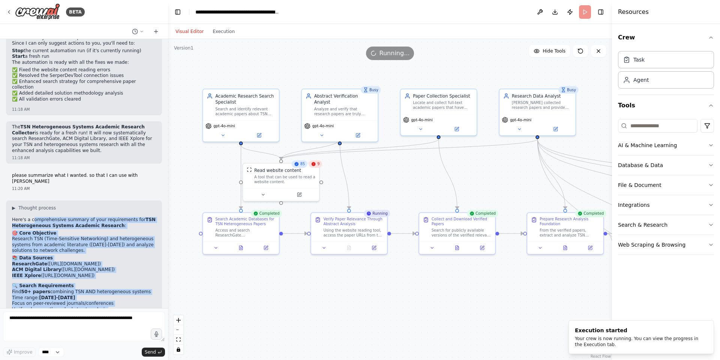
scroll to position [5578, 0]
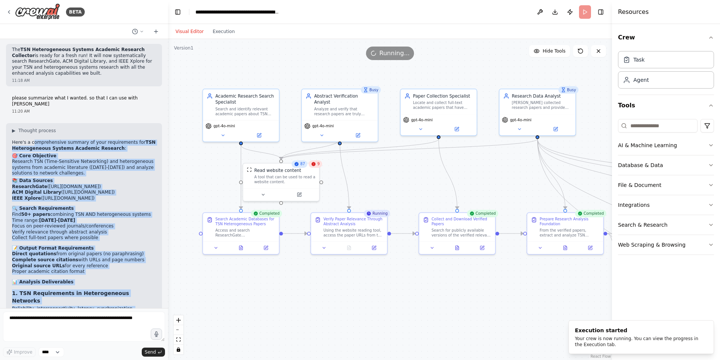
drag, startPoint x: 30, startPoint y: 109, endPoint x: 90, endPoint y: 295, distance: 195.2
click at [90, 295] on div "▶ Thought process Here's a comprehensive summary of your requirements for TSN H…" at bounding box center [84, 325] width 156 height 405
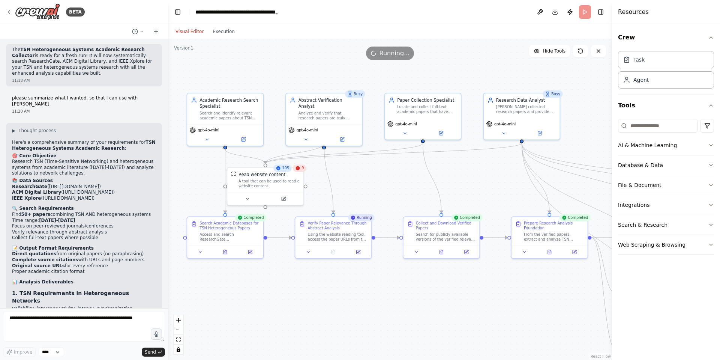
drag, startPoint x: 527, startPoint y: 298, endPoint x: 511, endPoint y: 302, distance: 16.3
click at [511, 302] on div ".deletable-edge-delete-btn { width: 20px; height: 20px; border: 0px solid #ffff…" at bounding box center [390, 199] width 444 height 321
click at [82, 337] on li "Bandwidth variations, collisions, protocol interoperability, timing synchroniza…" at bounding box center [84, 343] width 144 height 12
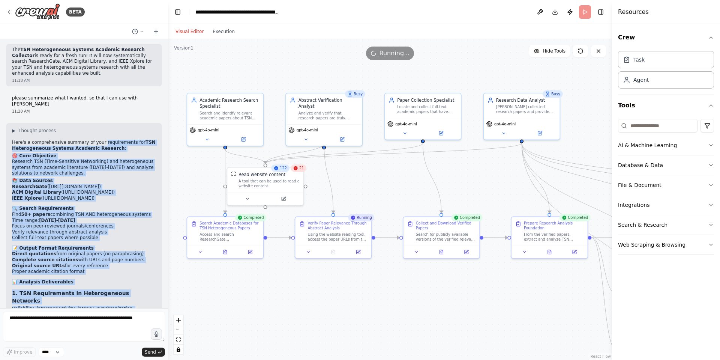
drag, startPoint x: 96, startPoint y: 107, endPoint x: 108, endPoint y: 310, distance: 203.6
click at [108, 310] on div "BETA I want to search inside https://www.researchgate.net/ and https://dl.acm.o…" at bounding box center [84, 180] width 168 height 360
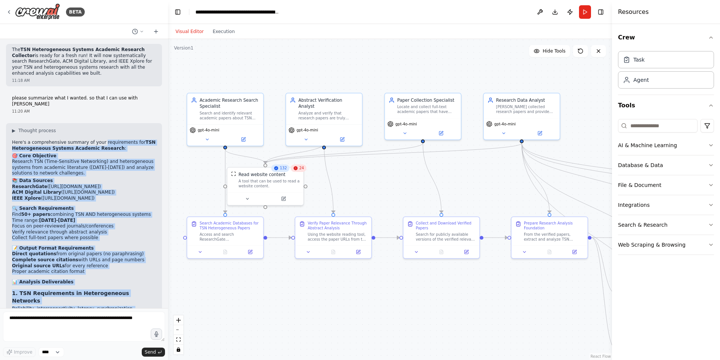
click at [219, 307] on div ".deletable-edge-delete-btn { width: 20px; height: 20px; border: 0px solid #ffff…" at bounding box center [390, 199] width 444 height 321
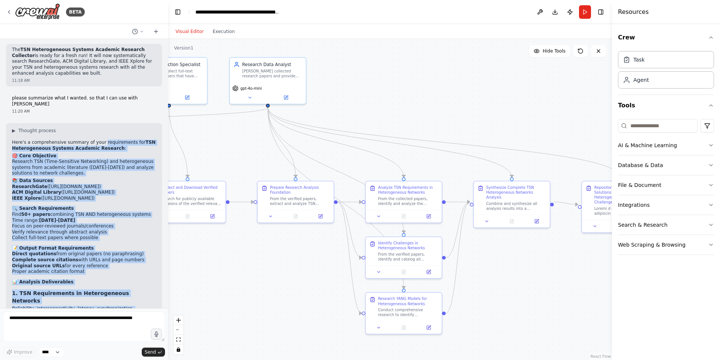
drag, startPoint x: 491, startPoint y: 313, endPoint x: 237, endPoint y: 277, distance: 256.4
click at [237, 277] on div ".deletable-edge-delete-btn { width: 20px; height: 20px; border: 0px solid #ffff…" at bounding box center [390, 199] width 444 height 321
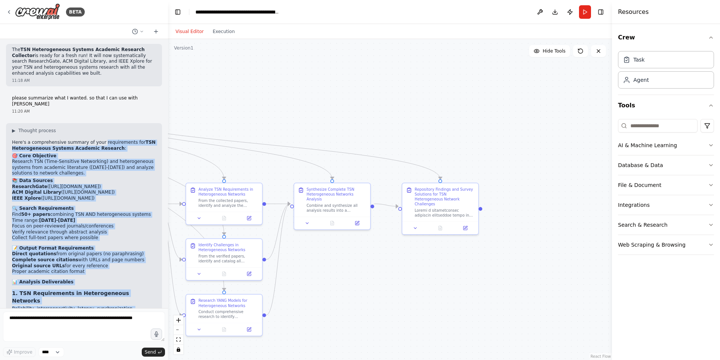
drag, startPoint x: 544, startPoint y: 268, endPoint x: 387, endPoint y: 271, distance: 157.2
click at [387, 271] on div ".deletable-edge-delete-btn { width: 20px; height: 20px; border: 0px solid #ffff…" at bounding box center [390, 199] width 444 height 321
click at [414, 221] on div ".deletable-edge-delete-btn { width: 20px; height: 20px; border: 0px solid #ffff…" at bounding box center [390, 199] width 444 height 321
click at [414, 219] on div ".deletable-edge-delete-btn { width: 20px; height: 20px; border: 0px solid #ffff…" at bounding box center [390, 199] width 444 height 321
click at [367, 250] on div ".deletable-edge-delete-btn { width: 20px; height: 20px; border: 0px solid #ffff…" at bounding box center [390, 199] width 444 height 321
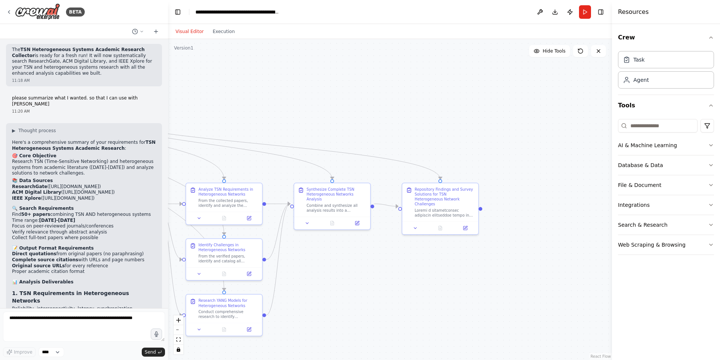
click at [416, 222] on div ".deletable-edge-delete-btn { width: 20px; height: 20px; border: 0px solid #ffff…" at bounding box center [390, 199] width 444 height 321
click at [416, 221] on div ".deletable-edge-delete-btn { width: 20px; height: 20px; border: 0px solid #ffff…" at bounding box center [390, 199] width 444 height 321
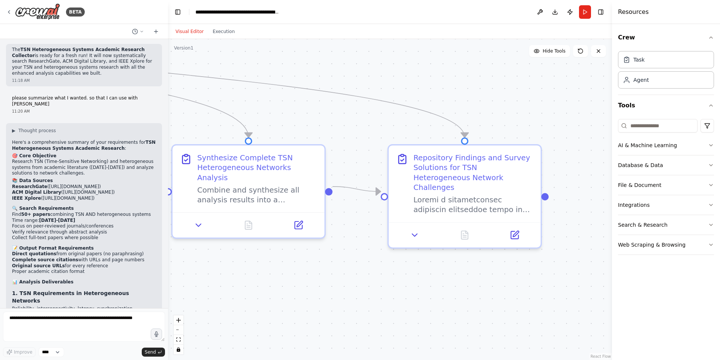
click at [414, 224] on div ".deletable-edge-delete-btn { width: 20px; height: 20px; border: 0px solid #ffff…" at bounding box center [390, 199] width 444 height 321
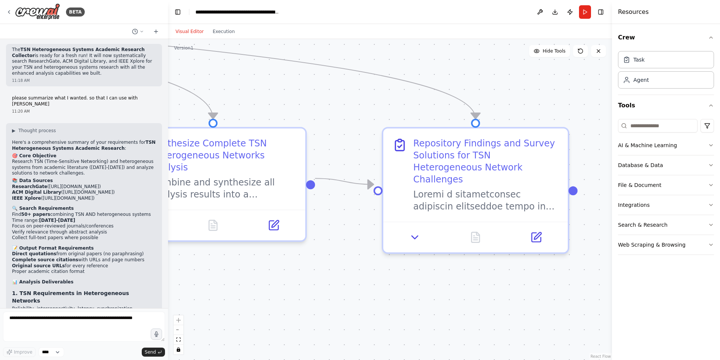
click at [415, 225] on div ".deletable-edge-delete-btn { width: 20px; height: 20px; border: 0px solid #ffff…" at bounding box center [390, 199] width 444 height 321
click at [346, 258] on div ".deletable-edge-delete-btn { width: 20px; height: 20px; border: 0px solid #ffff…" at bounding box center [390, 199] width 444 height 321
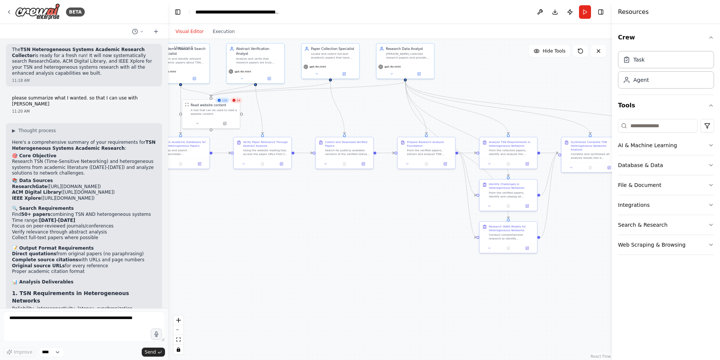
drag, startPoint x: 370, startPoint y: 286, endPoint x: 603, endPoint y: 201, distance: 248.4
click at [603, 201] on div ".deletable-edge-delete-btn { width: 20px; height: 20px; border: 0px solid #ffff…" at bounding box center [390, 199] width 444 height 321
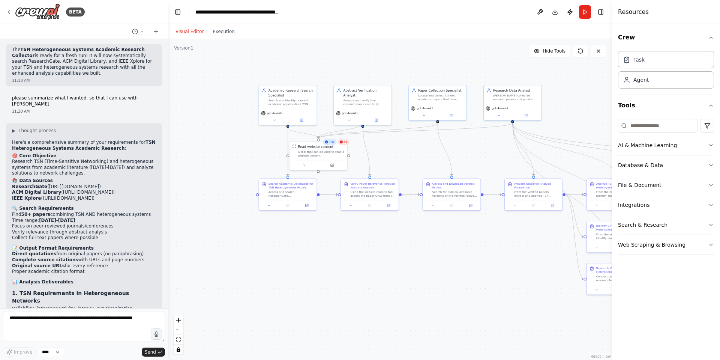
drag, startPoint x: 334, startPoint y: 224, endPoint x: 409, endPoint y: 254, distance: 81.3
click at [409, 254] on div ".deletable-edge-delete-btn { width: 20px; height: 20px; border: 0px solid #ffff…" at bounding box center [390, 199] width 444 height 321
click at [65, 323] on textarea at bounding box center [84, 326] width 162 height 30
type textarea "**********"
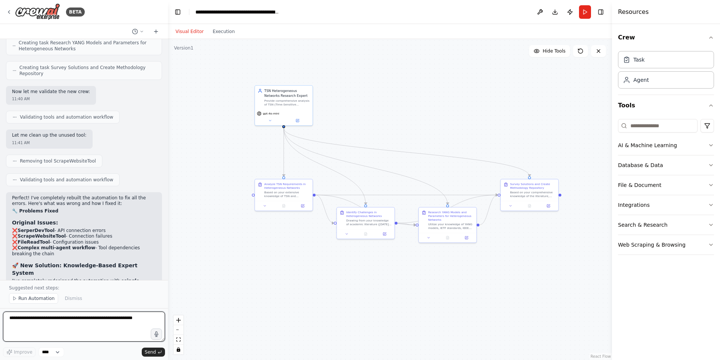
scroll to position [6751, 0]
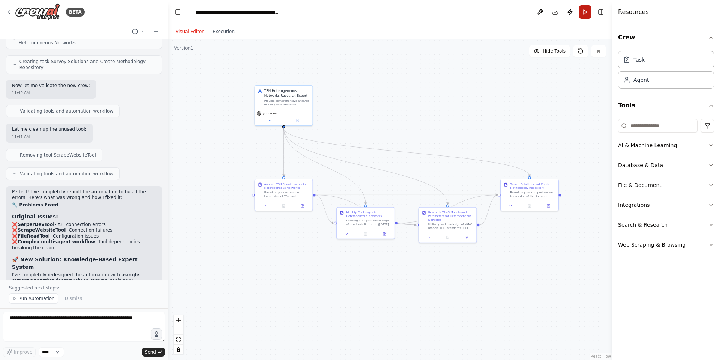
click at [586, 13] on button "Run" at bounding box center [585, 11] width 12 height 13
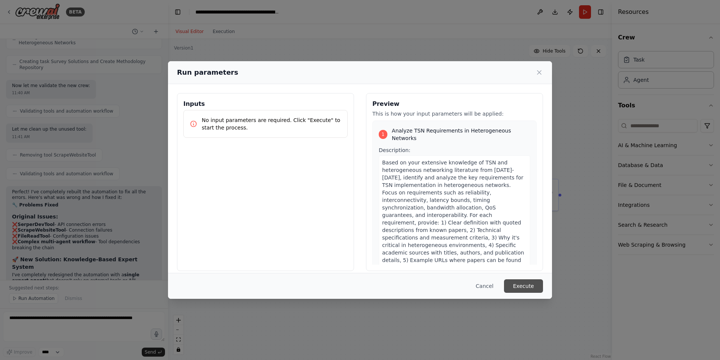
click at [532, 280] on button "Execute" at bounding box center [523, 285] width 39 height 13
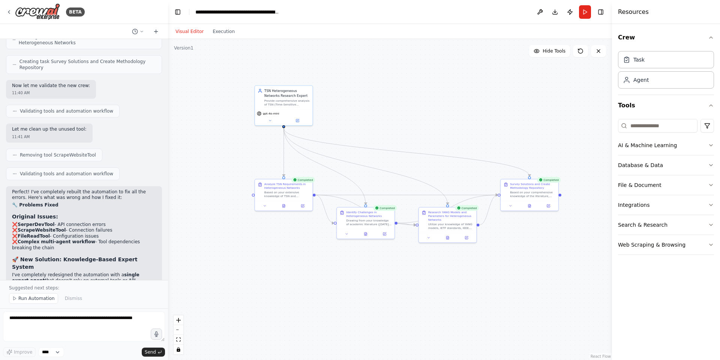
click at [526, 202] on div ".deletable-edge-delete-btn { width: 20px; height: 20px; border: 0px solid #ffff…" at bounding box center [390, 199] width 444 height 321
click at [529, 203] on div ".deletable-edge-delete-btn { width: 20px; height: 20px; border: 0px solid #ffff…" at bounding box center [390, 199] width 444 height 321
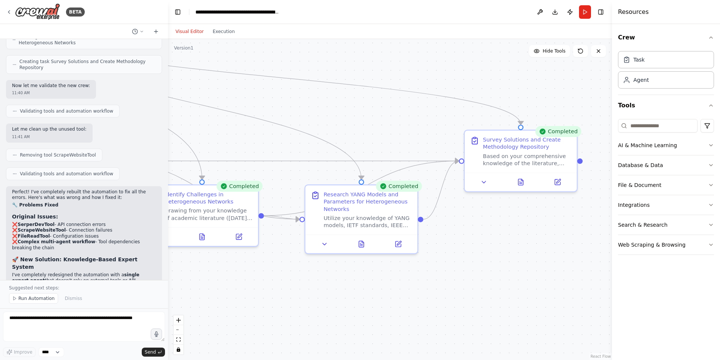
click at [511, 205] on div ".deletable-edge-delete-btn { width: 20px; height: 20px; border: 0px solid #ffff…" at bounding box center [390, 199] width 444 height 321
click at [519, 180] on div ".deletable-edge-delete-btn { width: 20px; height: 20px; border: 0px solid #ffff…" at bounding box center [390, 199] width 444 height 321
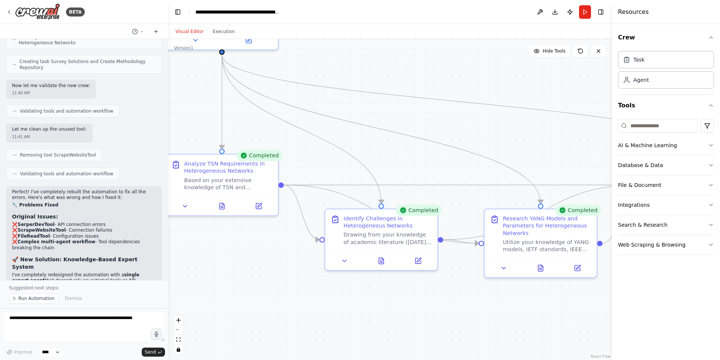
drag, startPoint x: 332, startPoint y: 94, endPoint x: 513, endPoint y: 119, distance: 182.1
click at [512, 118] on div ".deletable-edge-delete-btn { width: 20px; height: 20px; border: 0px solid #ffff…" at bounding box center [390, 199] width 444 height 321
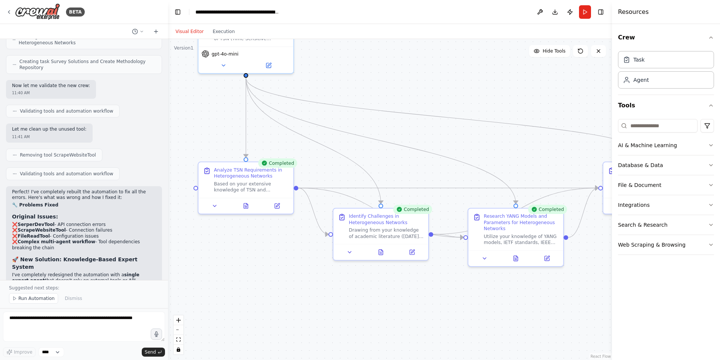
drag, startPoint x: 479, startPoint y: 86, endPoint x: 406, endPoint y: 133, distance: 86.0
click at [406, 133] on div ".deletable-edge-delete-btn { width: 20px; height: 20px; border: 0px solid #ffff…" at bounding box center [390, 199] width 444 height 321
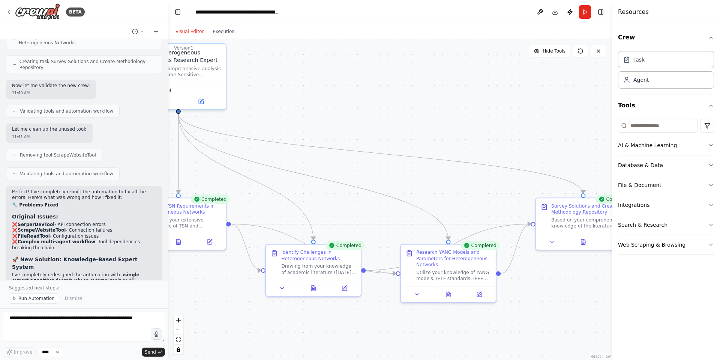
click at [406, 132] on div ".deletable-edge-delete-btn { width: 20px; height: 20px; border: 0px solid #ffff…" at bounding box center [390, 199] width 444 height 321
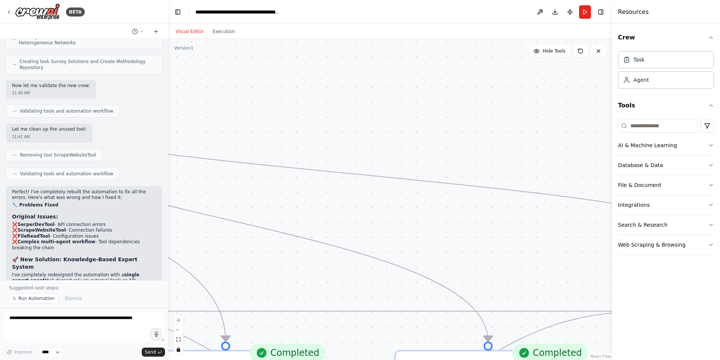
drag, startPoint x: 511, startPoint y: 119, endPoint x: 370, endPoint y: 7, distance: 180.7
click at [370, 7] on main "**********" at bounding box center [390, 180] width 444 height 360
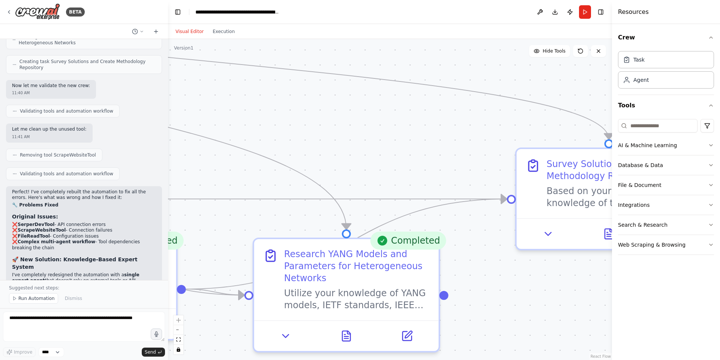
drag, startPoint x: 490, startPoint y: 197, endPoint x: 326, endPoint y: 156, distance: 169.0
click at [326, 156] on div ".deletable-edge-delete-btn { width: 20px; height: 20px; border: 0px solid #ffff…" at bounding box center [390, 199] width 444 height 321
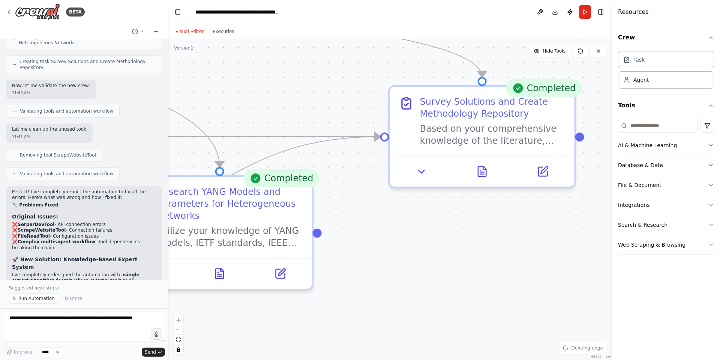
drag, startPoint x: 380, startPoint y: 131, endPoint x: 253, endPoint y: 69, distance: 141.2
click at [253, 69] on div ".deletable-edge-delete-btn { width: 20px; height: 20px; border: 0px solid #ffff…" at bounding box center [390, 199] width 444 height 321
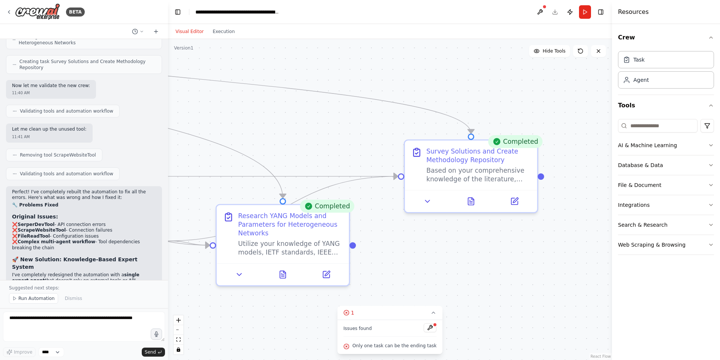
click at [472, 199] on div ".deletable-edge-delete-btn { width: 20px; height: 20px; border: 0px solid #ffff…" at bounding box center [390, 199] width 444 height 321
click at [427, 198] on div ".deletable-edge-delete-btn { width: 20px; height: 20px; border: 0px solid #ffff…" at bounding box center [390, 199] width 444 height 321
click at [426, 201] on div ".deletable-edge-delete-btn { width: 20px; height: 20px; border: 0px solid #ffff…" at bounding box center [390, 199] width 444 height 321
drag, startPoint x: 472, startPoint y: 200, endPoint x: 466, endPoint y: 218, distance: 19.1
click at [472, 199] on div ".deletable-edge-delete-btn { width: 20px; height: 20px; border: 0px solid #ffff…" at bounding box center [390, 199] width 444 height 321
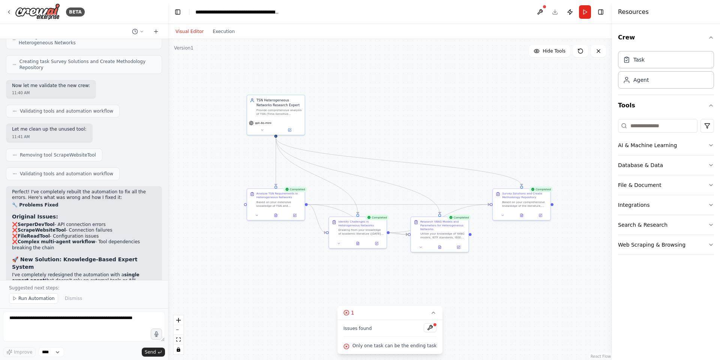
drag, startPoint x: 403, startPoint y: 271, endPoint x: 466, endPoint y: 259, distance: 64.1
click at [466, 259] on div ".deletable-edge-delete-btn { width: 20px; height: 20px; border: 0px solid #ffff…" at bounding box center [390, 199] width 444 height 321
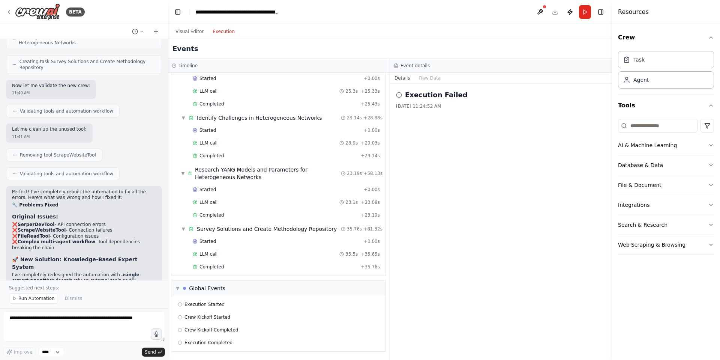
click at [220, 31] on button "Execution" at bounding box center [223, 31] width 31 height 9
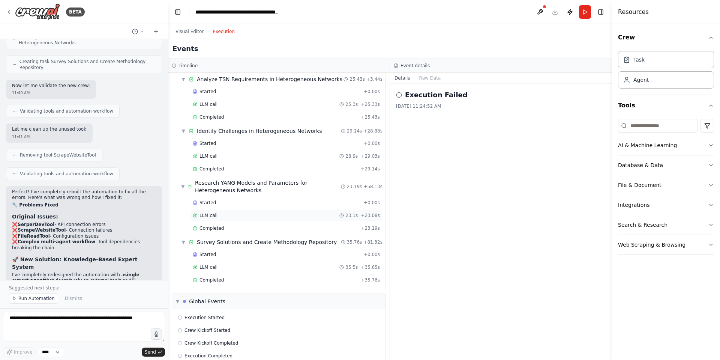
scroll to position [40, 0]
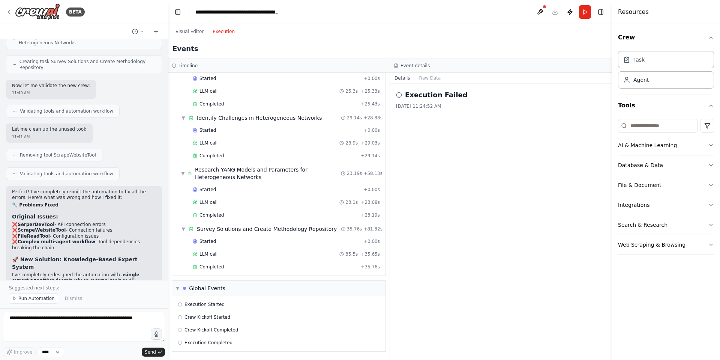
click at [441, 97] on h2 "Execution Failed" at bounding box center [436, 95] width 63 height 10
click at [410, 94] on h2 "Execution Failed" at bounding box center [436, 95] width 63 height 10
click at [475, 118] on div "Execution Failed 8/25/2025, 11:24:52 AM" at bounding box center [501, 222] width 222 height 276
click at [399, 93] on icon at bounding box center [399, 95] width 6 height 6
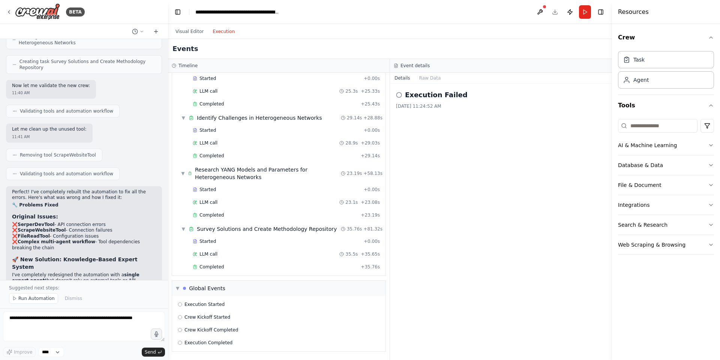
click at [447, 92] on h2 "Execution Failed" at bounding box center [436, 95] width 63 height 10
click at [432, 77] on button "Raw Data" at bounding box center [430, 78] width 31 height 10
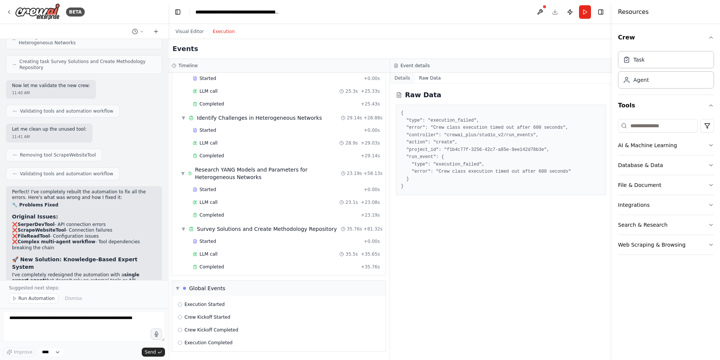
click at [404, 80] on button "Details" at bounding box center [402, 78] width 25 height 10
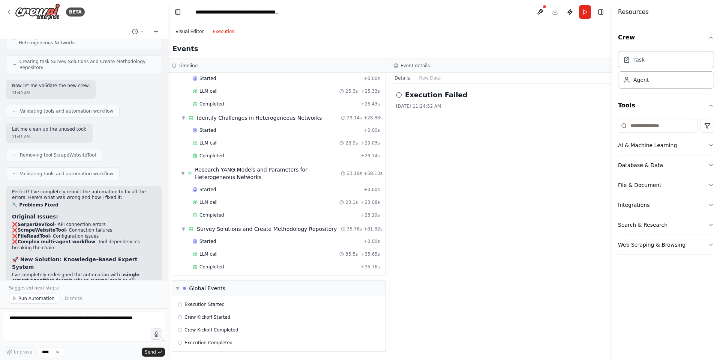
click at [200, 33] on button "Visual Editor" at bounding box center [189, 31] width 37 height 9
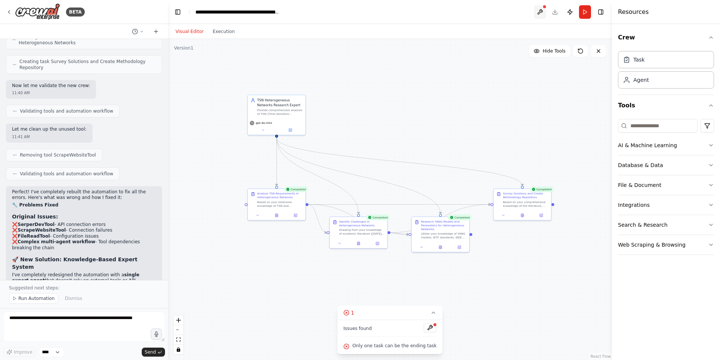
click at [537, 15] on button at bounding box center [540, 11] width 12 height 13
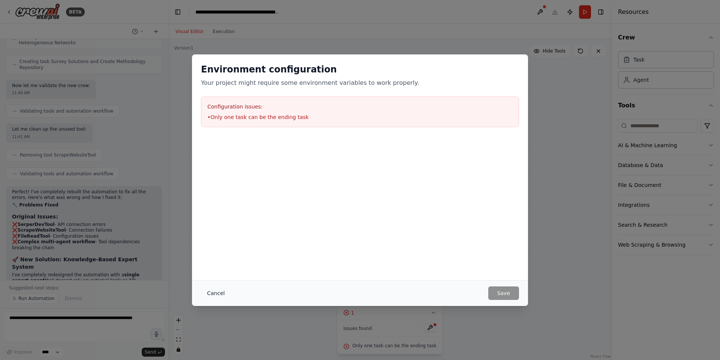
click at [209, 287] on button "Cancel" at bounding box center [216, 292] width 30 height 13
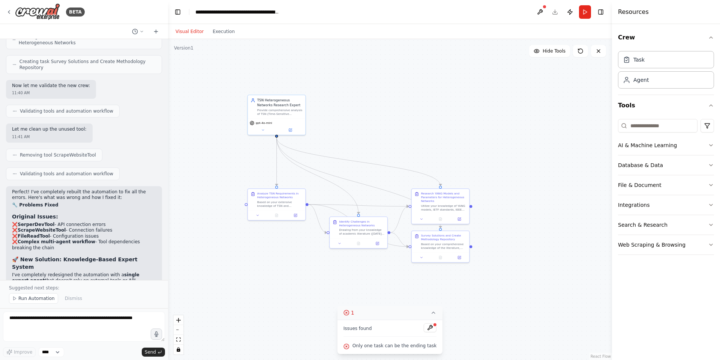
click at [430, 311] on icon at bounding box center [433, 312] width 6 height 6
click at [391, 289] on div ".deletable-edge-delete-btn { width: 20px; height: 20px; border: 0px solid #ffff…" at bounding box center [390, 199] width 444 height 321
click at [409, 284] on div ".deletable-edge-delete-btn { width: 20px; height: 20px; border: 0px solid #ffff…" at bounding box center [390, 199] width 444 height 321
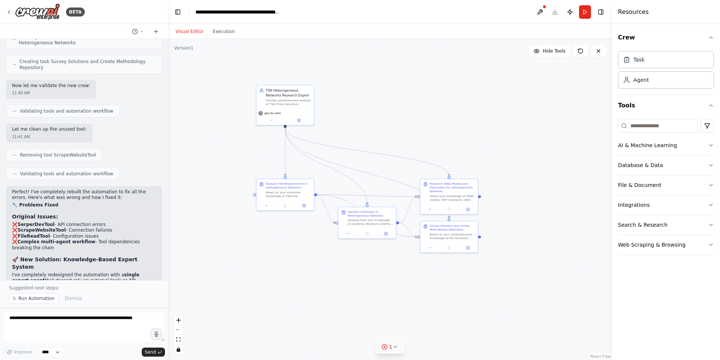
drag, startPoint x: 489, startPoint y: 307, endPoint x: 500, endPoint y: 300, distance: 13.5
click at [500, 300] on div ".deletable-edge-delete-btn { width: 20px; height: 20px; border: 0px solid #ffff…" at bounding box center [390, 199] width 444 height 321
click at [32, 294] on button "Run Automation" at bounding box center [33, 298] width 49 height 10
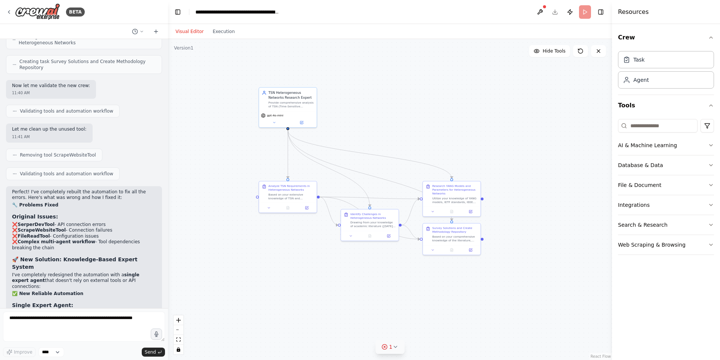
scroll to position [6723, 0]
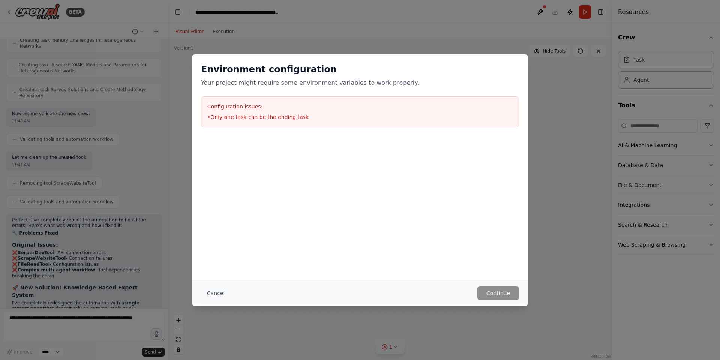
click at [230, 121] on div "Configuration issues: • Only one task can be the ending task" at bounding box center [360, 111] width 318 height 31
click at [232, 117] on li "• Only one task can be the ending task" at bounding box center [359, 116] width 305 height 7
click at [199, 292] on div "Cancel Continue" at bounding box center [360, 293] width 336 height 26
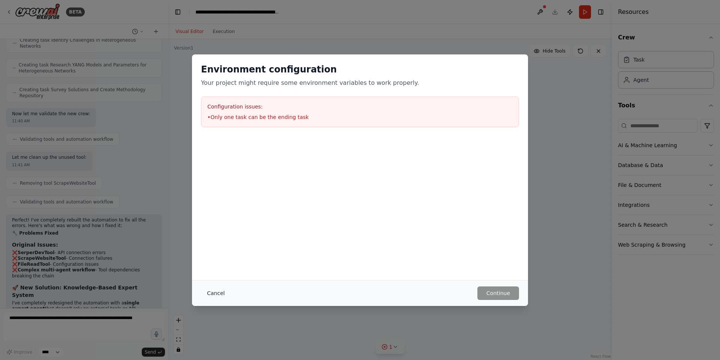
click at [217, 289] on button "Cancel" at bounding box center [216, 292] width 30 height 13
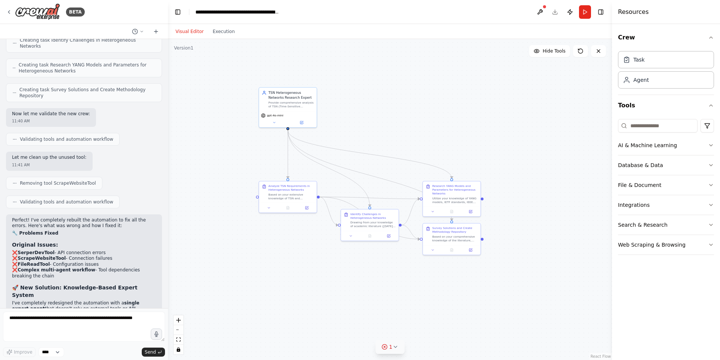
click at [405, 237] on div ".deletable-edge-delete-btn { width: 20px; height: 20px; border: 0px solid #ffff…" at bounding box center [390, 199] width 444 height 321
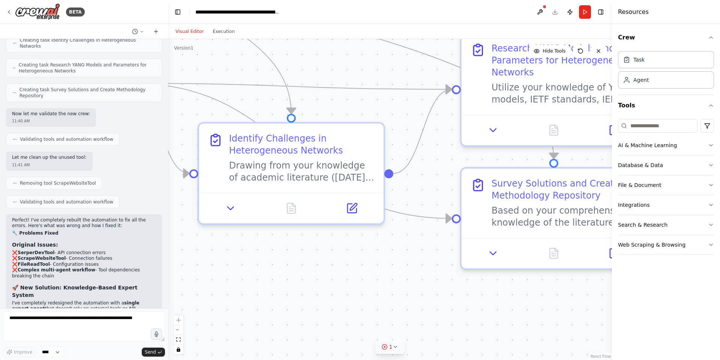
drag, startPoint x: 448, startPoint y: 219, endPoint x: 436, endPoint y: 228, distance: 15.2
click at [436, 228] on div ".deletable-edge-delete-btn { width: 20px; height: 20px; border: 0px solid #ffff…" at bounding box center [390, 199] width 444 height 321
click at [391, 211] on div ".deletable-edge-delete-btn { width: 20px; height: 20px; border: 0px solid #ffff…" at bounding box center [390, 199] width 444 height 321
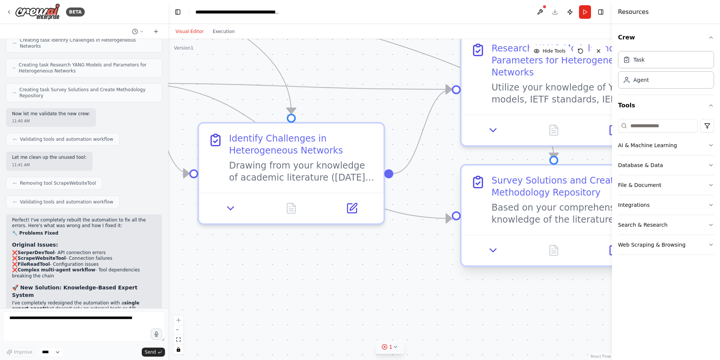
click at [456, 220] on div ".deletable-edge-delete-btn { width: 20px; height: 20px; border: 0px solid #ffff…" at bounding box center [390, 199] width 444 height 321
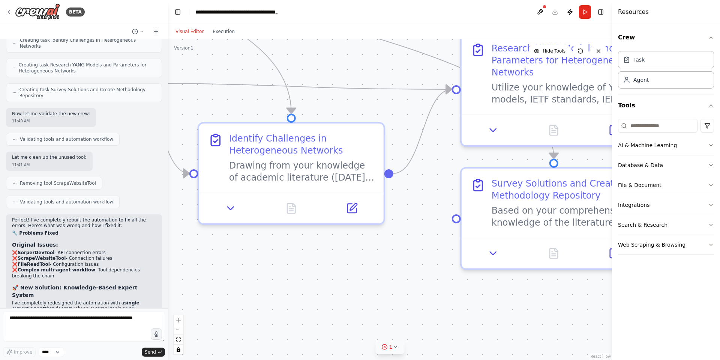
click at [447, 217] on circle "Edge from 3e21936d-0c8a-48e3-b90e-93fd06b5e988 to fc1b5ebd-f141-4b6c-96a8-48eb8…" at bounding box center [444, 218] width 15 height 15
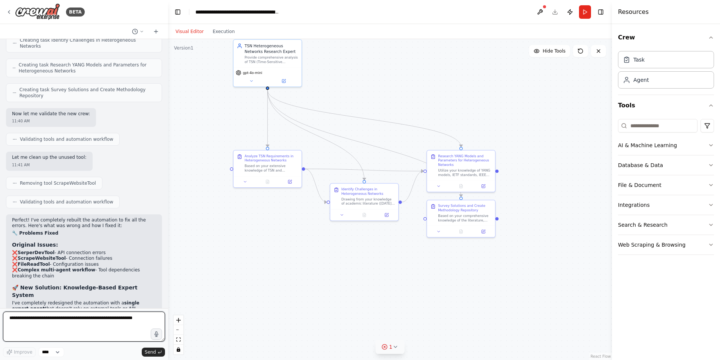
click at [75, 318] on textarea at bounding box center [84, 326] width 162 height 30
type textarea "*"
type textarea "**********"
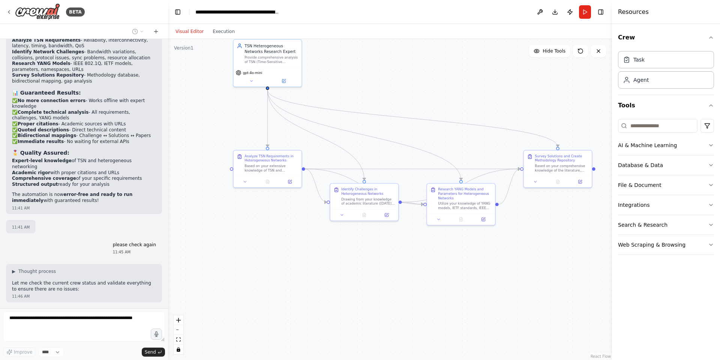
scroll to position [7073, 0]
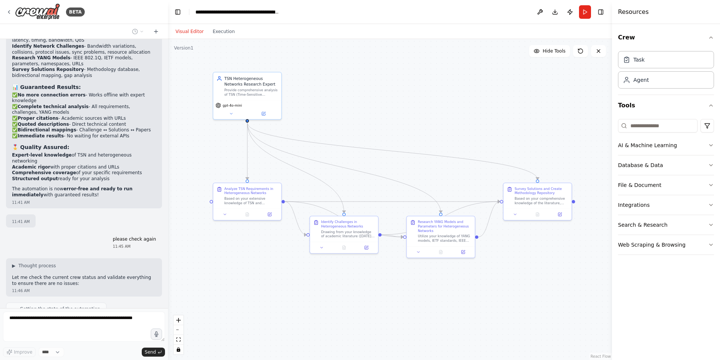
drag, startPoint x: 531, startPoint y: 273, endPoint x: 511, endPoint y: 306, distance: 38.4
click at [511, 306] on div ".deletable-edge-delete-btn { width: 20px; height: 20px; border: 0px solid #ffff…" at bounding box center [390, 199] width 444 height 321
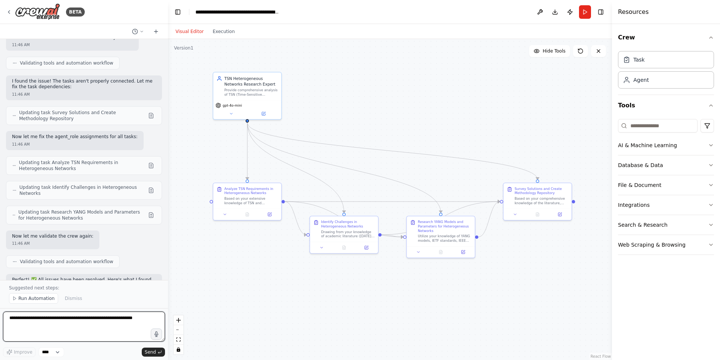
scroll to position [7368, 0]
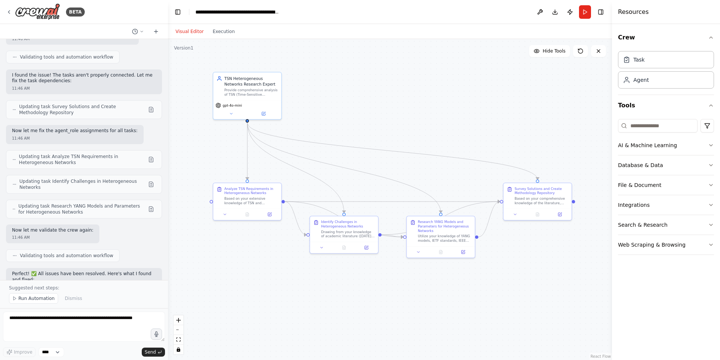
click at [228, 112] on div ".deletable-edge-delete-btn { width: 20px; height: 20px; border: 0px solid #ffff…" at bounding box center [390, 199] width 444 height 321
click at [230, 112] on div ".deletable-edge-delete-btn { width: 20px; height: 20px; border: 0px solid #ffff…" at bounding box center [390, 199] width 444 height 321
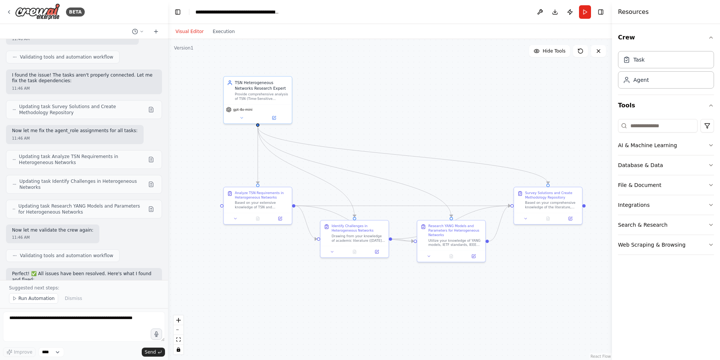
drag, startPoint x: 376, startPoint y: 95, endPoint x: 381, endPoint y: 96, distance: 4.5
click at [381, 96] on div ".deletable-edge-delete-btn { width: 20px; height: 20px; border: 0px solid #ffff…" at bounding box center [390, 199] width 444 height 321
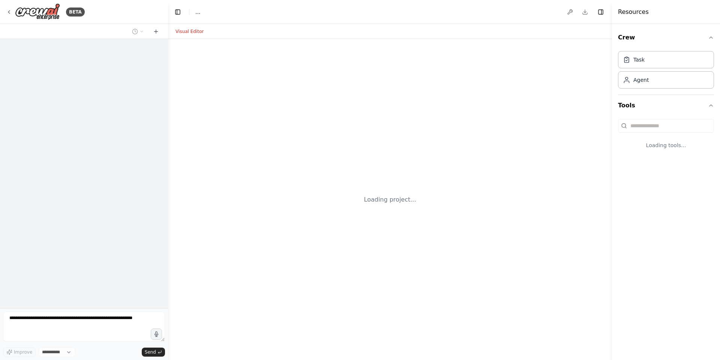
select select "****"
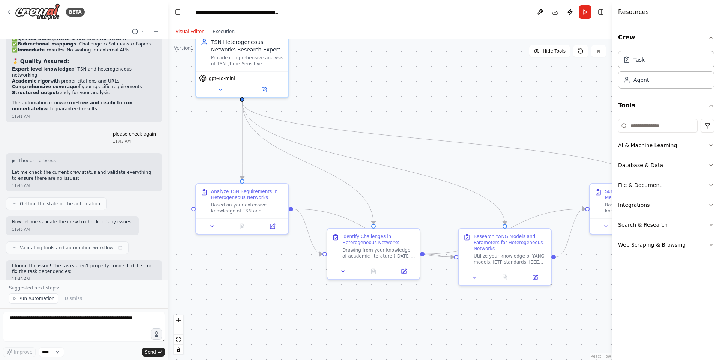
drag, startPoint x: 373, startPoint y: 146, endPoint x: 363, endPoint y: 103, distance: 44.7
click at [363, 103] on div ".deletable-edge-delete-btn { width: 20px; height: 20px; border: 0px solid #ffff…" at bounding box center [390, 199] width 444 height 321
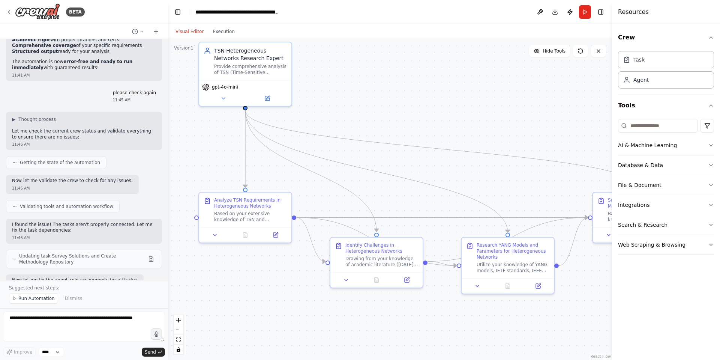
drag, startPoint x: 291, startPoint y: 305, endPoint x: 294, endPoint y: 314, distance: 9.1
click at [294, 314] on div ".deletable-edge-delete-btn { width: 20px; height: 20px; border: 0px solid #ffff…" at bounding box center [390, 199] width 444 height 321
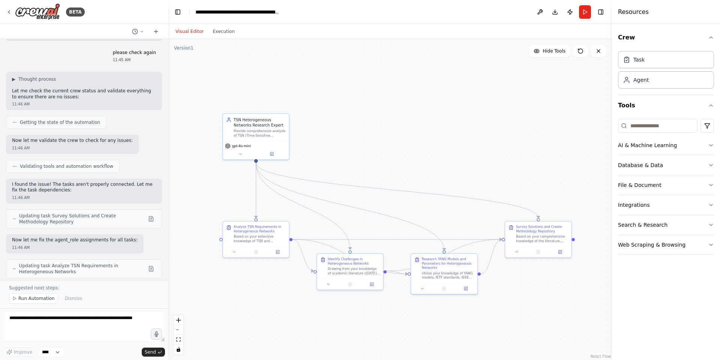
scroll to position [7196, 0]
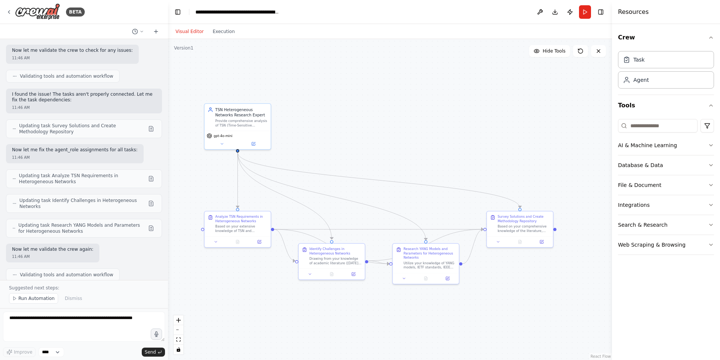
drag, startPoint x: 249, startPoint y: 286, endPoint x: 231, endPoint y: 276, distance: 21.0
click at [231, 276] on div ".deletable-edge-delete-btn { width: 20px; height: 20px; border: 0px solid #ffff…" at bounding box center [390, 199] width 444 height 321
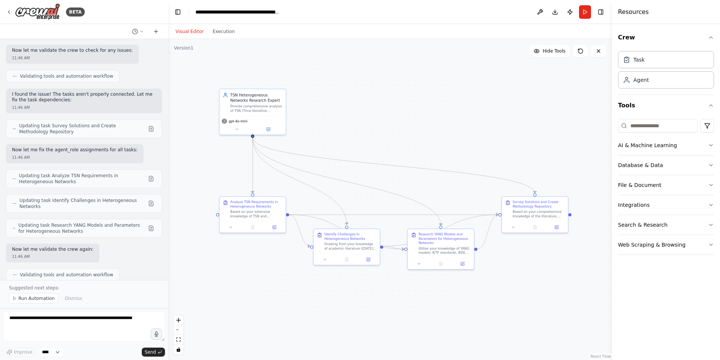
drag, startPoint x: 231, startPoint y: 276, endPoint x: 246, endPoint y: 261, distance: 20.9
click at [246, 261] on div ".deletable-edge-delete-btn { width: 20px; height: 20px; border: 0px solid #ffff…" at bounding box center [390, 199] width 444 height 321
drag, startPoint x: 69, startPoint y: 326, endPoint x: 72, endPoint y: 322, distance: 4.3
click at [71, 324] on textarea at bounding box center [84, 326] width 162 height 30
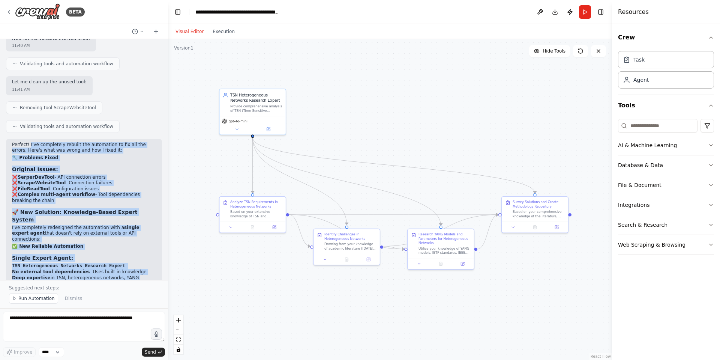
scroll to position [6701, 0]
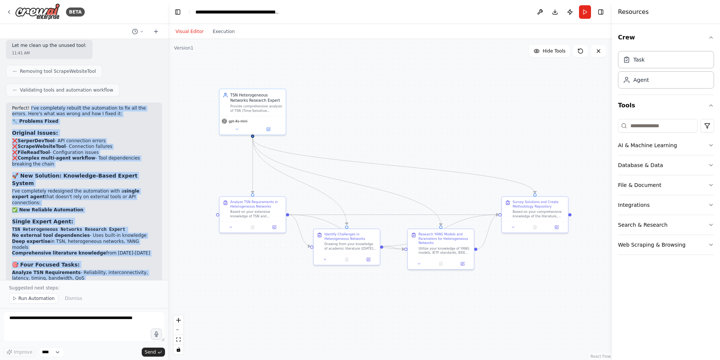
drag, startPoint x: 29, startPoint y: 82, endPoint x: 102, endPoint y: 170, distance: 114.3
click at [102, 170] on div "Perfect! I've completely rebuilt the automation to fix all the errors. Here's w…" at bounding box center [84, 273] width 156 height 343
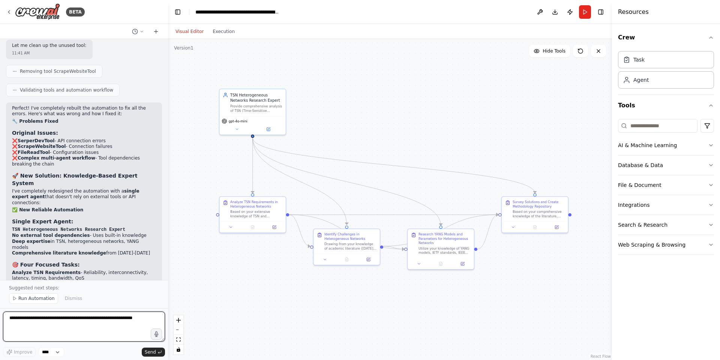
click at [64, 322] on textarea at bounding box center [84, 326] width 162 height 30
type textarea "**********"
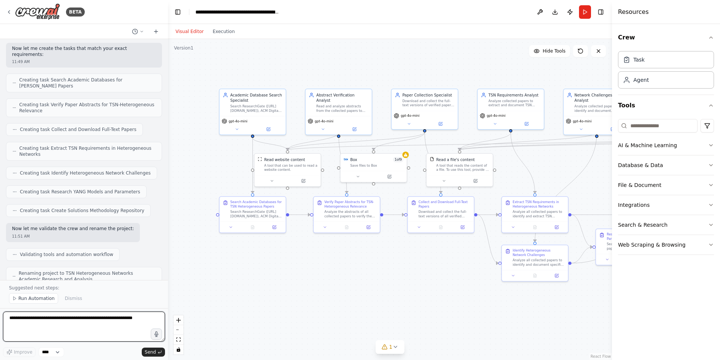
scroll to position [8330, 0]
